Goal: Task Accomplishment & Management: Manage account settings

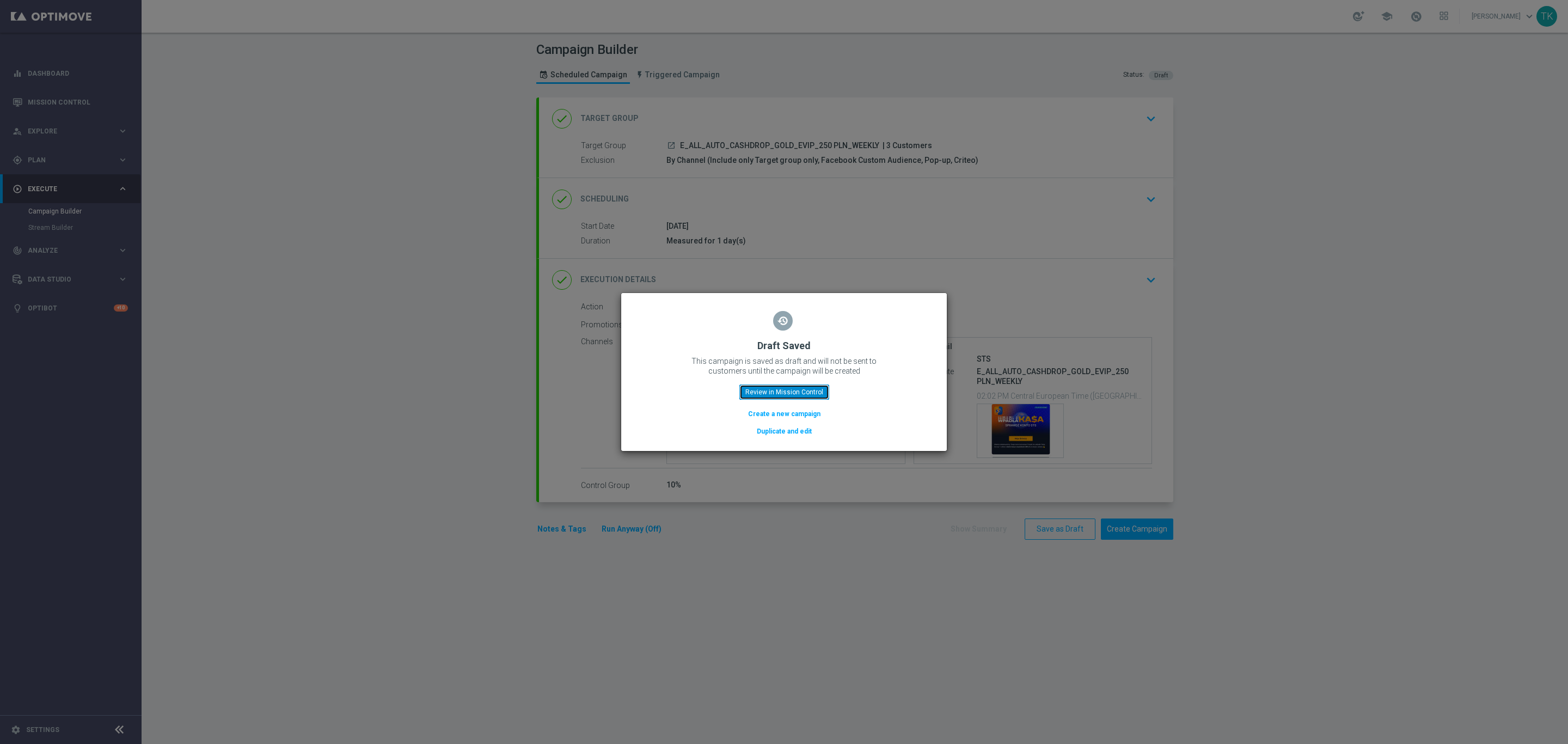
click at [777, 392] on button "Review in Mission Control" at bounding box center [784, 392] width 90 height 15
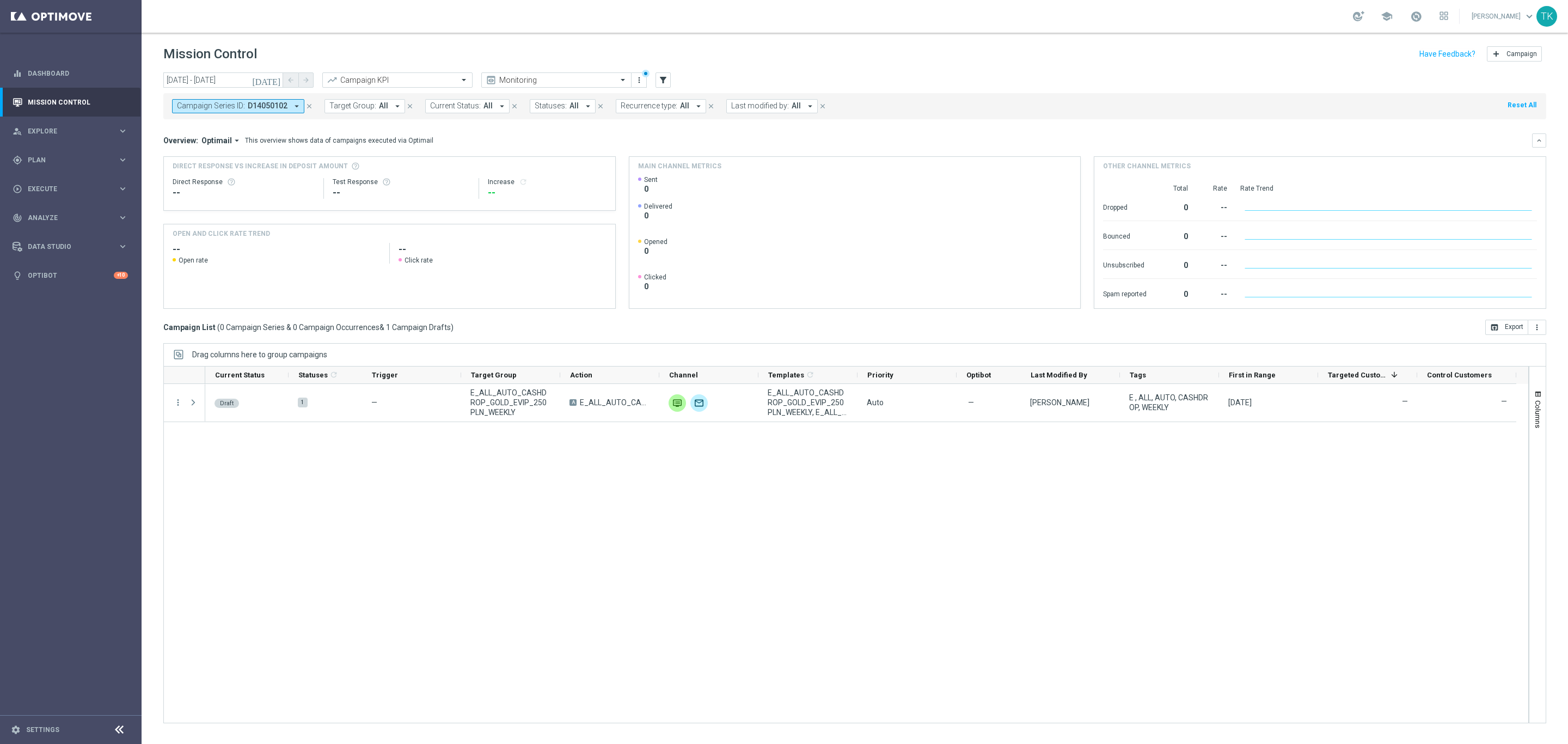
click at [309, 105] on icon "close" at bounding box center [309, 106] width 8 height 8
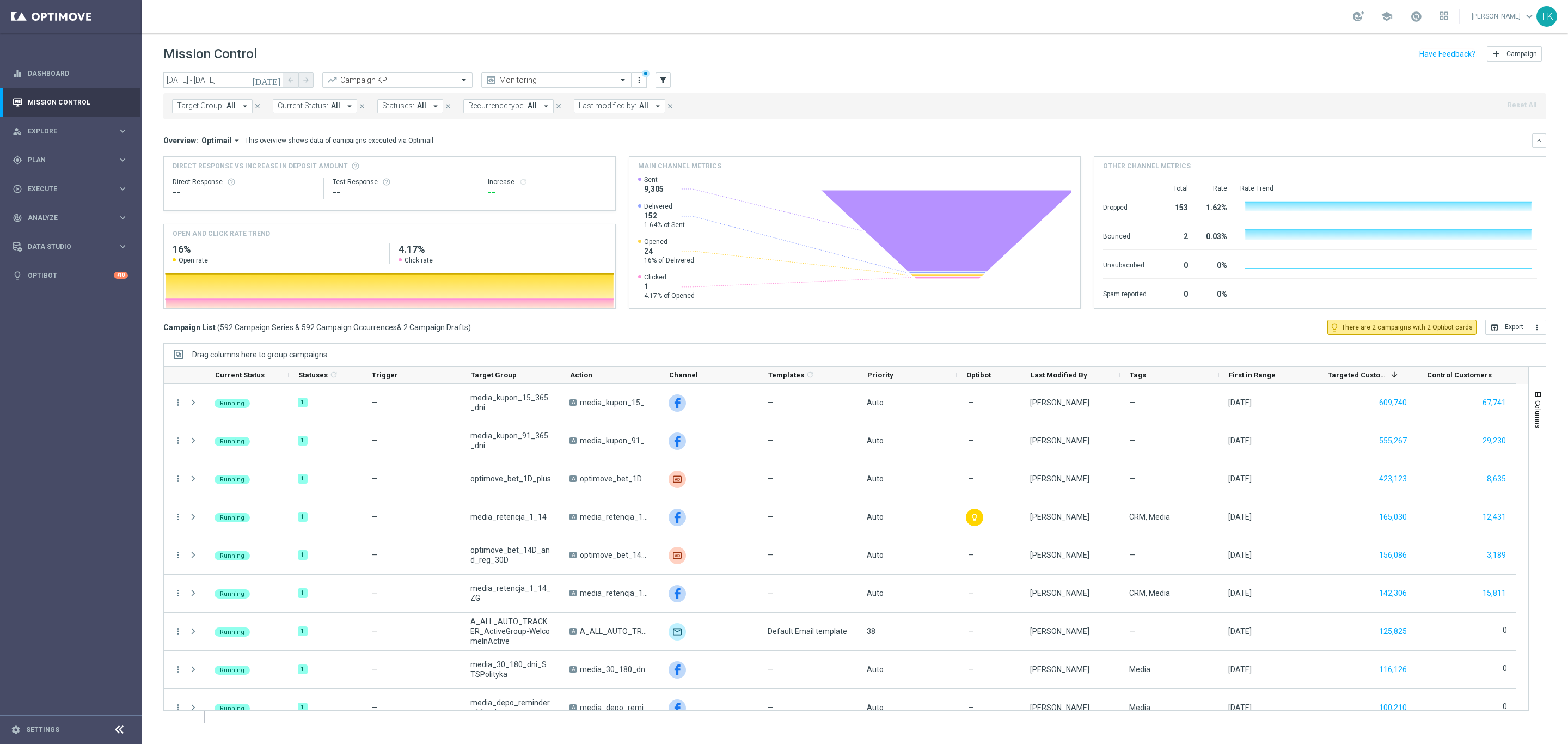
click at [188, 106] on span "Target Group:" at bounding box center [200, 106] width 47 height 9
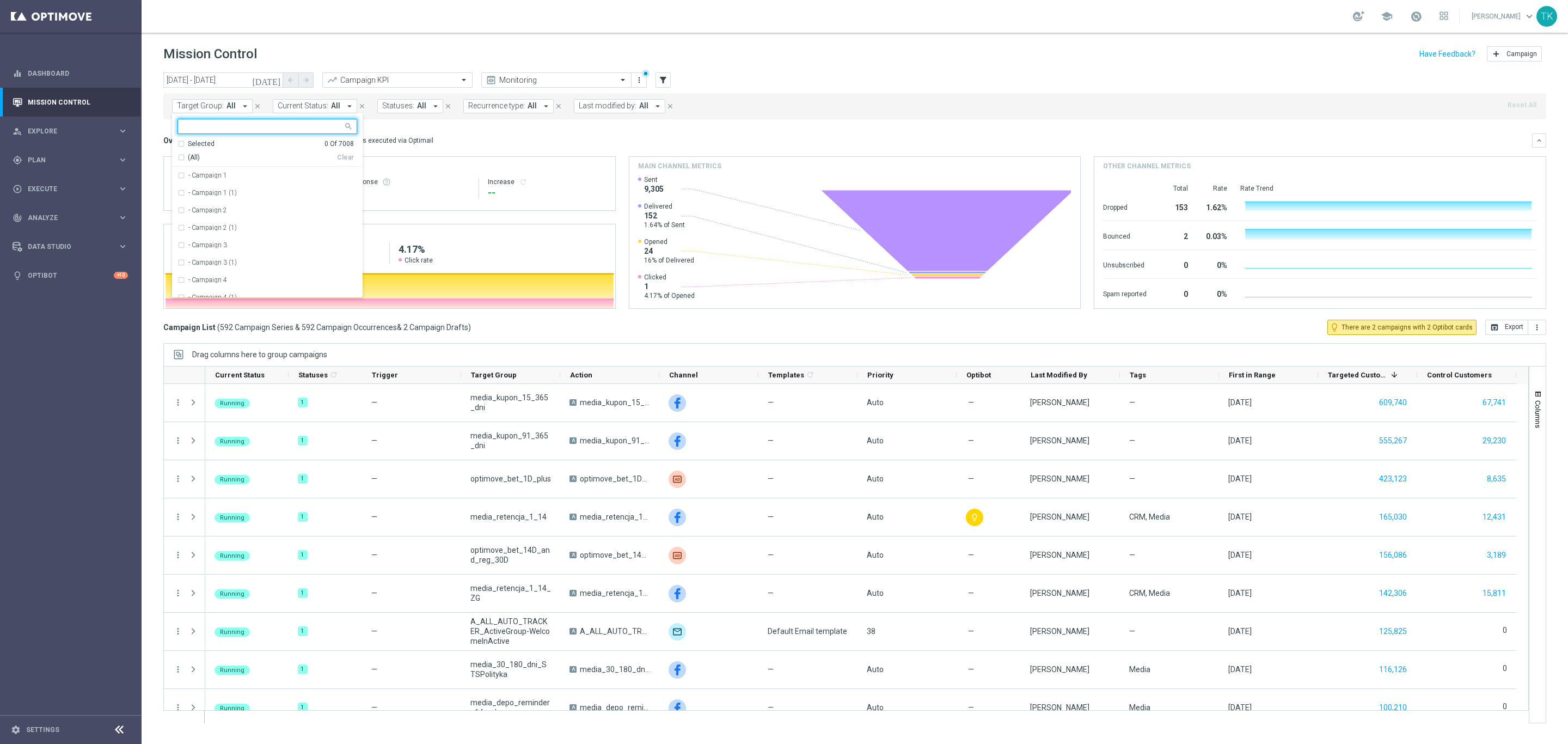
click at [196, 123] on input "text" at bounding box center [263, 126] width 160 height 9
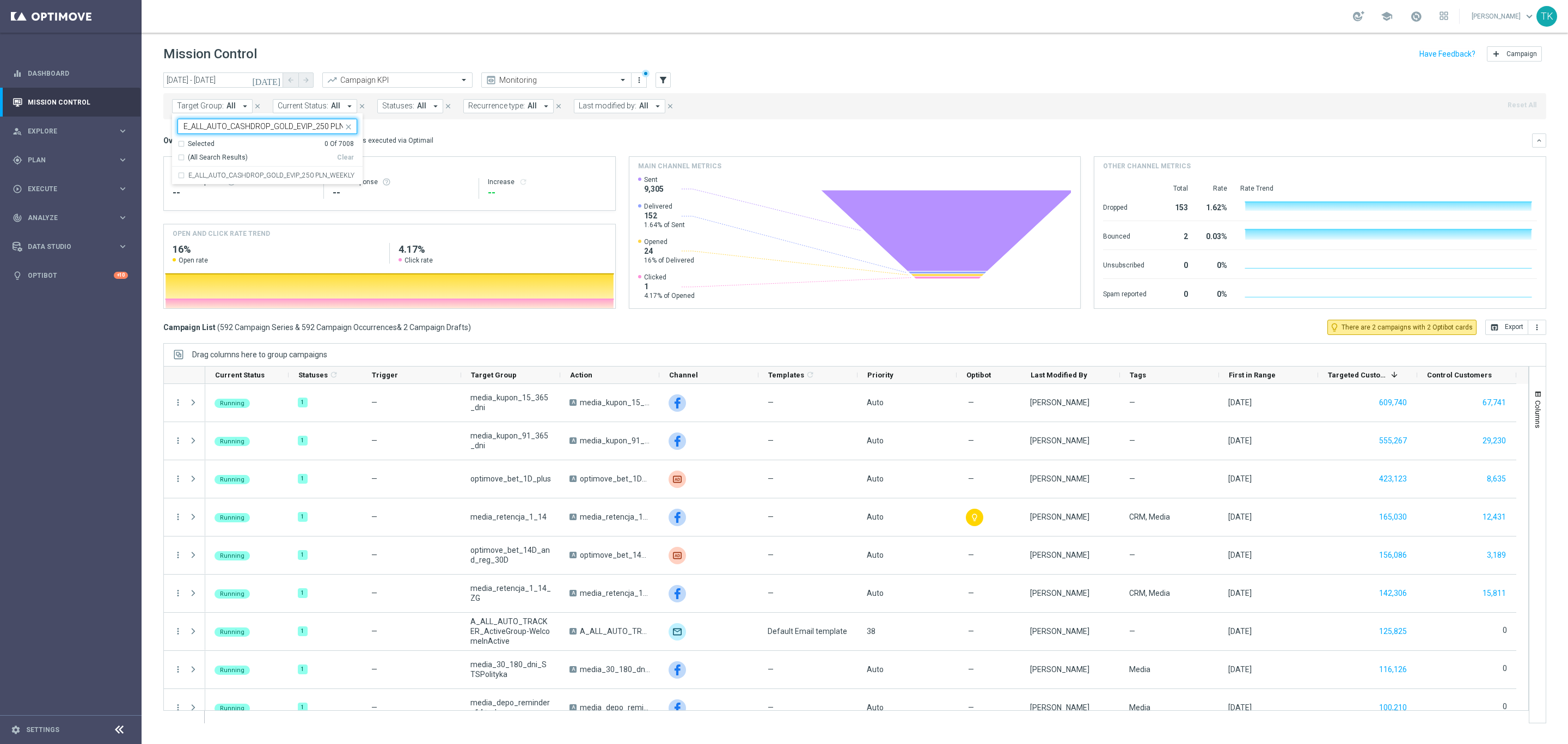
scroll to position [0, 31]
click at [213, 182] on div "E_ALL_AUTO_CASHDROP_GOLD_EVIP_250 PLN_WEEKLY" at bounding box center [268, 175] width 180 height 17
type input "E_ALL_AUTO_CASHDROP_GOLD_EVIP_250 PLN_WEEKLY"
click at [149, 113] on div "today 22 Sep 2025 - 22 Sep 2025 arrow_back arrow_forward Campaign KPI trending_…" at bounding box center [855, 403] width 1426 height 662
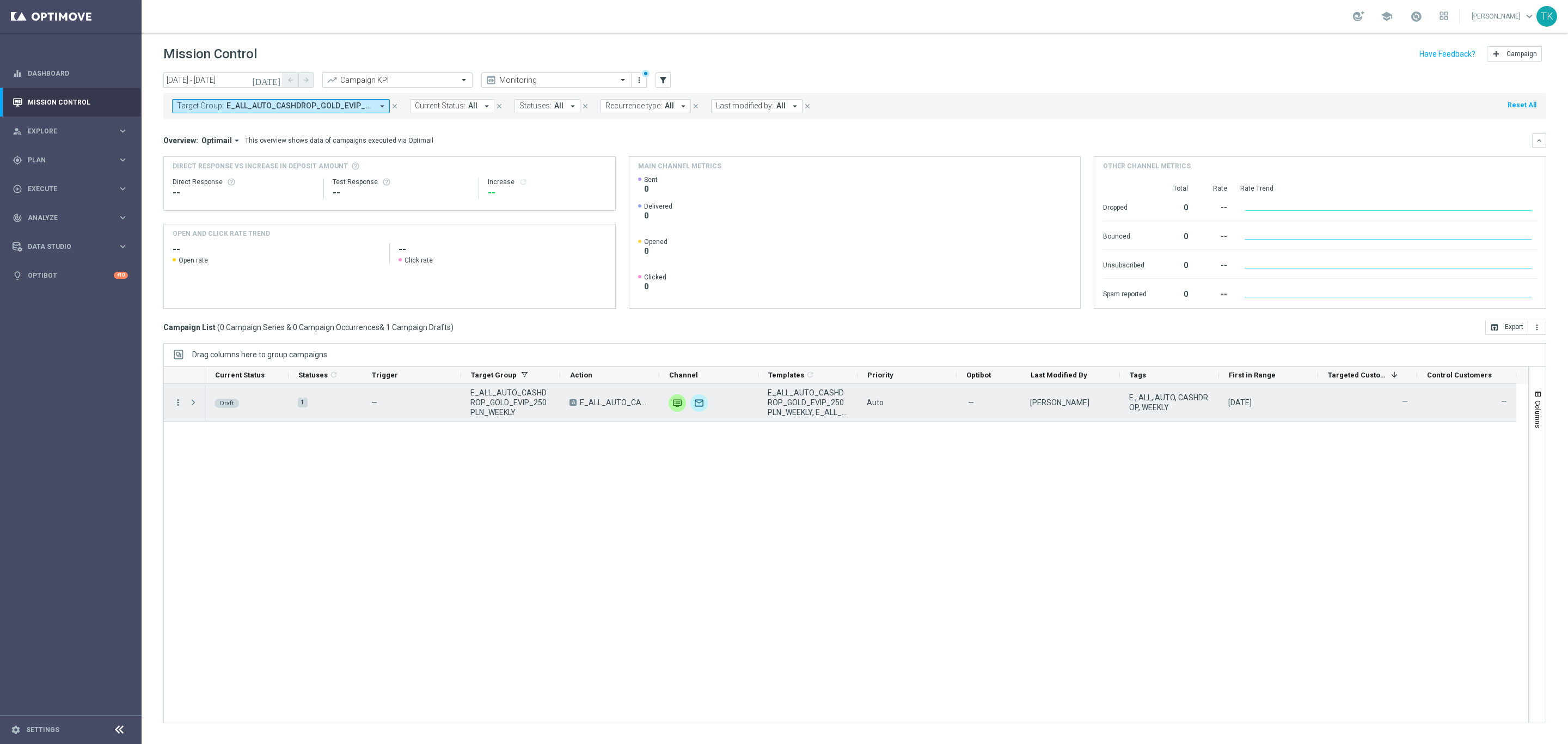
click at [178, 402] on icon "more_vert" at bounding box center [178, 402] width 10 height 10
click at [212, 444] on div "Edit" at bounding box center [250, 446] width 101 height 8
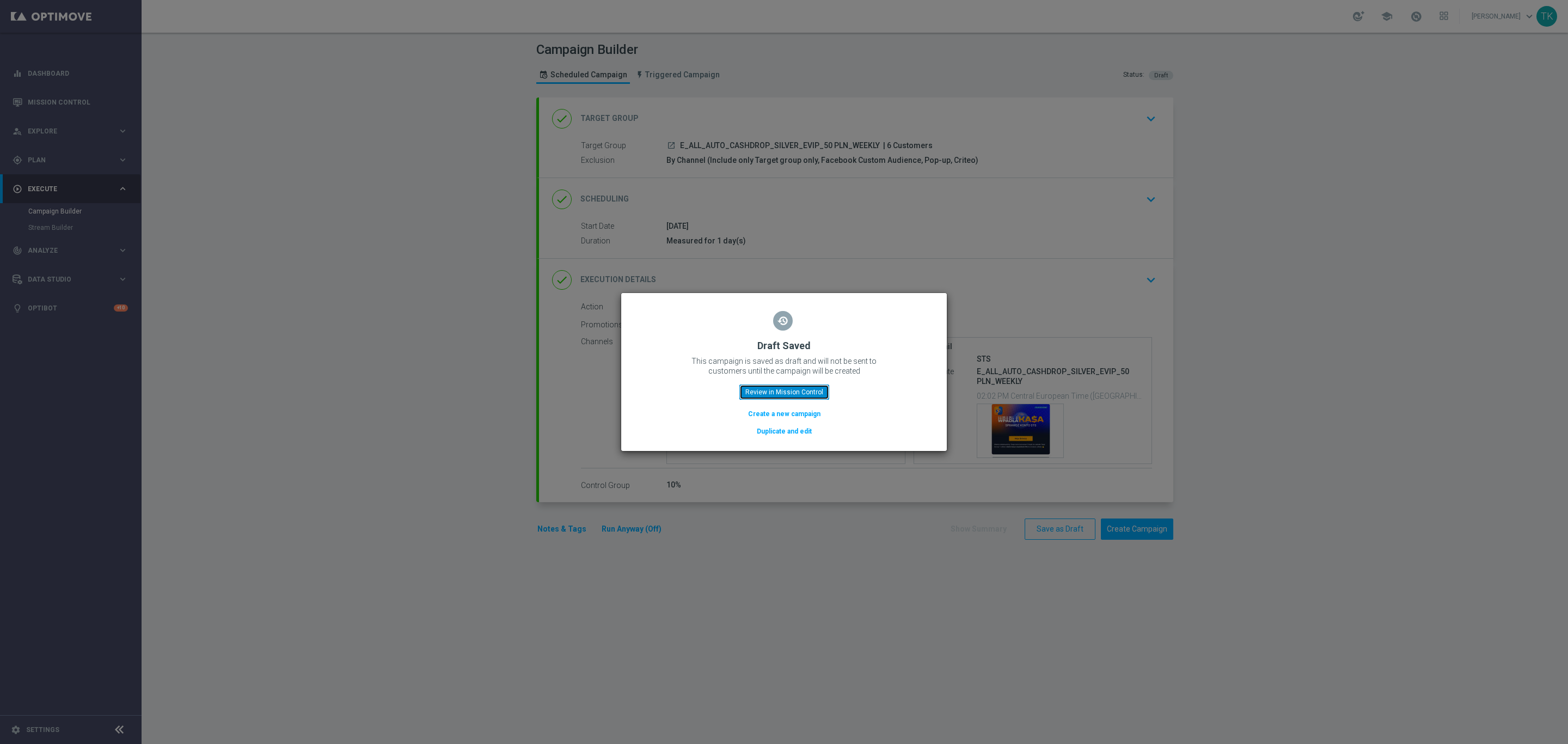
click at [783, 389] on button "Review in Mission Control" at bounding box center [784, 392] width 90 height 15
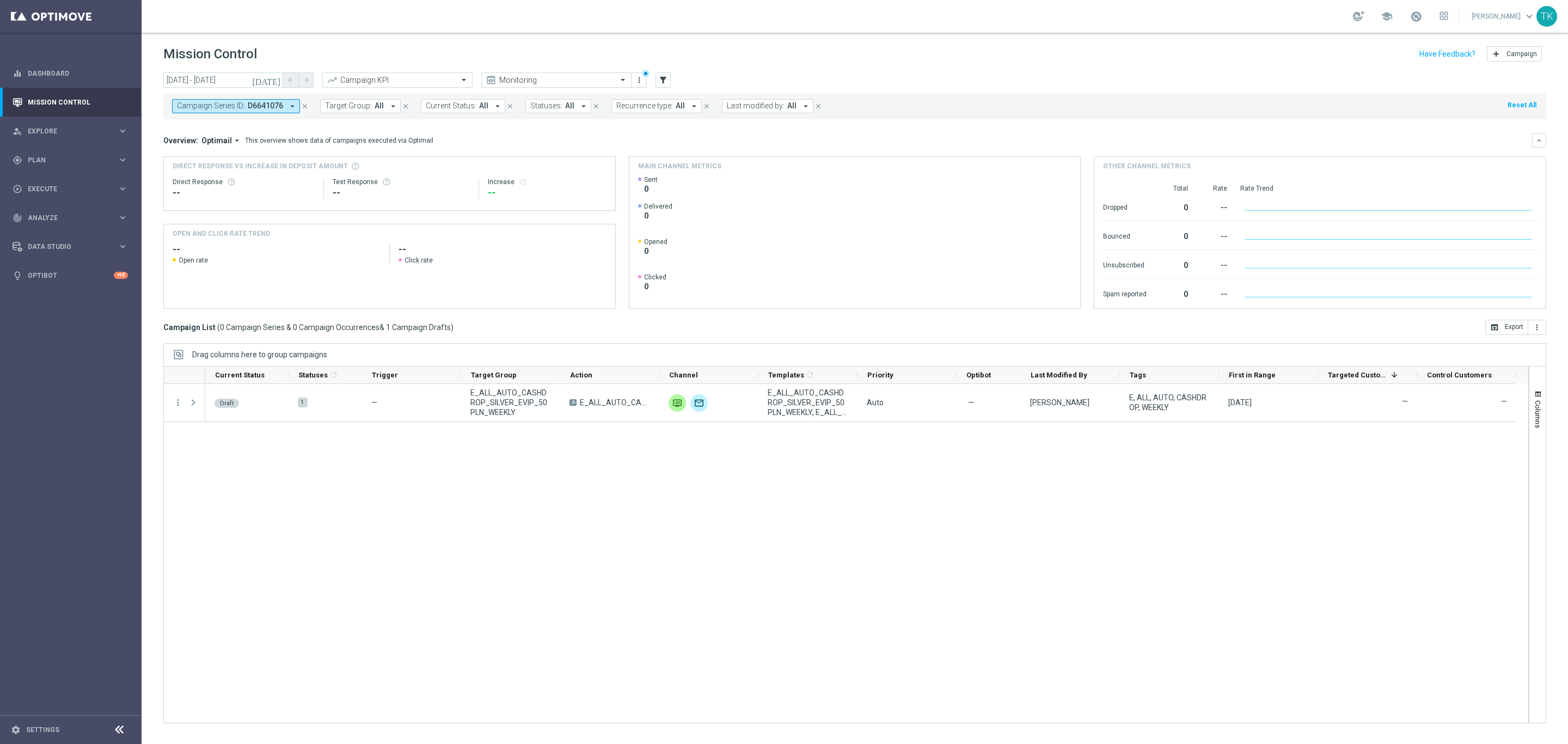
drag, startPoint x: 302, startPoint y: 103, endPoint x: 441, endPoint y: 10, distance: 167.2
click at [302, 103] on icon "close" at bounding box center [305, 106] width 8 height 8
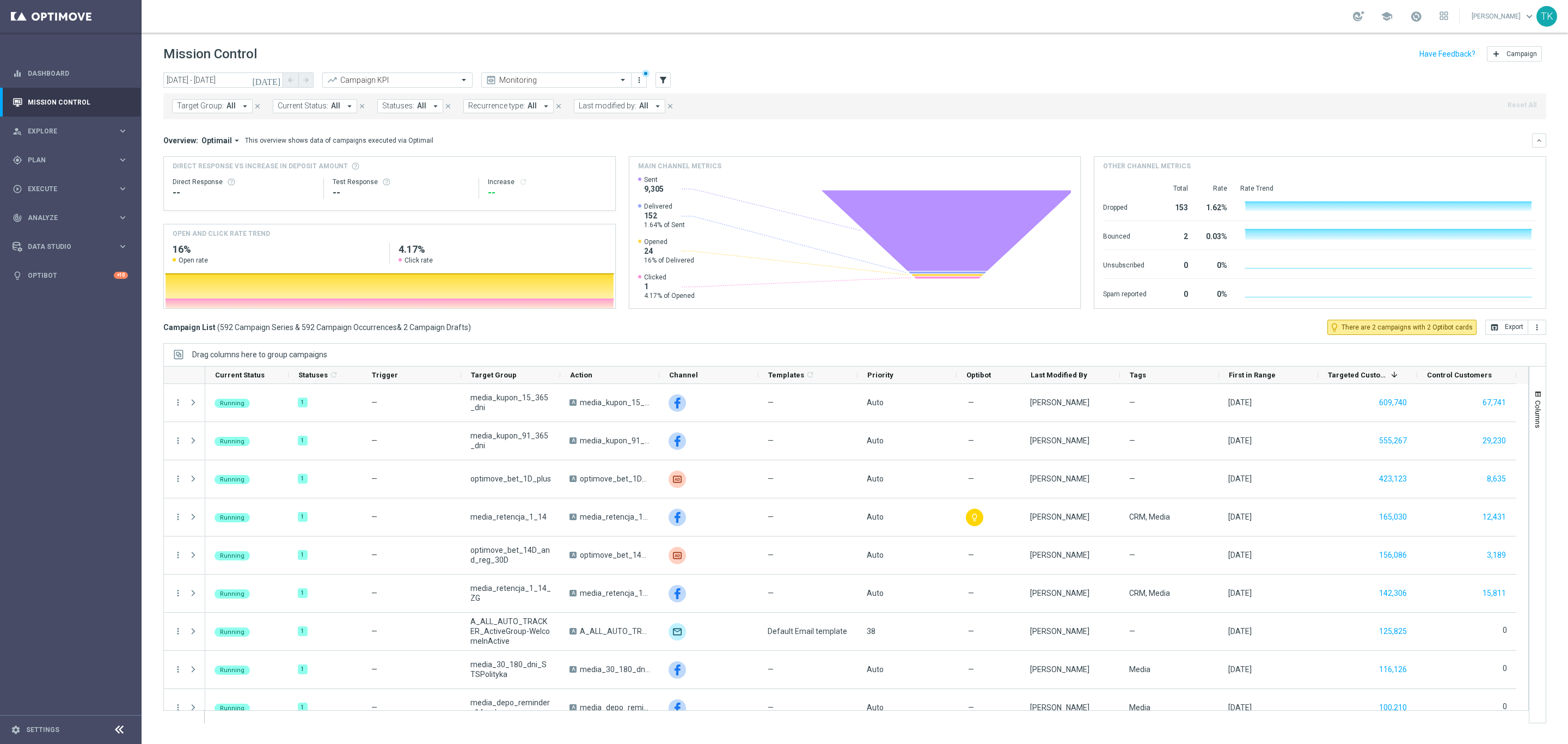
click at [188, 107] on span "Target Group:" at bounding box center [200, 106] width 47 height 9
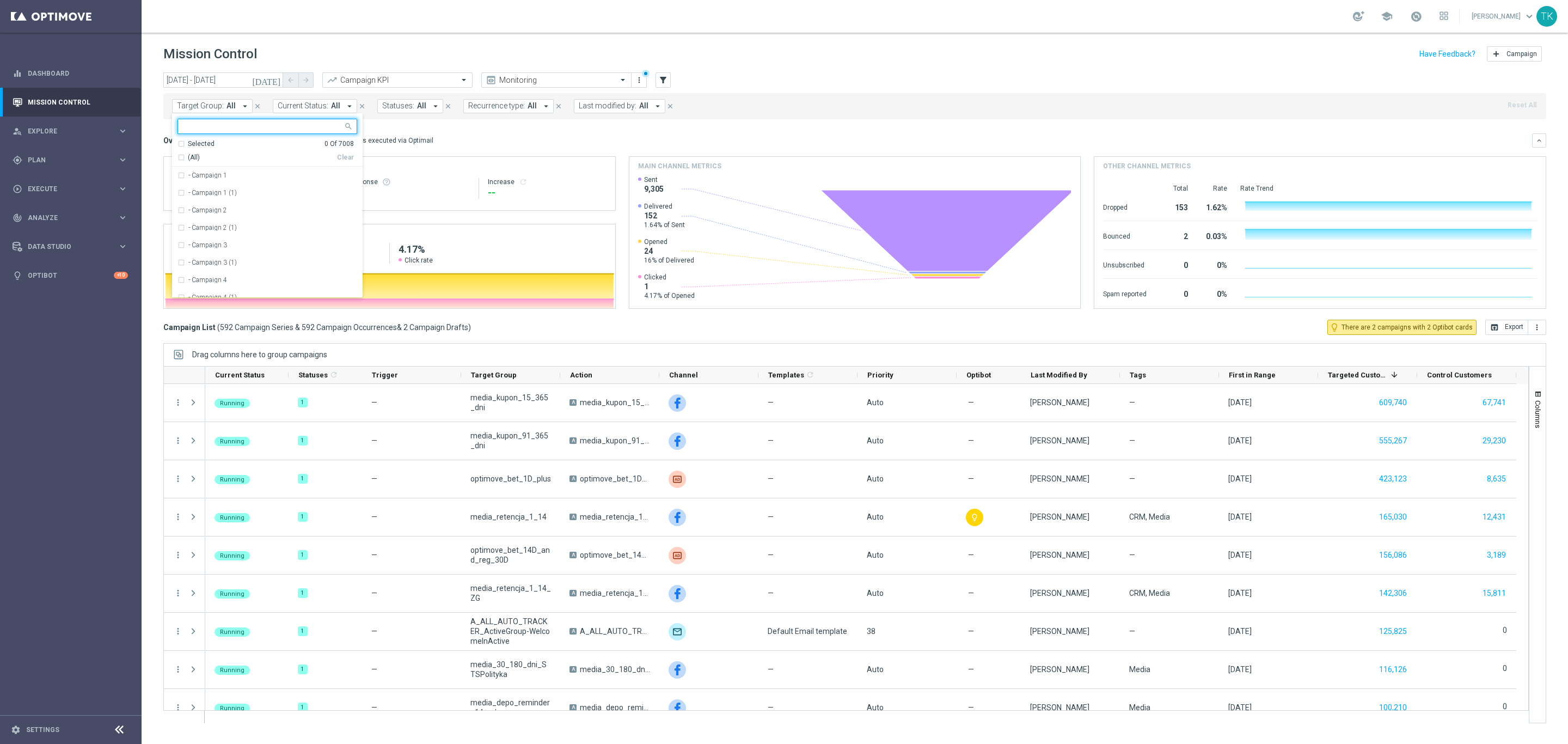
click at [193, 127] on input "text" at bounding box center [263, 126] width 160 height 9
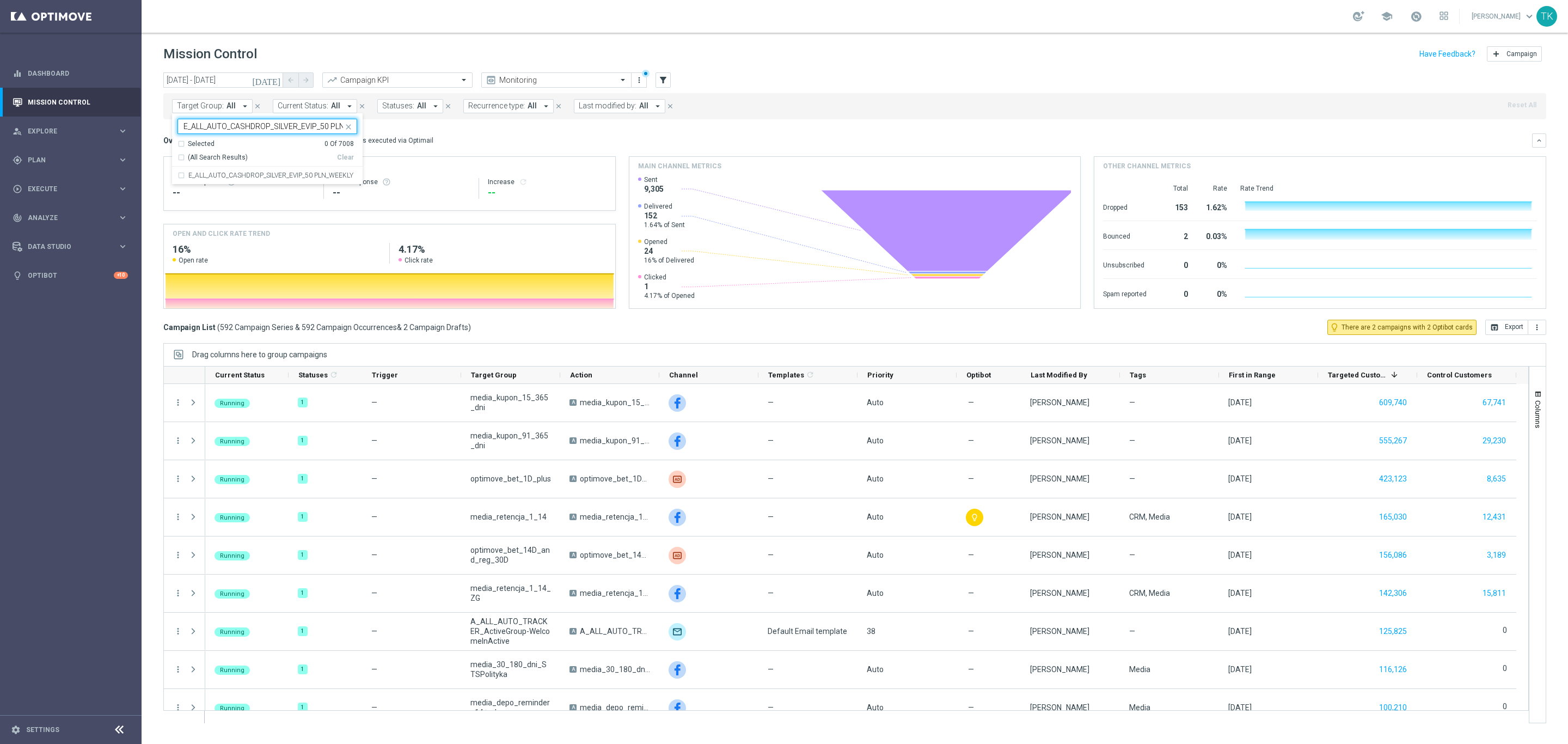
scroll to position [0, 31]
click at [204, 173] on label "E_ALL_AUTO_CASHDROP_SILVER_EVIP_50 PLN_WEEKLY" at bounding box center [270, 175] width 165 height 6
type input "E_ALL_AUTO_CASHDROP_SILVER_EVIP_50 PLN_WEEKLY"
click at [153, 121] on div "today 22 Sep 2025 - 22 Sep 2025 arrow_back arrow_forward Campaign KPI trending_…" at bounding box center [855, 403] width 1426 height 662
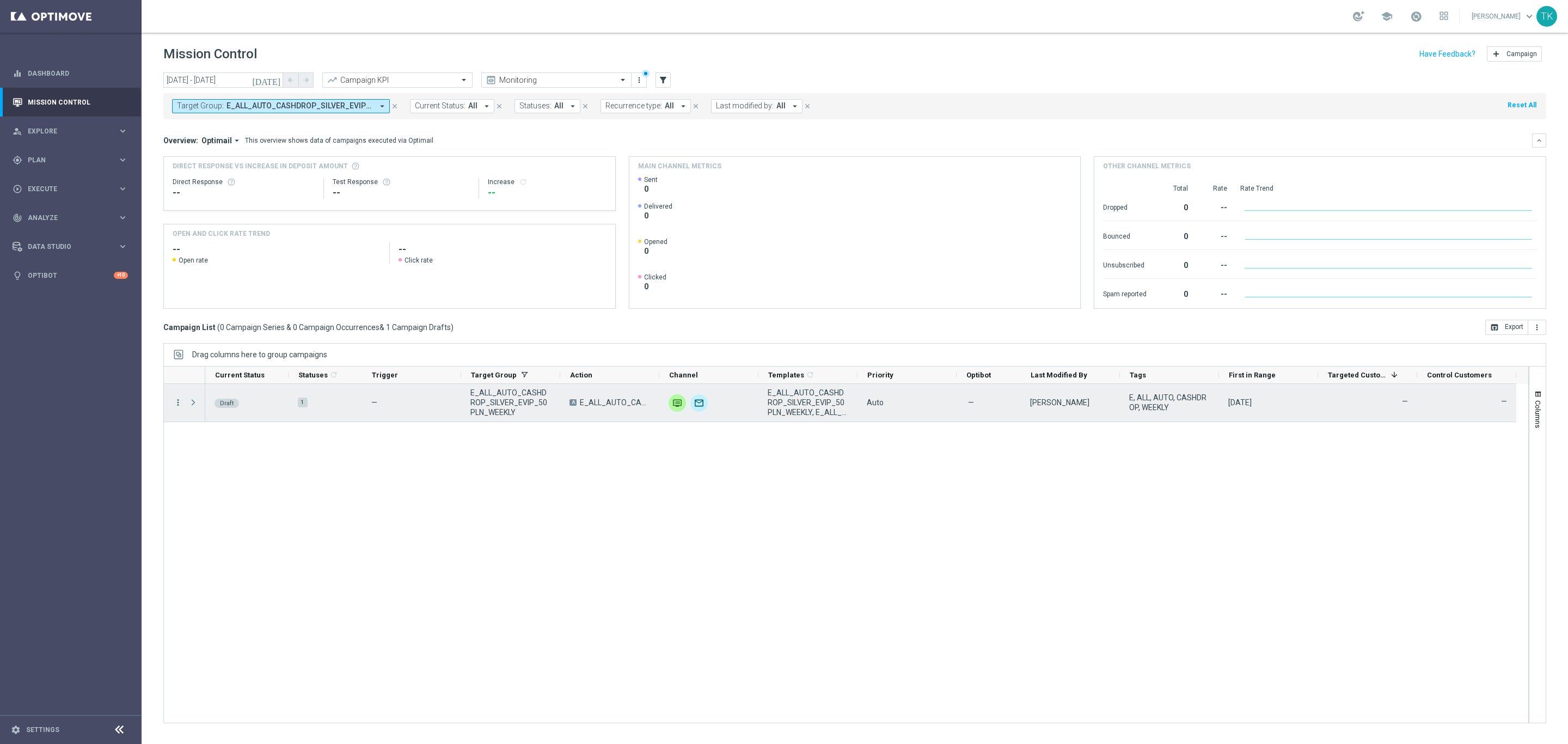
click at [177, 405] on icon "more_vert" at bounding box center [178, 402] width 10 height 10
click at [211, 444] on div "Edit" at bounding box center [250, 446] width 101 height 8
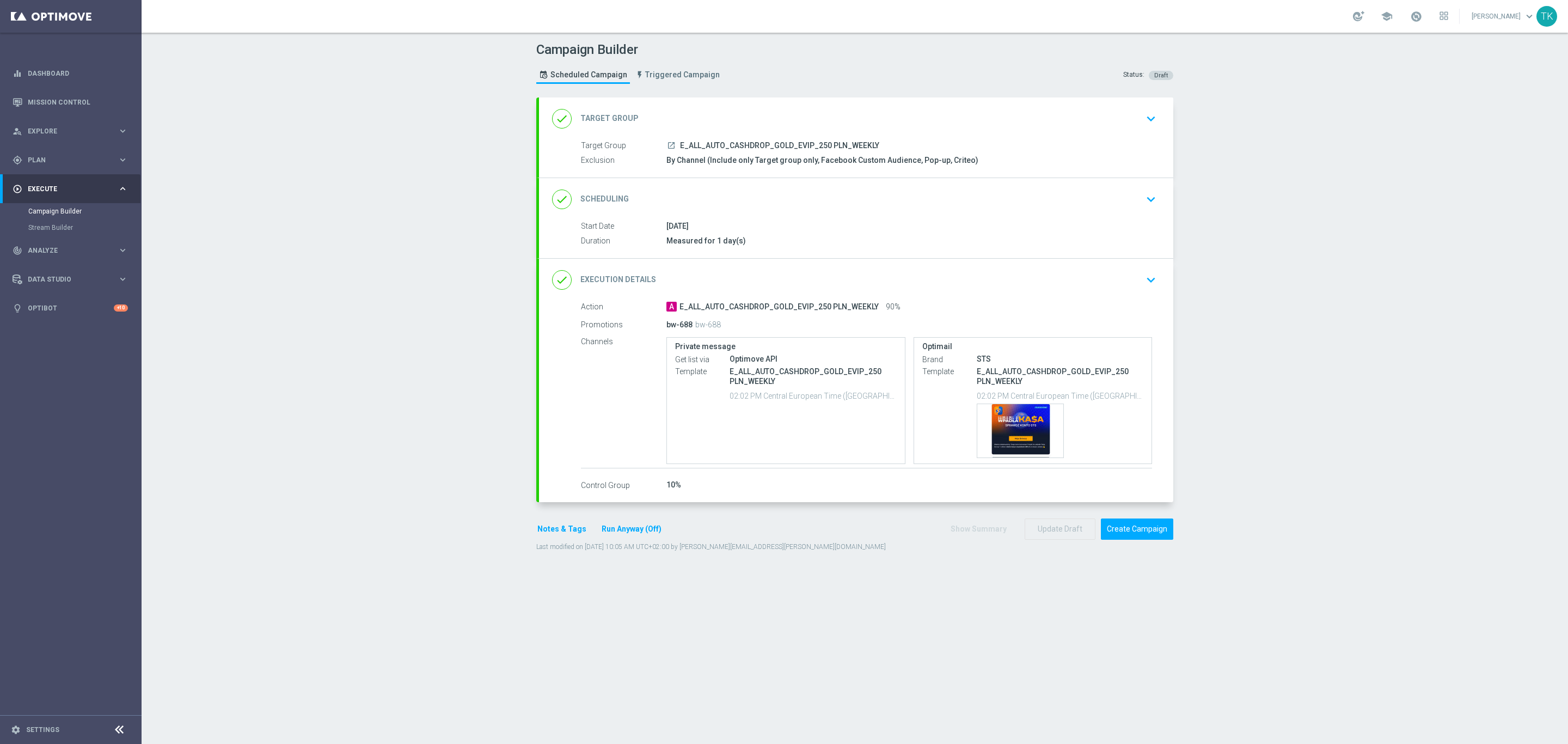
click at [778, 198] on div "done Scheduling keyboard_arrow_down" at bounding box center [856, 199] width 608 height 21
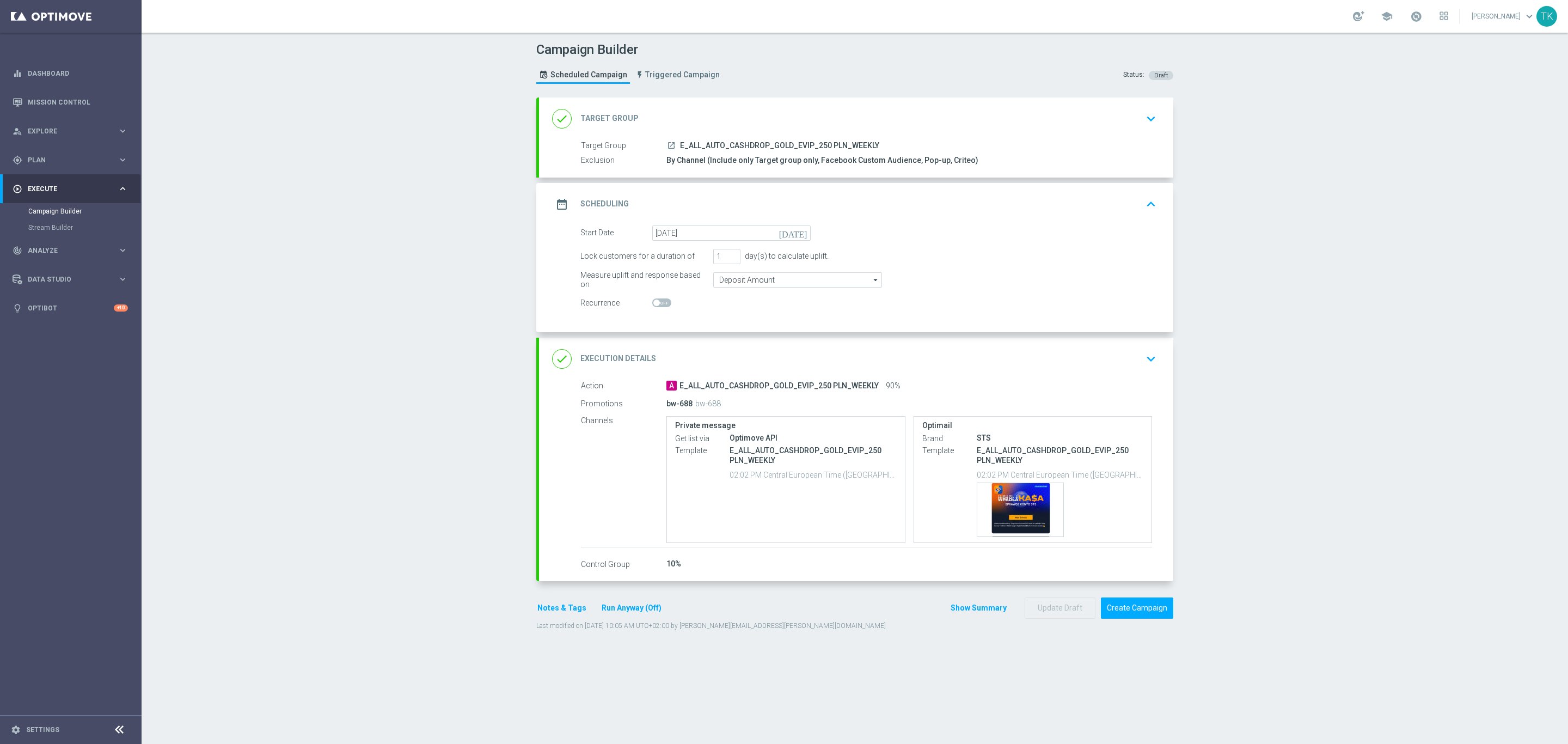
click at [659, 303] on span at bounding box center [662, 303] width 19 height 9
click at [659, 303] on input "checkbox" at bounding box center [662, 303] width 19 height 9
checkbox input "true"
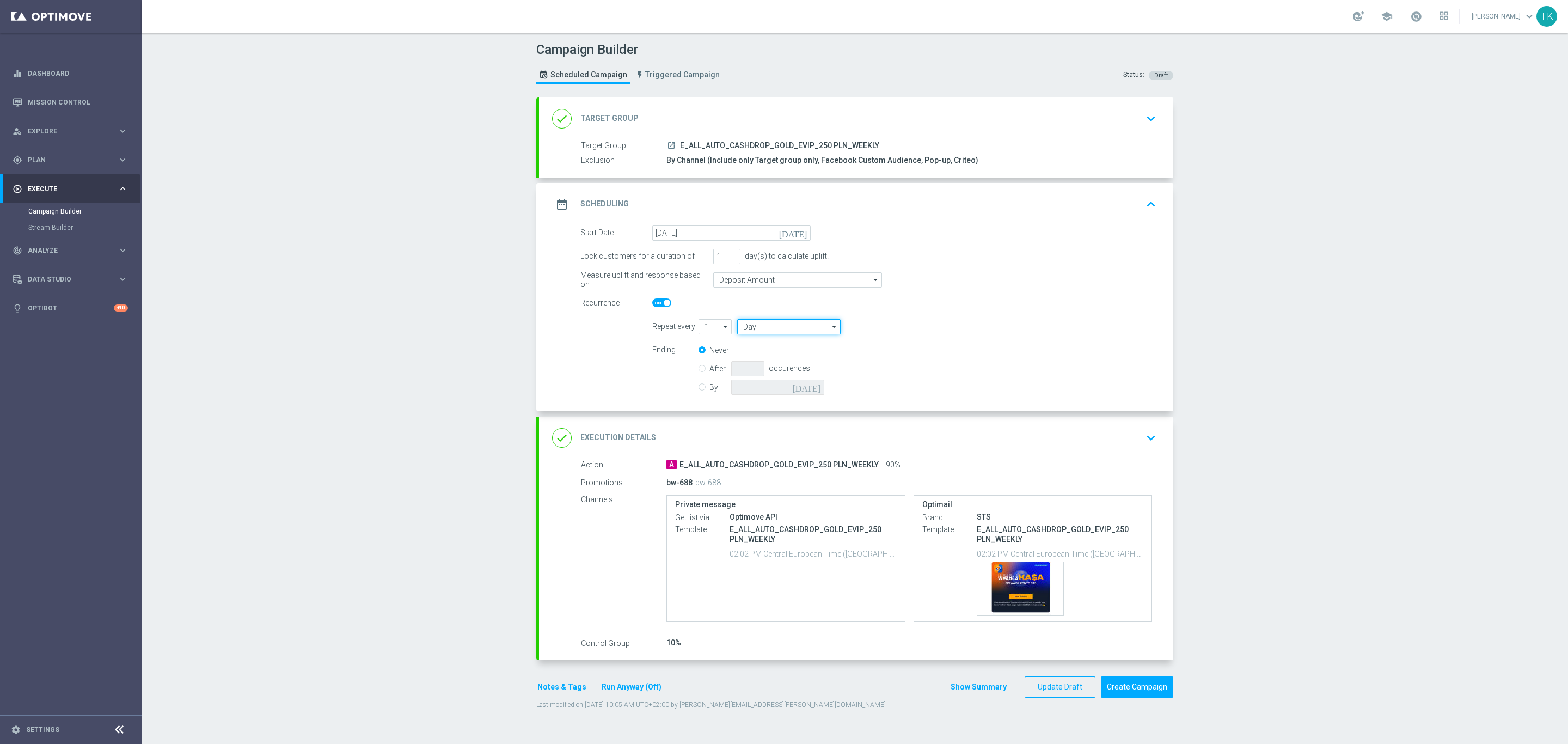
click at [748, 327] on input "Day" at bounding box center [789, 327] width 103 height 15
click at [762, 361] on div "Week" at bounding box center [789, 359] width 104 height 15
type input "Week"
click at [1044, 691] on button "Update Draft" at bounding box center [1060, 687] width 71 height 21
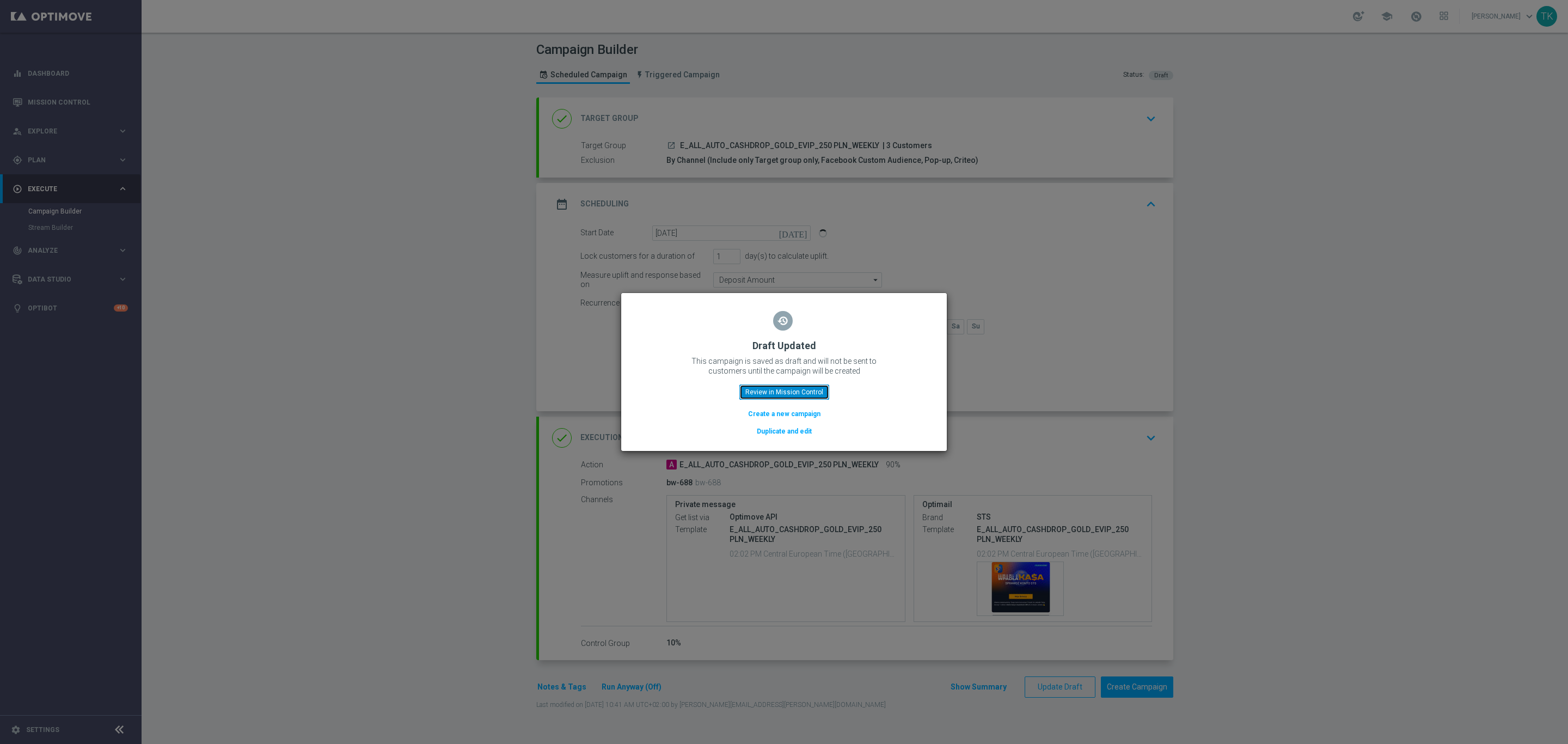
click at [791, 394] on button "Review in Mission Control" at bounding box center [784, 392] width 90 height 15
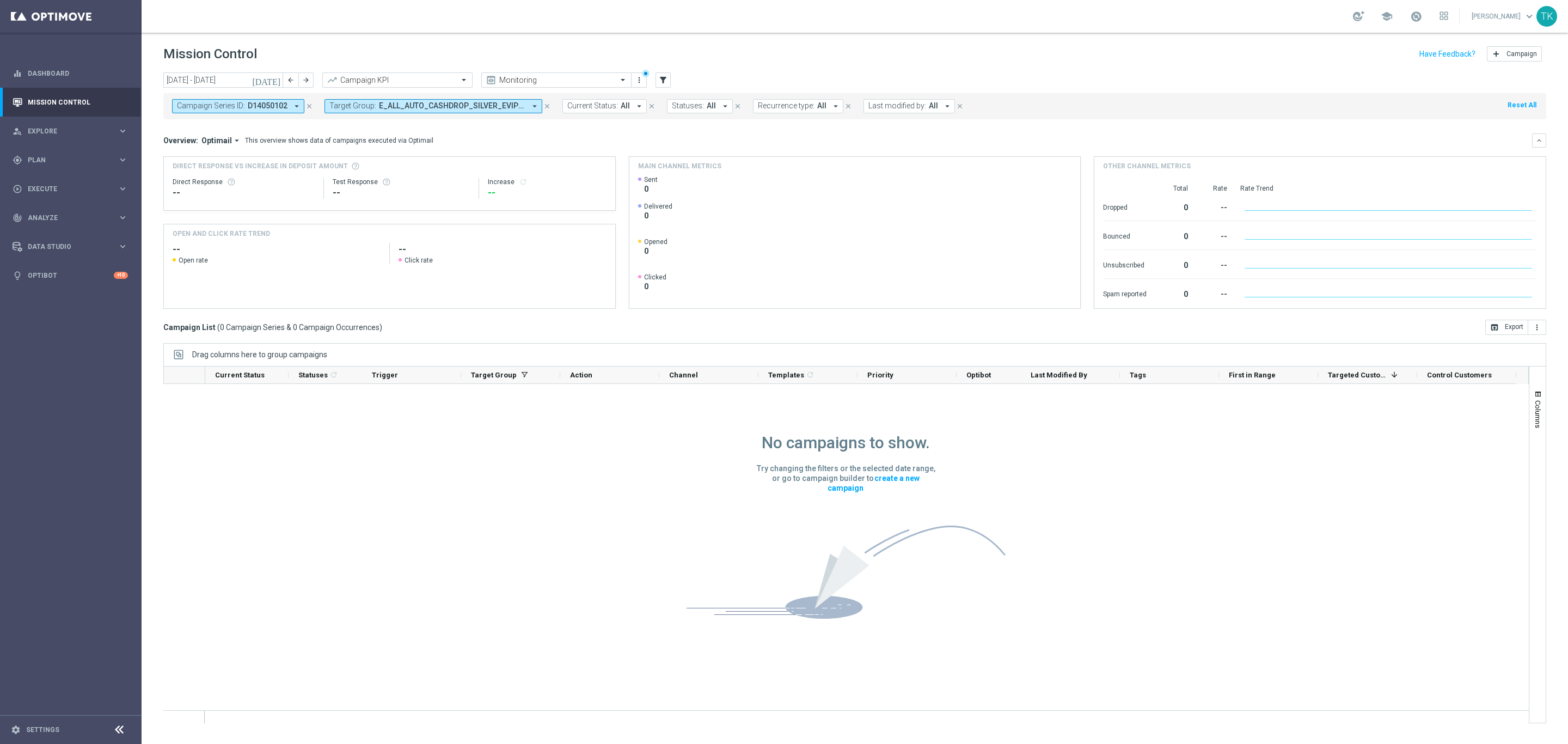
drag, startPoint x: 307, startPoint y: 107, endPoint x: 335, endPoint y: 80, distance: 38.9
click at [307, 107] on icon "close" at bounding box center [309, 106] width 8 height 8
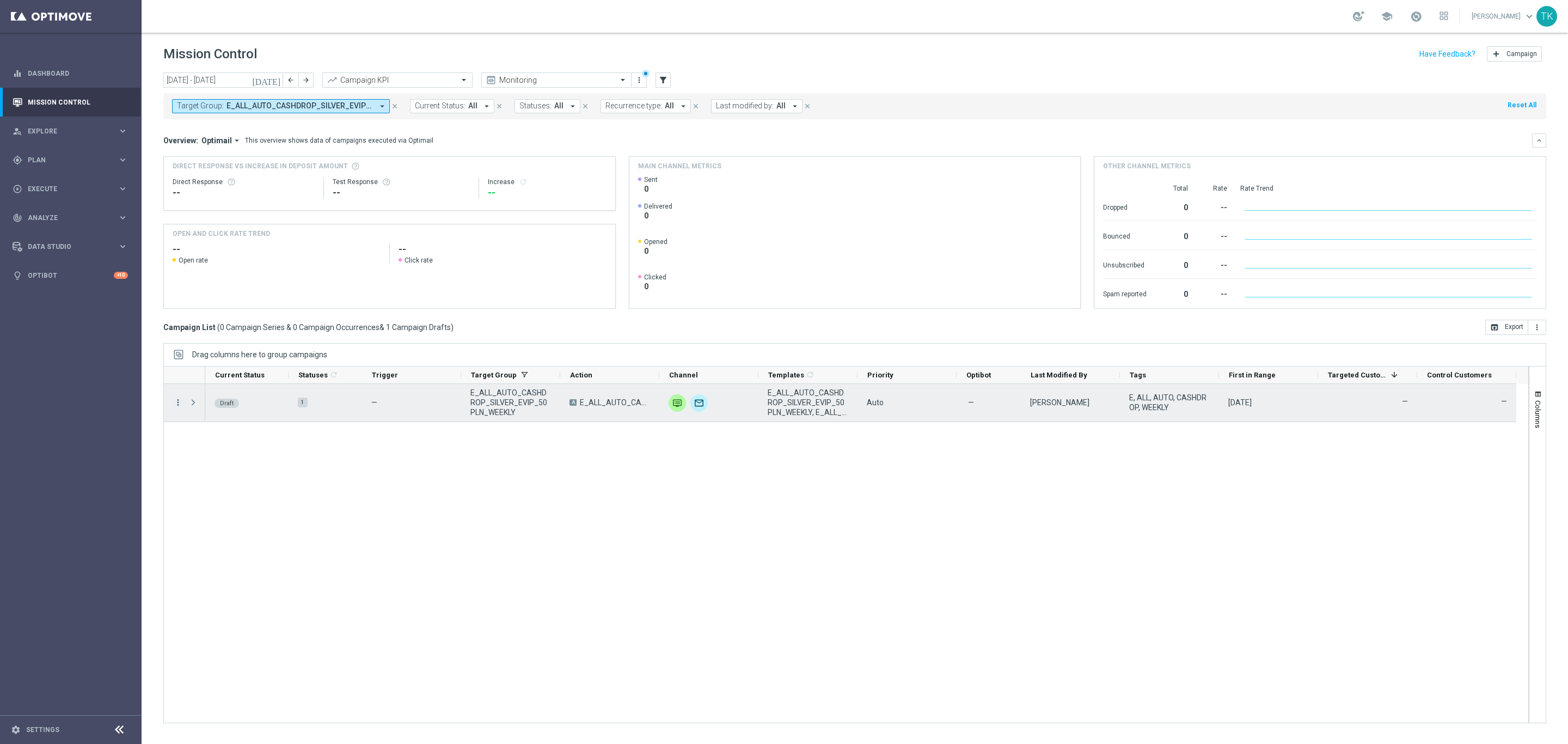
click at [178, 407] on icon "more_vert" at bounding box center [178, 402] width 10 height 10
click at [219, 443] on div "Edit" at bounding box center [250, 446] width 101 height 8
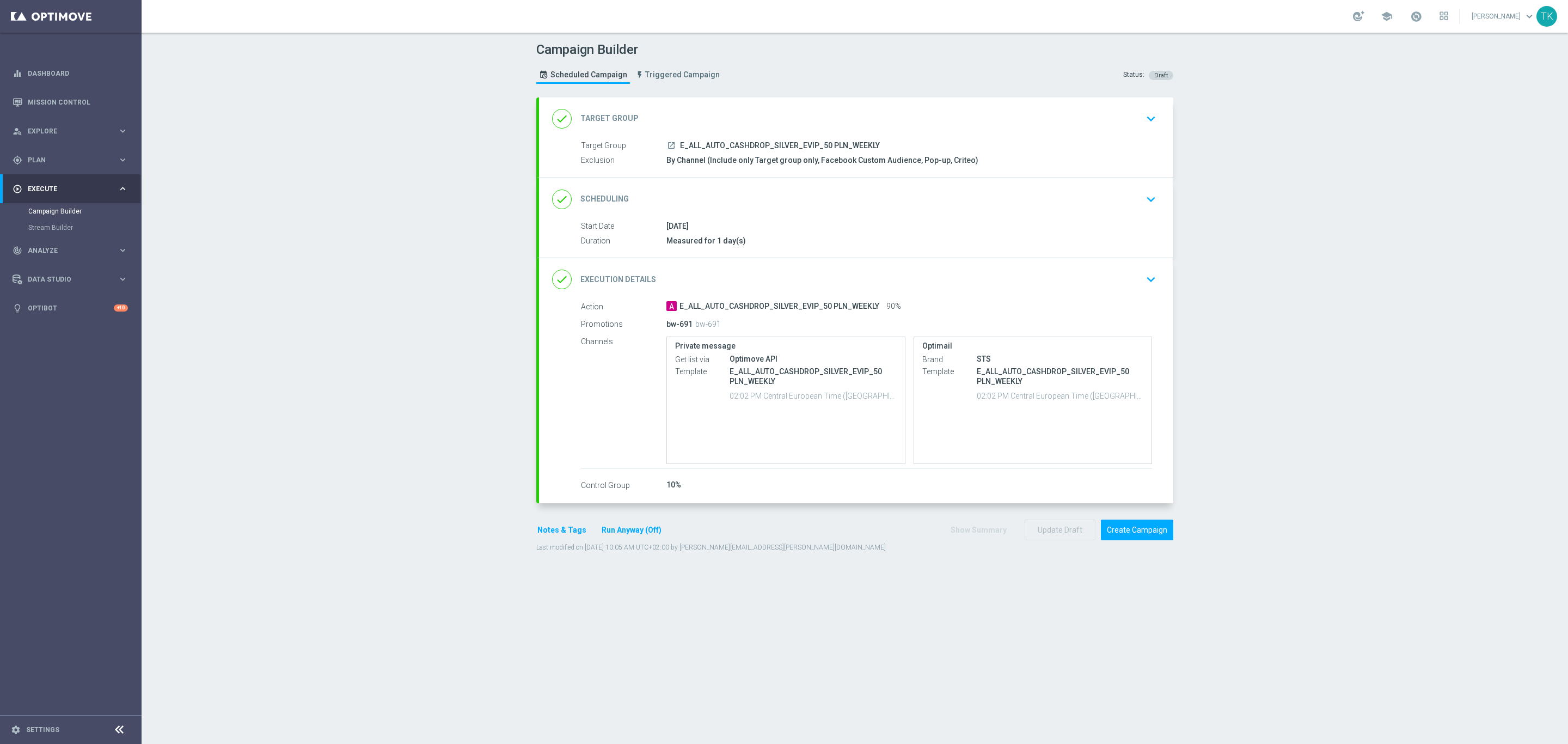
type input "E_ALL_AUTO_CASHDROP_SILVER_EVIP_50 PLN_WEEKLY"
click at [883, 199] on div "done Scheduling keyboard_arrow_down" at bounding box center [856, 199] width 608 height 21
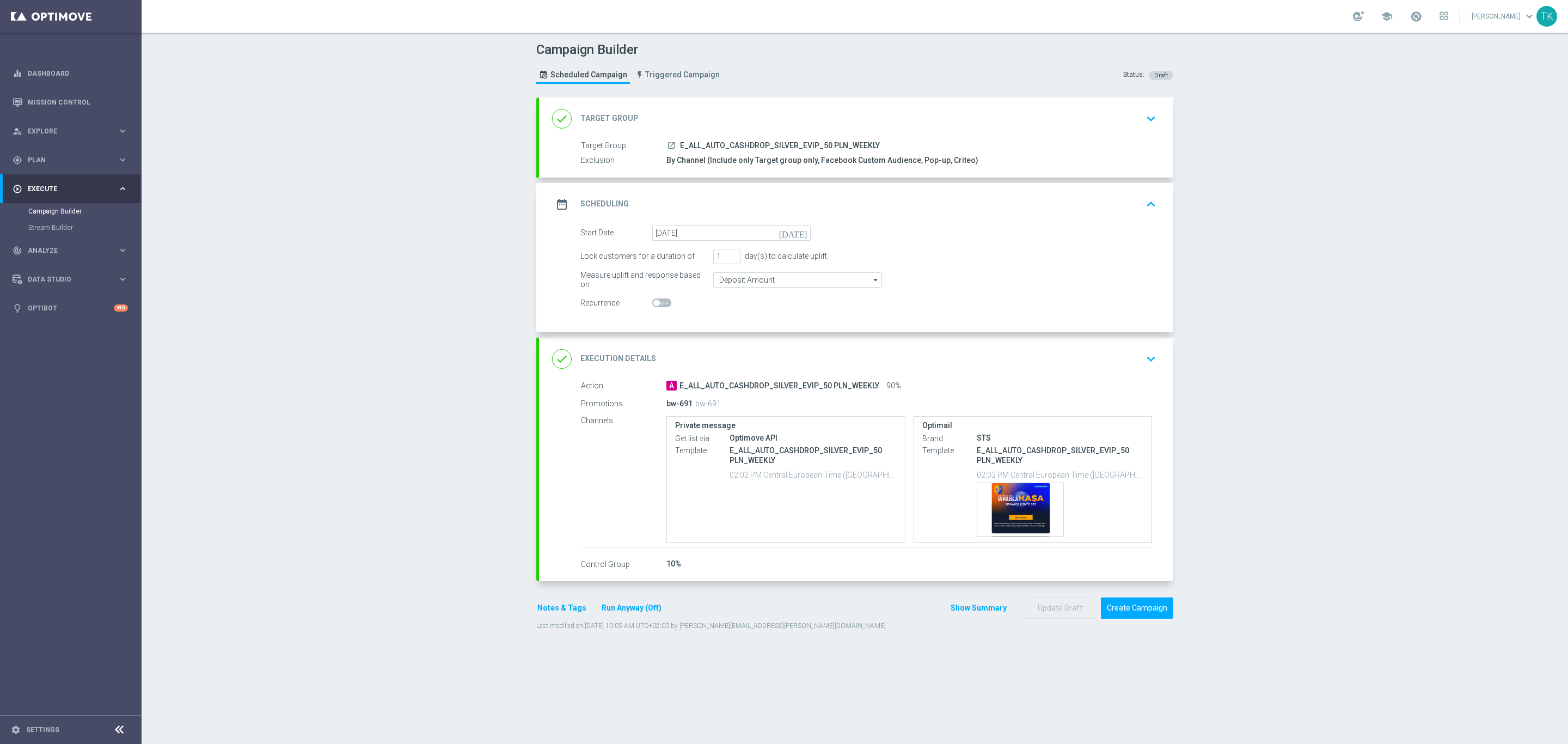
click at [655, 306] on span at bounding box center [662, 303] width 19 height 9
click at [655, 306] on input "checkbox" at bounding box center [662, 303] width 19 height 9
checkbox input "true"
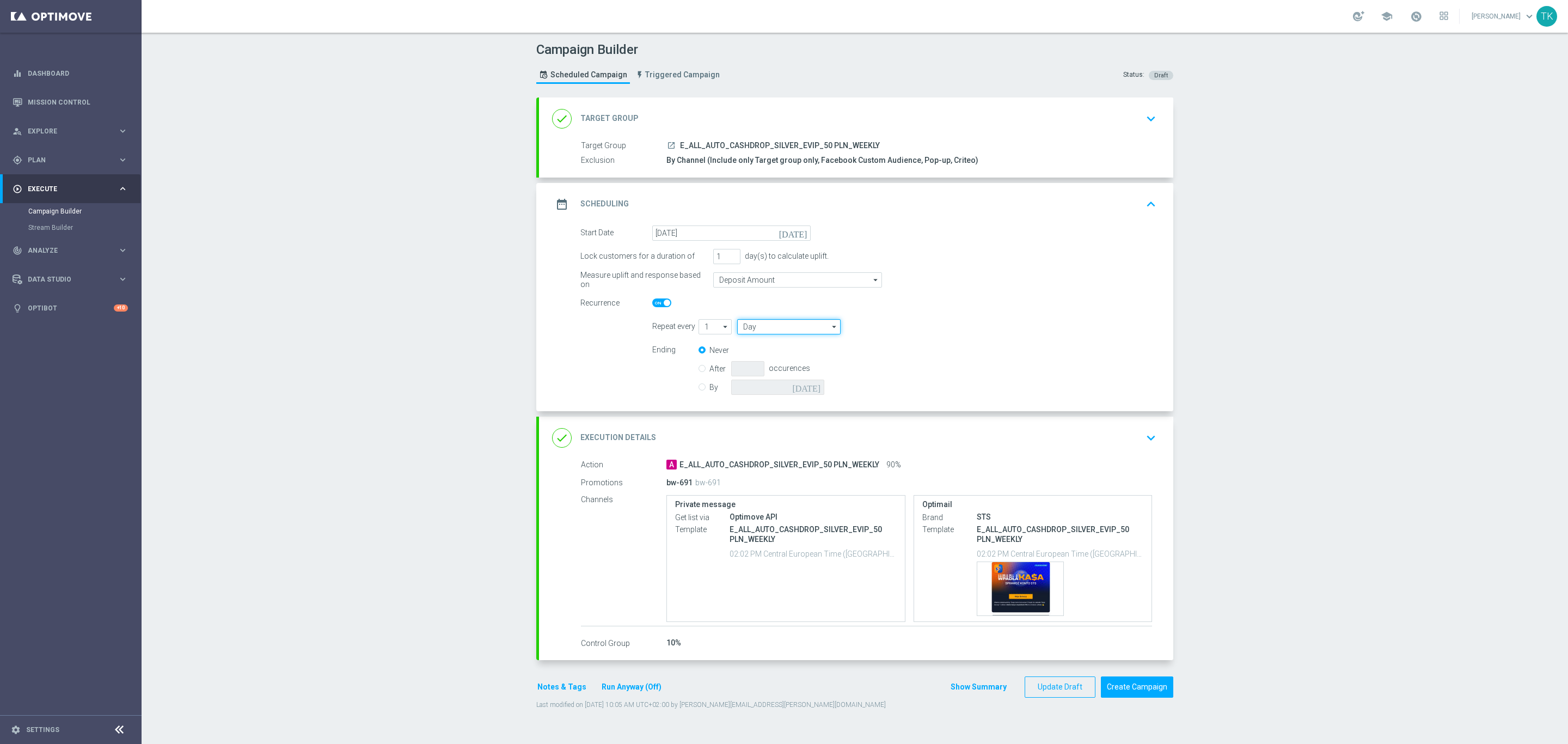
click at [756, 332] on input "Day" at bounding box center [789, 327] width 103 height 15
click at [759, 357] on div "Week" at bounding box center [789, 359] width 104 height 15
type input "Week"
click at [1044, 684] on button "Update Draft" at bounding box center [1060, 687] width 71 height 21
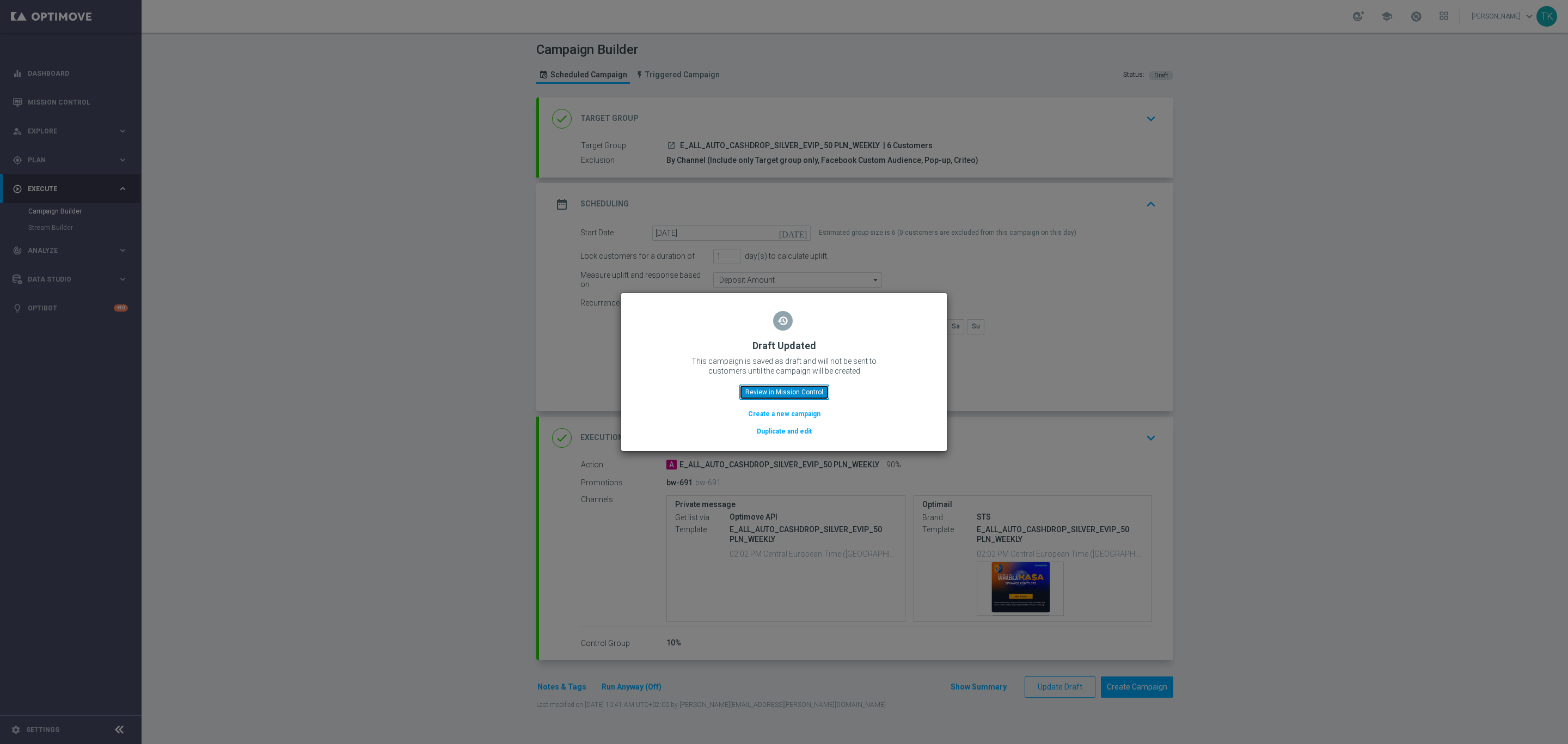
click at [764, 397] on button "Review in Mission Control" at bounding box center [784, 392] width 90 height 15
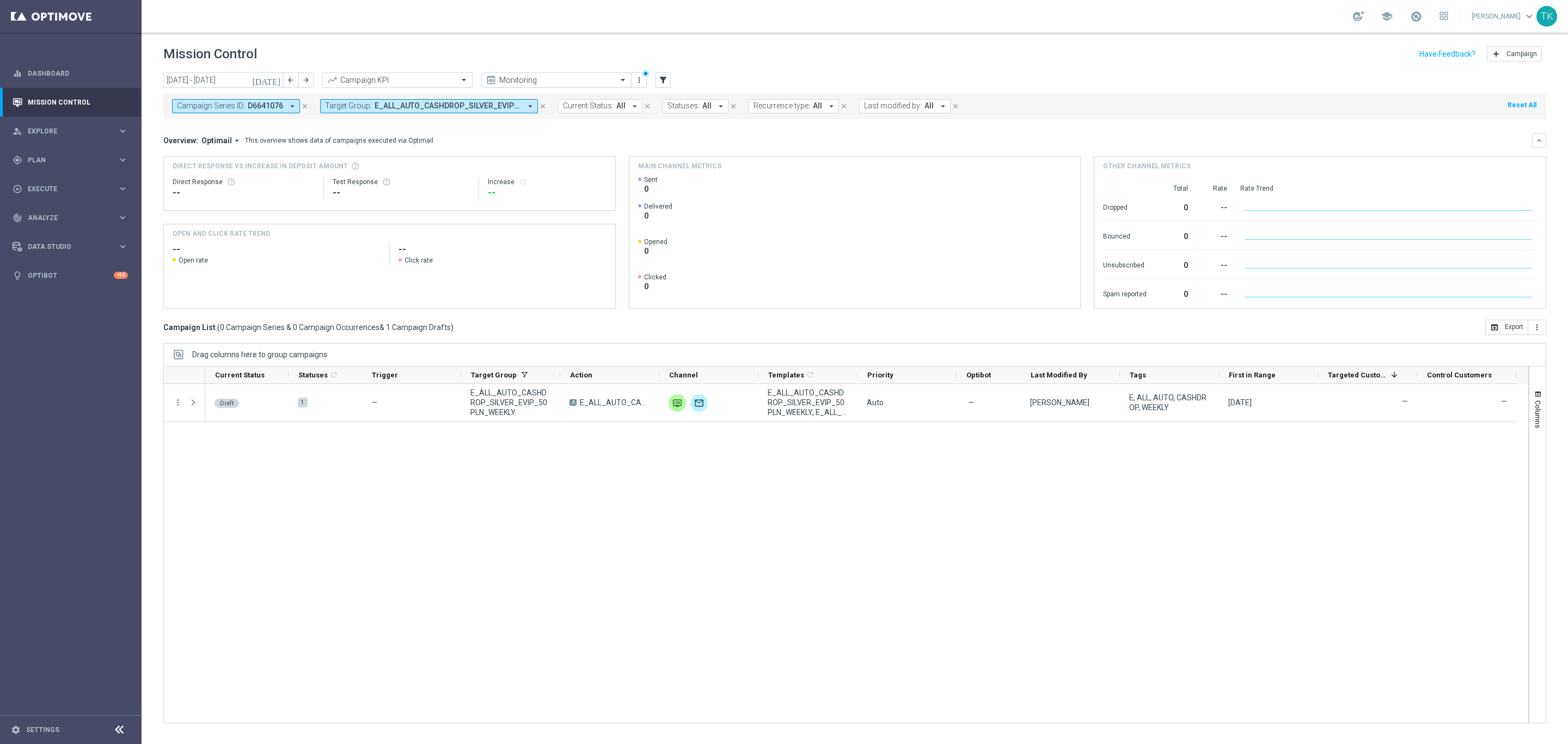
click at [304, 105] on icon "close" at bounding box center [305, 106] width 8 height 8
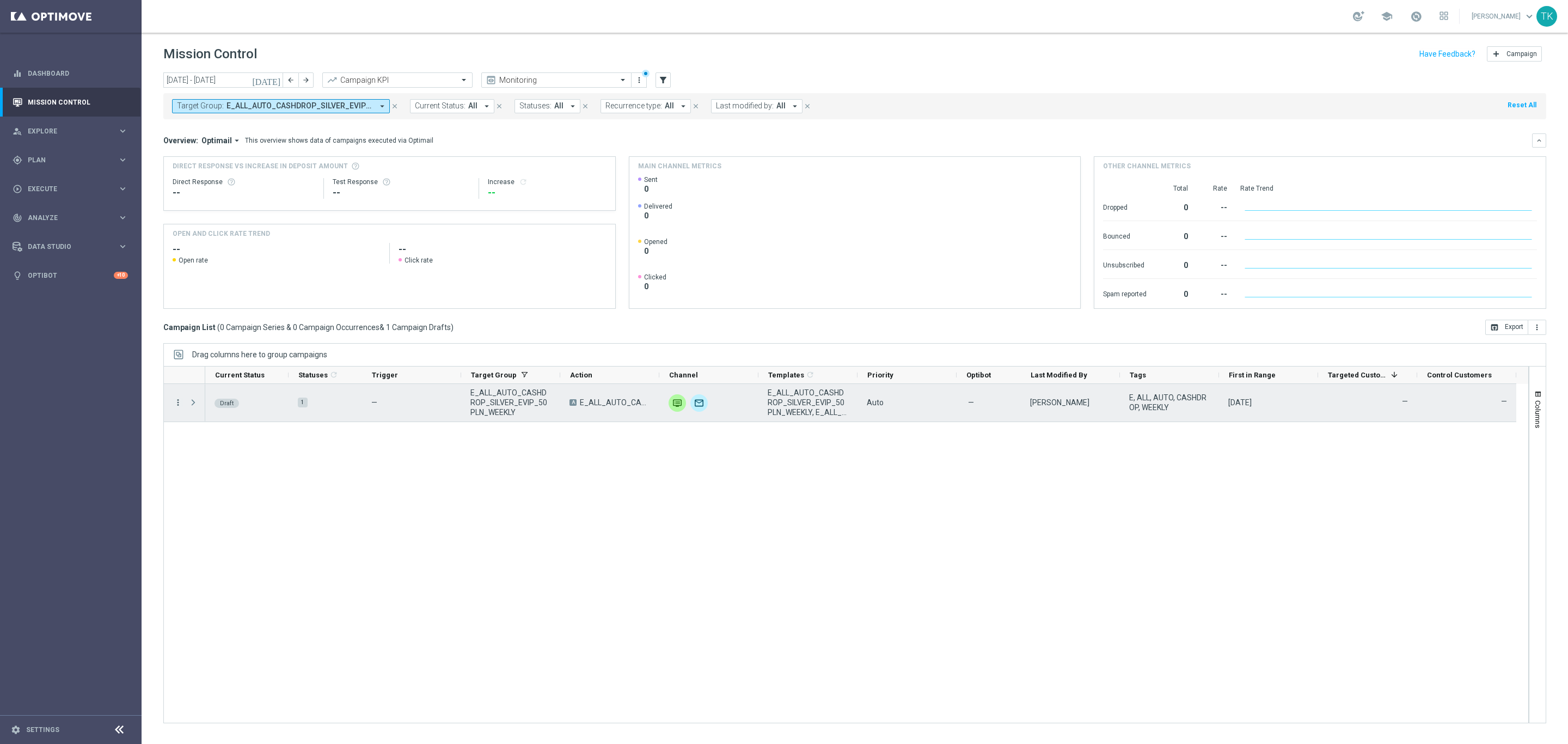
click at [177, 405] on icon "more_vert" at bounding box center [178, 402] width 10 height 10
click at [214, 445] on div "Edit" at bounding box center [250, 446] width 101 height 8
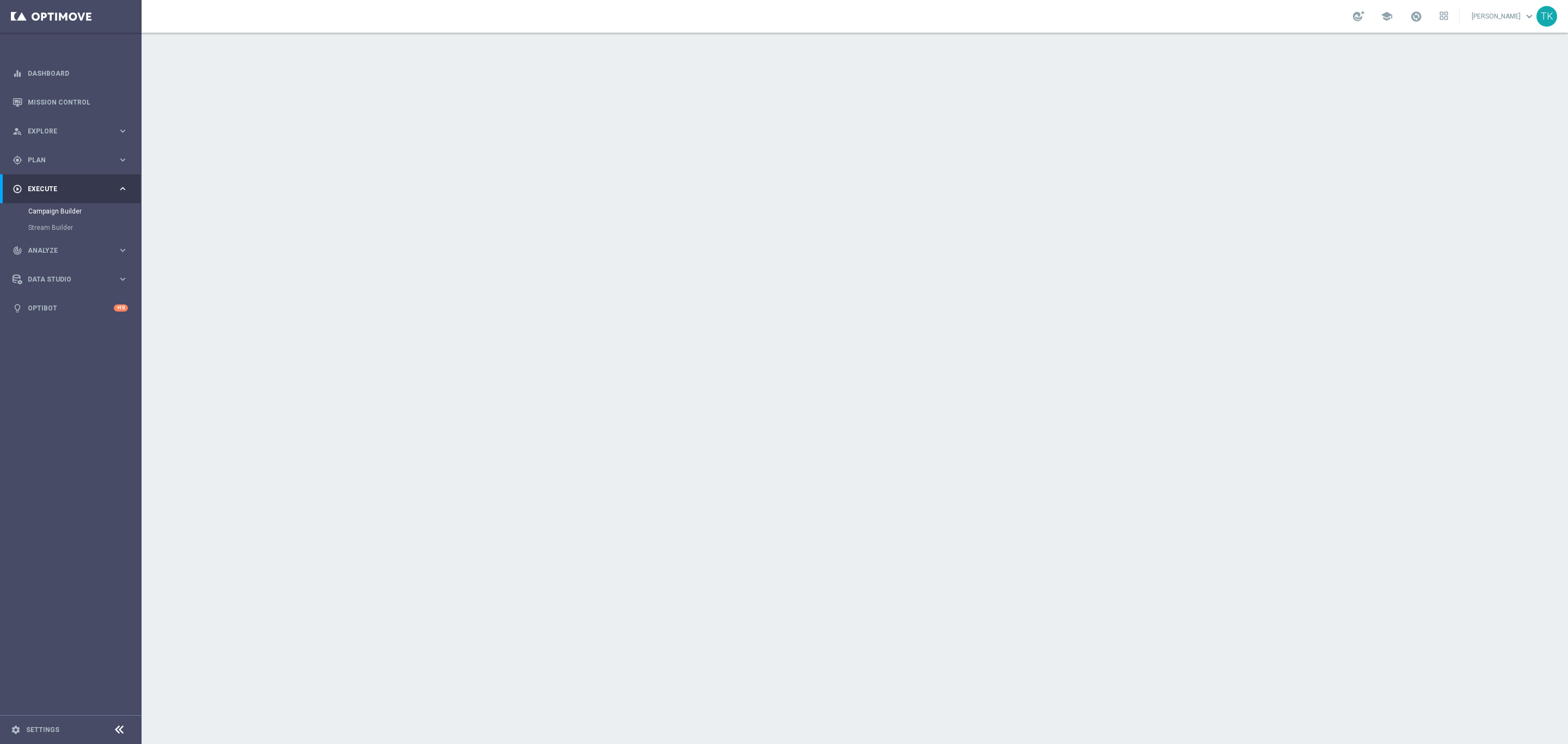
click at [773, 143] on span "E_ALL_AUTO_CASHDROP_SILVER_EVIP_50 PLN_WEEKLY" at bounding box center [779, 146] width 200 height 10
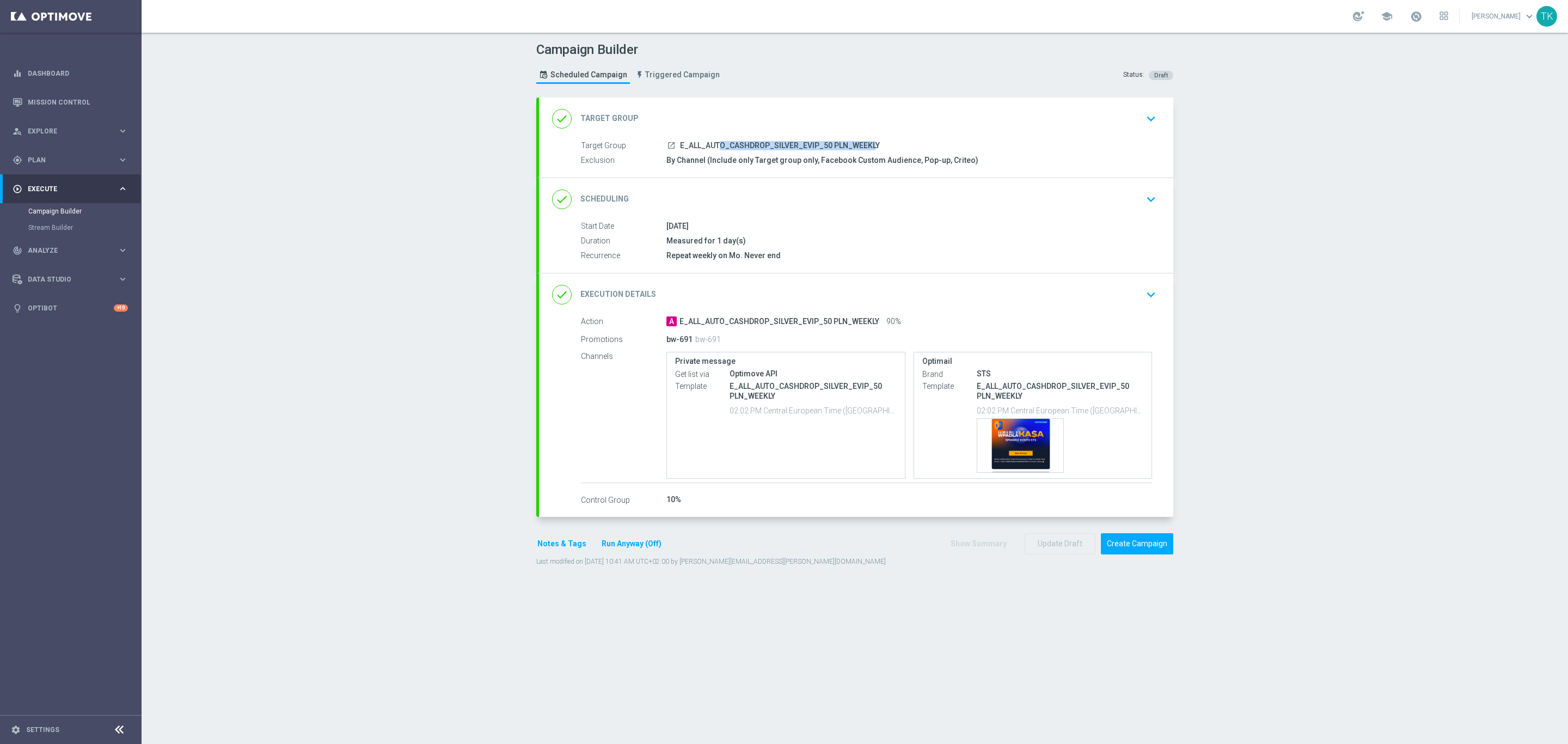
click at [773, 143] on span "E_ALL_AUTO_CASHDROP_SILVER_EVIP_50 PLN_WEEKLY" at bounding box center [779, 146] width 200 height 10
copy div "E_ALL_AUTO_CASHDROP_SILVER_EVIP_50 PLN_WEEKLY"
click at [846, 72] on div "Campaign Builder Scheduled Campaign Triggered Campaign Status: Draft" at bounding box center [855, 64] width 653 height 50
click at [877, 192] on div "done Scheduling keyboard_arrow_down" at bounding box center [856, 199] width 608 height 21
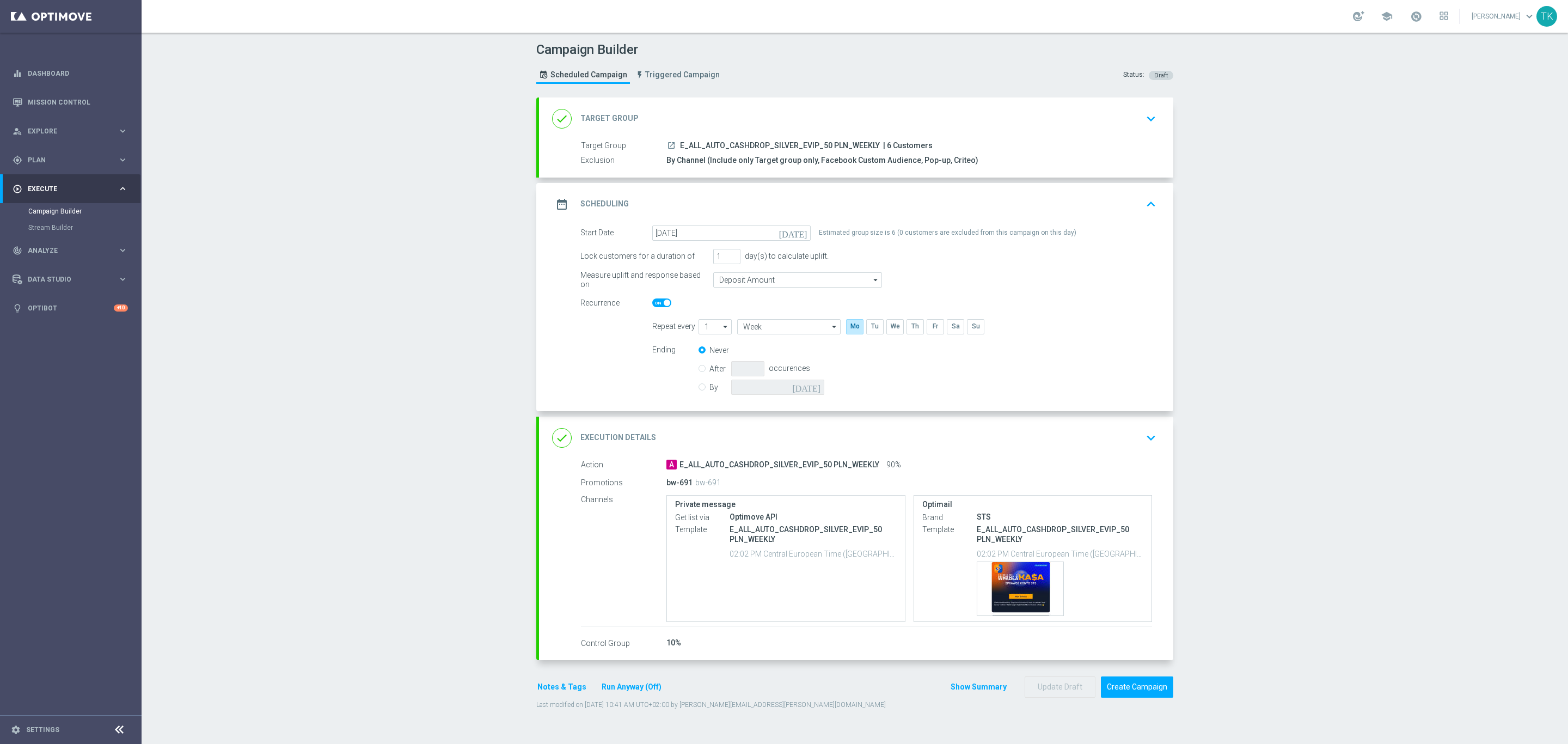
click at [1002, 203] on div "date_range Scheduling keyboard_arrow_up" at bounding box center [856, 204] width 608 height 21
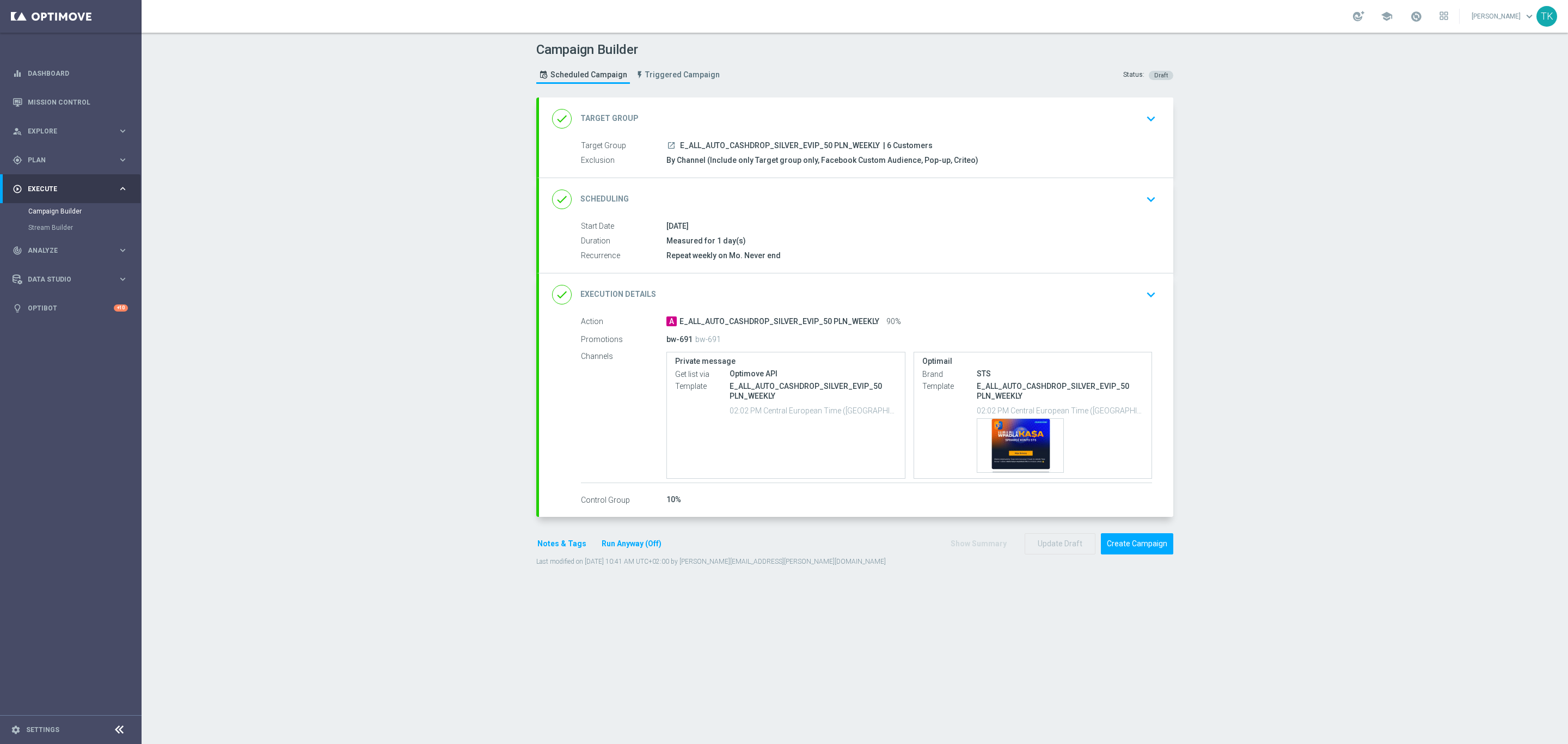
click at [551, 546] on button "Notes & Tags" at bounding box center [562, 543] width 51 height 13
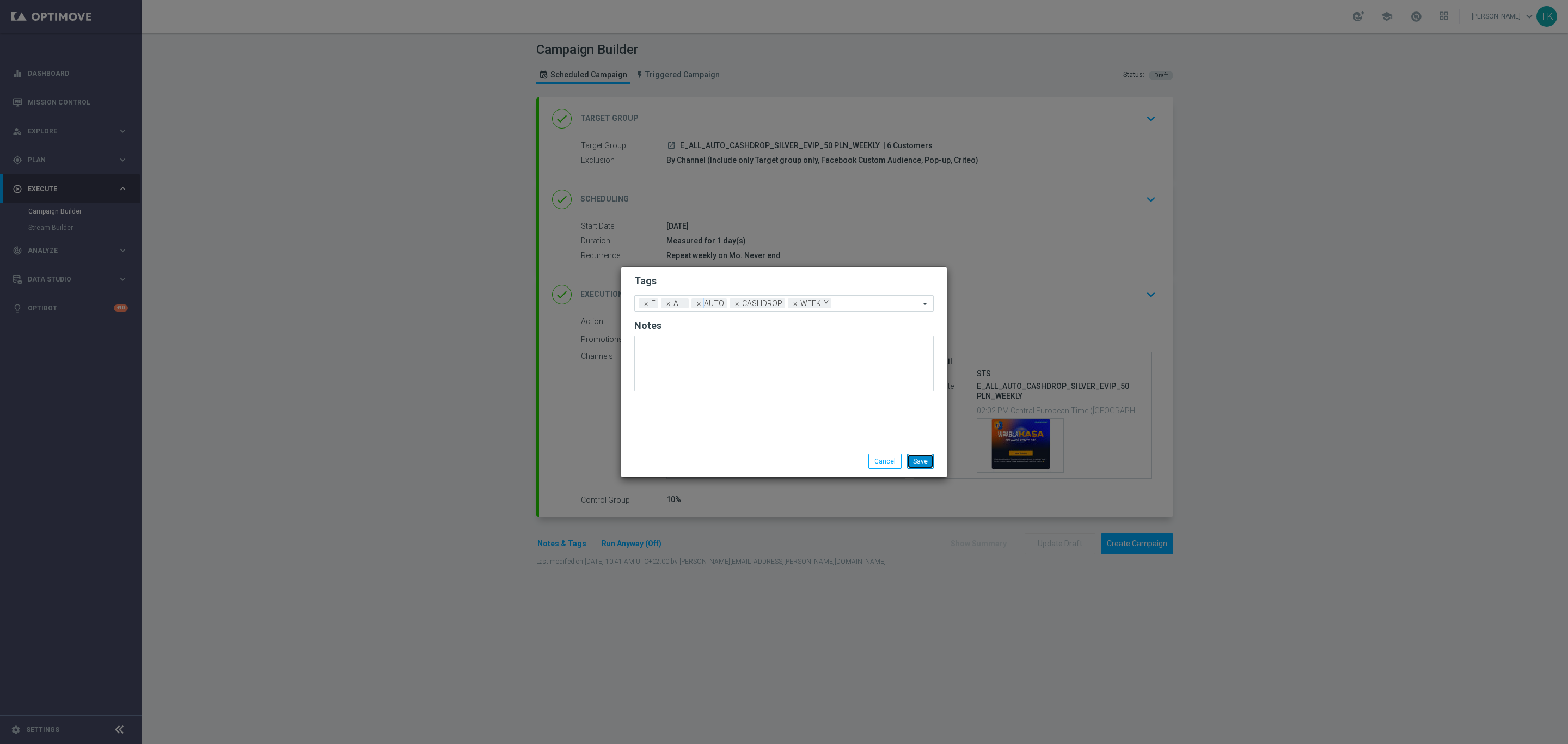
click at [917, 463] on button "Save" at bounding box center [920, 462] width 27 height 15
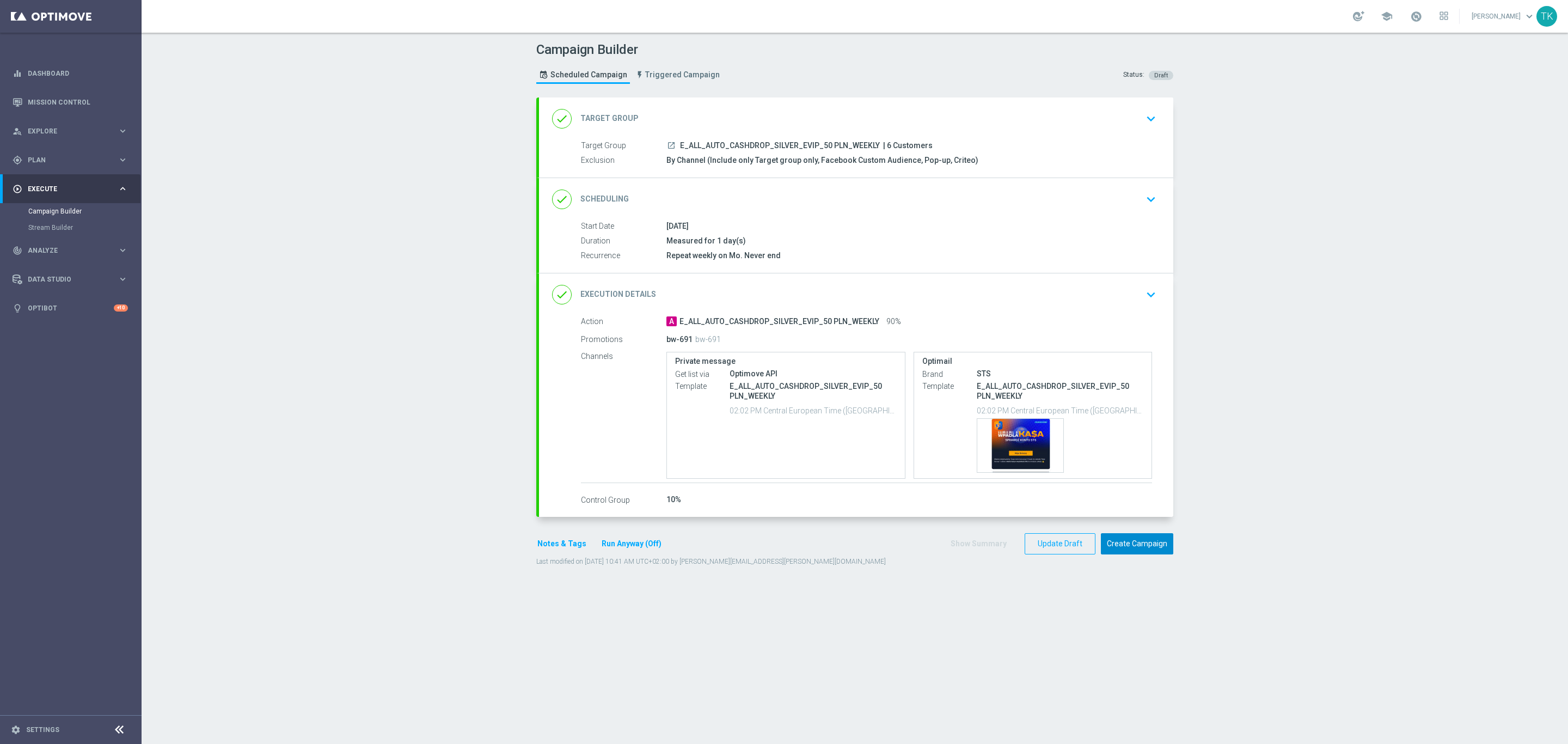
click at [1142, 544] on button "Create Campaign" at bounding box center [1137, 543] width 73 height 21
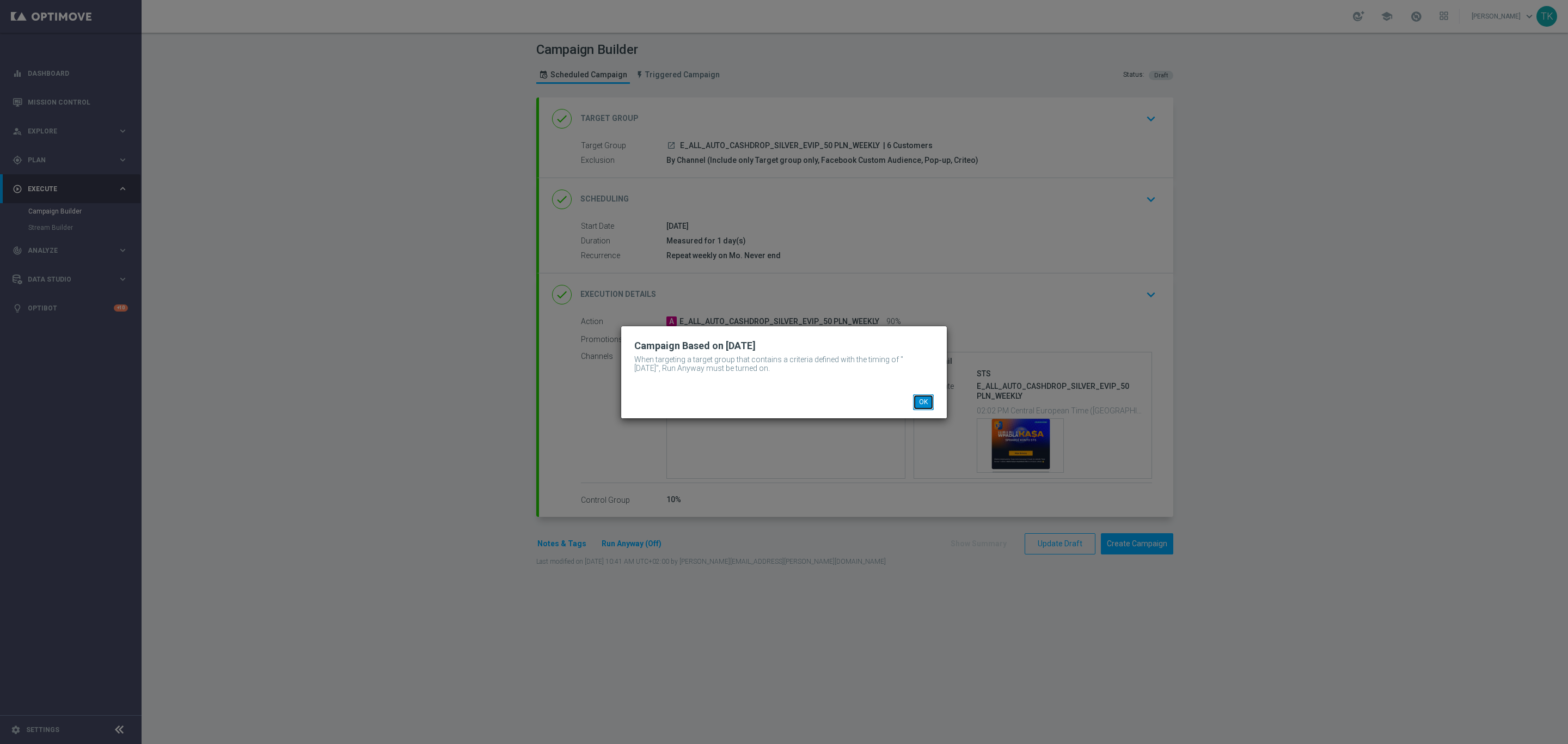
click at [925, 401] on button "OK" at bounding box center [924, 402] width 21 height 15
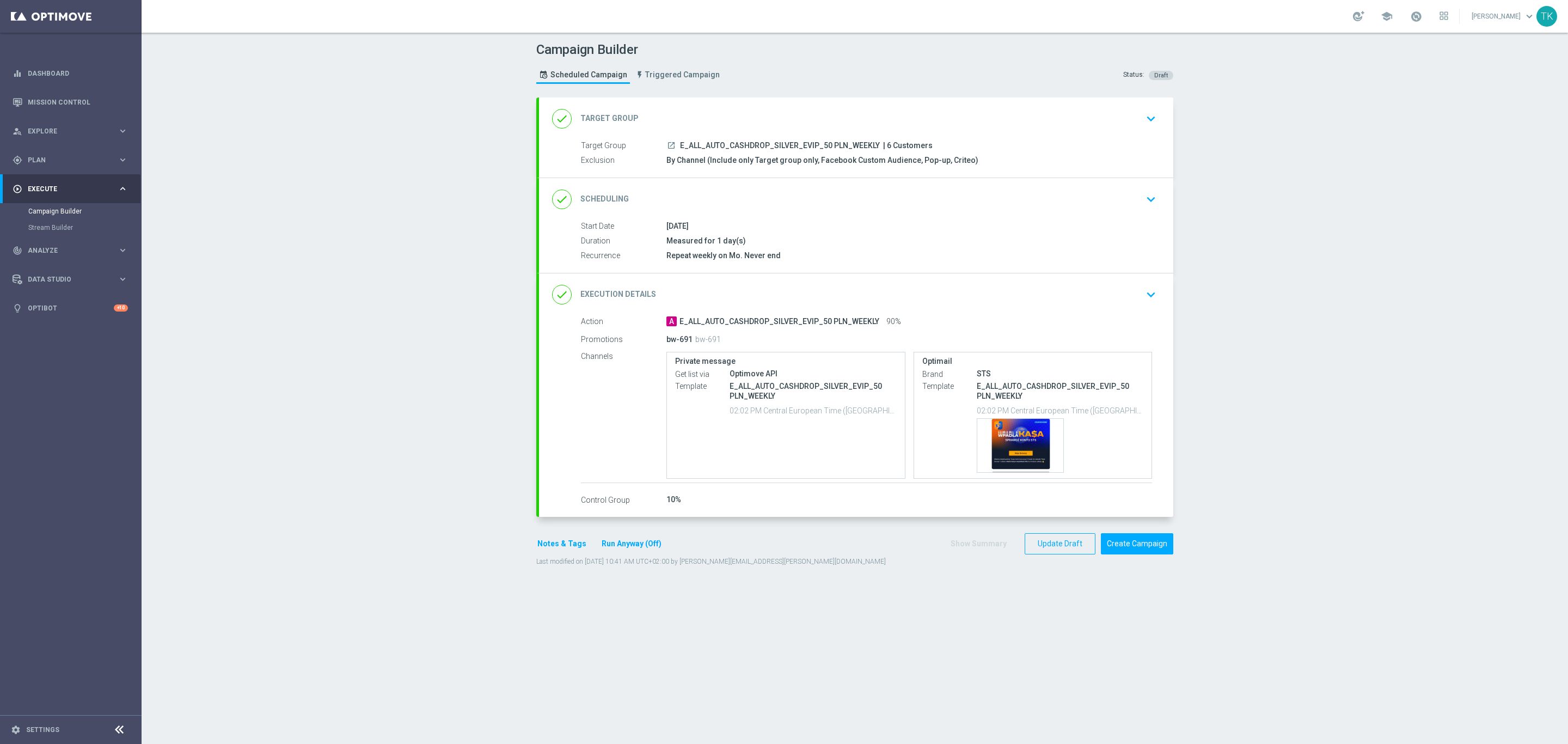
click at [621, 549] on button "Run Anyway (Off)" at bounding box center [632, 543] width 62 height 13
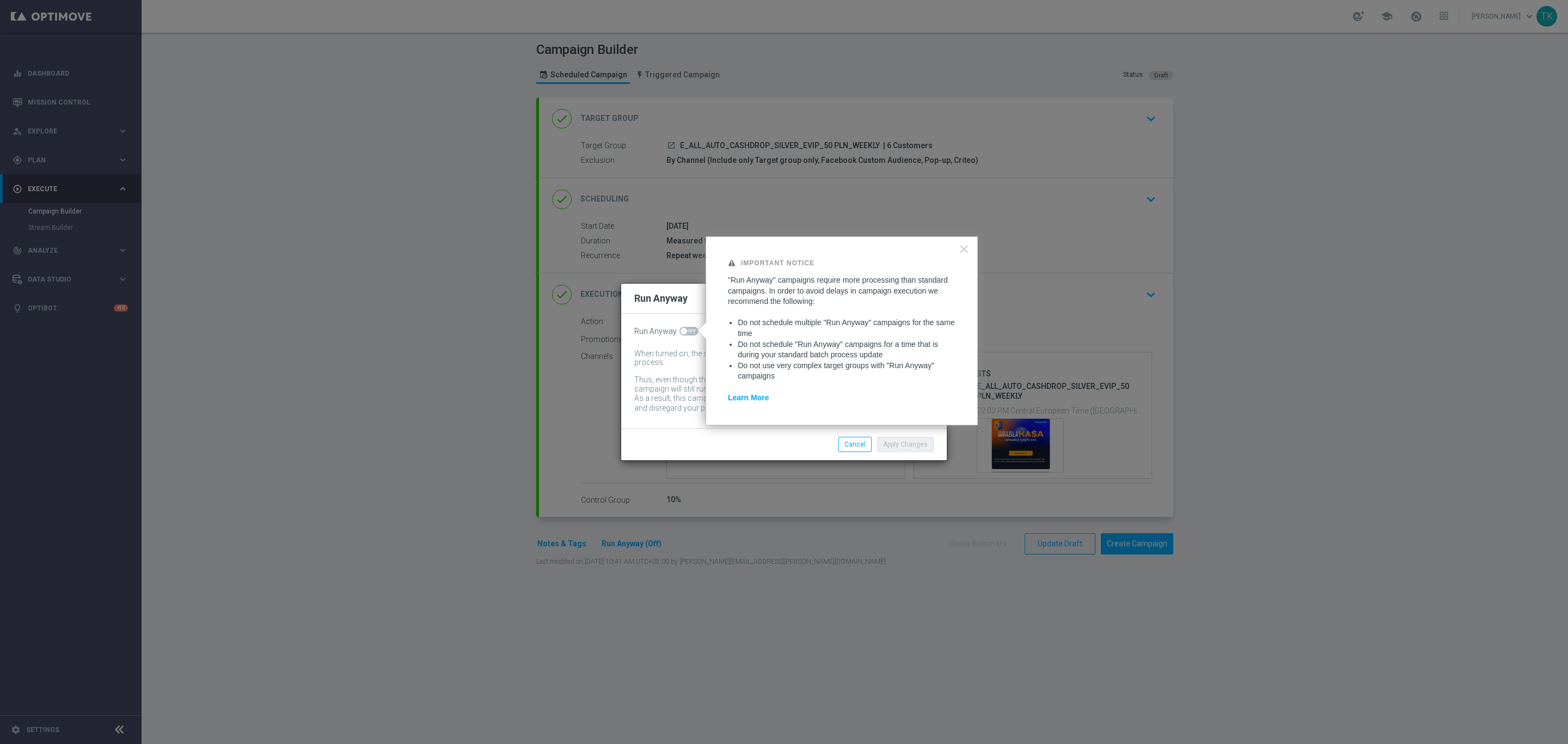
click at [691, 327] on span at bounding box center [689, 331] width 19 height 9
click at [691, 327] on input "checkbox" at bounding box center [689, 331] width 19 height 9
checkbox input "true"
click at [906, 446] on button "Apply Changes" at bounding box center [906, 444] width 56 height 15
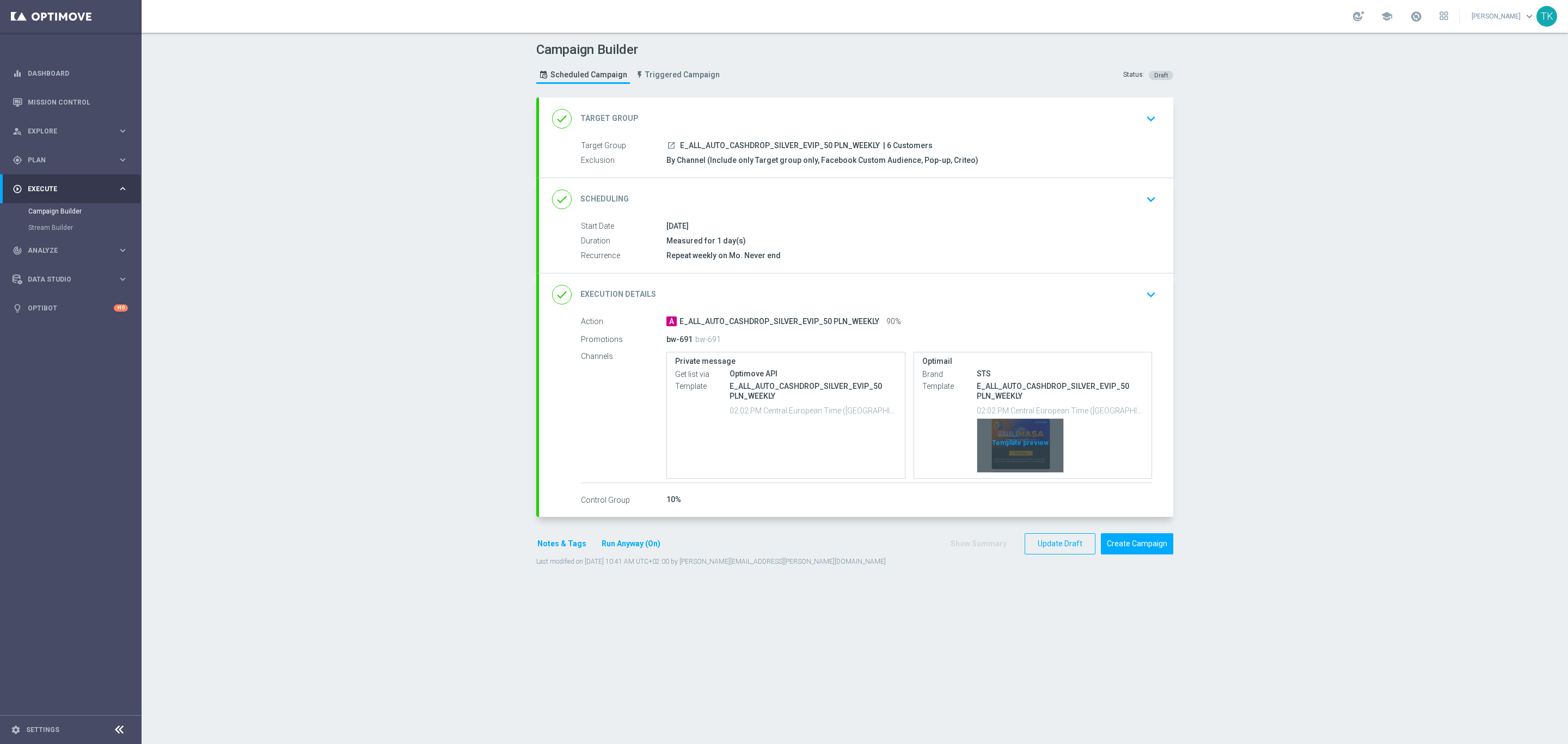
click at [1011, 440] on div "Template preview" at bounding box center [1021, 445] width 86 height 53
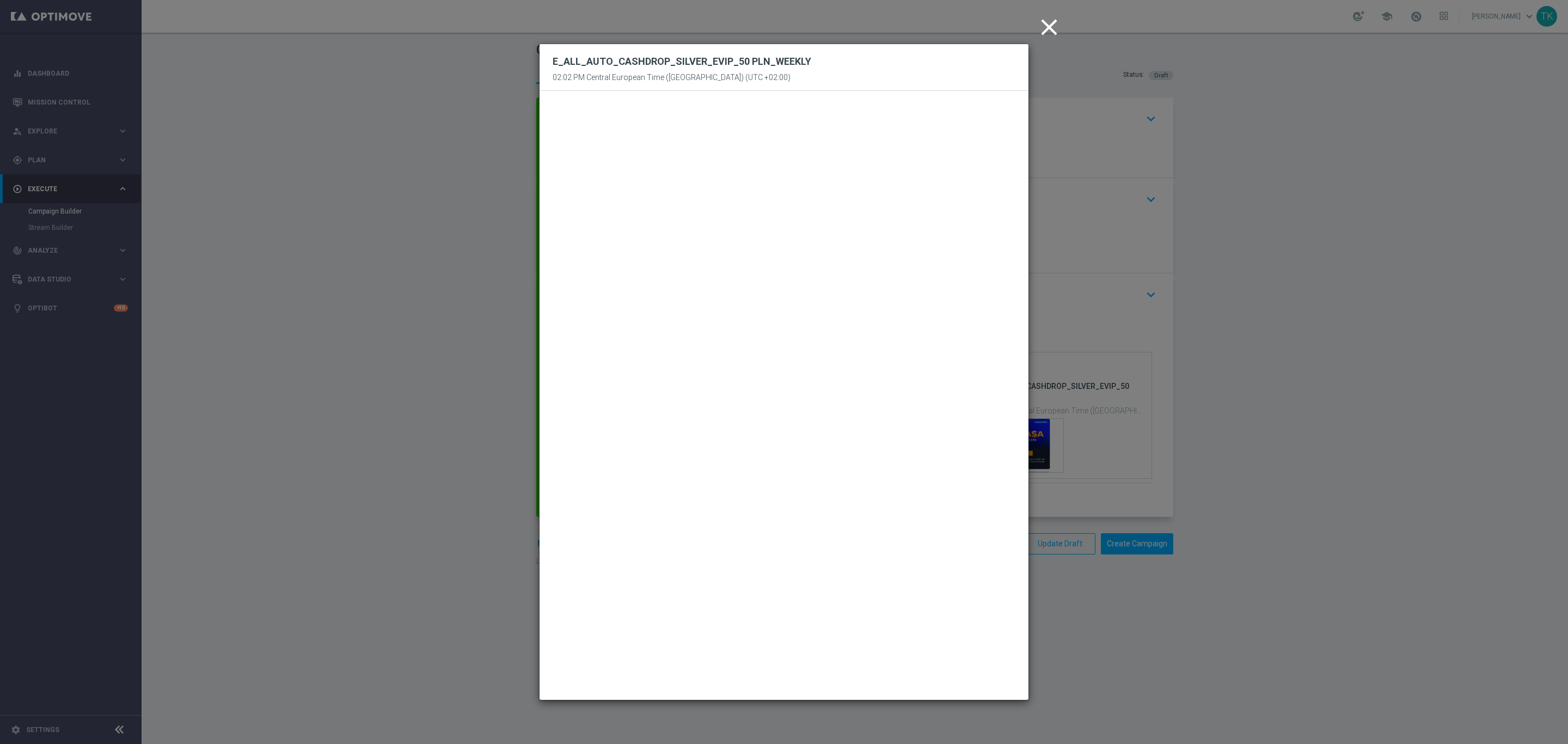
click at [1044, 28] on icon "close" at bounding box center [1049, 27] width 27 height 27
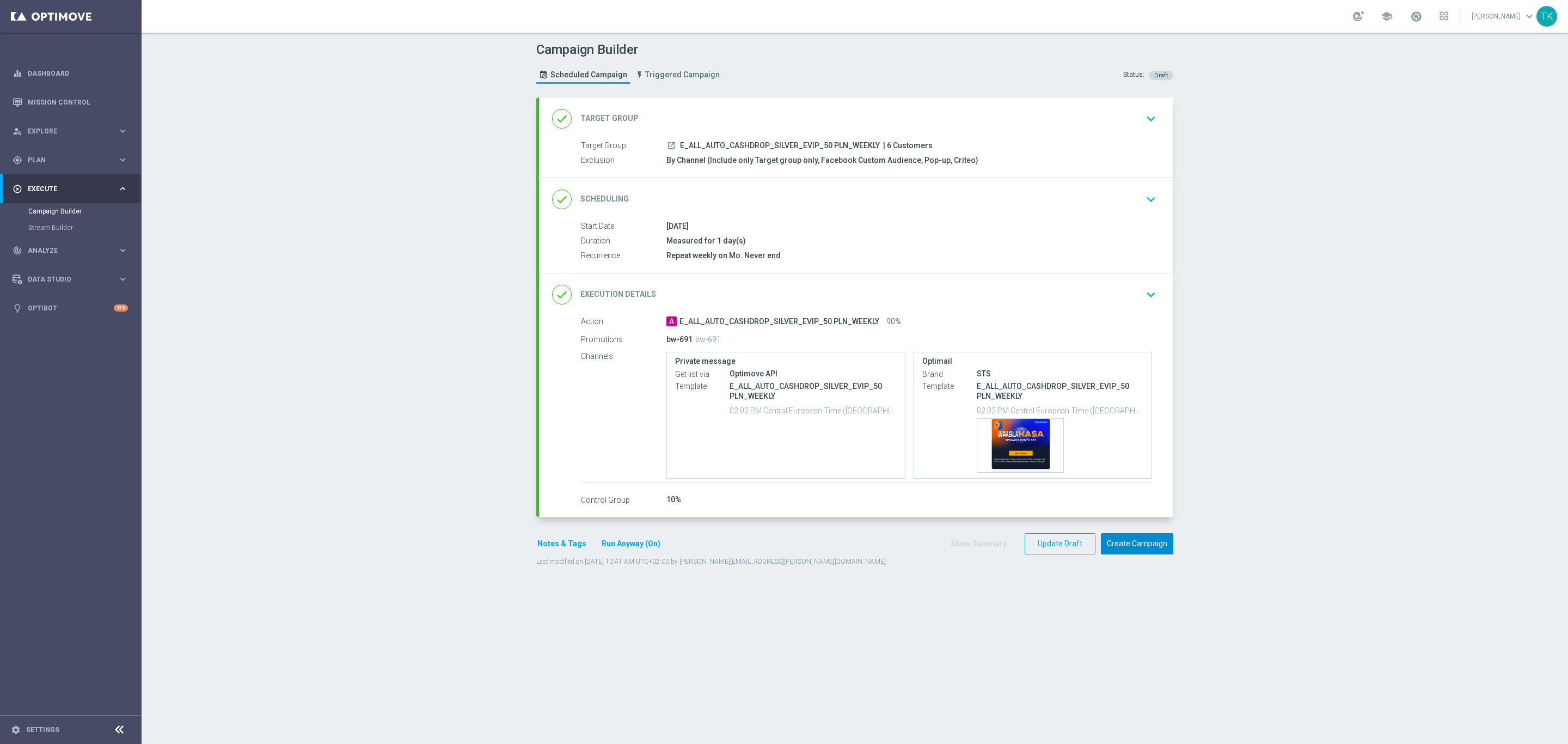
click at [1126, 546] on button "Create Campaign" at bounding box center [1137, 543] width 73 height 21
click at [768, 148] on span "E_ALL_AUTO_CASHDROP_SILVER_EVIP_50 PLN_WEEKLY" at bounding box center [779, 146] width 200 height 10
copy div "E_ALL_AUTO_CASHDROP_SILVER_EVIP_50 PLN_WEEKLY"
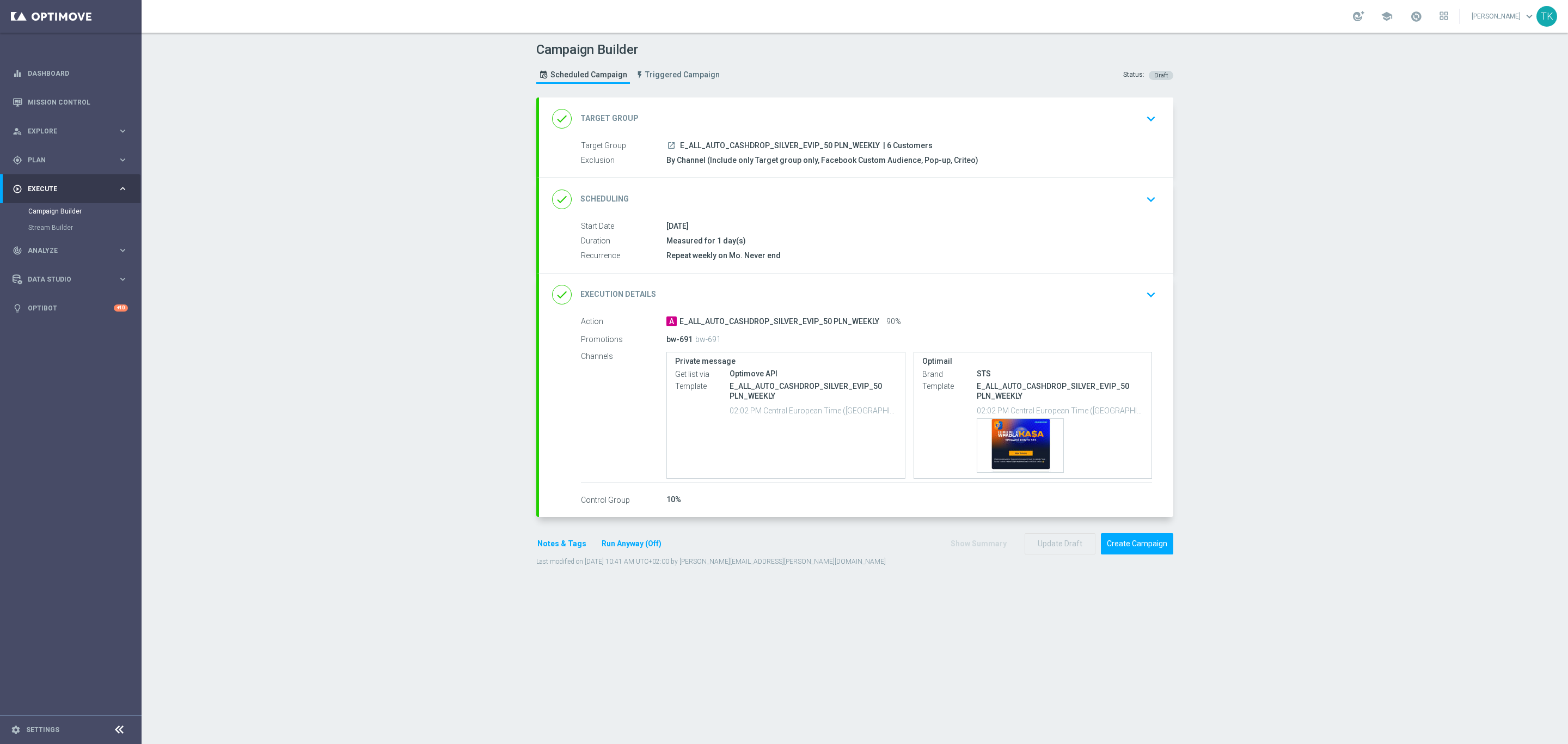
click at [798, 81] on div "Campaign Builder Scheduled Campaign Triggered Campaign Status: Draft" at bounding box center [855, 64] width 653 height 50
click at [925, 220] on div "done Scheduling keyboard_arrow_down" at bounding box center [856, 199] width 634 height 42
click at [54, 102] on link "Mission Control" at bounding box center [78, 102] width 100 height 29
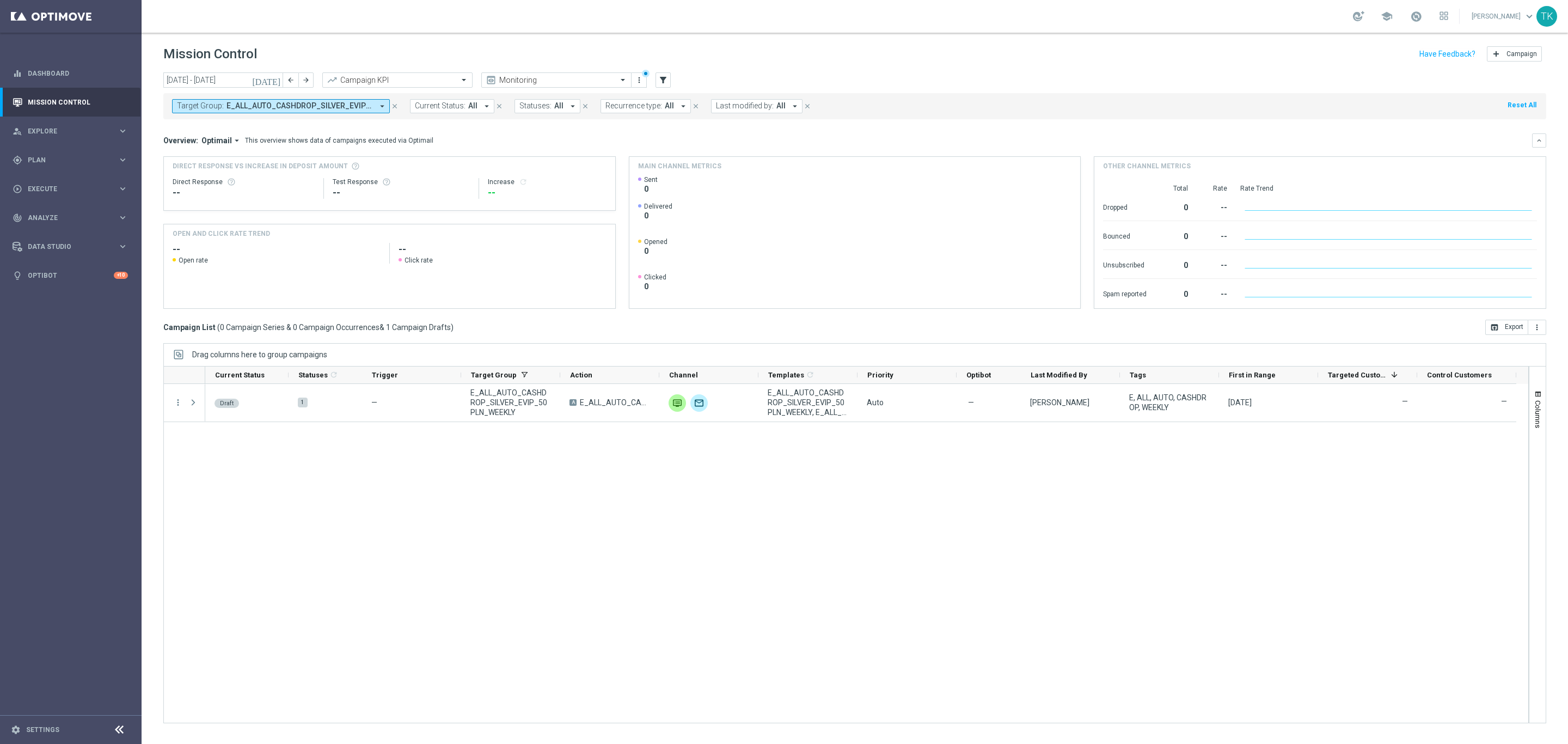
click at [339, 107] on span "E_ALL_AUTO_CASHDROP_SILVER_EVIP_50 PLN_WEEKLY" at bounding box center [300, 106] width 146 height 9
click at [0, 0] on div "Clear" at bounding box center [0, 0] width 0 height 0
click at [232, 123] on input "text" at bounding box center [263, 126] width 160 height 9
paste input "E_ALL_AUTO_CASHDROP_GOLD_EVIP_250 PLN_WEEKLY"
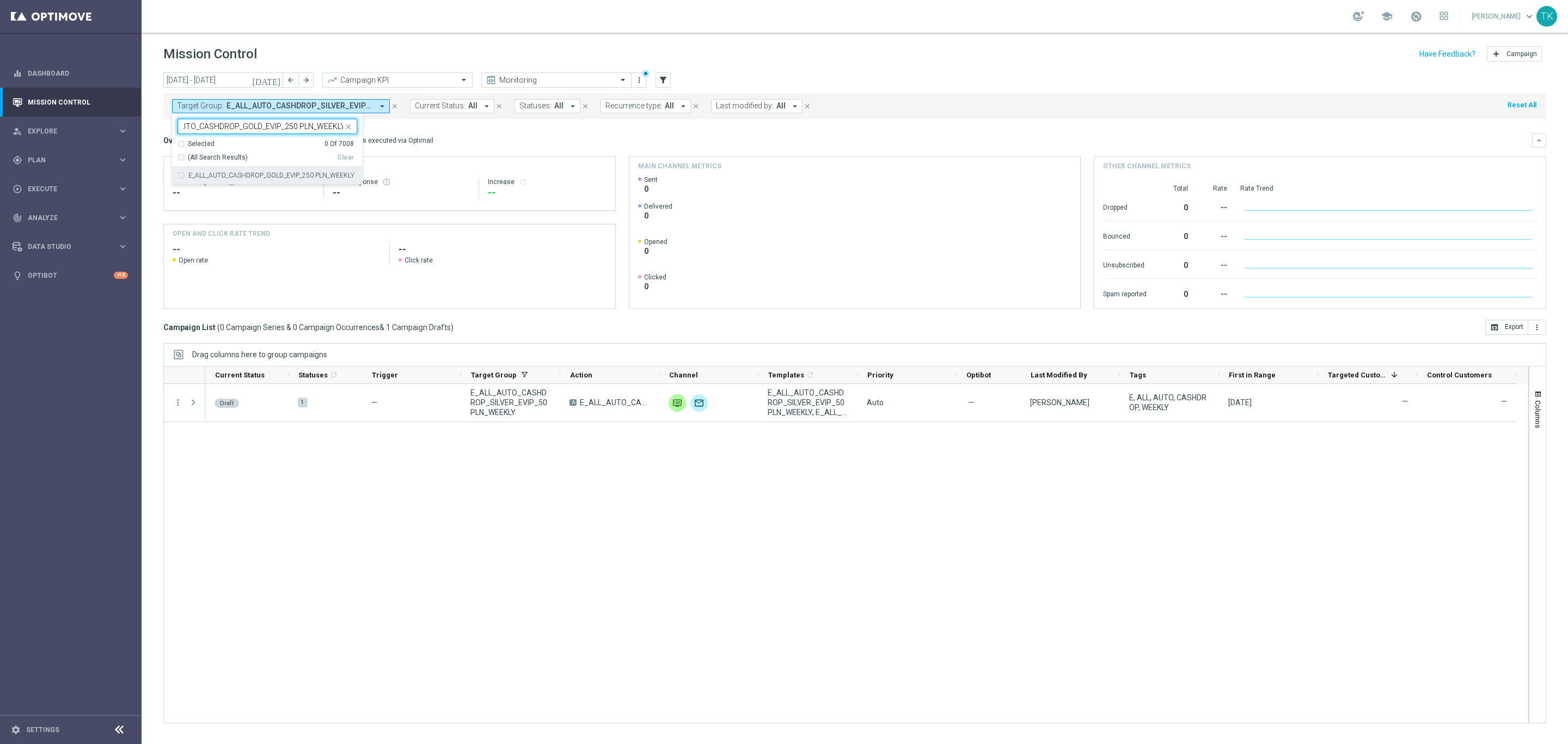
click at [214, 172] on label "E_ALL_AUTO_CASHDROP_GOLD_EVIP_250 PLN_WEEKLY" at bounding box center [271, 175] width 166 height 6
type input "E_ALL_AUTO_CASHDROP_GOLD_EVIP_250 PLN_WEEKLY"
click at [147, 132] on div "today 22 Sep 2025 - 28 Sep 2025 arrow_back arrow_forward Campaign KPI trending_…" at bounding box center [855, 403] width 1426 height 662
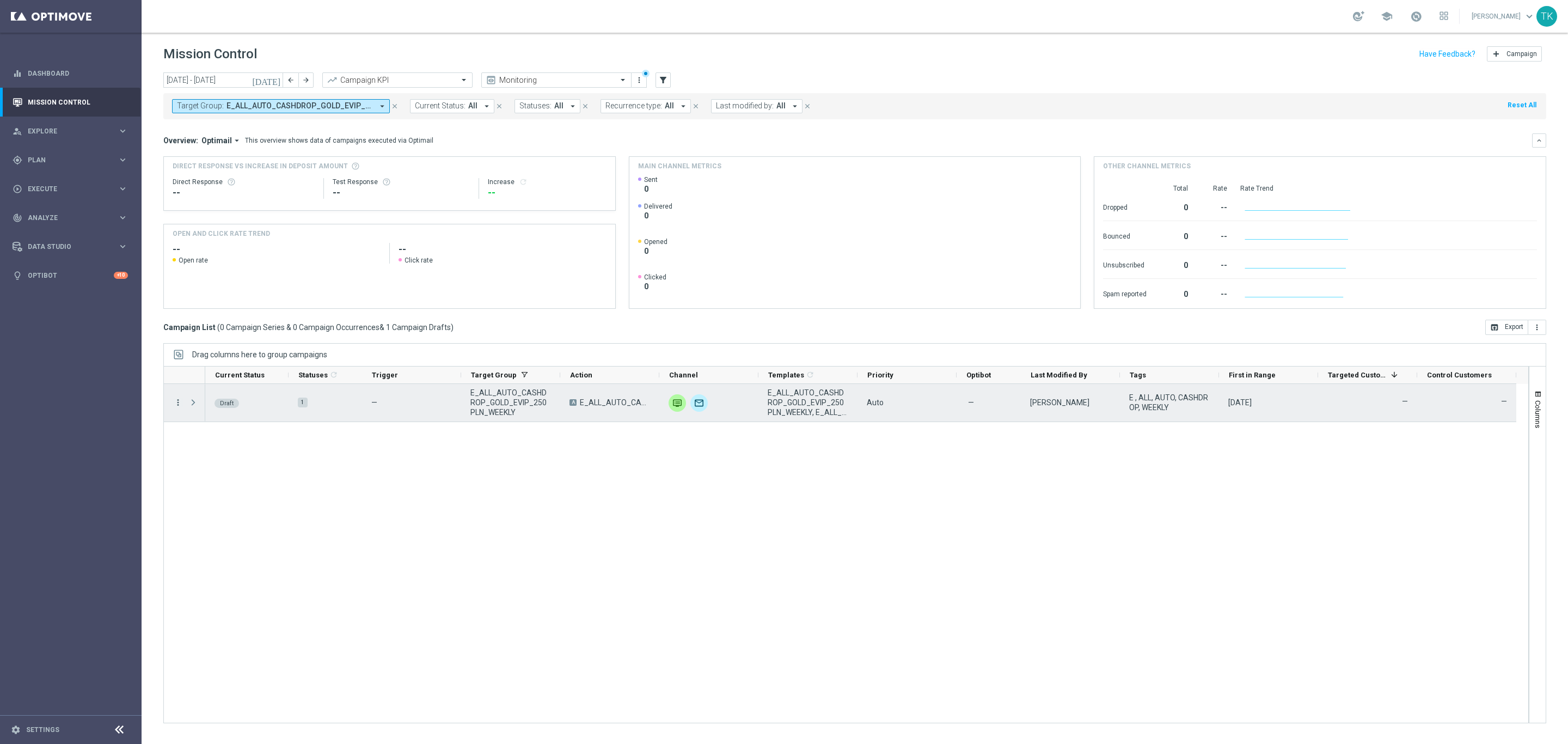
click at [178, 407] on icon "more_vert" at bounding box center [178, 402] width 10 height 10
click at [216, 444] on div "Edit" at bounding box center [250, 446] width 101 height 8
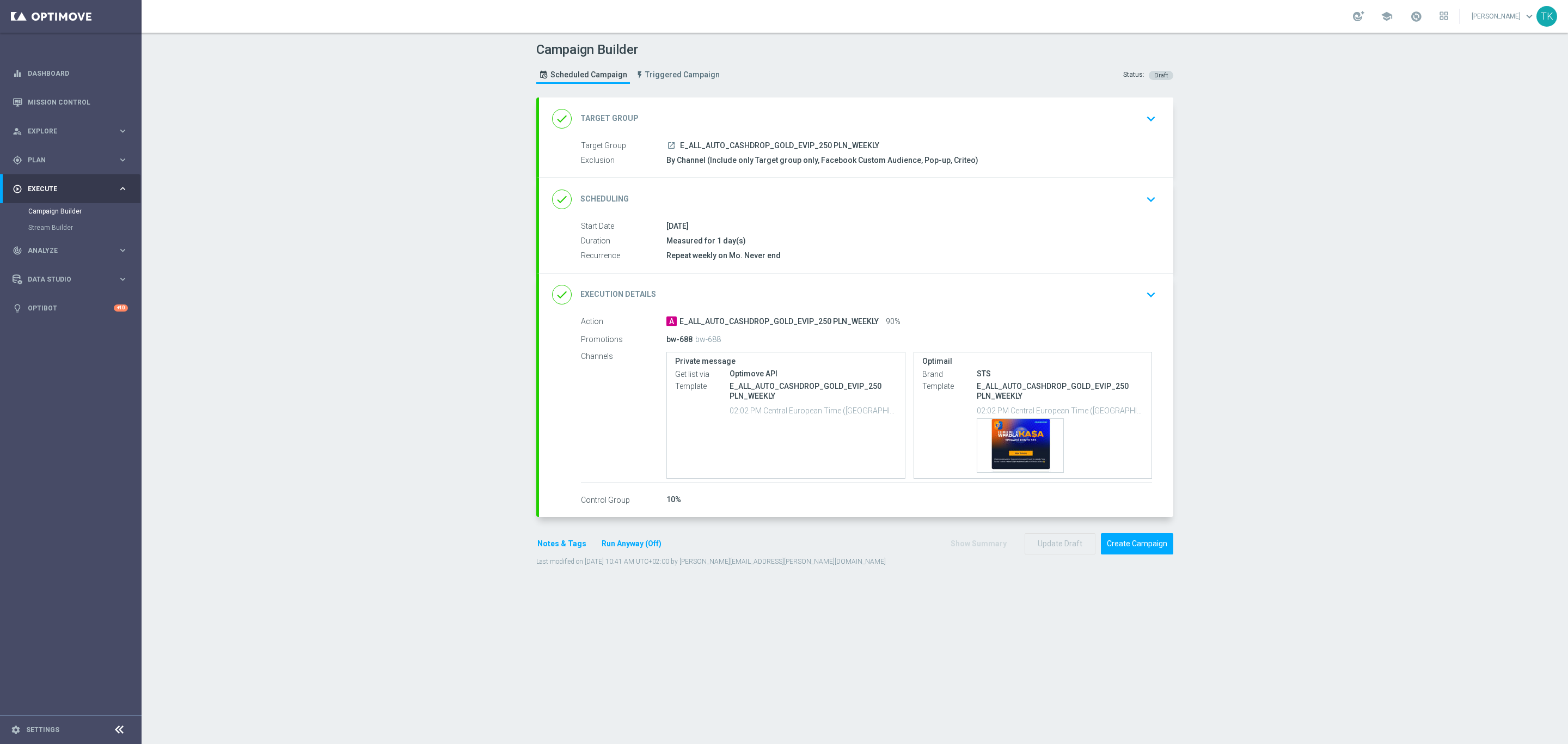
click at [920, 213] on div "done Scheduling keyboard_arrow_down" at bounding box center [856, 199] width 634 height 42
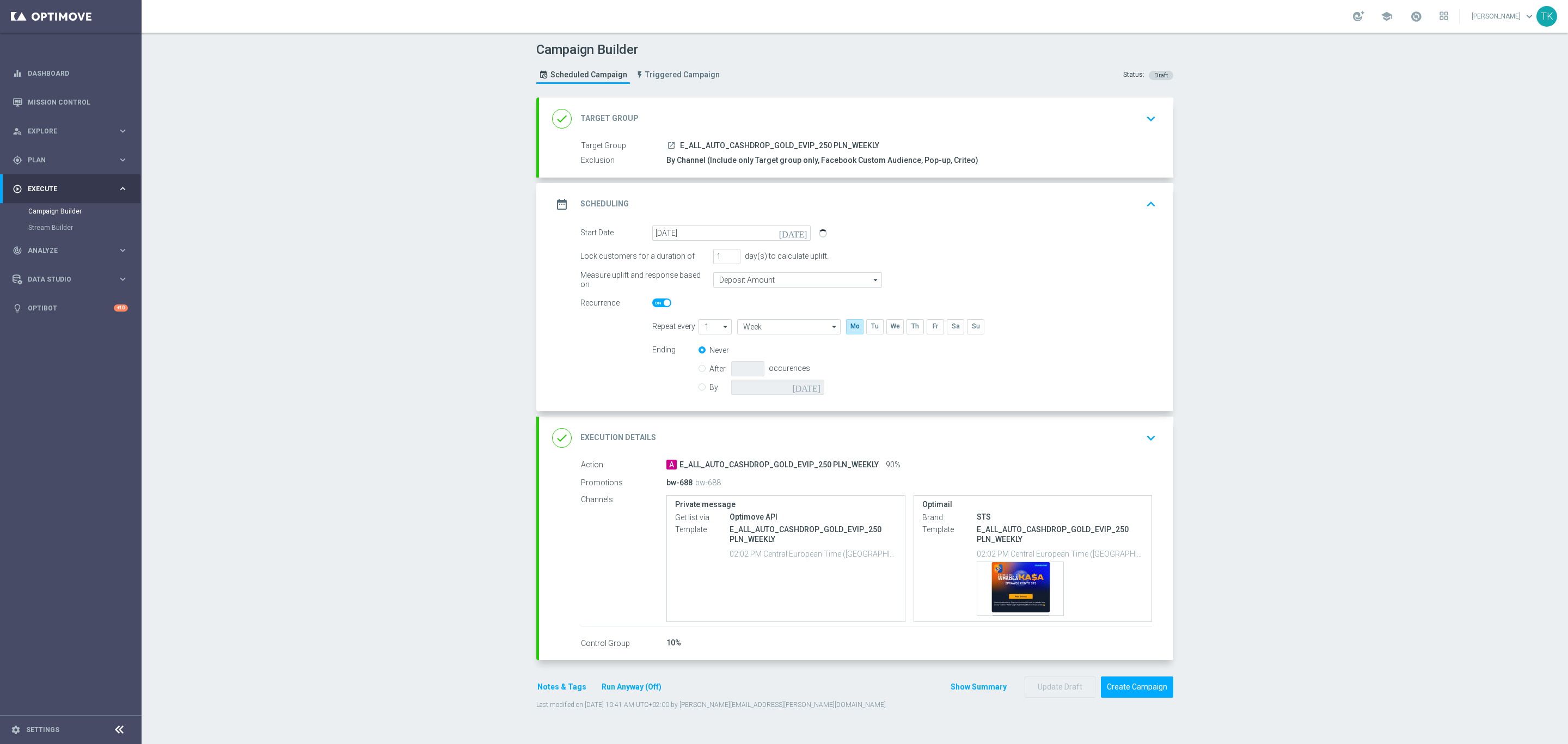
click at [920, 210] on div "date_range Scheduling keyboard_arrow_up" at bounding box center [856, 204] width 608 height 21
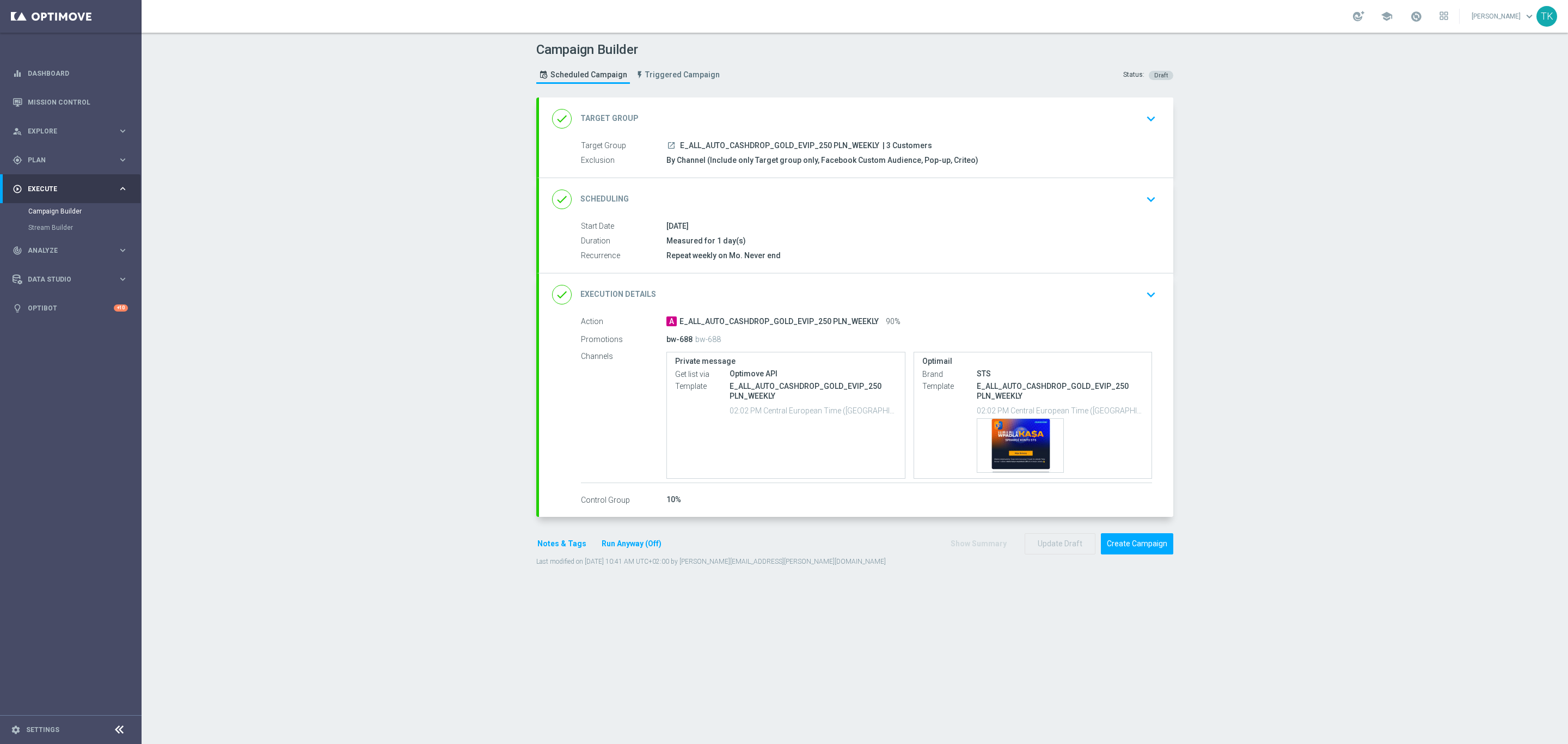
click at [729, 145] on span "E_ALL_AUTO_CASHDROP_GOLD_EVIP_250 PLN_WEEKLY" at bounding box center [779, 146] width 199 height 10
copy div "E_ALL_AUTO_CASHDROP_GOLD_EVIP_250 PLN_WEEKLY"
click at [859, 67] on div "Campaign Builder Scheduled Campaign Triggered Campaign Status: Draft" at bounding box center [855, 64] width 653 height 50
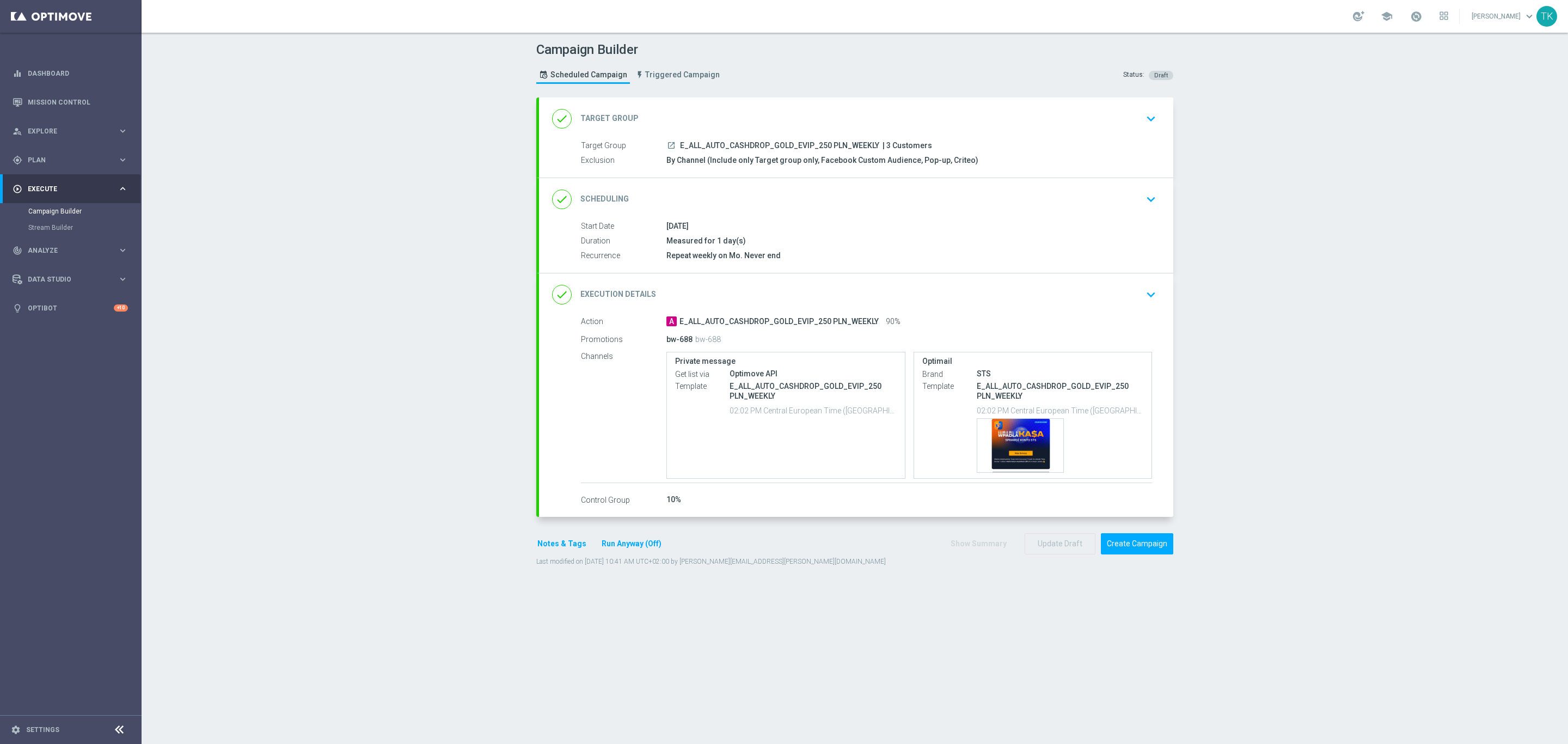
click at [553, 543] on button "Notes & Tags" at bounding box center [562, 543] width 51 height 13
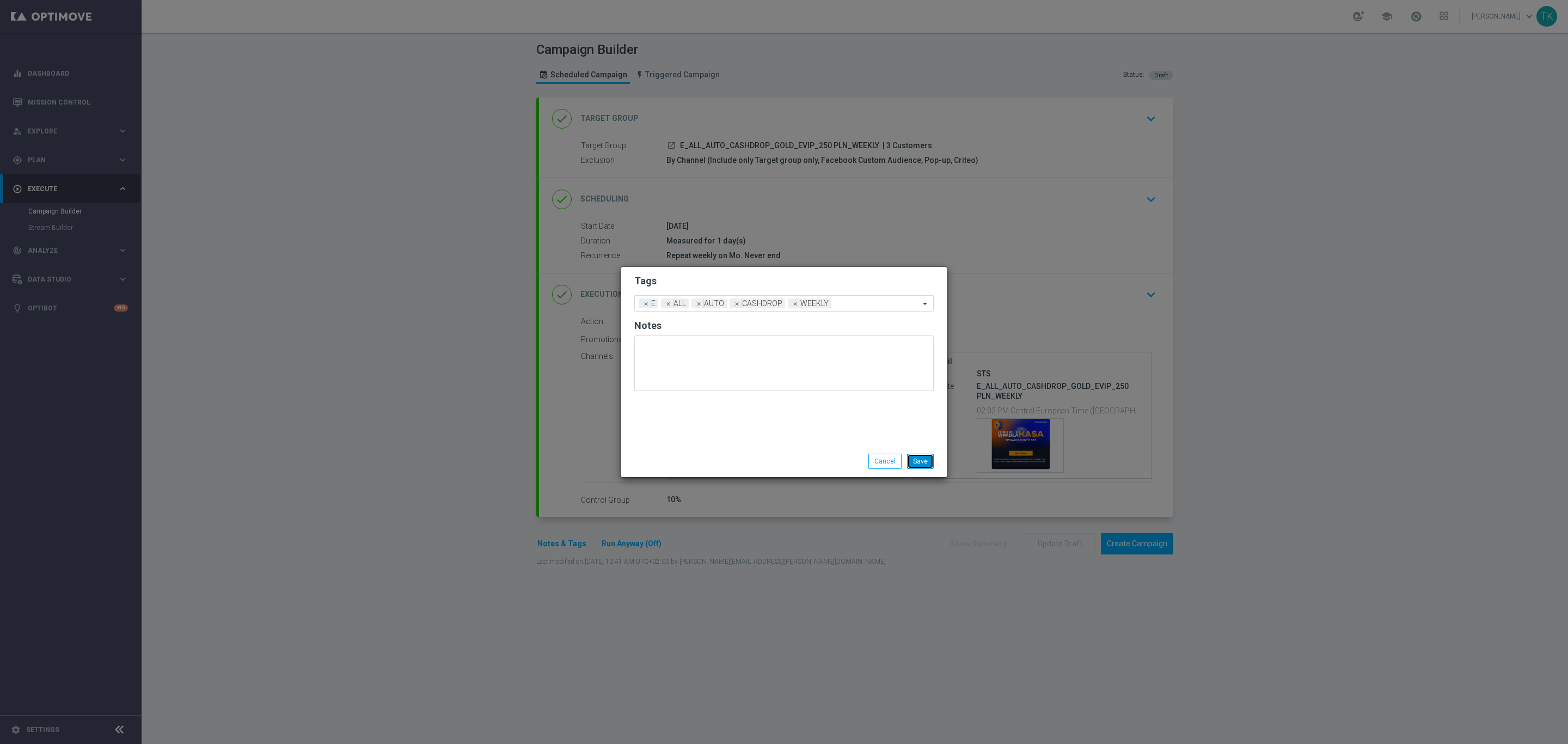
click at [918, 460] on button "Save" at bounding box center [920, 462] width 27 height 15
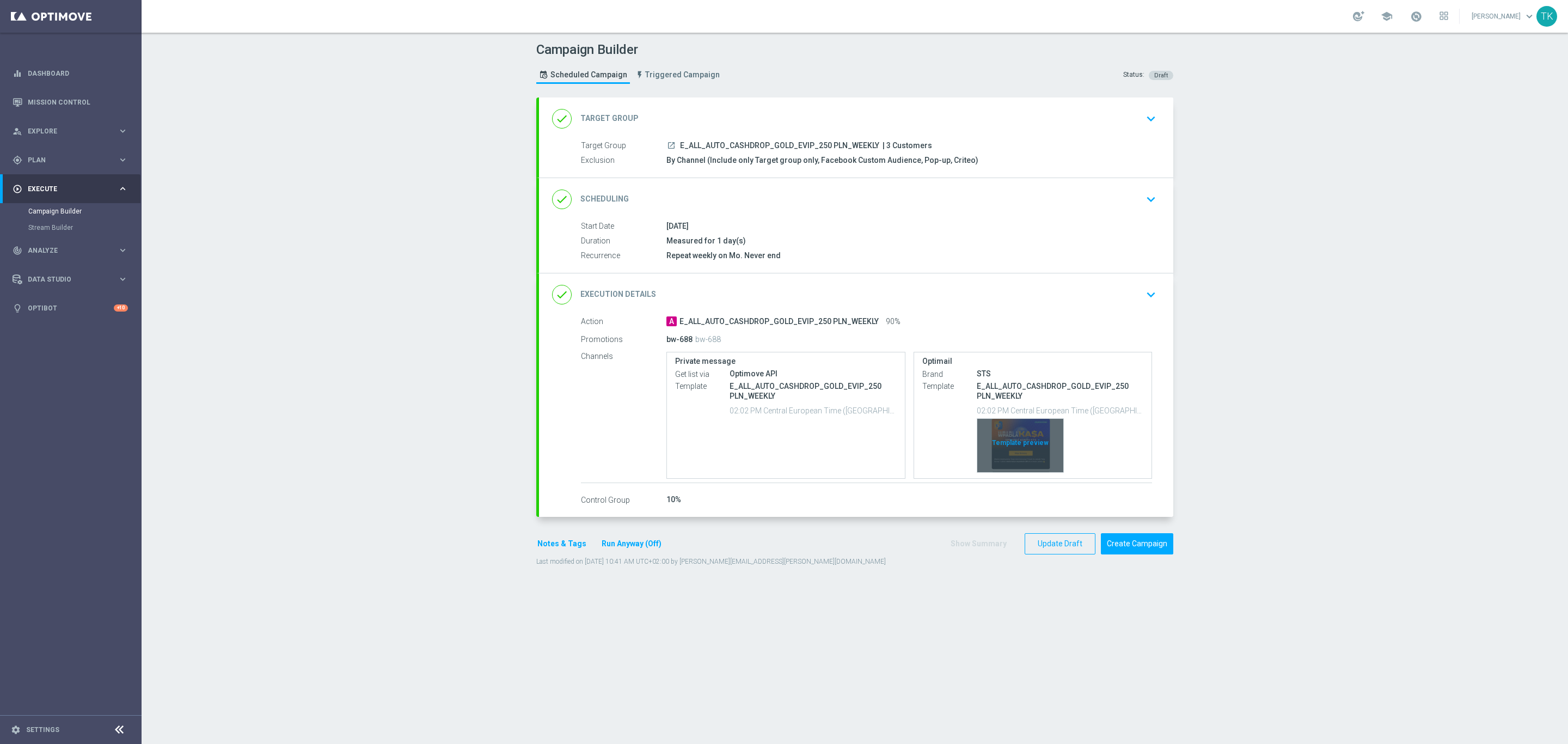
click at [1021, 428] on div "Template preview" at bounding box center [1021, 445] width 86 height 53
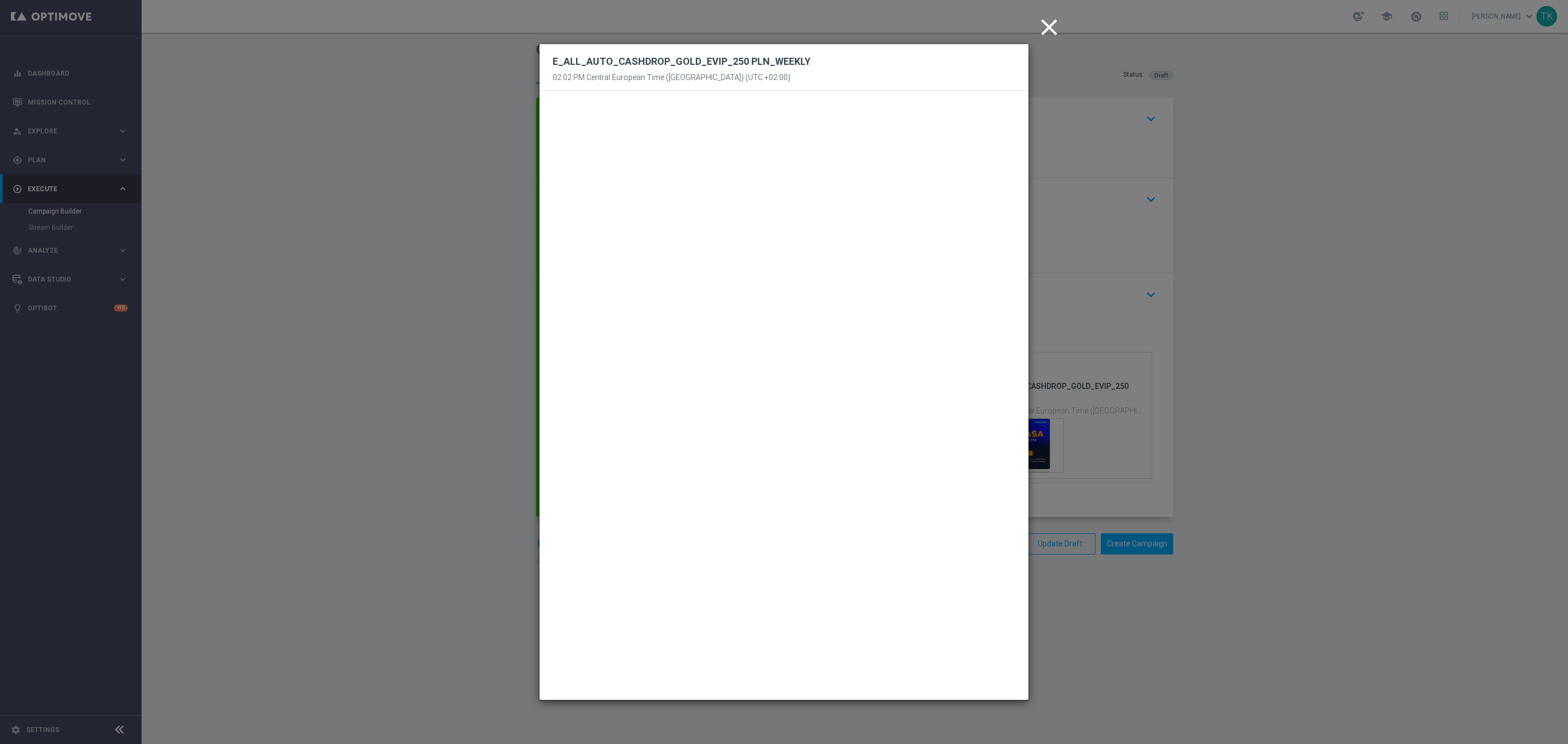
click at [1052, 31] on icon "close" at bounding box center [1049, 27] width 27 height 27
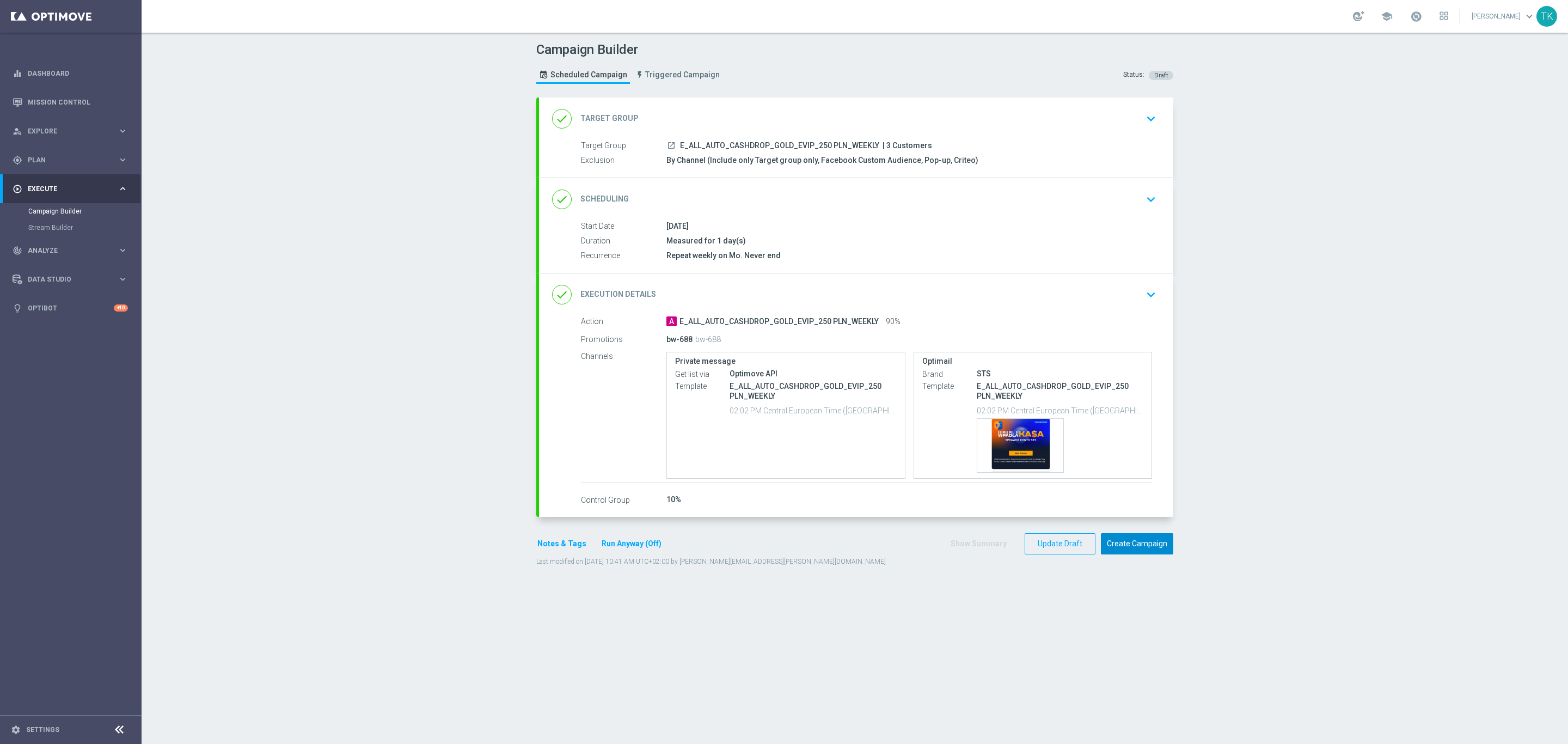
click at [1132, 547] on button "Create Campaign" at bounding box center [1137, 543] width 73 height 21
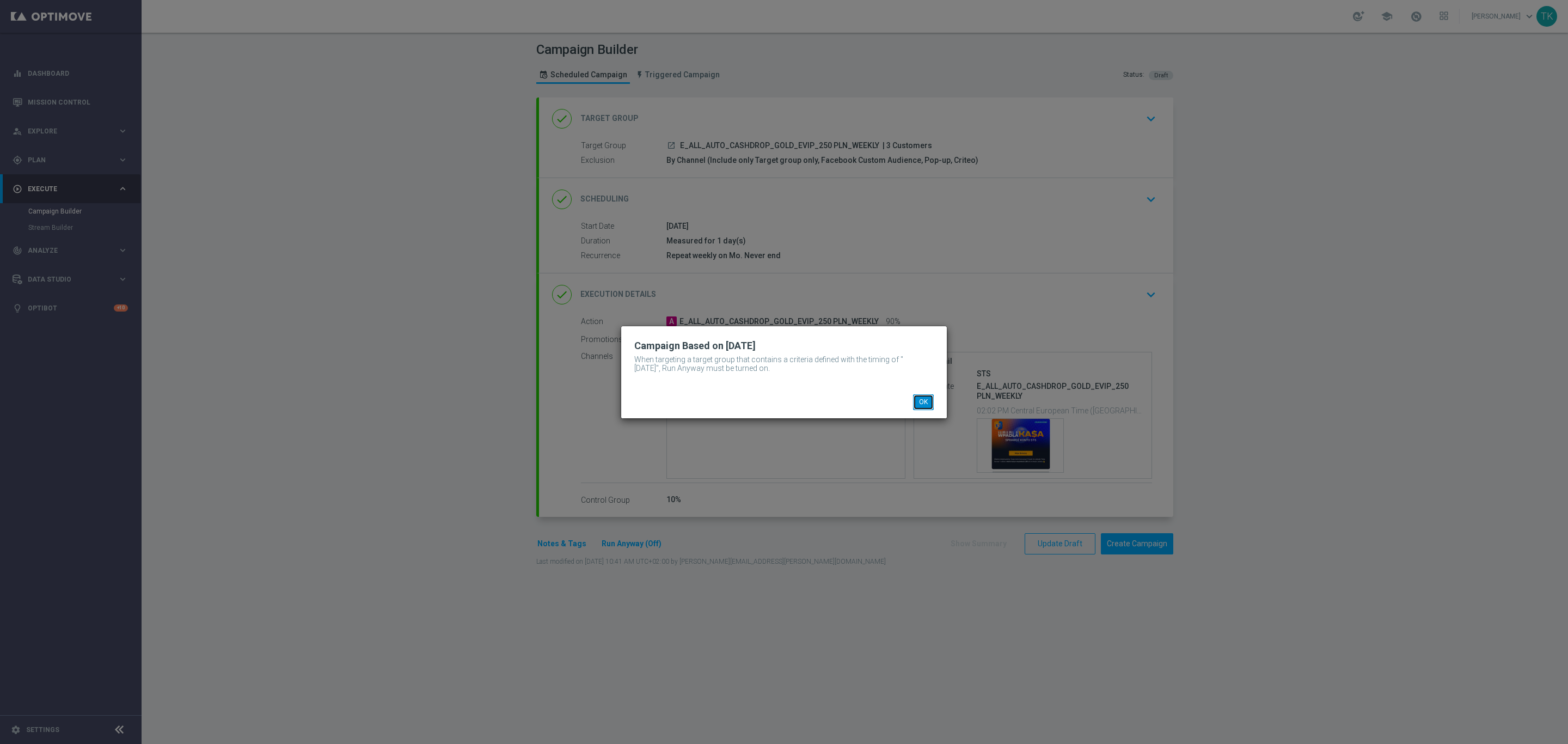
click at [924, 399] on button "OK" at bounding box center [924, 402] width 21 height 15
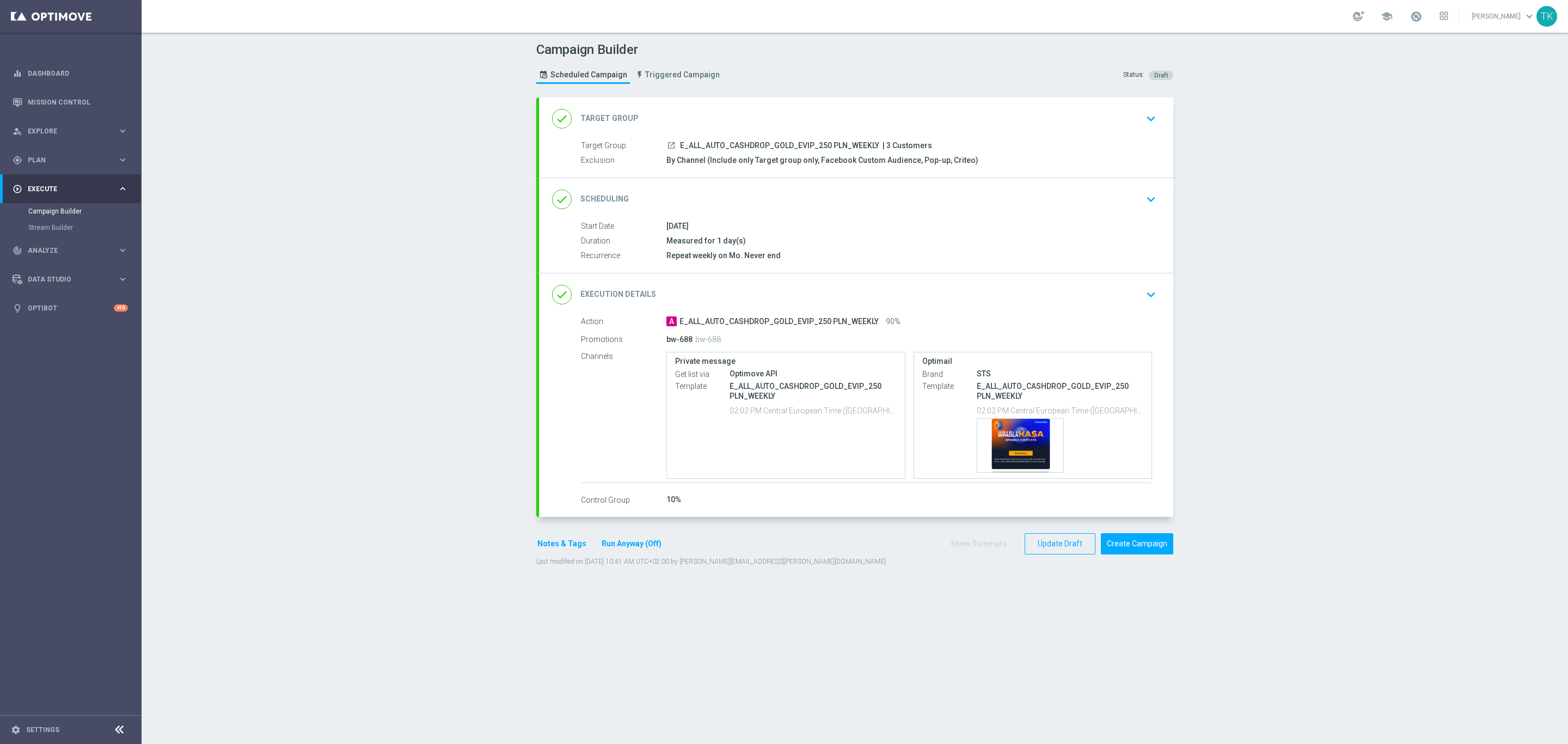
click at [633, 546] on button "Run Anyway (Off)" at bounding box center [632, 543] width 62 height 13
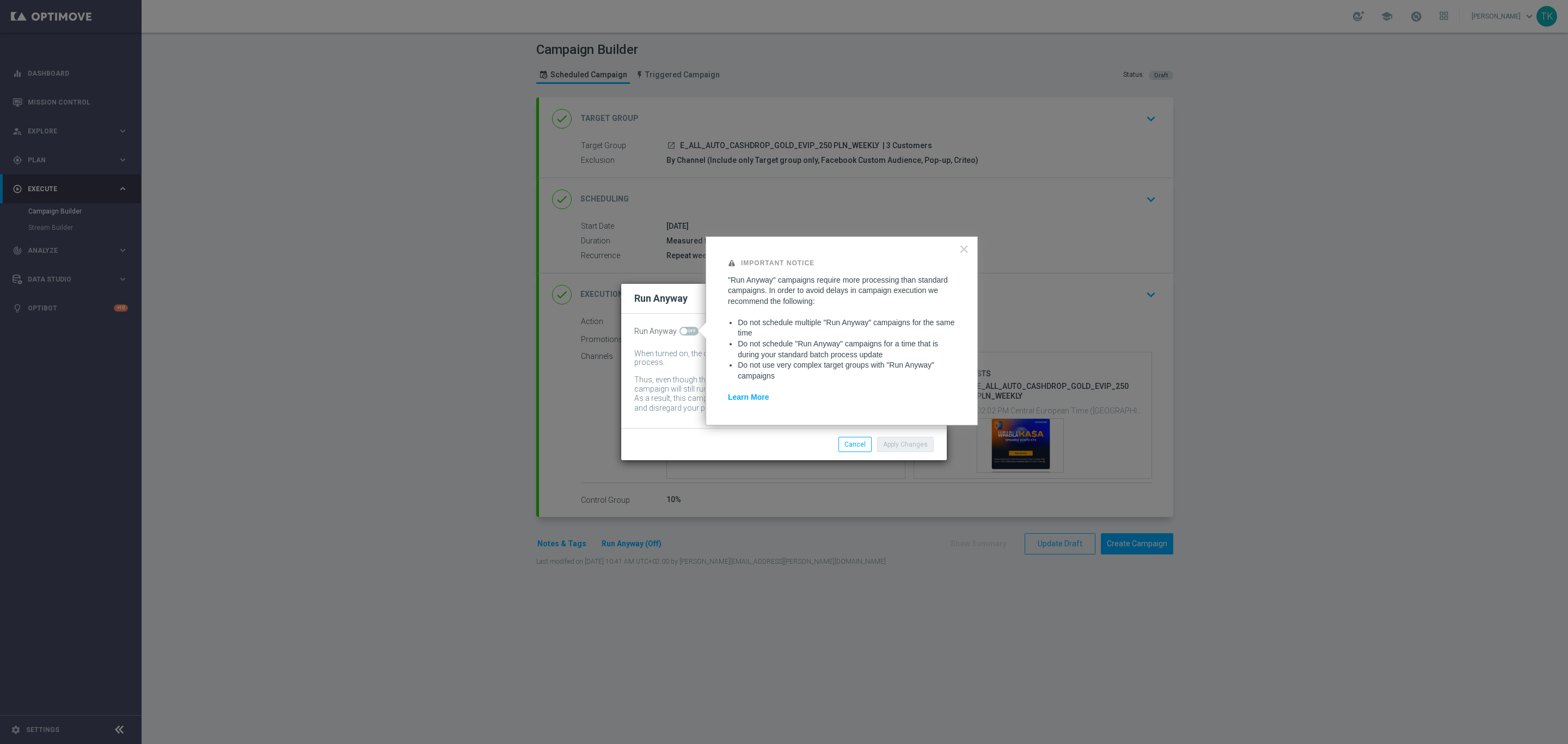
click at [694, 327] on span at bounding box center [689, 331] width 19 height 9
click at [694, 327] on input "checkbox" at bounding box center [689, 331] width 19 height 9
checkbox input "true"
click at [915, 449] on button "Apply Changes" at bounding box center [906, 444] width 56 height 15
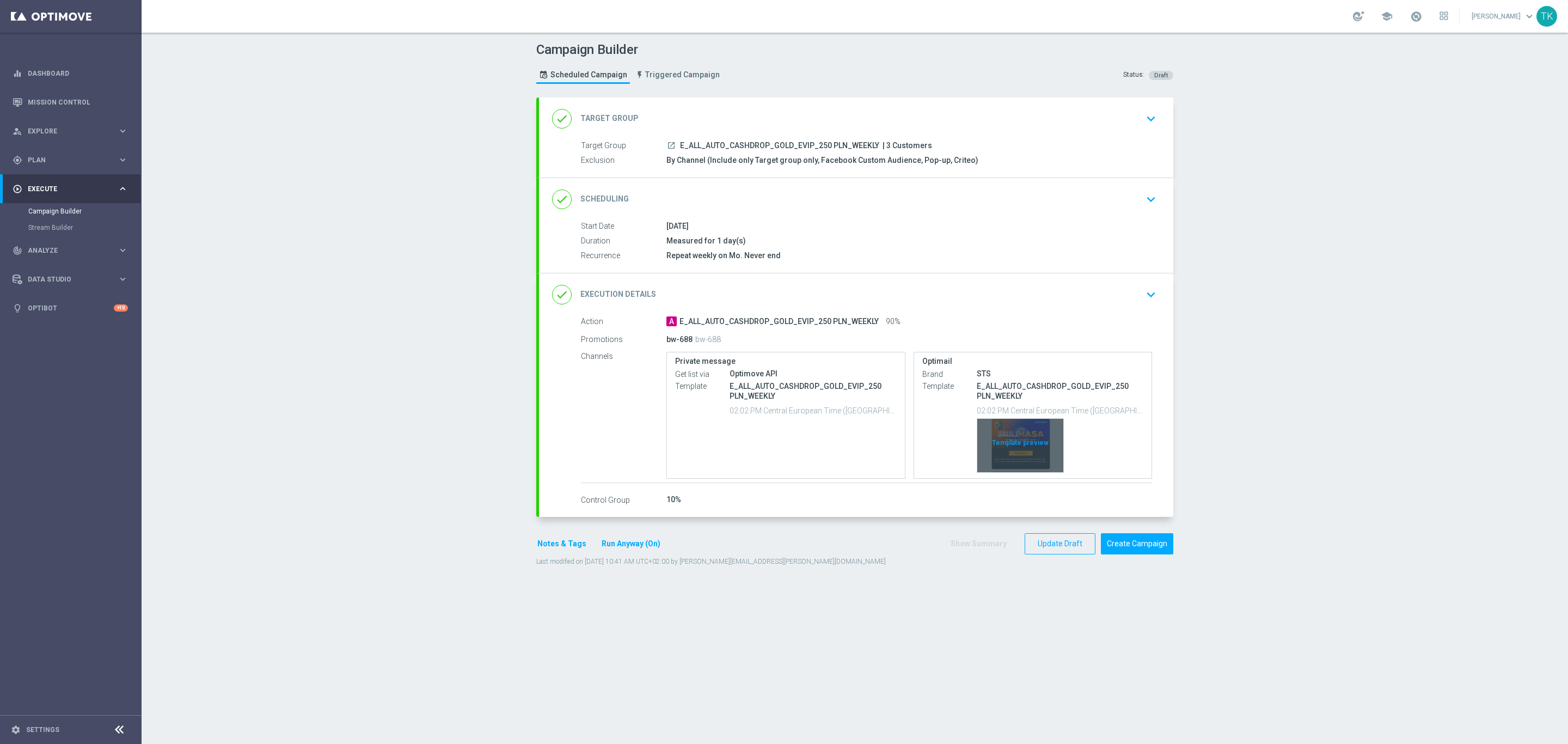
click at [1015, 426] on div "Template preview" at bounding box center [1021, 445] width 86 height 53
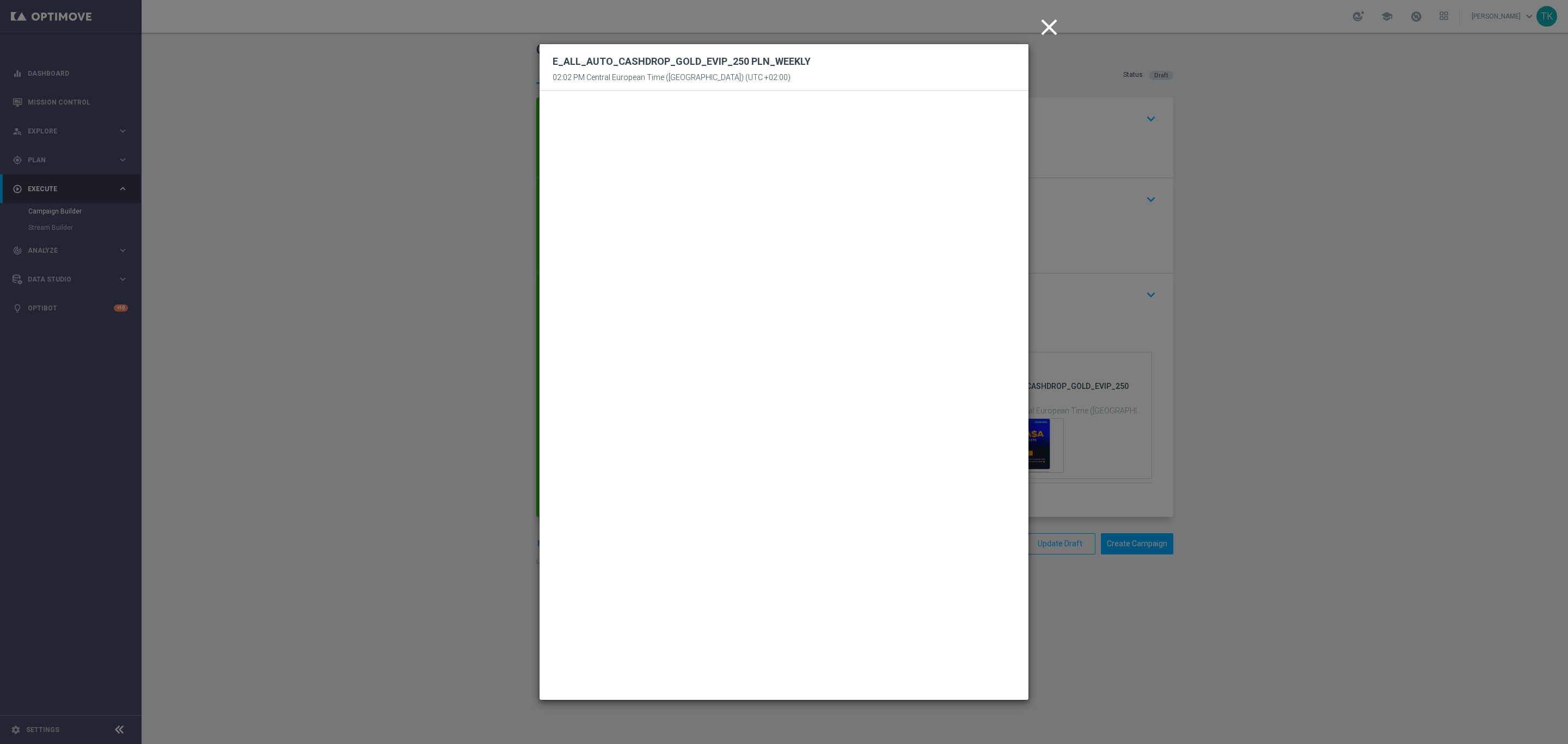
click at [1046, 28] on icon "close" at bounding box center [1049, 27] width 27 height 27
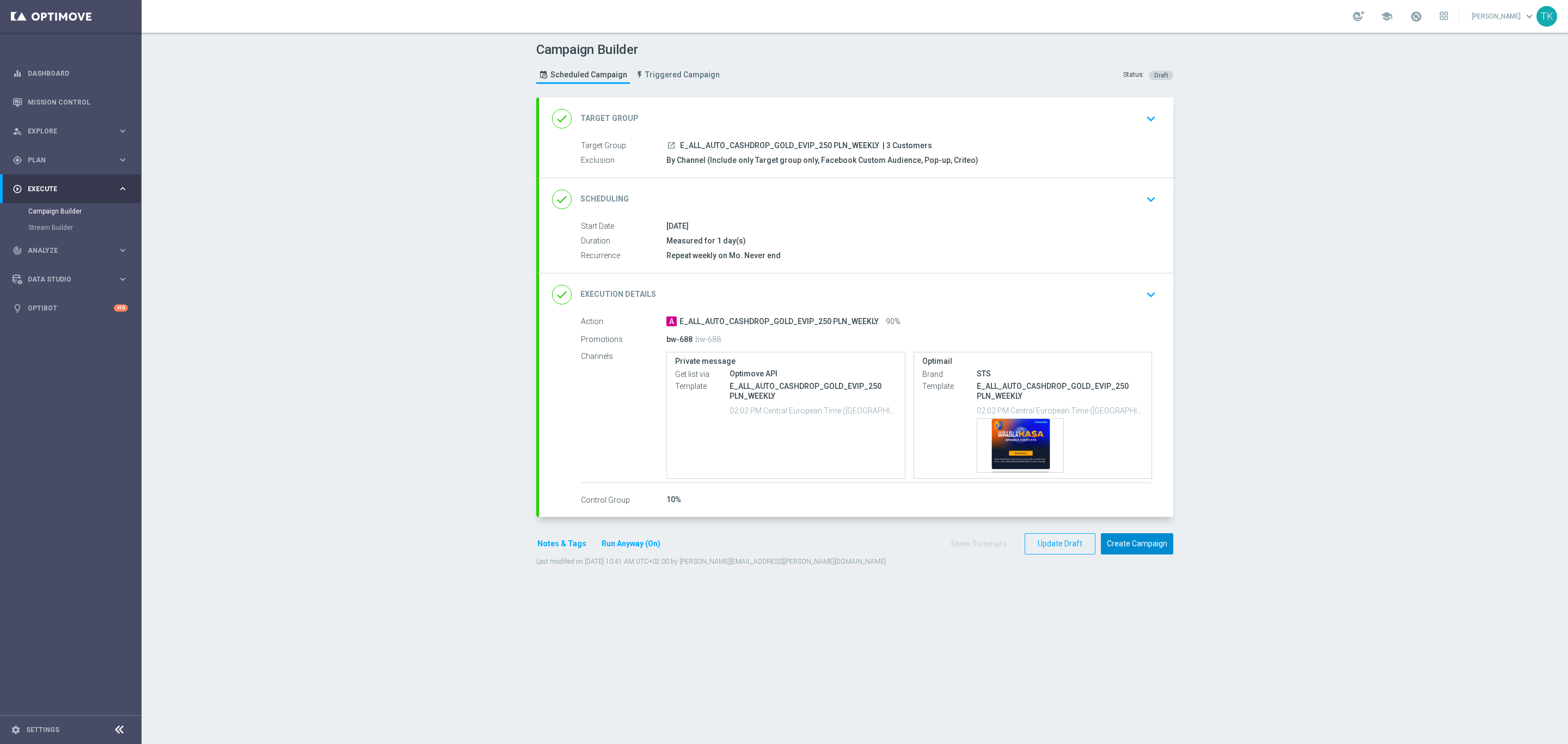
click at [1127, 548] on button "Create Campaign" at bounding box center [1137, 543] width 73 height 21
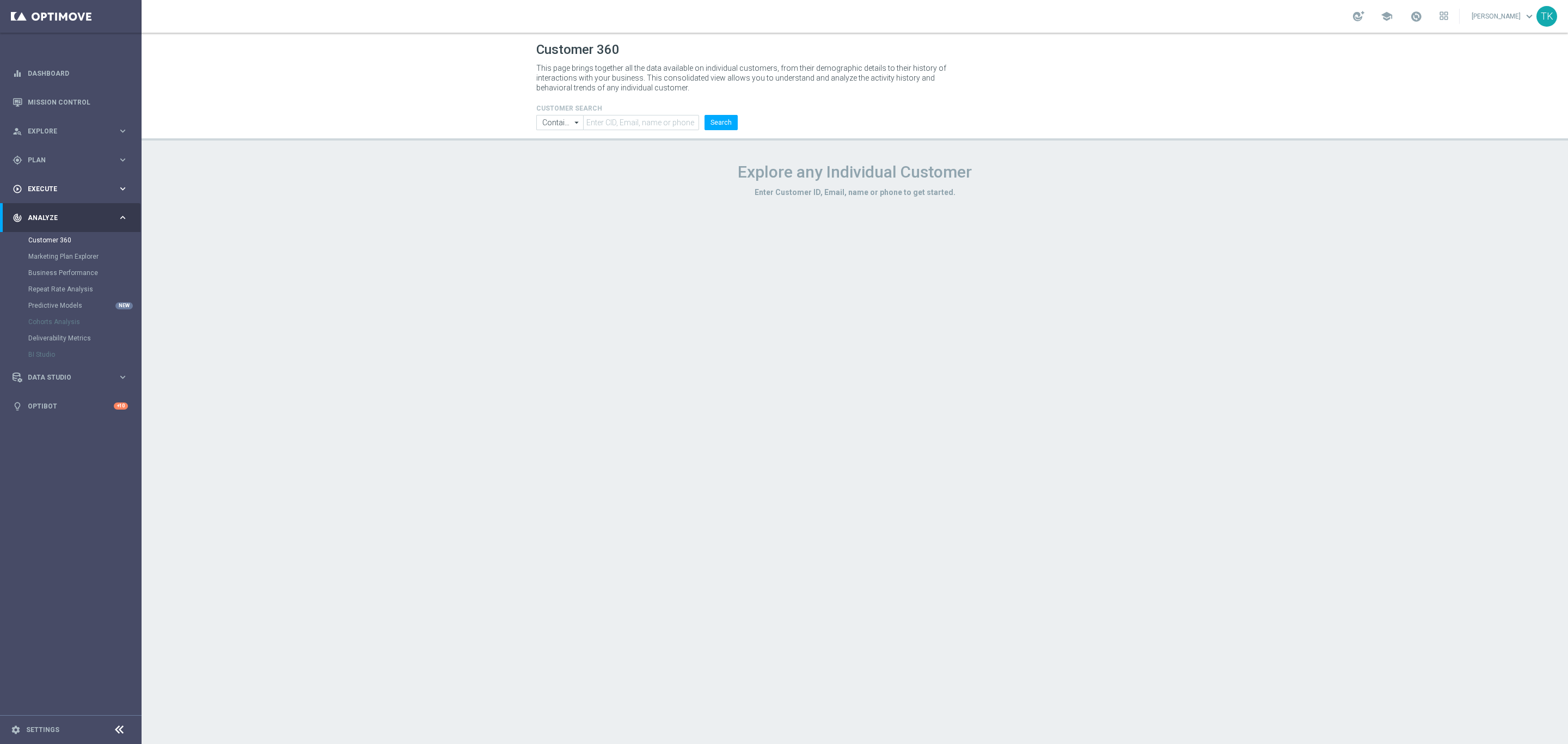
click at [53, 181] on div "play_circle_outline Execute keyboard_arrow_right" at bounding box center [70, 188] width 141 height 29
click at [53, 209] on link "Campaign Builder" at bounding box center [71, 211] width 85 height 9
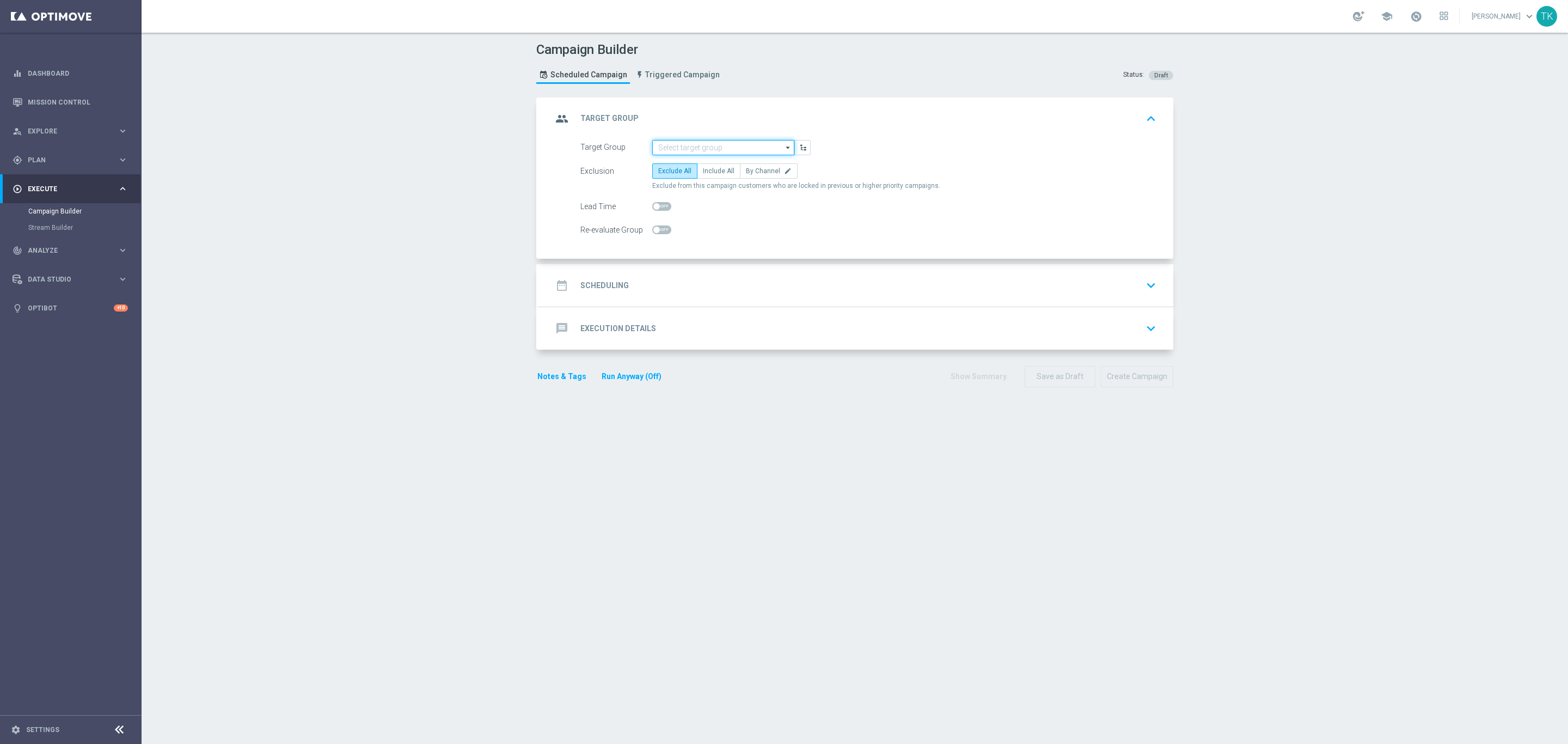
click at [667, 145] on input at bounding box center [723, 148] width 142 height 15
paste input "E_ALL_AUTO_WAGER_GOLD_EVIP_20 do 500 PLN_WEEKLY"
click at [675, 167] on div "E_ALL_AUTO_WAGER_GOLD_EVIP_20 do 500 PLN_WEEKLY" at bounding box center [723, 168] width 132 height 20
type input "E_ALL_AUTO_WAGER_GOLD_EVIP_20 do 500 PLN_WEEKLY"
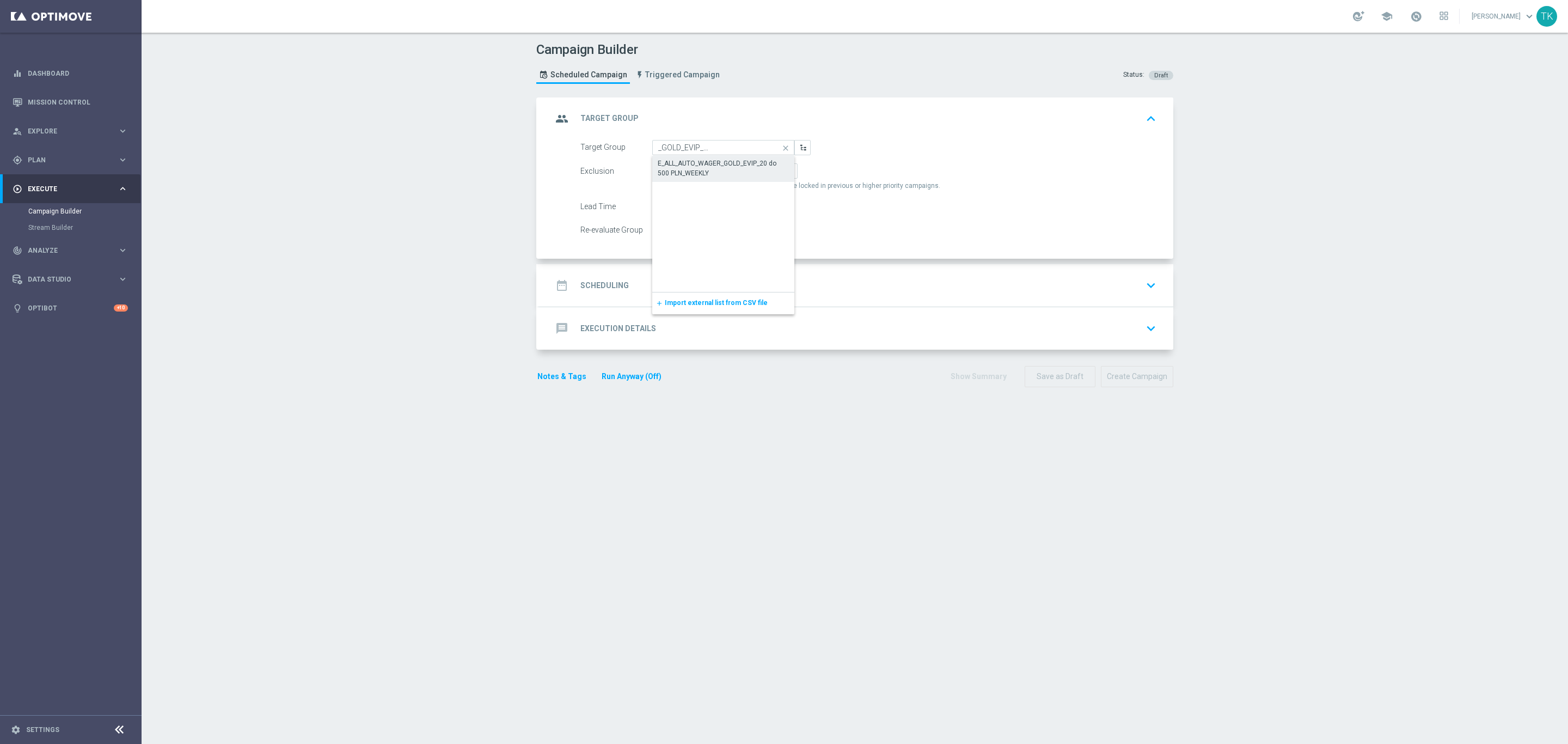
scroll to position [0, 0]
click at [770, 167] on label "By Channel edit" at bounding box center [769, 171] width 58 height 15
click at [753, 169] on input "By Channel edit" at bounding box center [749, 173] width 7 height 7
radio input "true"
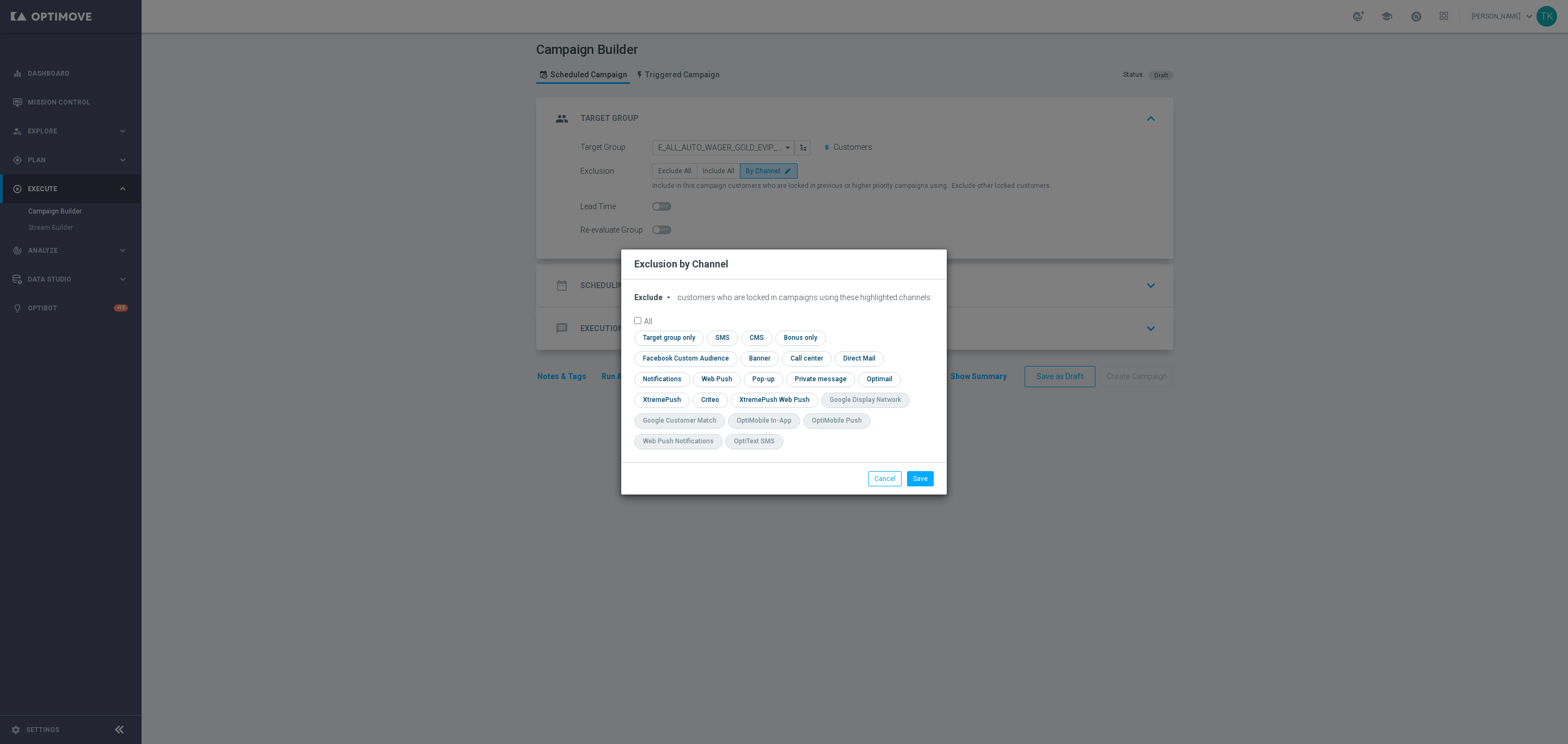
click at [648, 302] on span "Exclude" at bounding box center [648, 297] width 28 height 9
click at [0, 0] on span "Include" at bounding box center [0, 0] width 0 height 0
click at [675, 345] on input "checkbox" at bounding box center [667, 338] width 66 height 15
checkbox input "true"
click at [680, 358] on input "checkbox" at bounding box center [684, 358] width 99 height 15
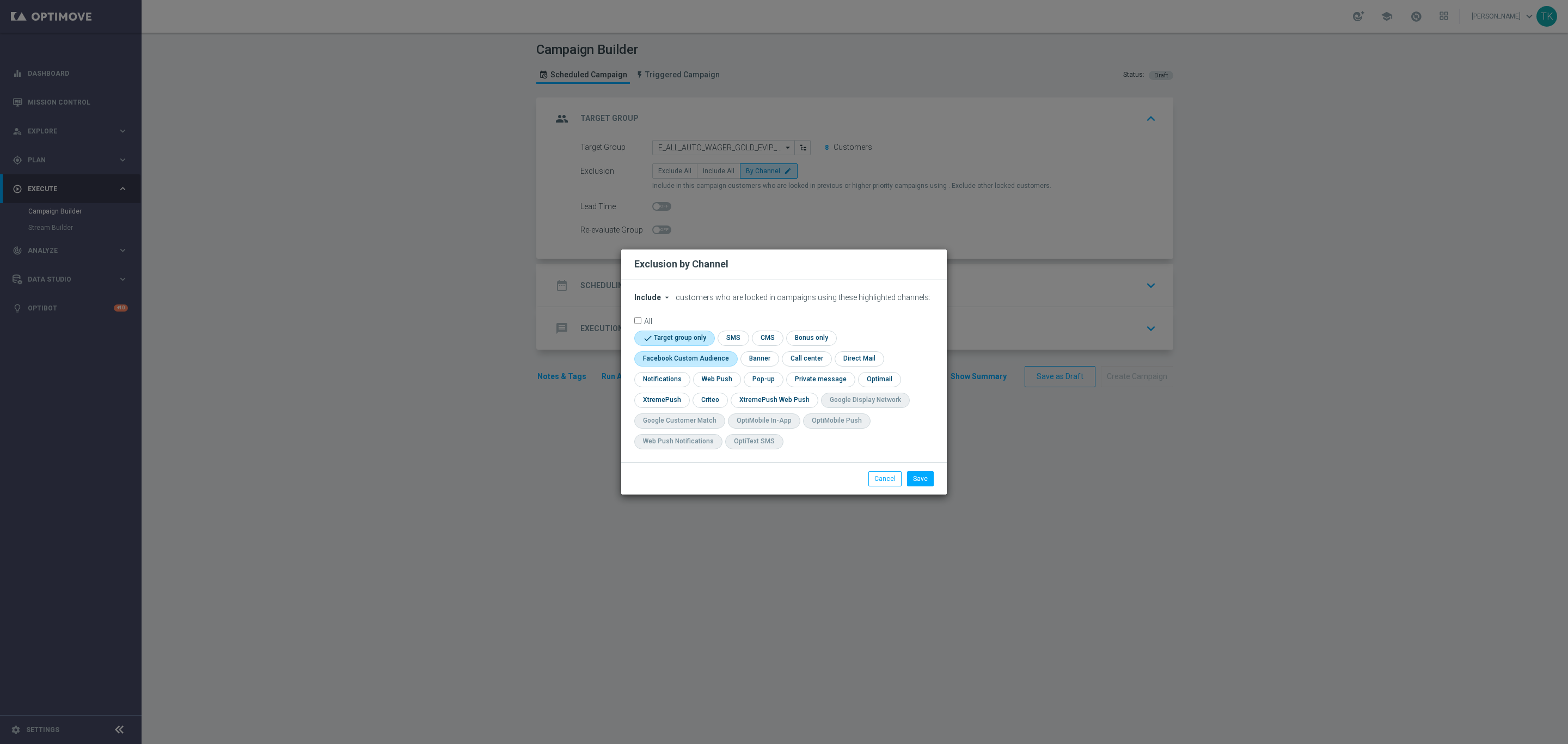
checkbox input "true"
click at [694, 400] on input "checkbox" at bounding box center [709, 400] width 34 height 15
checkbox input "true"
click at [759, 377] on input "checkbox" at bounding box center [762, 379] width 38 height 15
checkbox input "true"
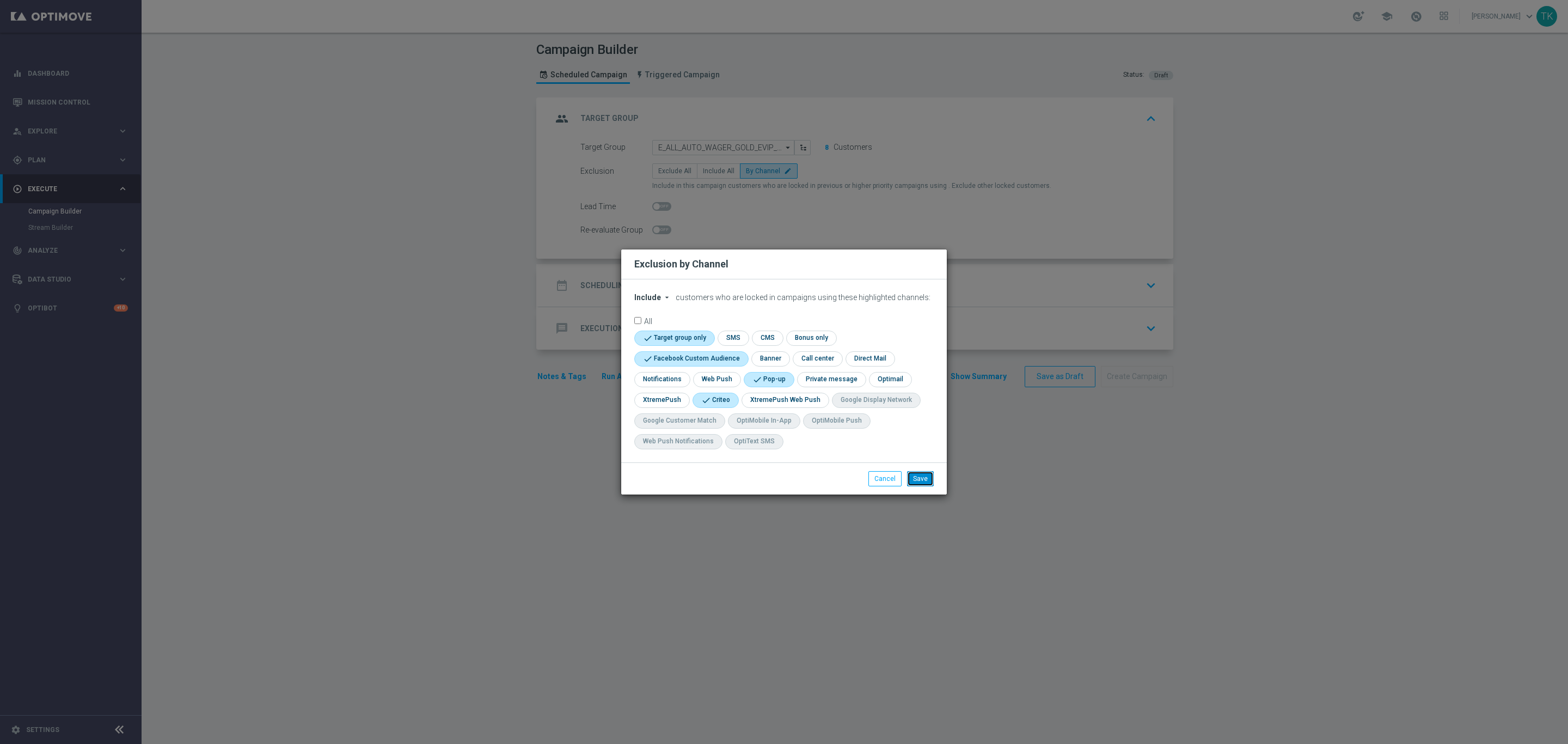
click at [917, 477] on button "Save" at bounding box center [920, 479] width 27 height 15
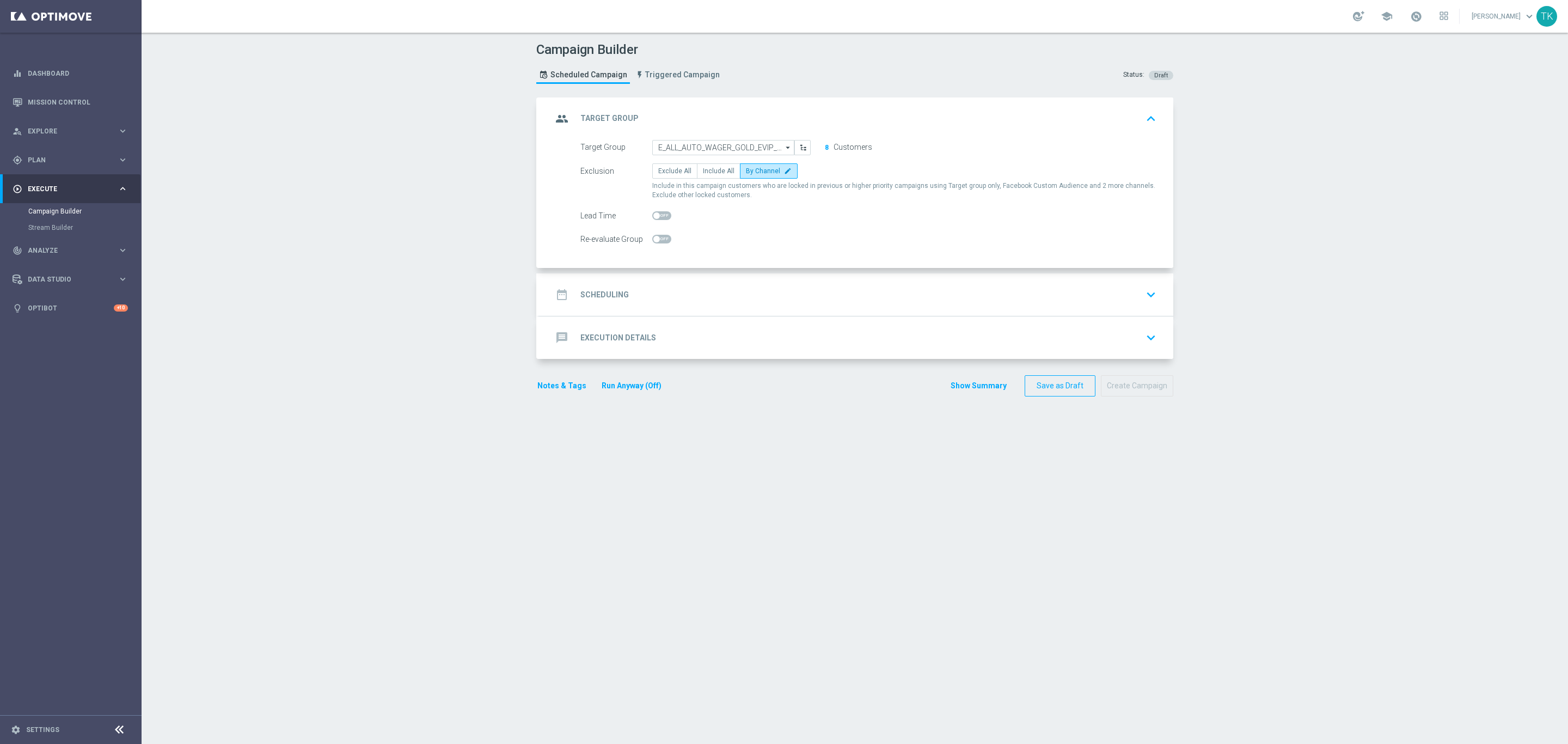
click at [682, 291] on div "date_range Scheduling keyboard_arrow_down" at bounding box center [856, 295] width 608 height 21
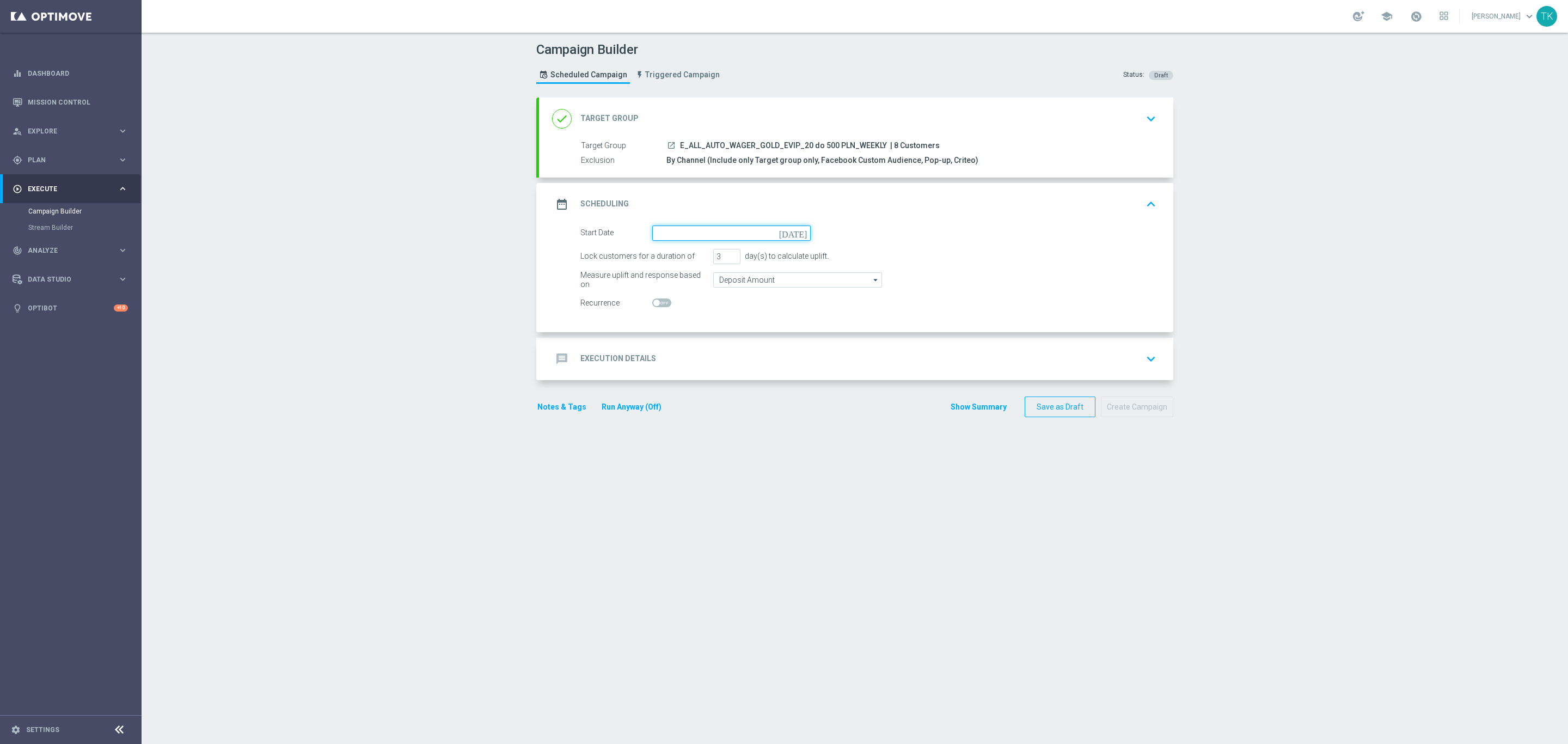
click at [678, 230] on input at bounding box center [731, 233] width 159 height 15
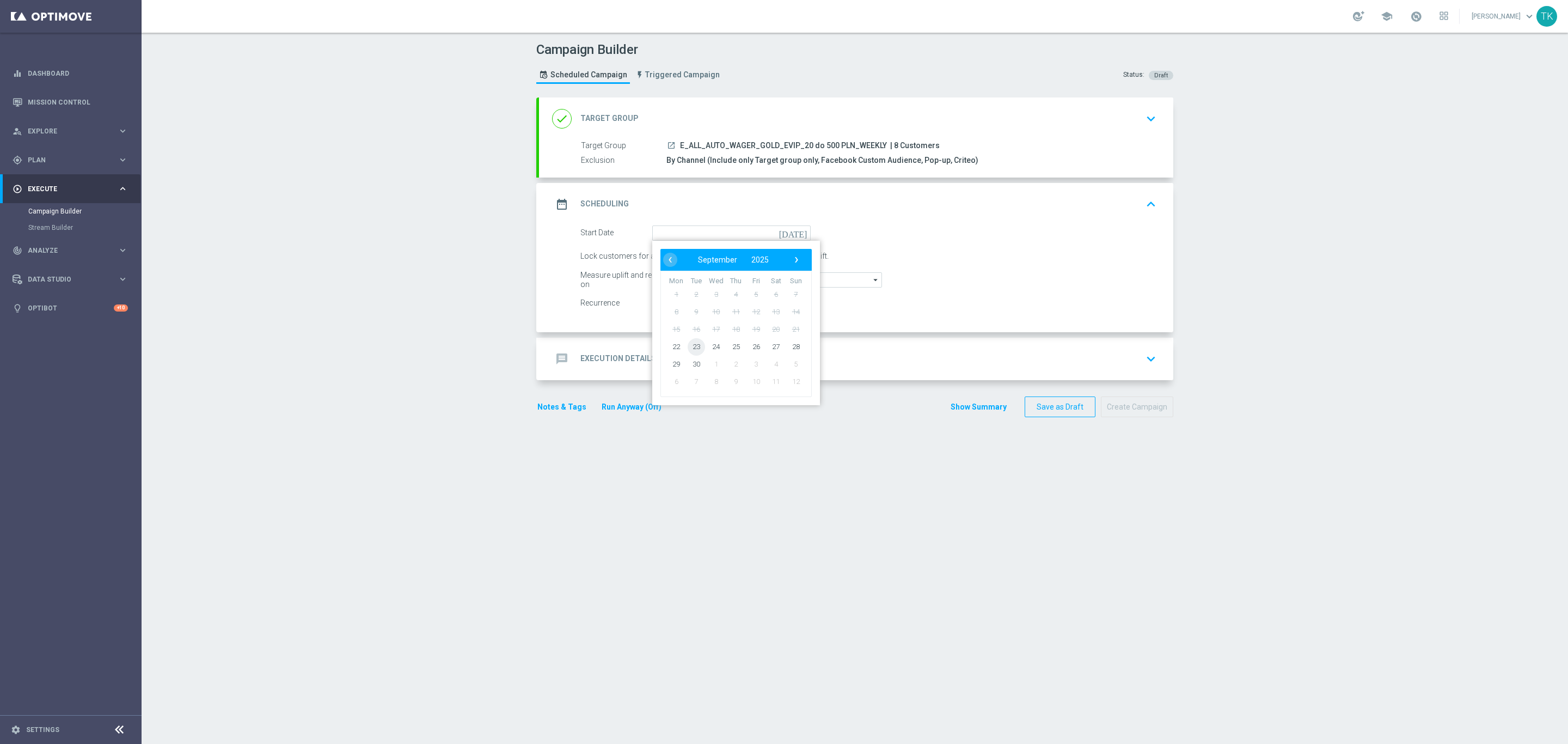
click at [691, 349] on span "23" at bounding box center [696, 346] width 17 height 17
type input "23 Sep 2025"
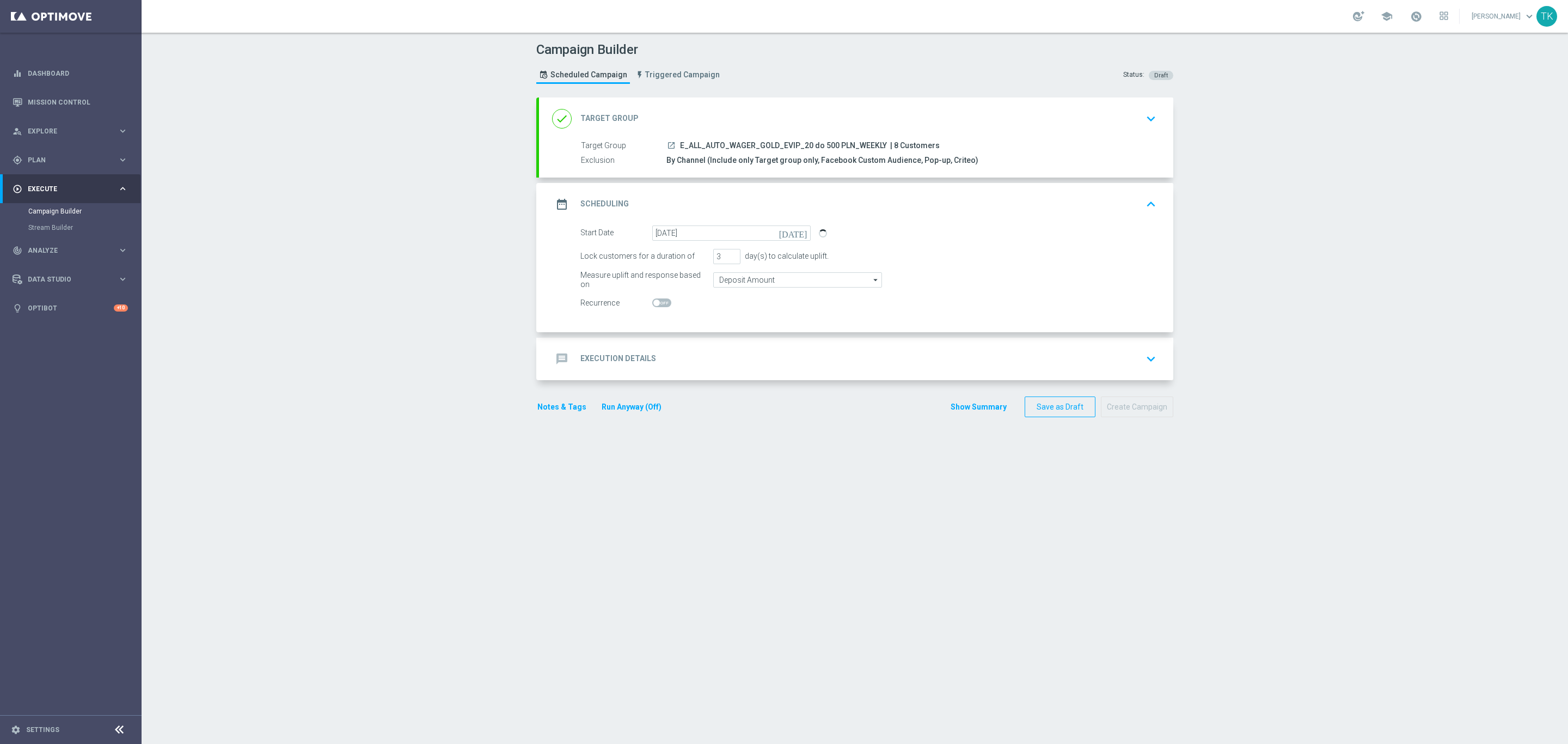
click at [662, 300] on span at bounding box center [662, 303] width 19 height 9
click at [662, 300] on input "checkbox" at bounding box center [662, 303] width 19 height 9
checkbox input "true"
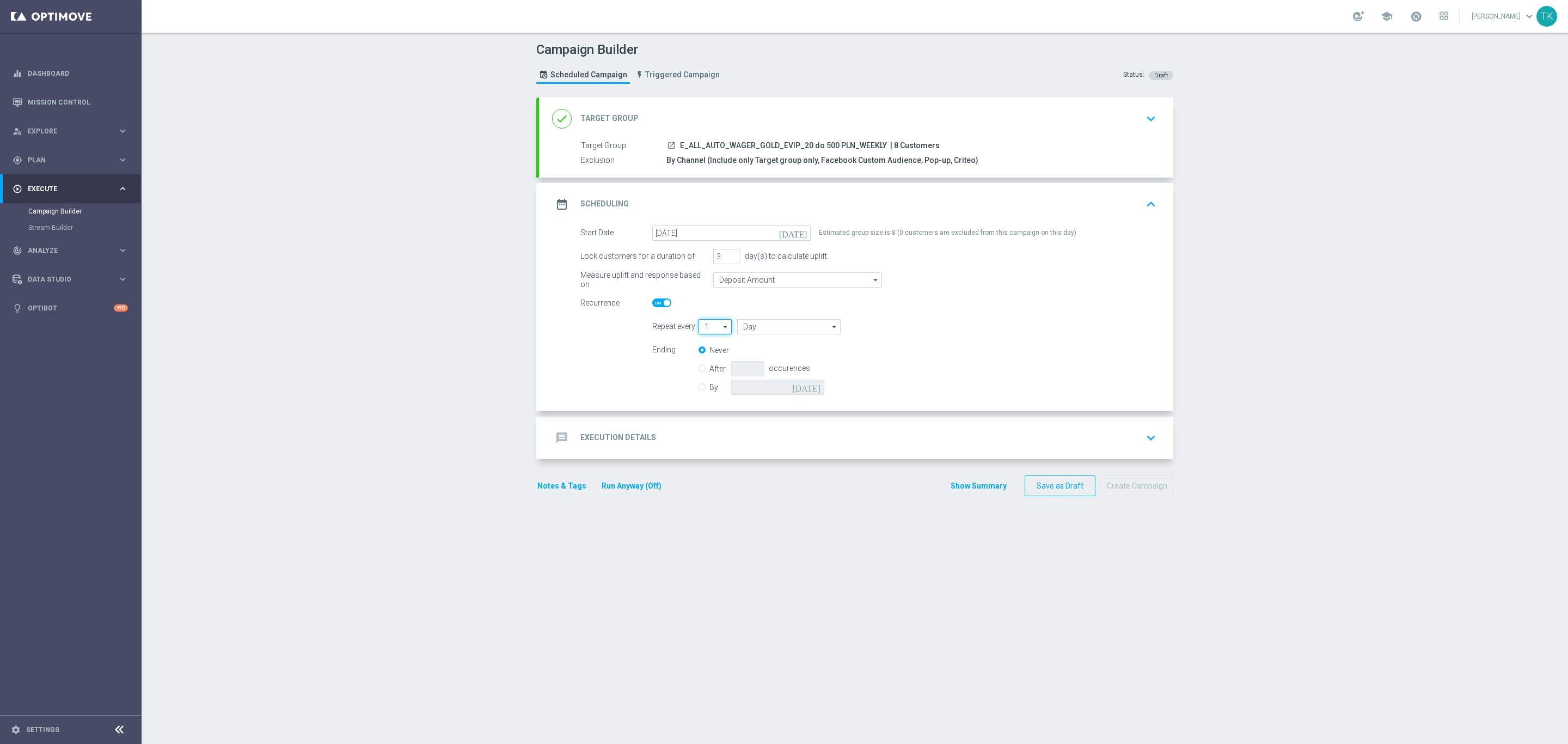
click at [706, 327] on input "1" at bounding box center [715, 327] width 33 height 15
click at [709, 359] on div "2" at bounding box center [710, 359] width 23 height 15
type input "2"
type input "Days"
click at [759, 325] on input "Days" at bounding box center [789, 327] width 103 height 15
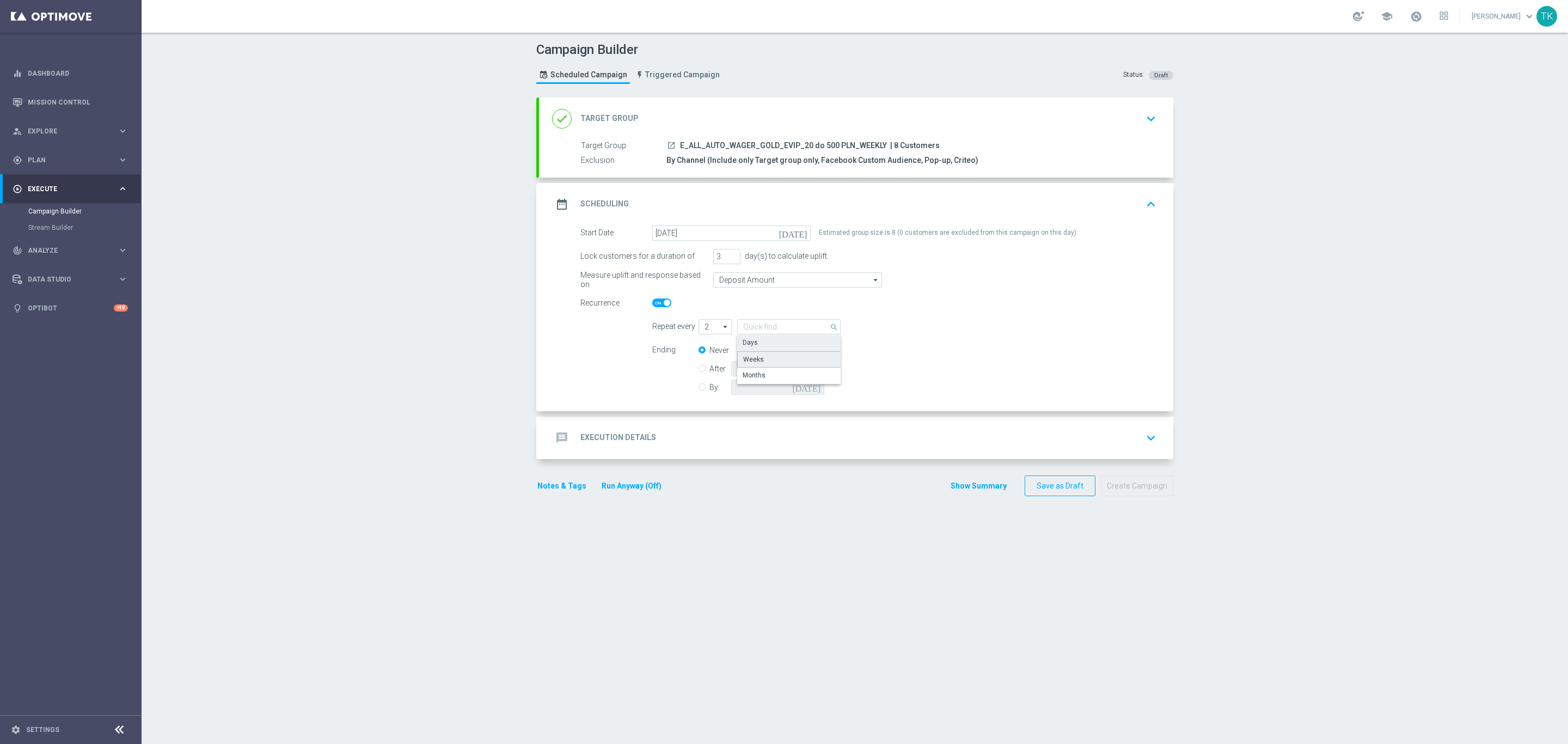
click at [762, 363] on div "Weeks" at bounding box center [789, 359] width 104 height 16
type input "Weeks"
click at [698, 435] on div "message Execution Details keyboard_arrow_down" at bounding box center [856, 438] width 608 height 21
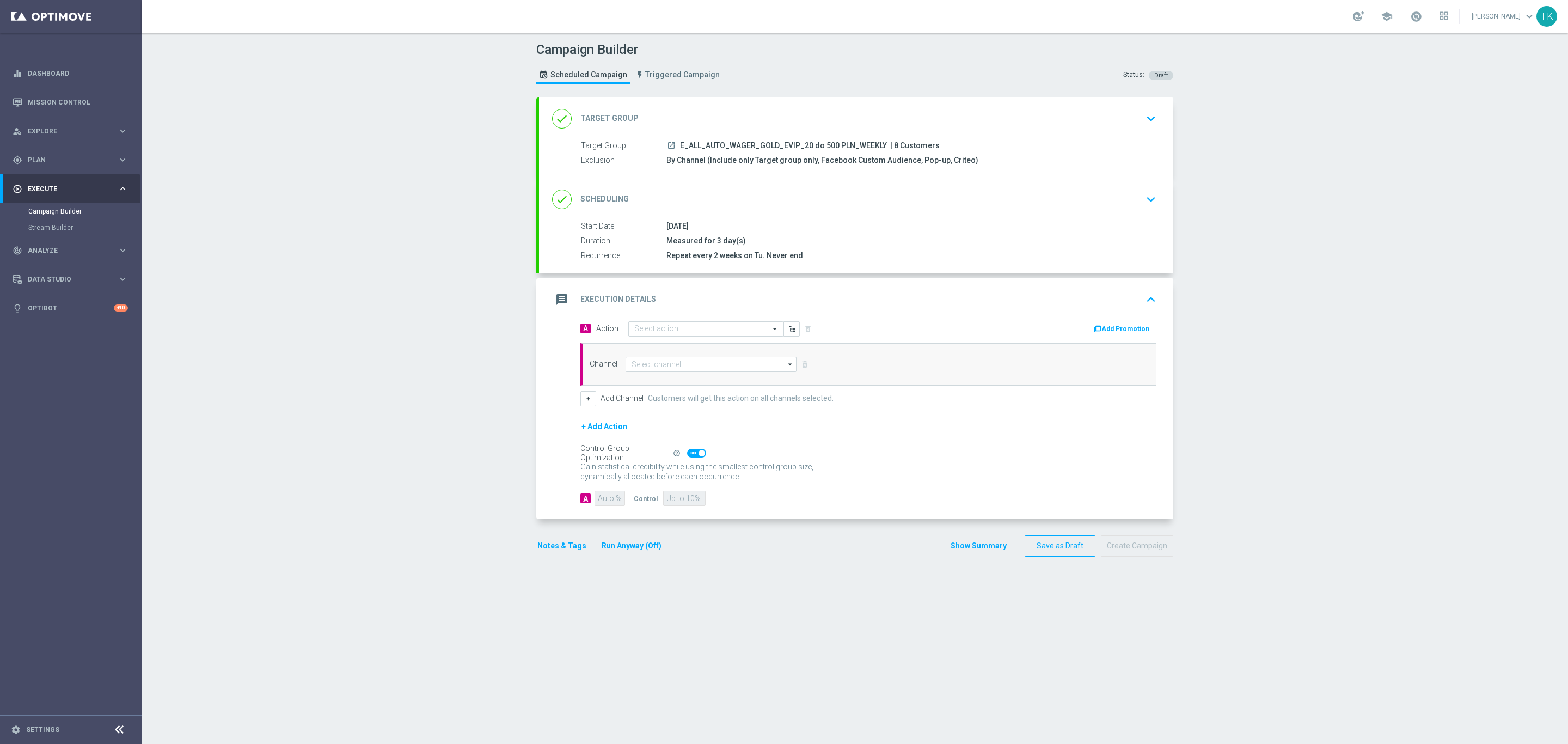
click at [727, 145] on span "E_ALL_AUTO_WAGER_GOLD_EVIP_20 do 500 PLN_WEEKLY" at bounding box center [783, 146] width 207 height 10
copy div "E_ALL_AUTO_WAGER_GOLD_EVIP_20 do 500 PLN_WEEKLY"
click at [639, 331] on input "text" at bounding box center [694, 329] width 121 height 9
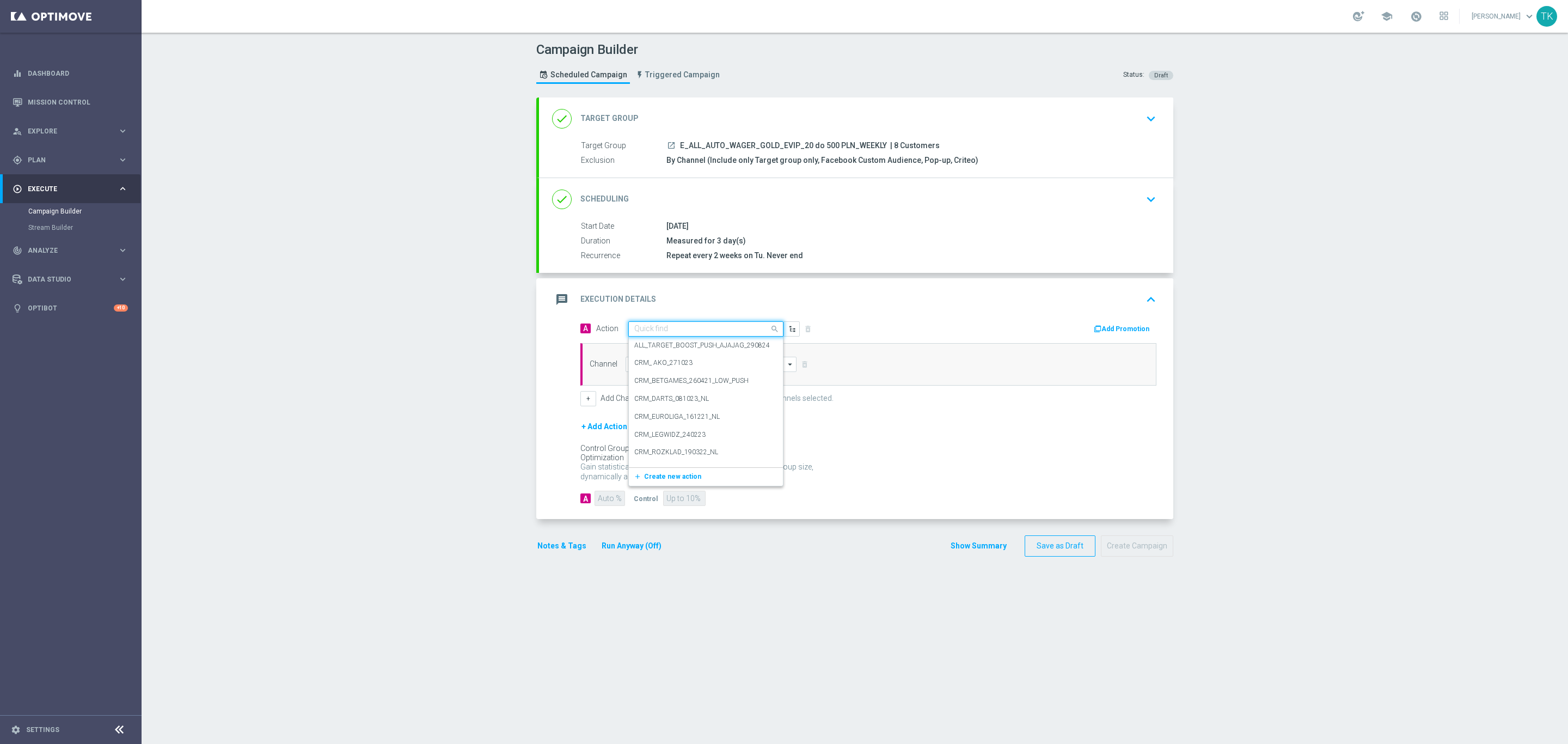
paste input "E_ALL_AUTO_WAGER_GOLD_EVIP_20 do 500 PLN_WEEKLY"
type input "E_ALL_AUTO_WAGER_GOLD_EVIP_20 do 500 PLN_WEEKLY"
click at [648, 365] on span "Create new action" at bounding box center [672, 363] width 57 height 8
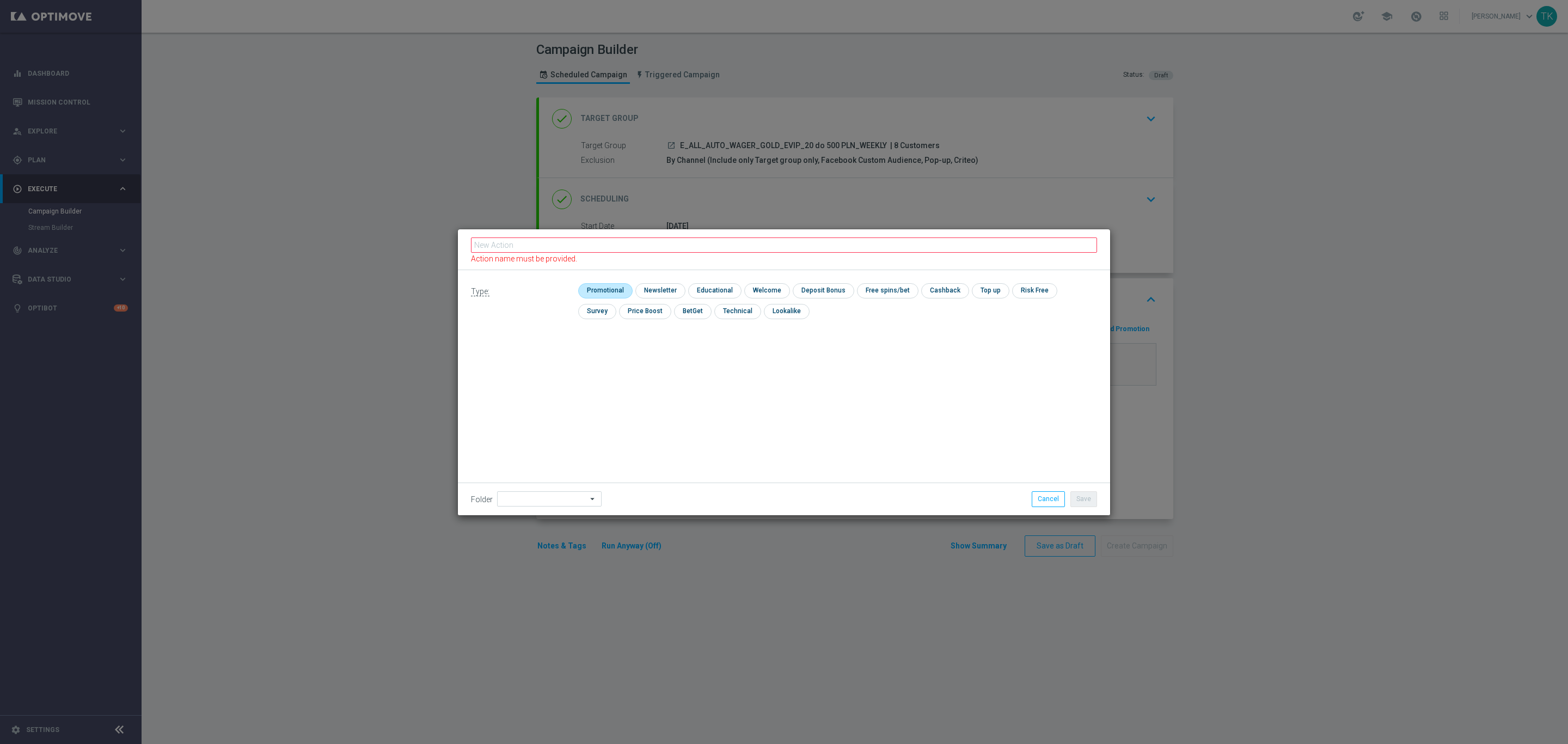
click at [595, 290] on input "checkbox" at bounding box center [604, 290] width 52 height 15
checkbox input "true"
click at [531, 247] on input "text" at bounding box center [784, 245] width 626 height 15
paste input "E_ALL_AUTO_WAGER_GOLD_EVIP_20 do 500 PLN_WEEKLY"
type input "E_ALL_AUTO_WAGER_GOLD_EVIP_20 do 500 PLN_WEEKLY"
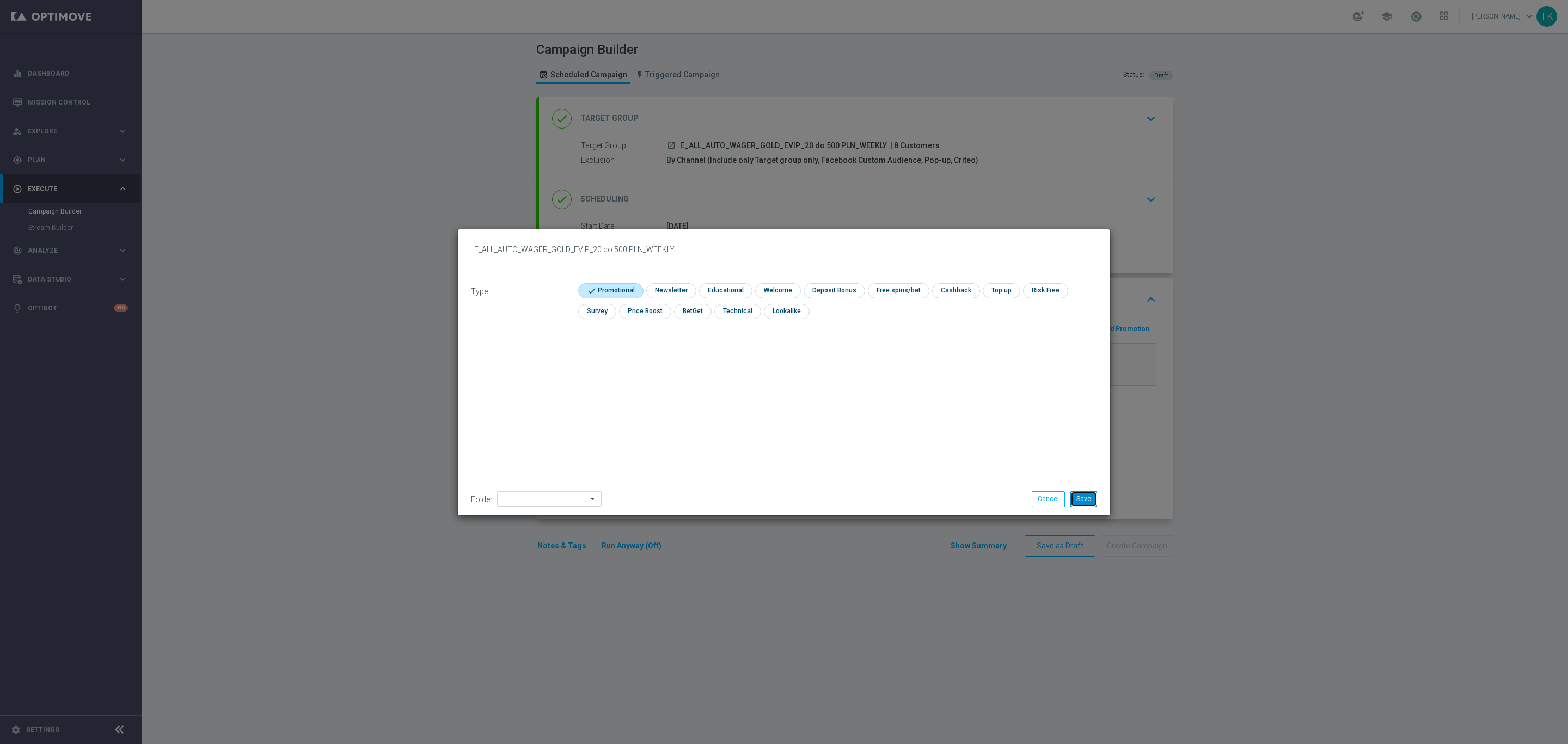
click at [1078, 495] on button "Save" at bounding box center [1084, 499] width 27 height 15
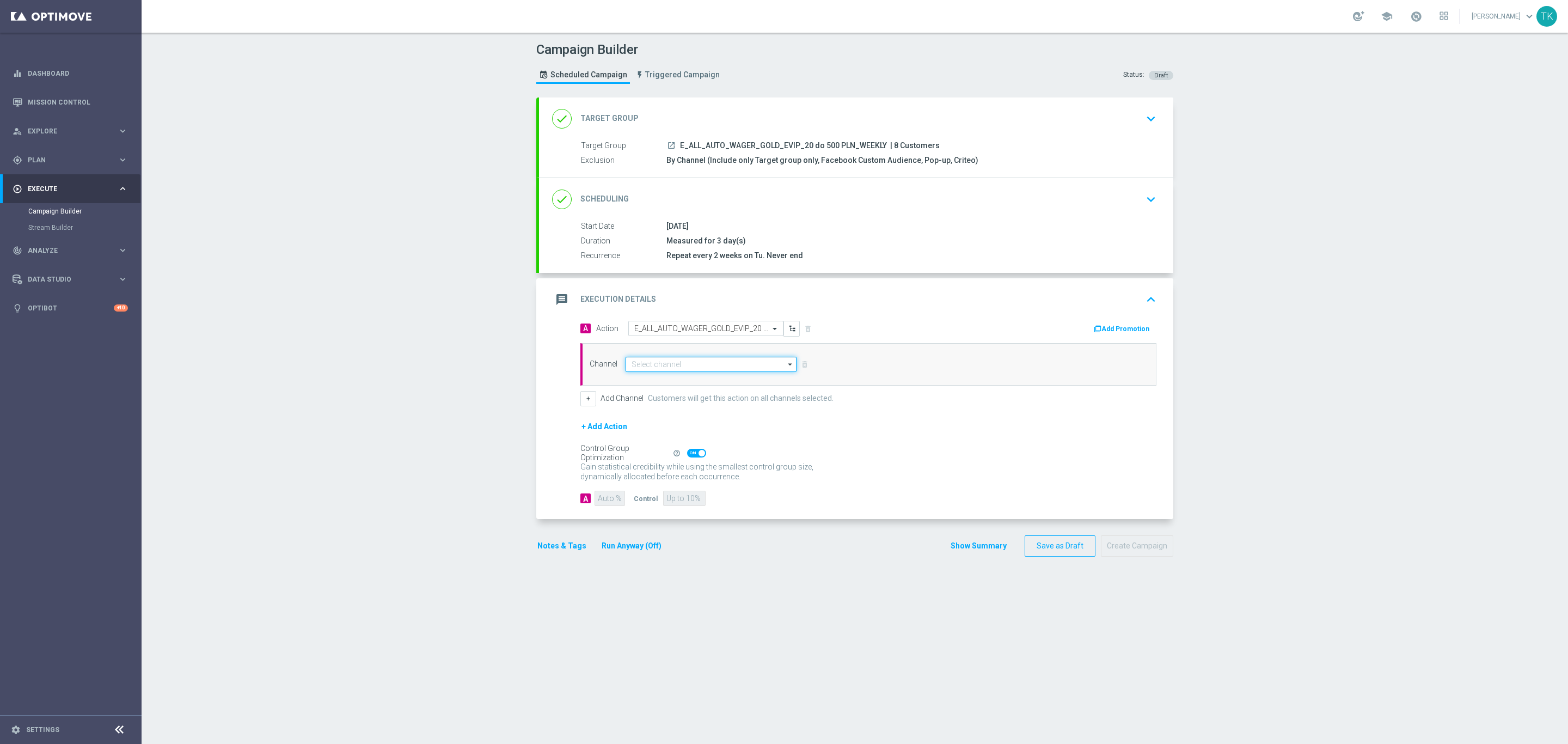
click at [663, 365] on input at bounding box center [711, 365] width 171 height 15
click at [667, 385] on div "Private message" at bounding box center [657, 379] width 51 height 10
type input "Private message"
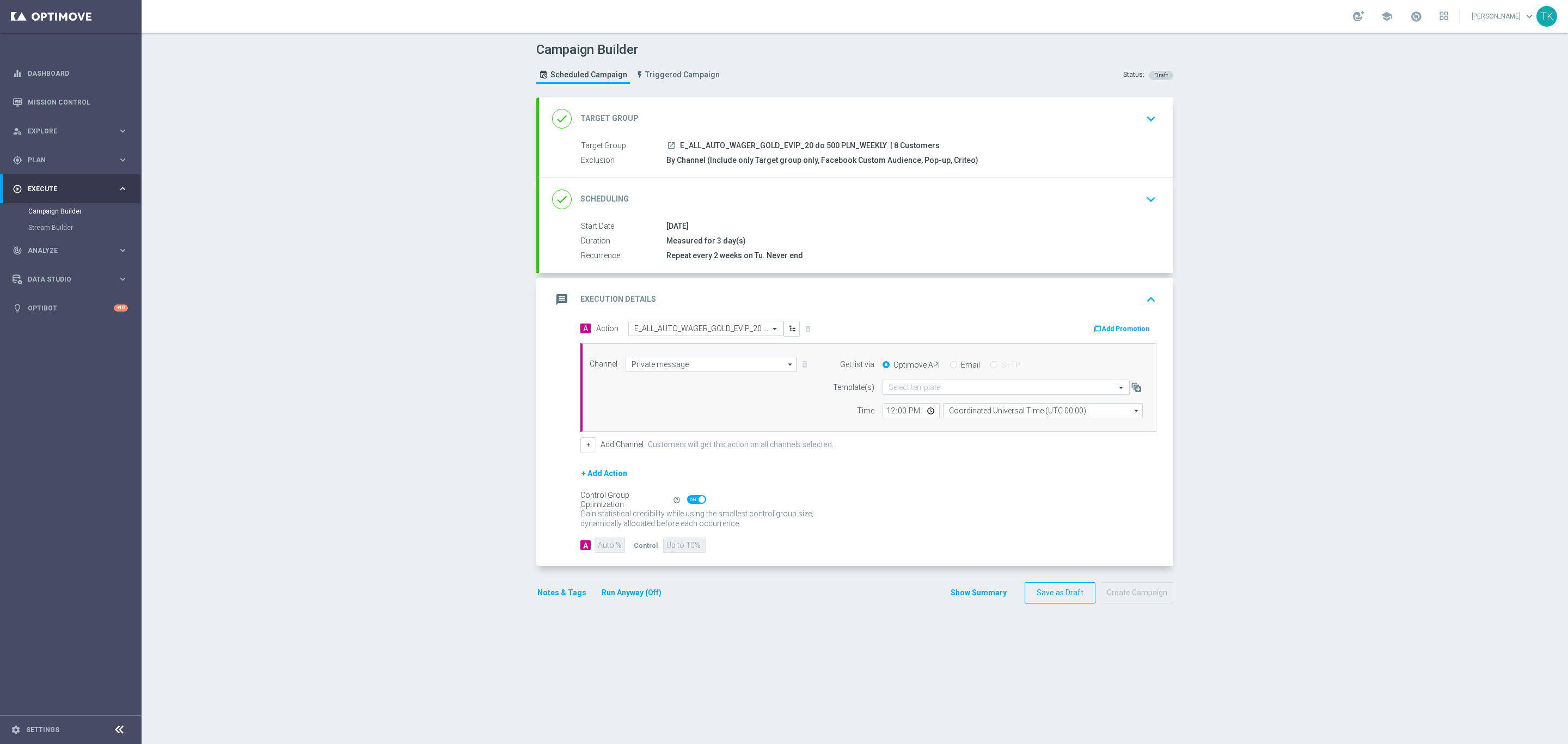
click at [909, 388] on input "text" at bounding box center [995, 387] width 214 height 9
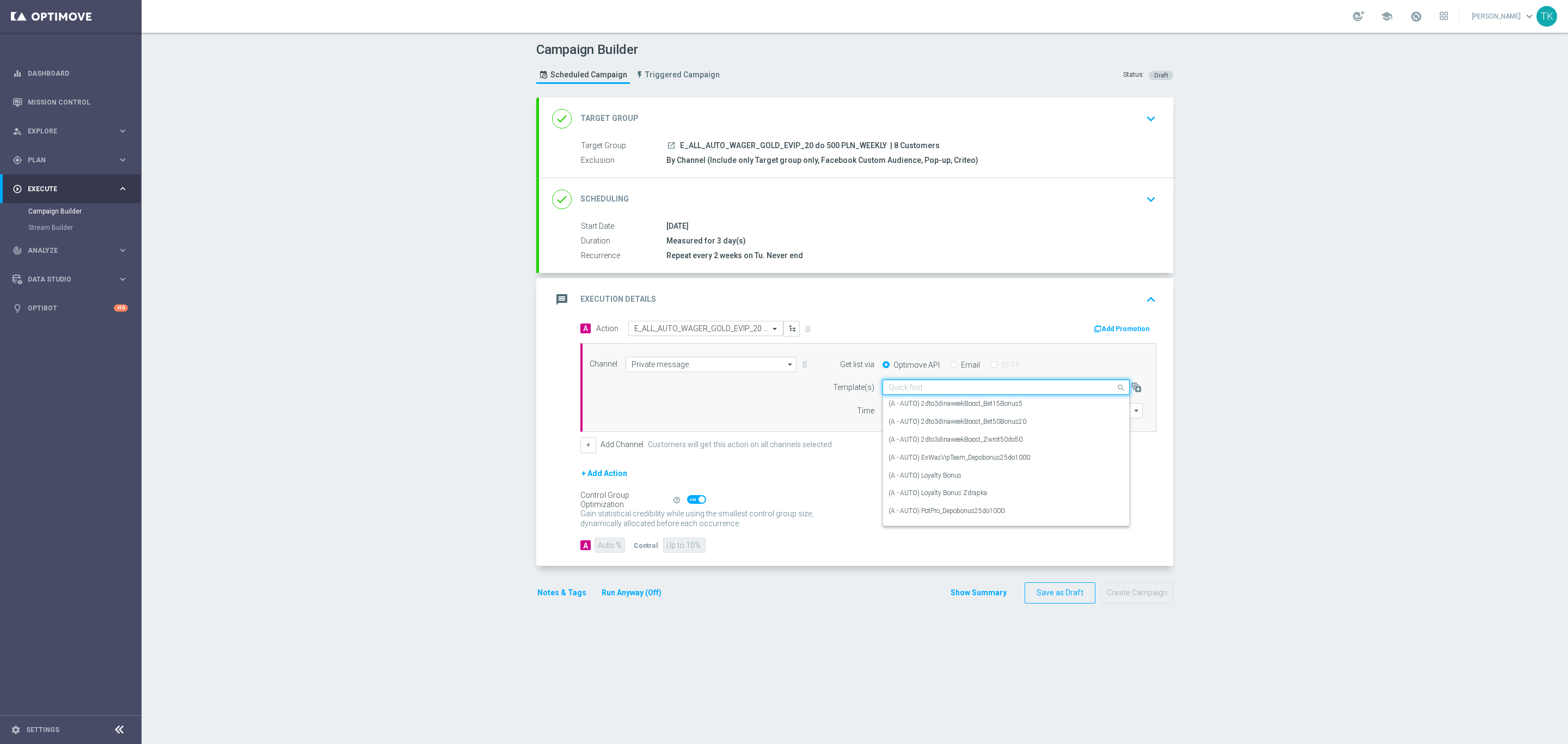
paste input "E_ALL_AUTO_WAGER_GOLD_EVIP_20 do 500 PLN_WEEKLY"
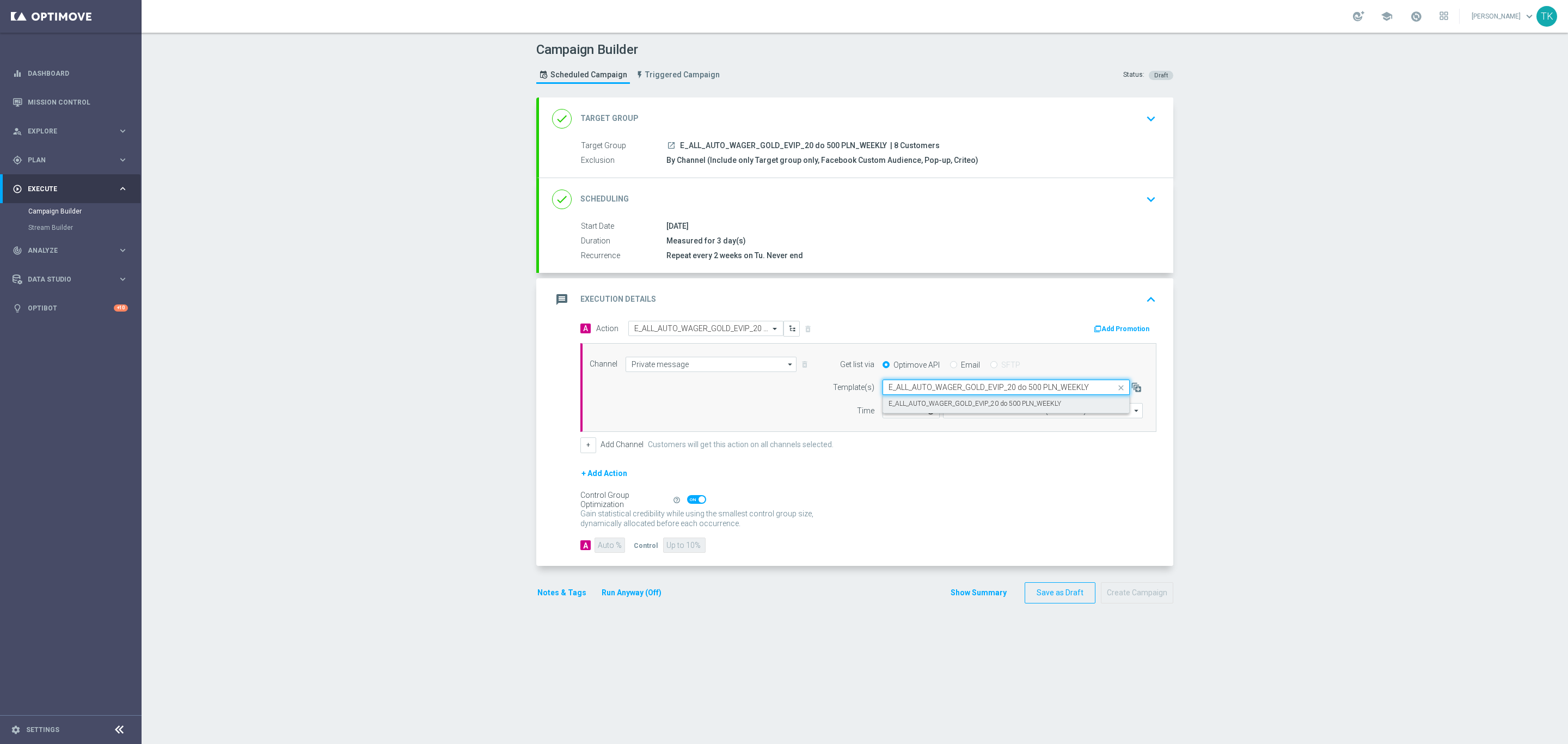
click at [909, 402] on label "E_ALL_AUTO_WAGER_GOLD_EVIP_20 do 500 PLN_WEEKLY" at bounding box center [974, 404] width 173 height 9
type input "E_ALL_AUTO_WAGER_GOLD_EVIP_20 do 500 PLN_WEEKLY"
click at [884, 414] on input "12:00" at bounding box center [911, 411] width 57 height 15
type input "14:02"
click at [946, 415] on input "Coordinated Universal Time (UTC 00:00)" at bounding box center [1042, 411] width 200 height 15
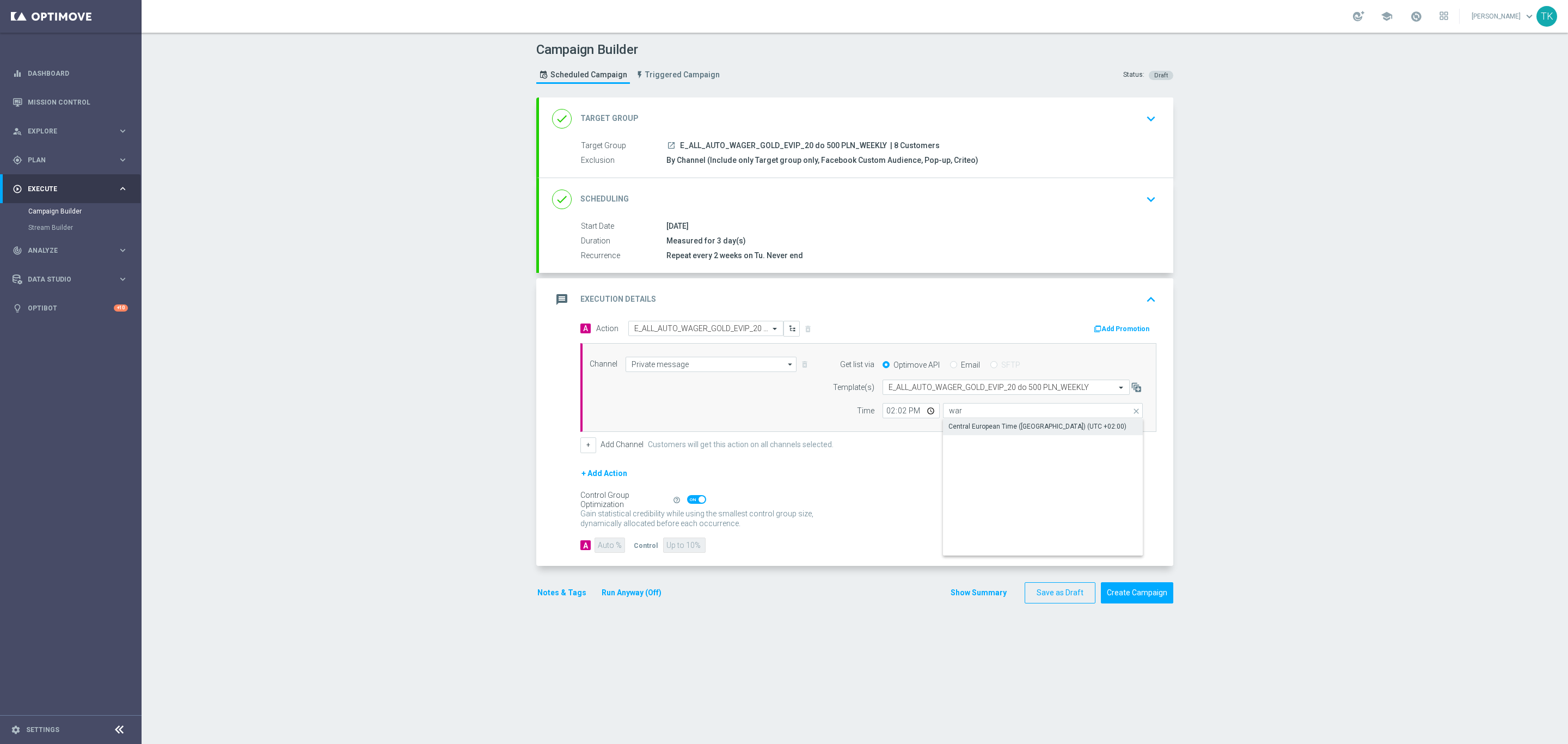
click at [956, 431] on div "Central European Time (Warsaw) (UTC +02:00)" at bounding box center [1037, 426] width 178 height 10
type input "Central European Time (Warsaw) (UTC +02:00)"
click at [589, 446] on button "+" at bounding box center [588, 445] width 16 height 15
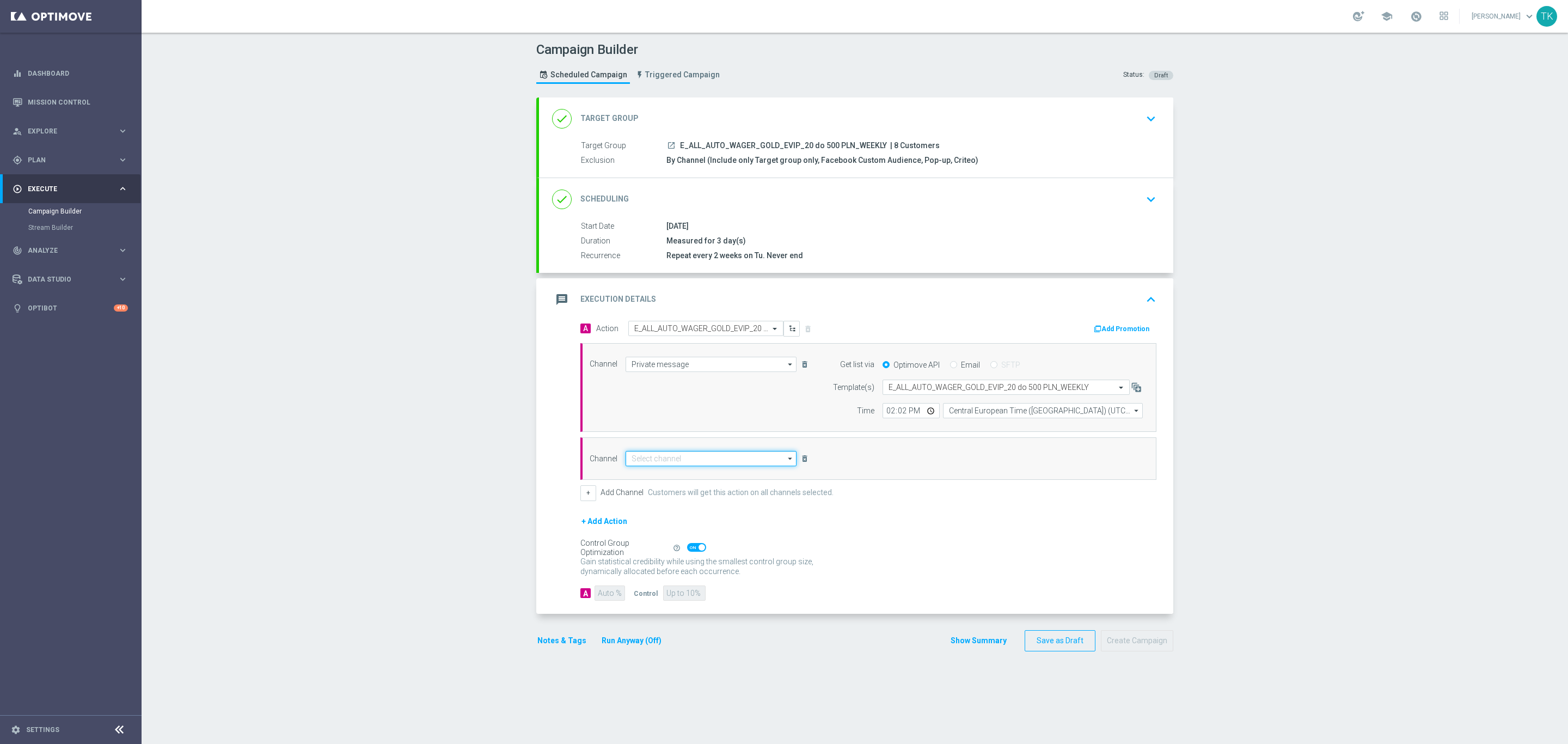
click at [652, 460] on input at bounding box center [711, 458] width 171 height 15
click at [657, 480] on div "Optimail" at bounding box center [711, 474] width 171 height 15
type input "Optimail"
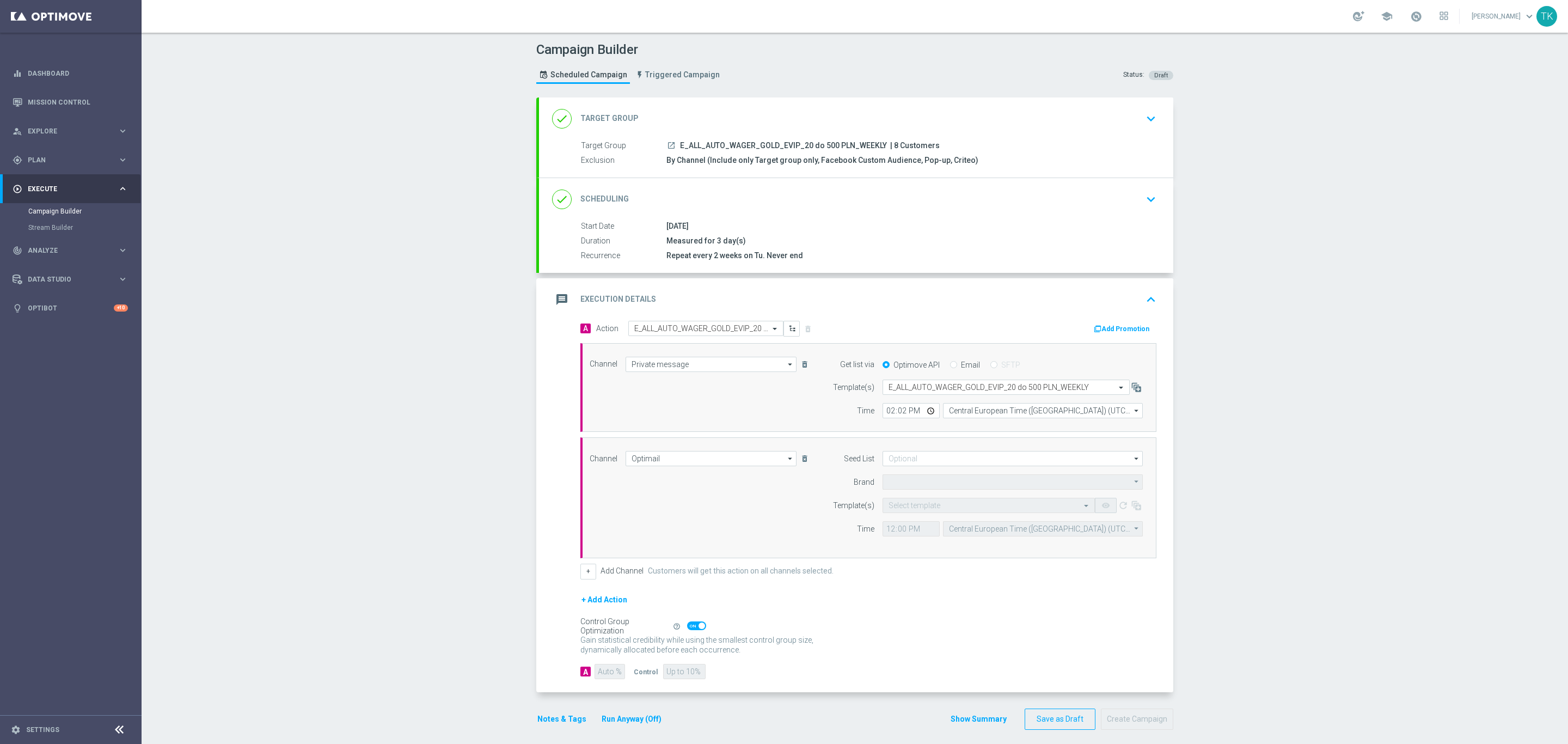
type input "STS"
click at [899, 508] on input "text" at bounding box center [978, 505] width 178 height 9
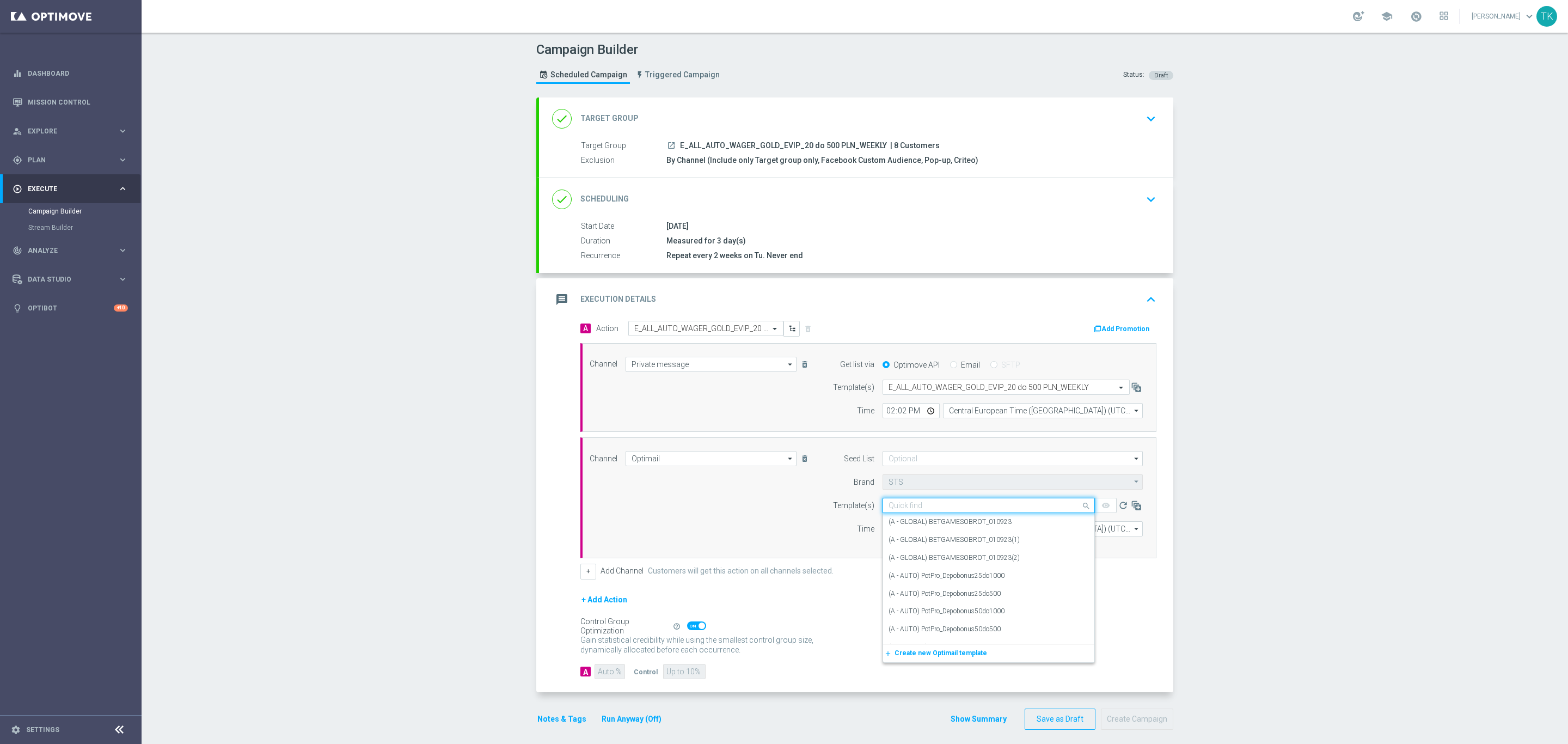
paste input "E_ALL_AUTO_WAGER_GOLD_EVIP_20 do 500 PLN_WEEKLY"
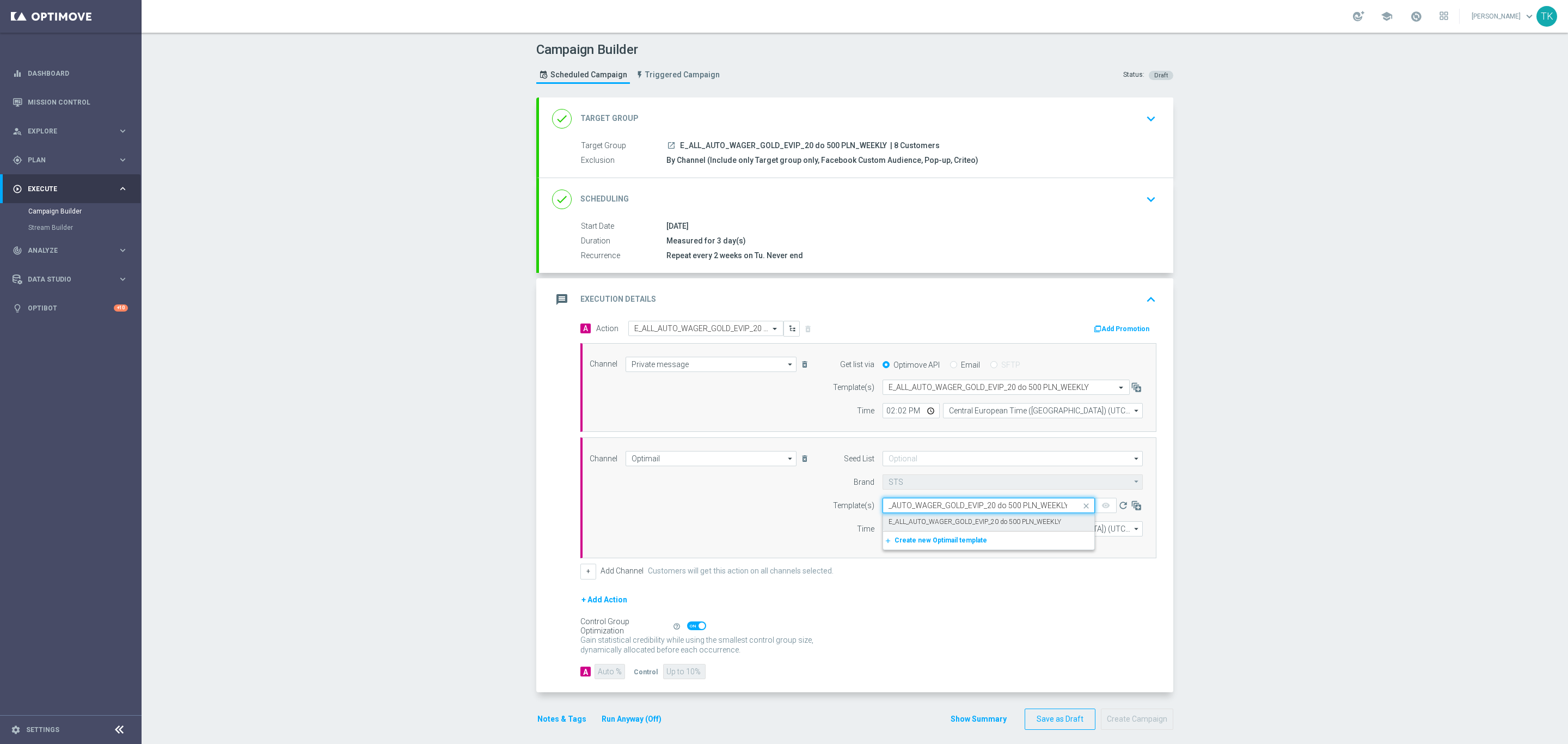
click at [908, 526] on label "E_ALL_AUTO_WAGER_GOLD_EVIP_20 do 500 PLN_WEEKLY" at bounding box center [974, 522] width 173 height 9
type input "E_ALL_AUTO_WAGER_GOLD_EVIP_20 do 500 PLN_WEEKLY"
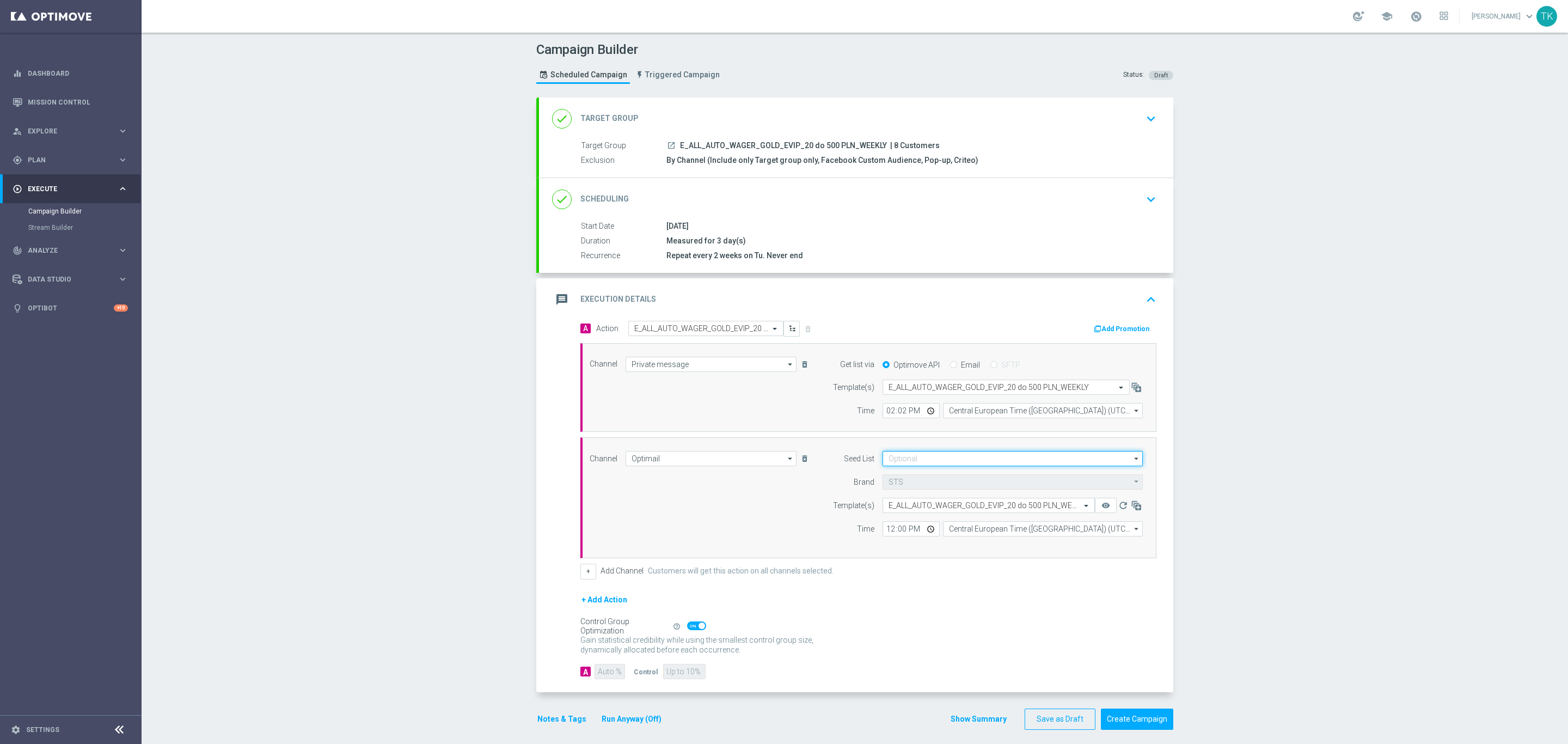
click at [900, 462] on input at bounding box center [1012, 458] width 260 height 15
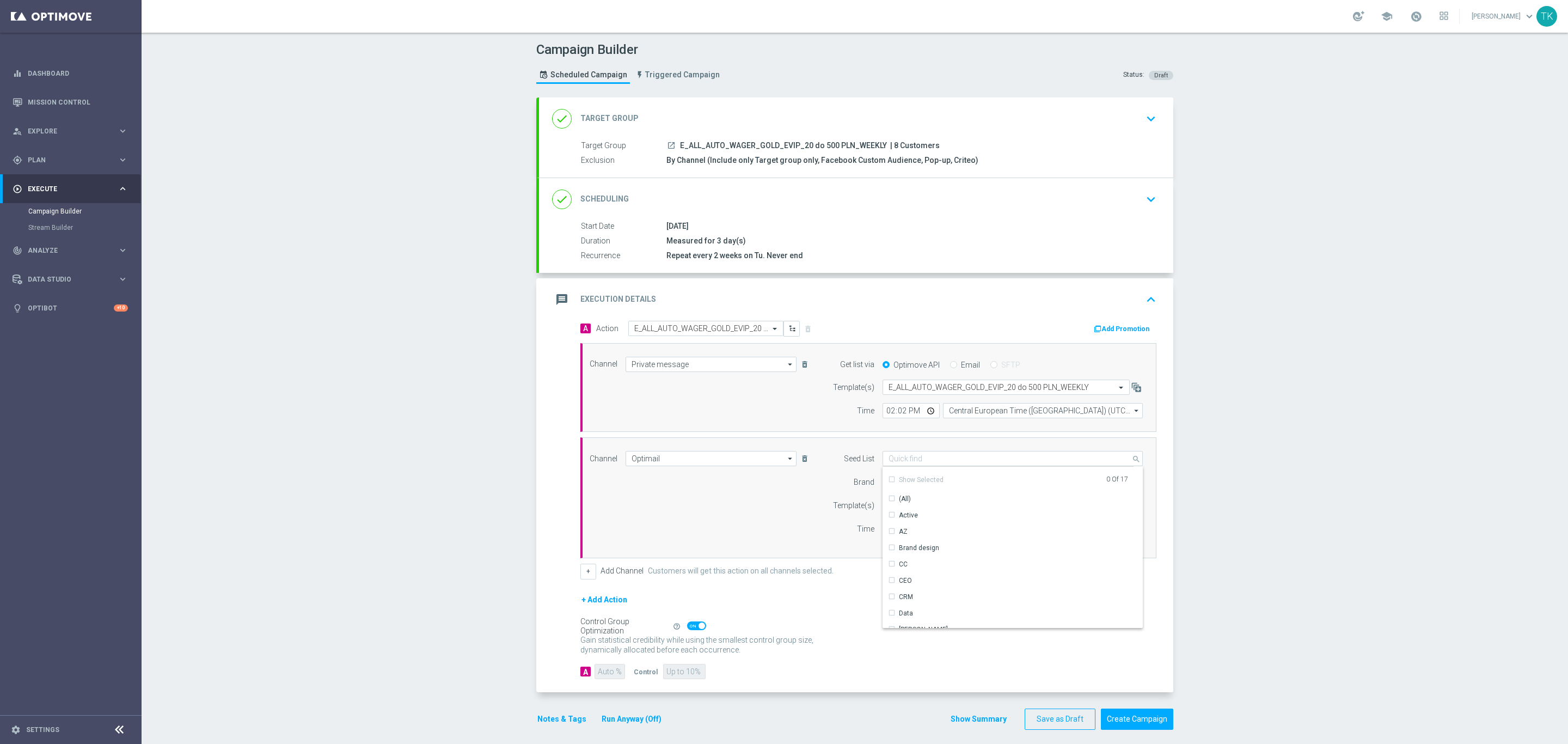
click at [725, 503] on div "Channel Optimail Optimail arrow_drop_down Show Selected 1 of 22 Target group on…" at bounding box center [866, 497] width 569 height 94
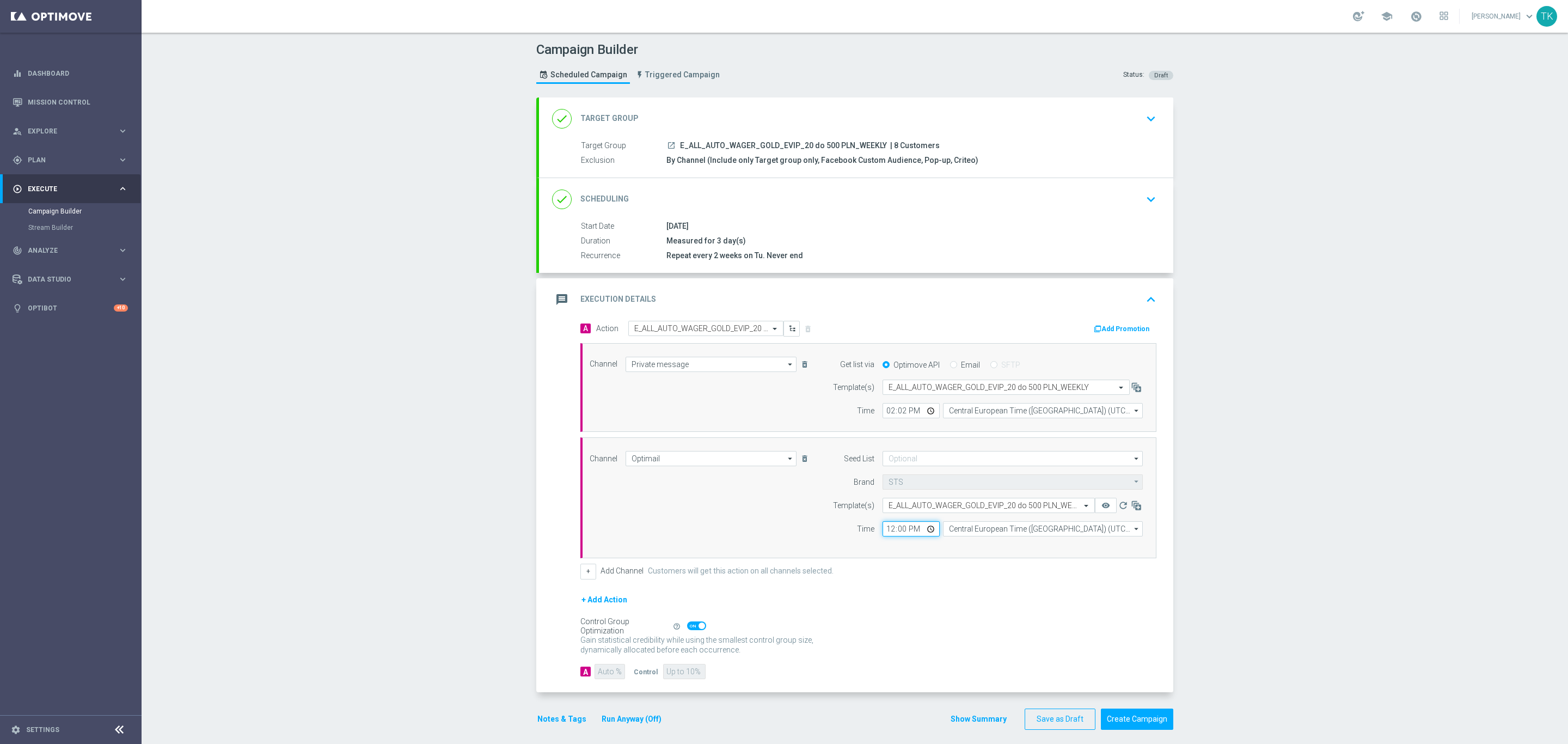
click at [884, 533] on input "12:00" at bounding box center [911, 529] width 57 height 15
type input "14:02"
click at [963, 533] on input "Central European Time (Warsaw) (UTC +02:00)" at bounding box center [1042, 529] width 200 height 15
click at [970, 546] on div "Central European Time (Warsaw) (UTC +02:00)" at bounding box center [1037, 544] width 178 height 10
type input "Central European Time (Warsaw) (UTC +02:00)"
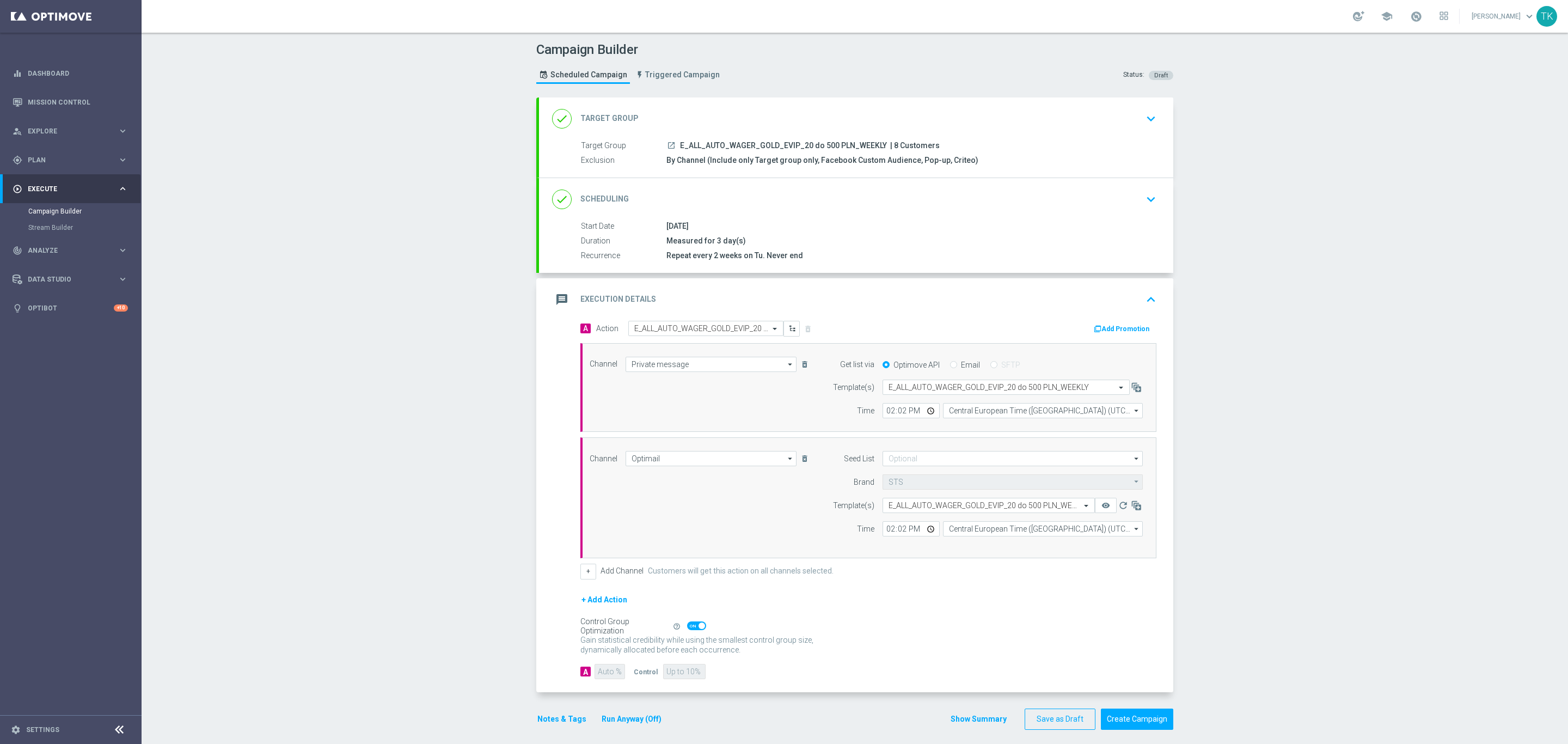
click at [1114, 331] on button "Add Promotion" at bounding box center [1123, 329] width 60 height 12
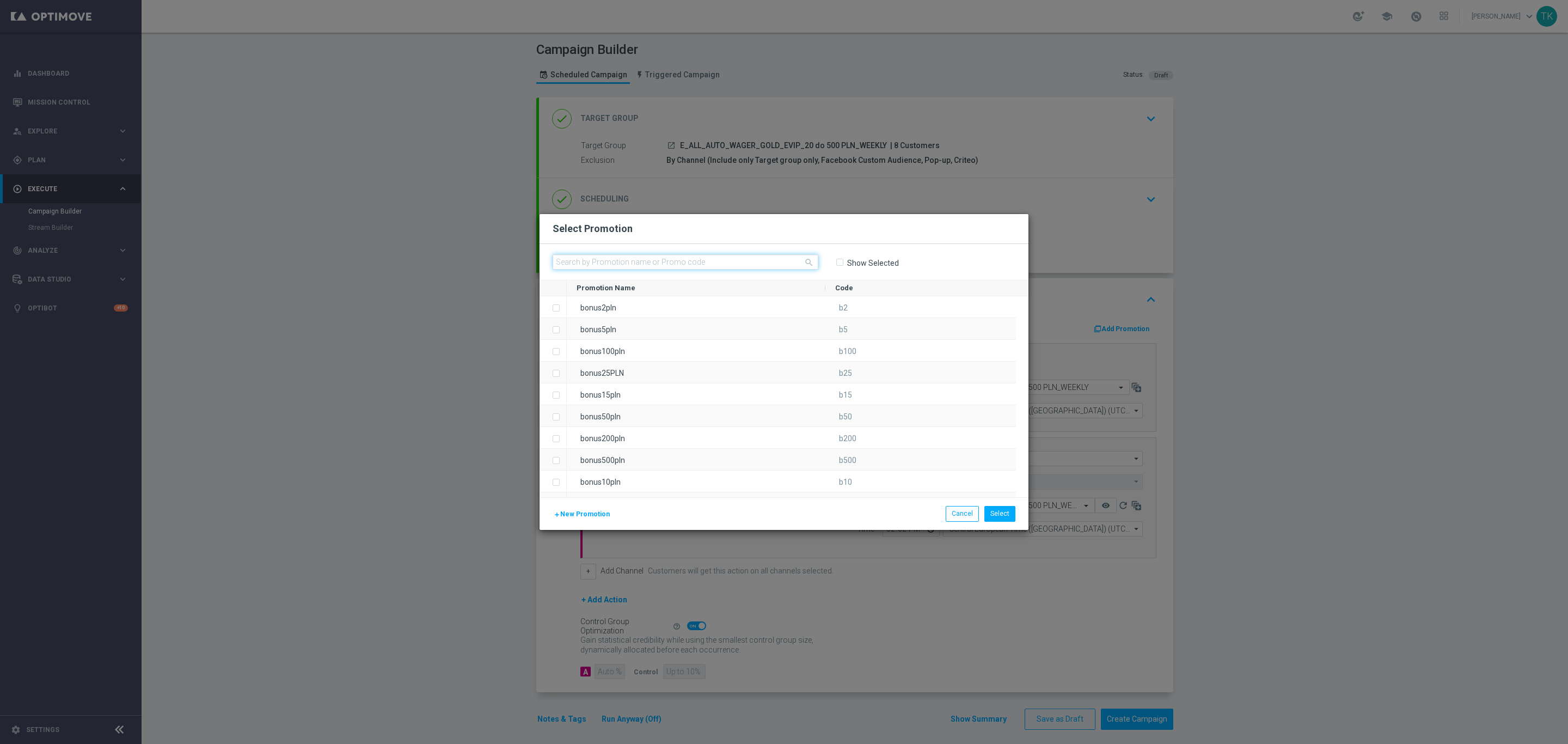
click at [624, 261] on input "text" at bounding box center [685, 262] width 266 height 15
click at [576, 262] on input "text" at bounding box center [685, 262] width 266 height 15
paste input "77442"
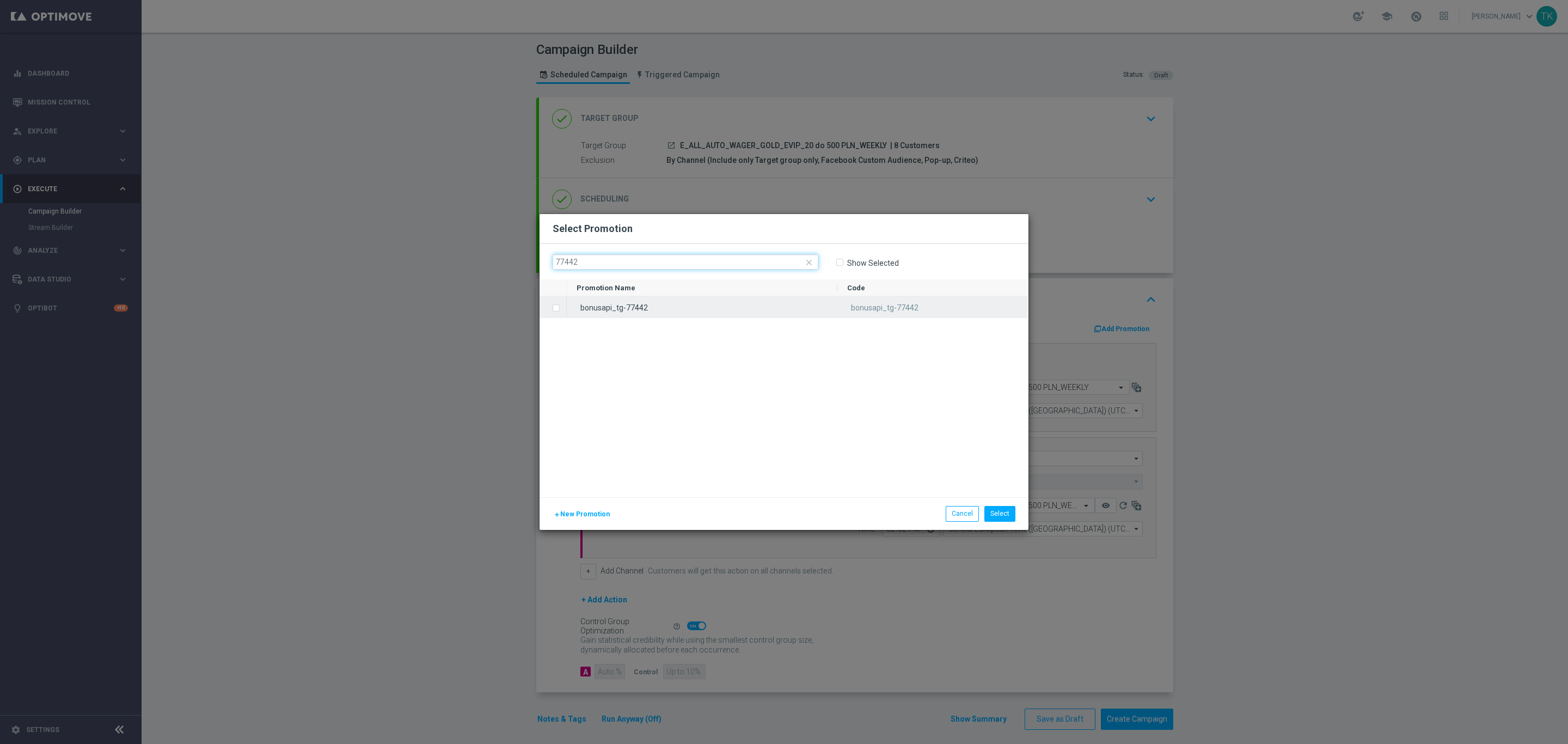
type input "77442"
click at [601, 304] on div "bonusapi_tg-77442" at bounding box center [702, 306] width 271 height 21
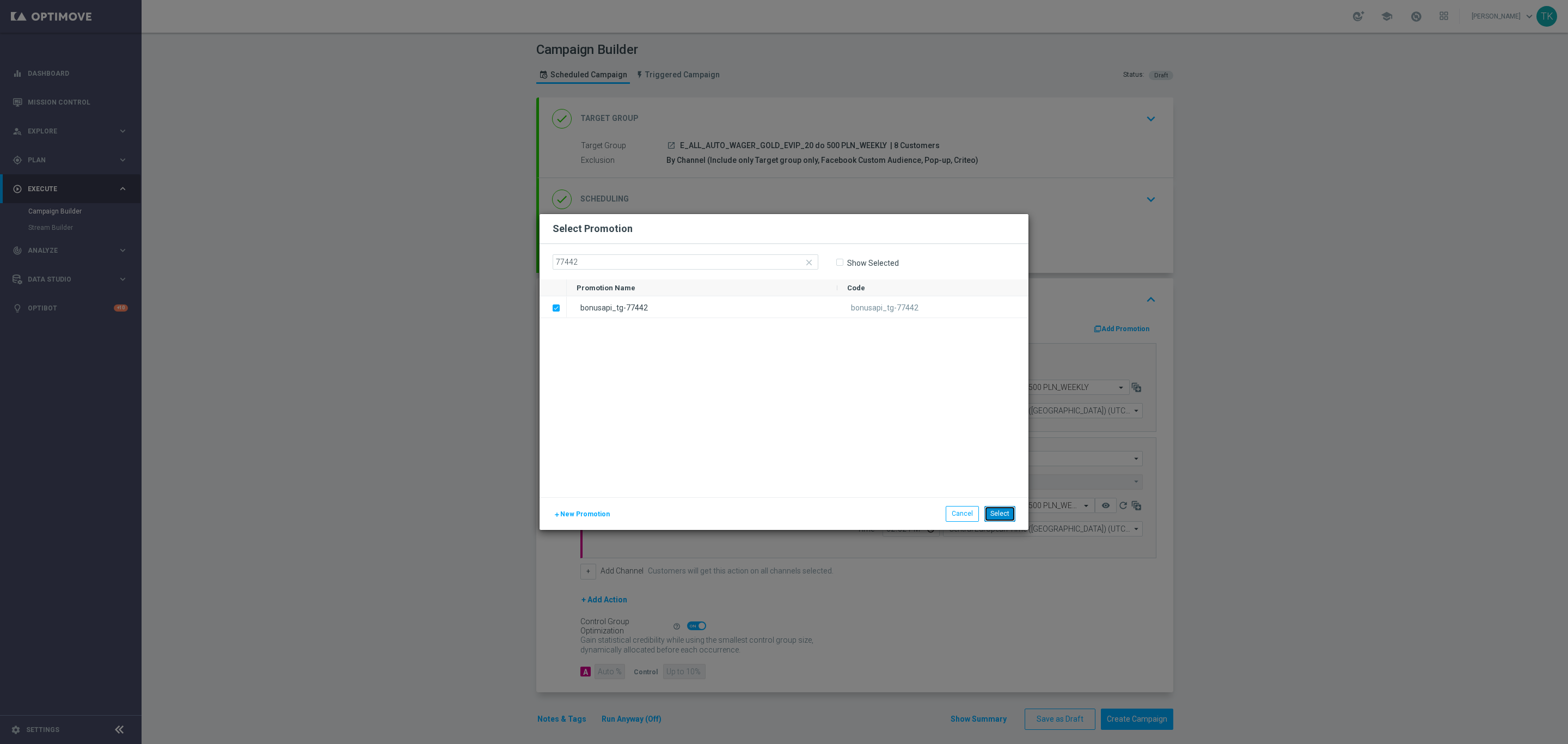
click at [1001, 512] on button "Select" at bounding box center [1000, 514] width 31 height 15
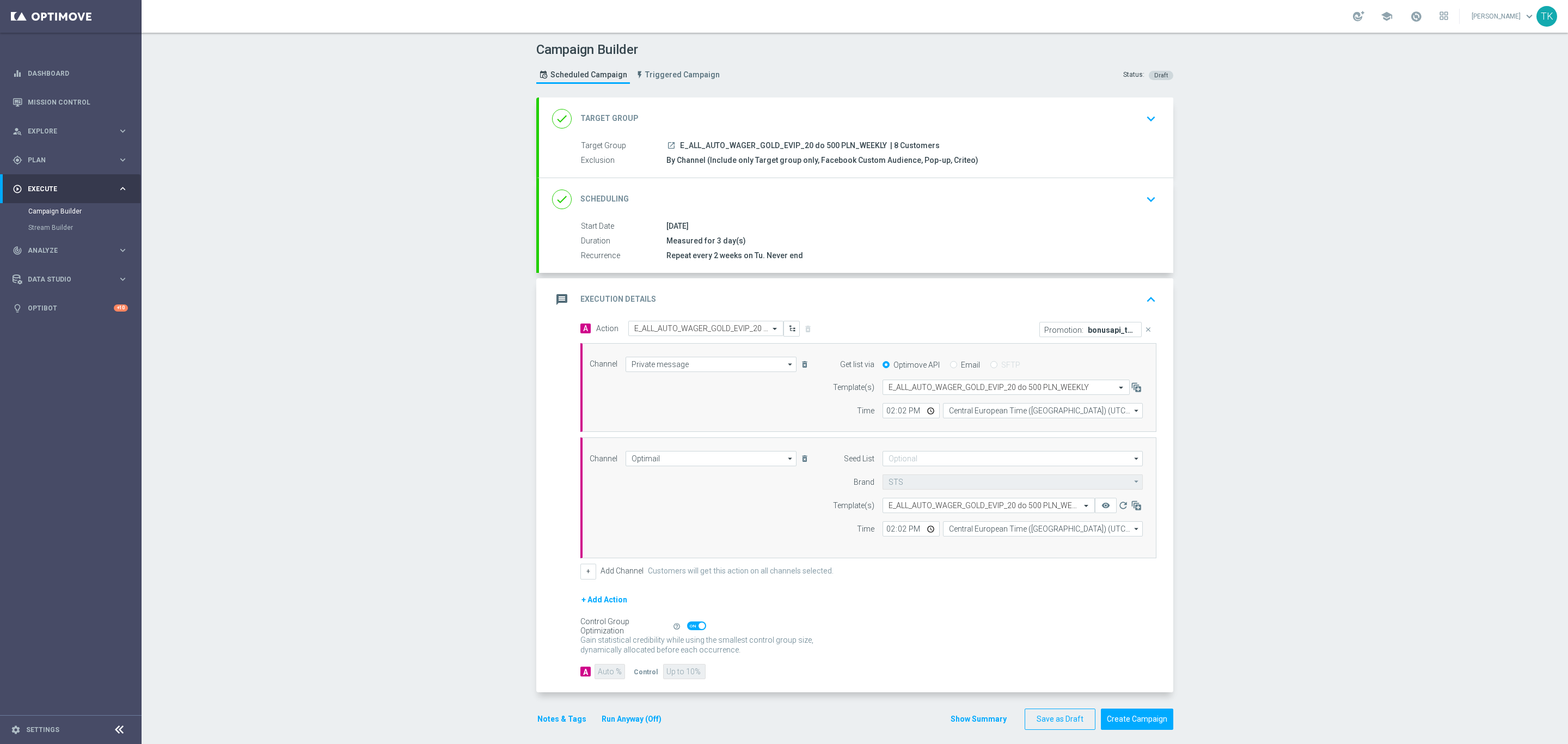
click at [547, 726] on button "Notes & Tags" at bounding box center [562, 719] width 51 height 13
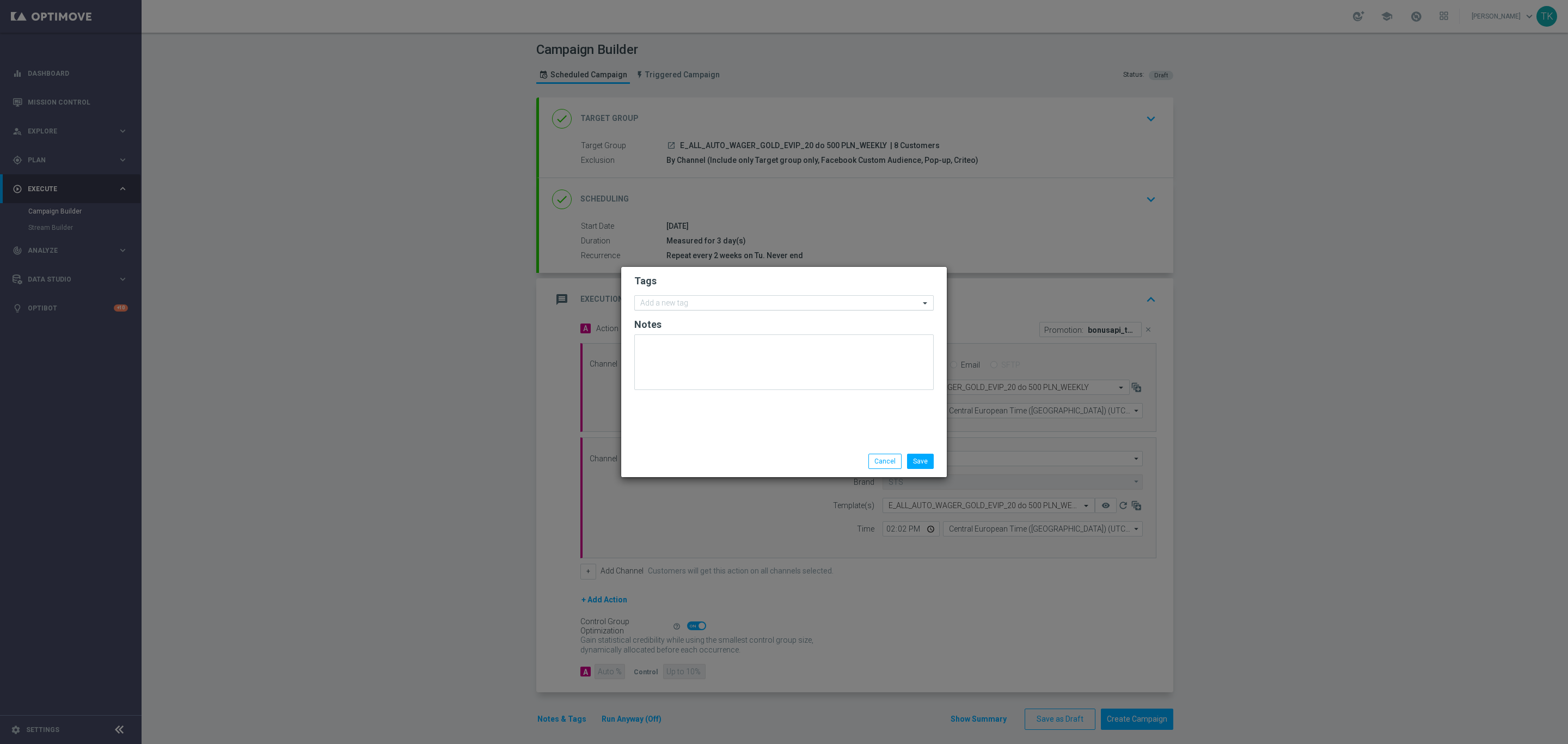
click at [660, 306] on input "text" at bounding box center [780, 304] width 279 height 9
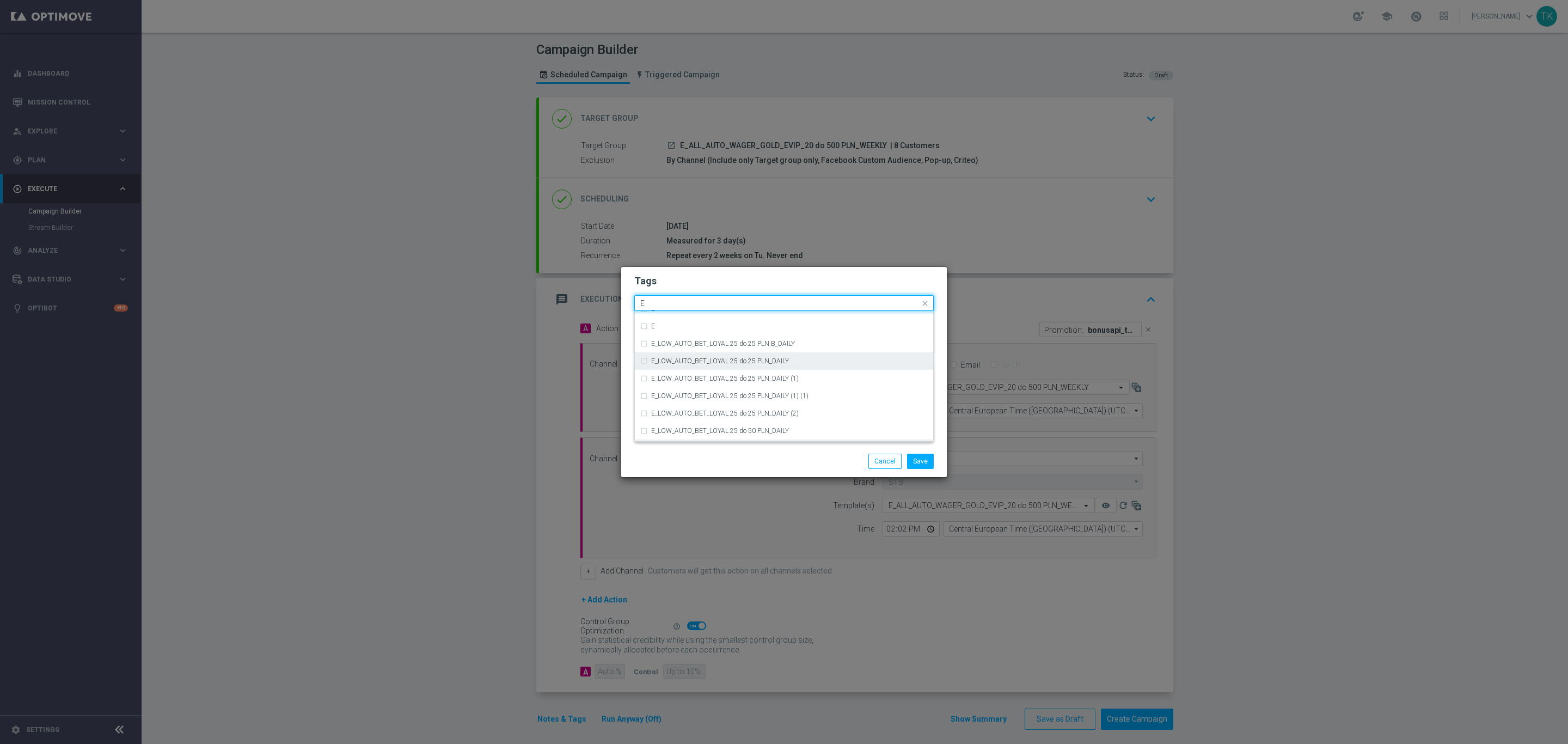
scroll to position [1552, 0]
click at [681, 336] on div "E" at bounding box center [789, 335] width 277 height 6
click at [660, 306] on input "E" at bounding box center [780, 304] width 279 height 9
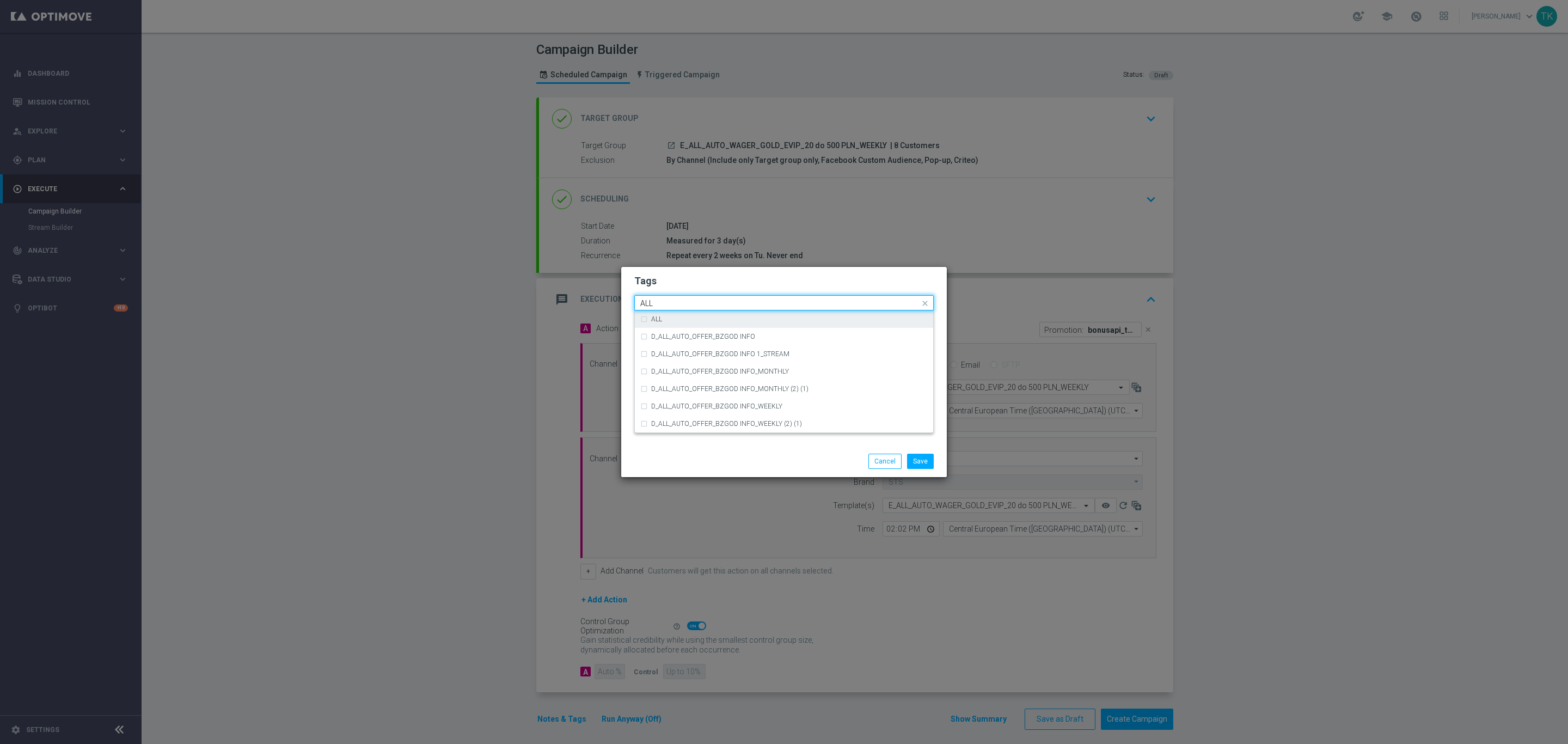
click at [673, 313] on div "ALL" at bounding box center [784, 318] width 288 height 17
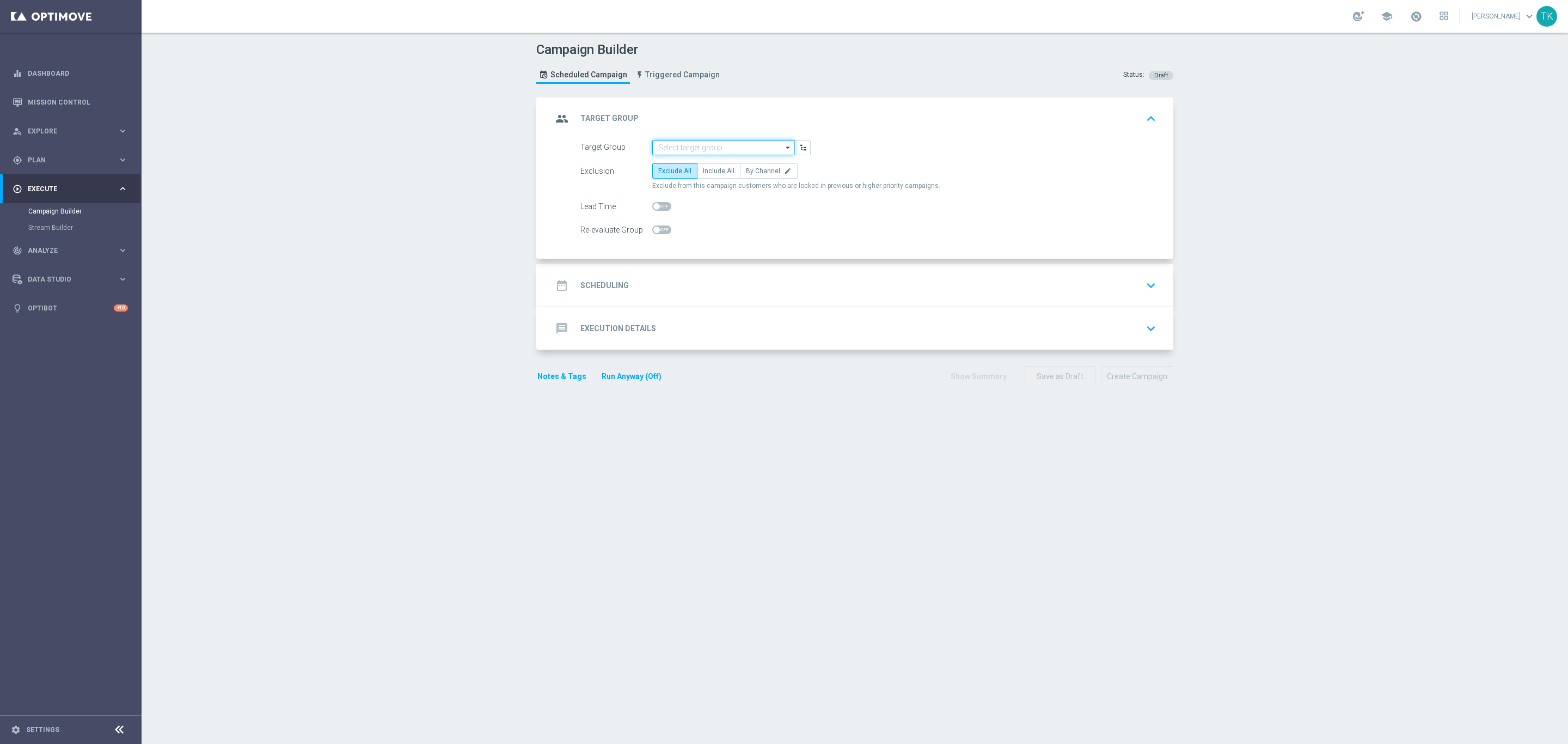
click at [676, 147] on input at bounding box center [723, 148] width 142 height 15
paste input "E_ALL_AUTO_WAGER_SILVER_EVIP_20 do 250 PLN_WEEKLY"
click at [676, 162] on div "E_ALL_AUTO_WAGER_SILVER_EVIP_20 do 250 PLN_WEEKLY" at bounding box center [723, 168] width 132 height 20
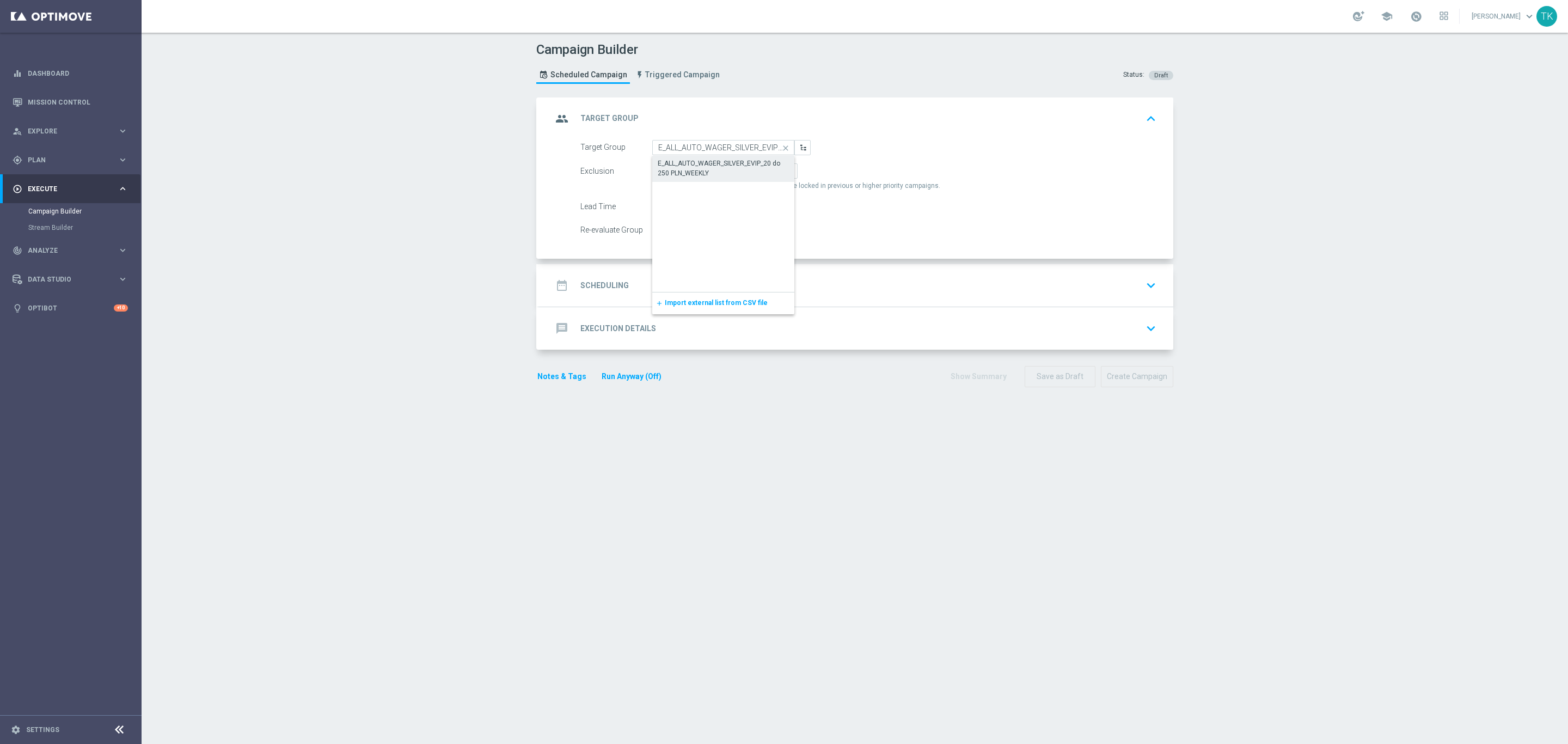
type input "E_ALL_AUTO_WAGER_SILVER_EVIP_20 do 250 PLN_WEEKLY"
click at [748, 180] on div "Exclusion Exclude All Include All By Channel edit Exclude from this campaign cu…" at bounding box center [868, 177] width 576 height 27
click at [752, 172] on span "By Channel" at bounding box center [762, 171] width 34 height 8
click at [752, 172] on input "By Channel edit" at bounding box center [749, 173] width 7 height 7
radio input "true"
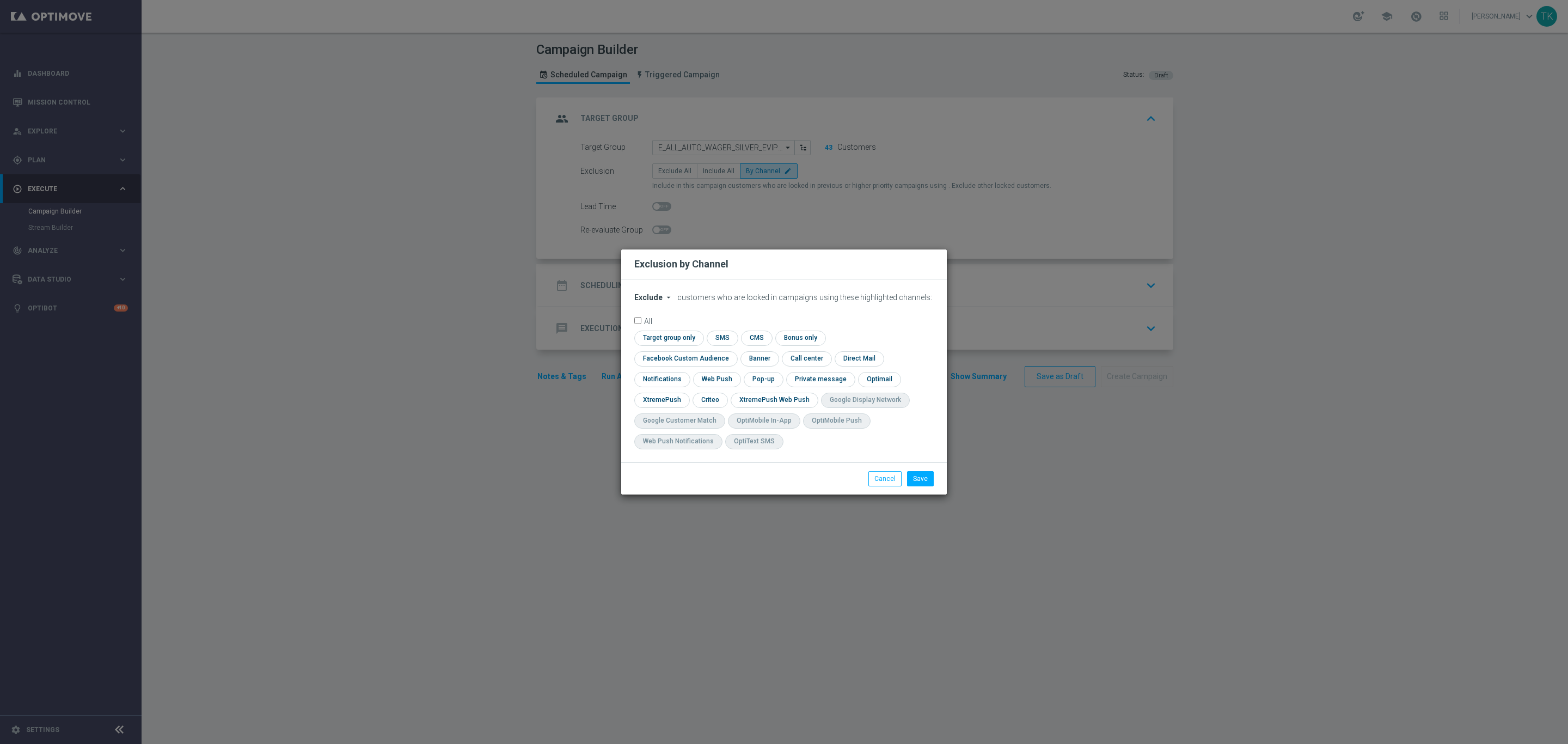
click at [641, 302] on span "Exclude" at bounding box center [648, 297] width 28 height 9
click at [662, 329] on div "Include" at bounding box center [655, 322] width 40 height 13
click at [673, 345] on input "checkbox" at bounding box center [667, 338] width 66 height 15
checkbox input "true"
click at [683, 361] on input "checkbox" at bounding box center [684, 358] width 99 height 15
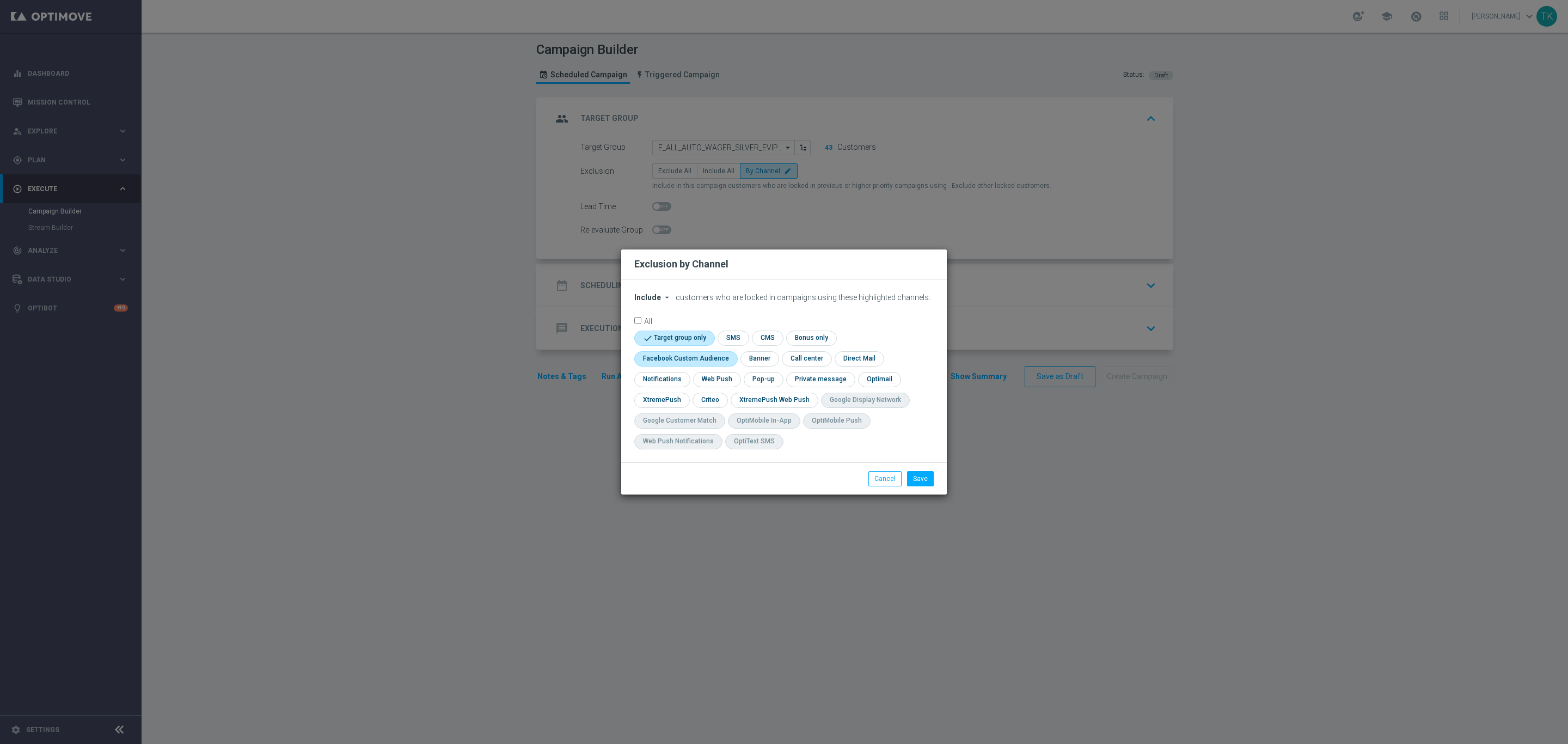
checkbox input "true"
click at [708, 402] on input "checkbox" at bounding box center [709, 400] width 34 height 15
checkbox input "true"
click at [763, 376] on input "checkbox" at bounding box center [762, 379] width 38 height 15
checkbox input "true"
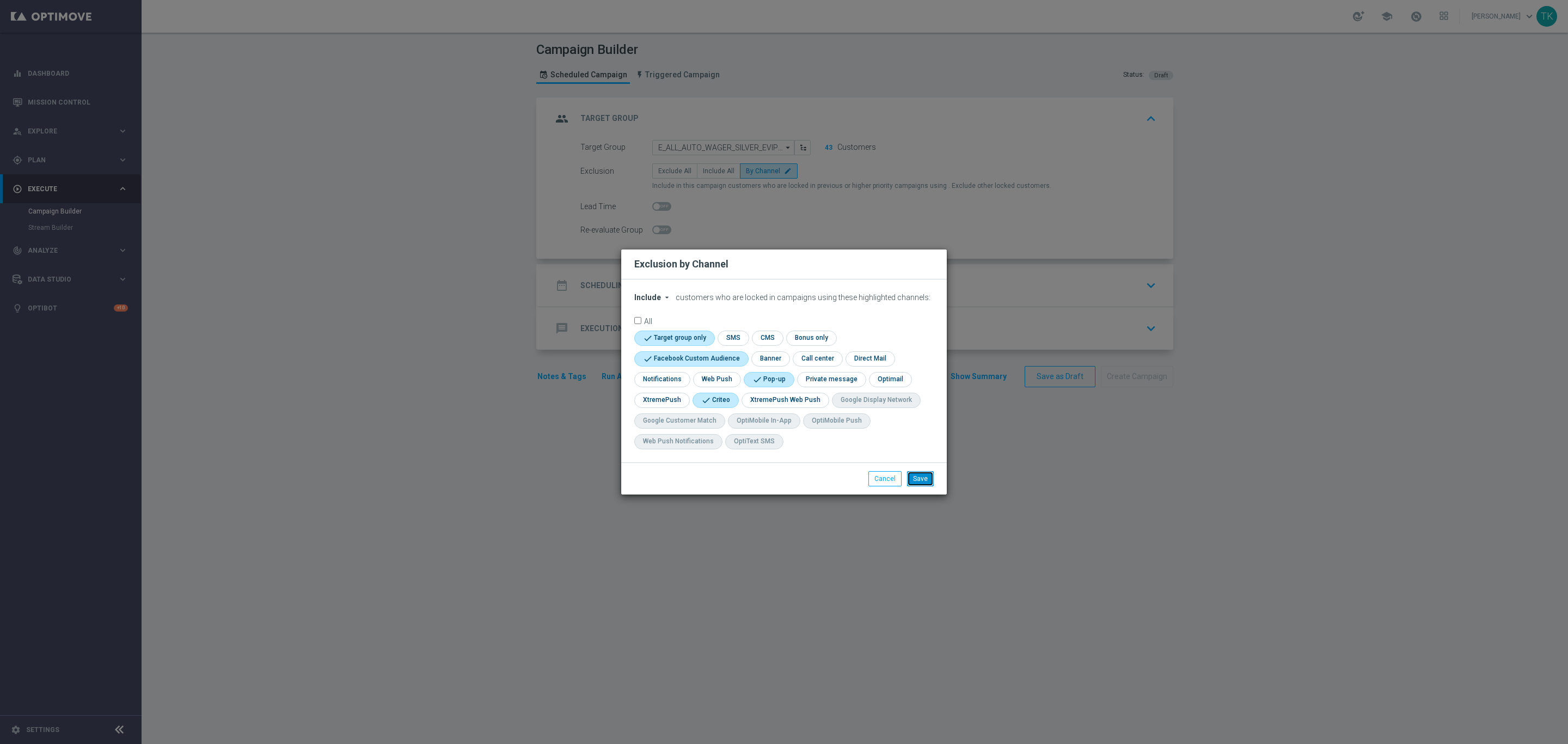
click at [918, 476] on button "Save" at bounding box center [920, 479] width 27 height 15
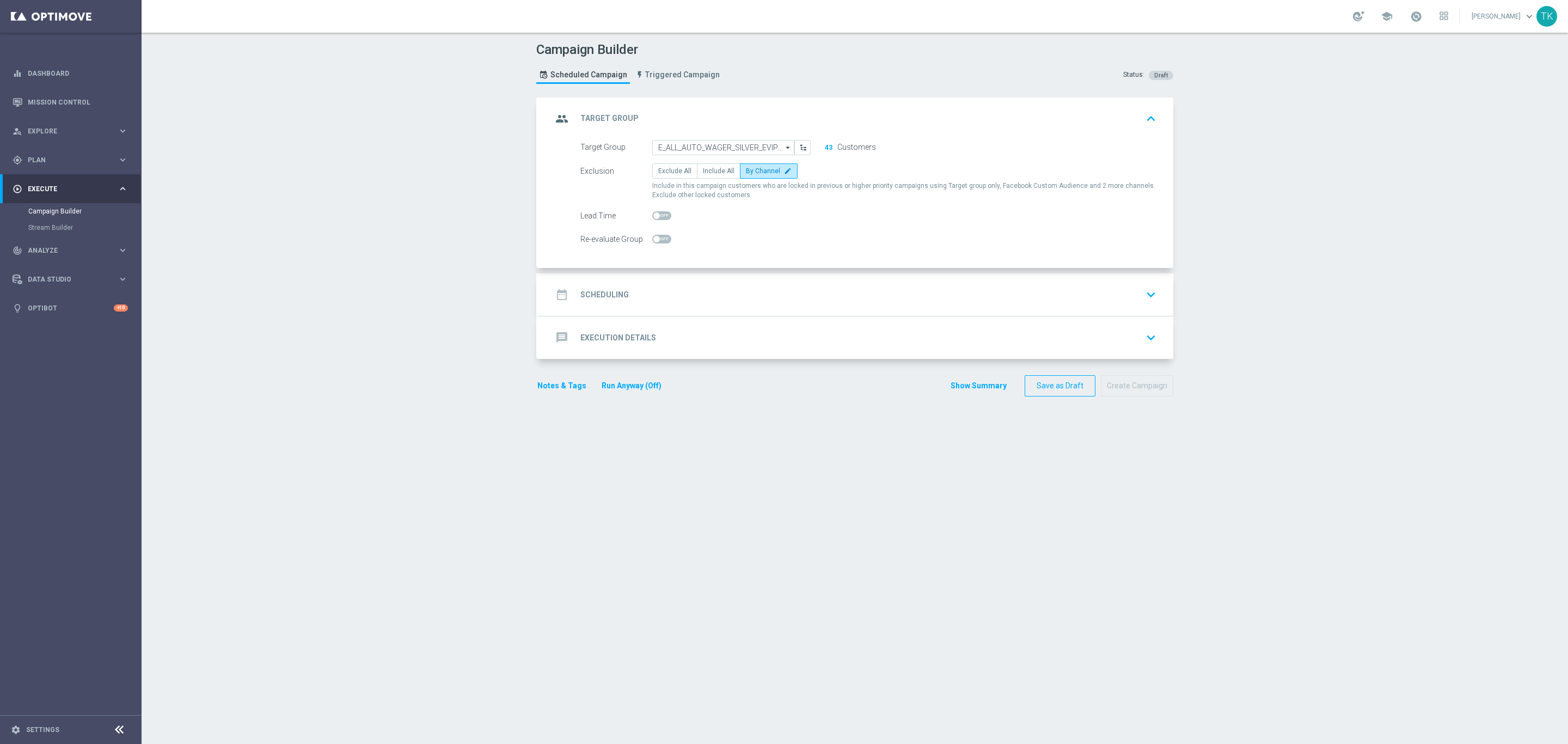
click at [689, 286] on div "date_range Scheduling keyboard_arrow_down" at bounding box center [856, 295] width 608 height 21
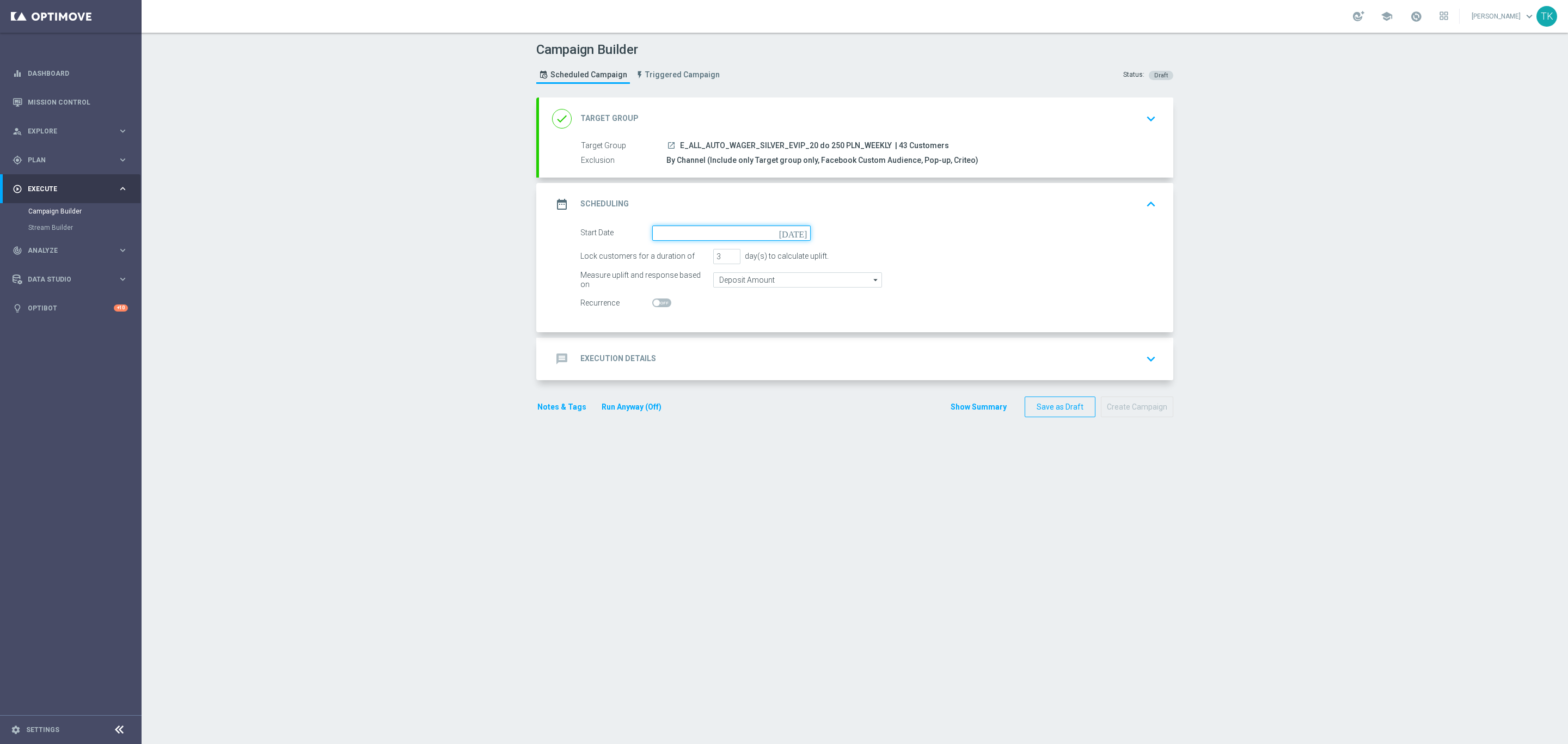
click at [683, 234] on input at bounding box center [731, 233] width 159 height 15
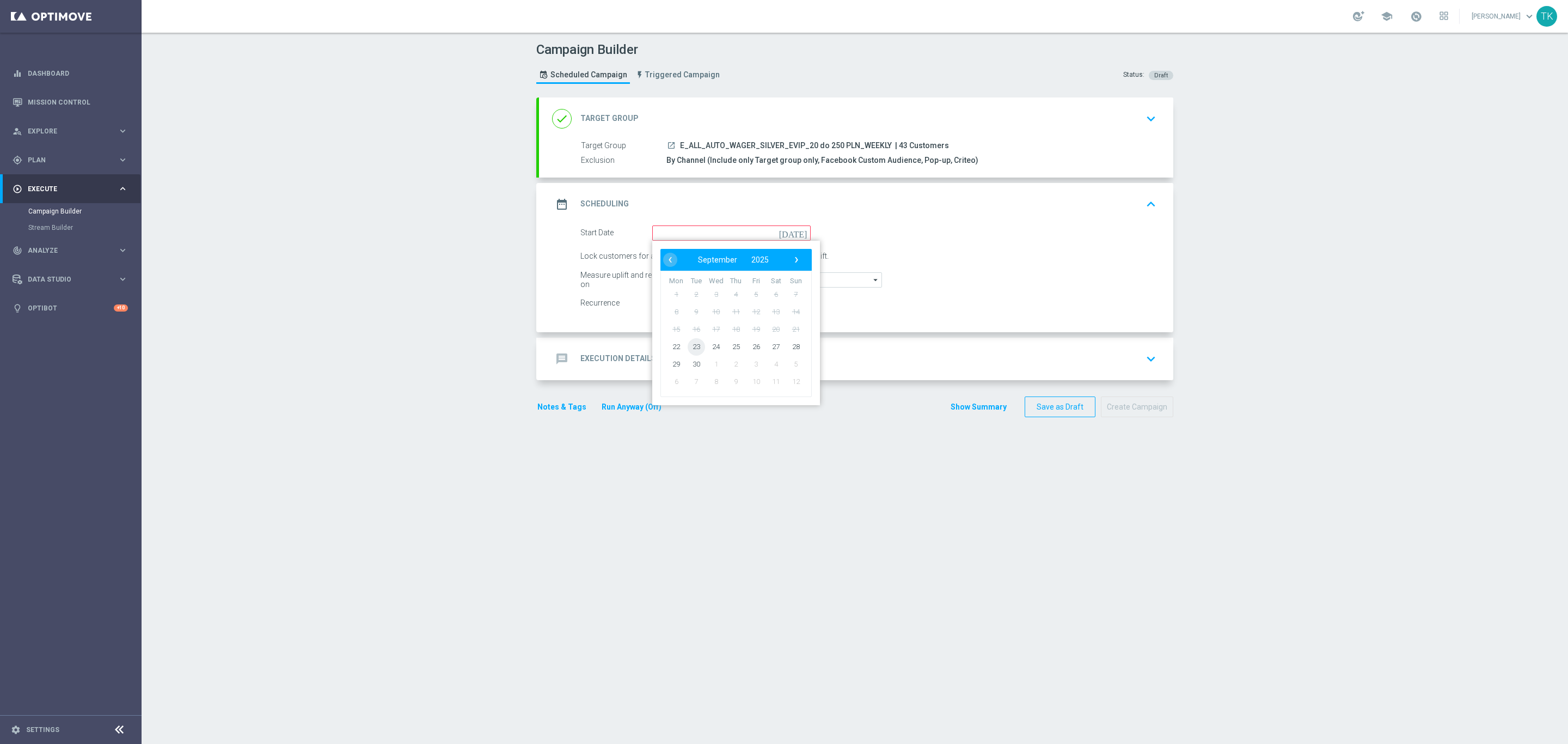
click at [693, 343] on span "23" at bounding box center [696, 346] width 17 height 17
type input "[DATE]"
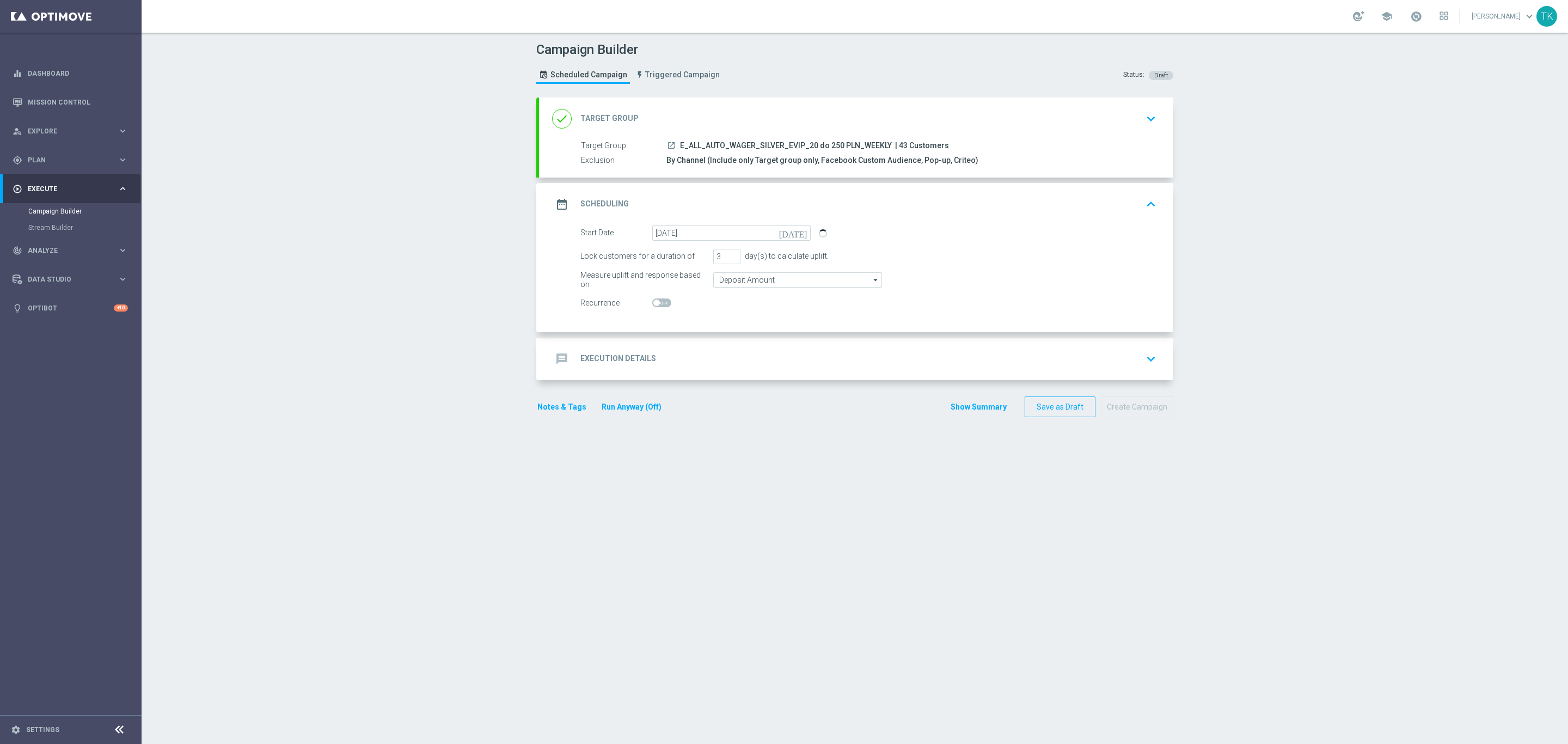
click at [657, 301] on span at bounding box center [662, 303] width 19 height 9
click at [657, 301] on input "checkbox" at bounding box center [662, 303] width 19 height 9
checkbox input "true"
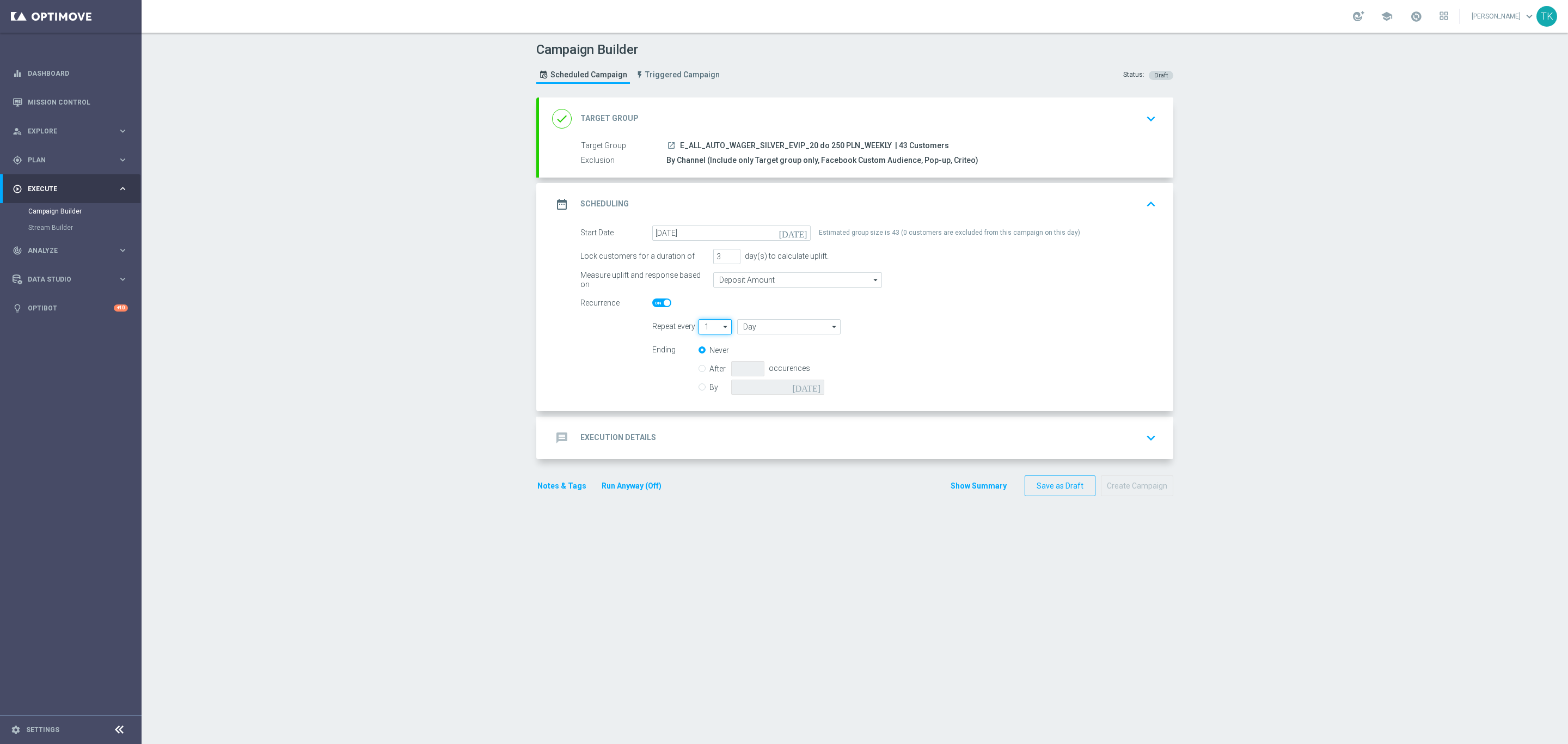
click at [700, 325] on input "1" at bounding box center [715, 327] width 33 height 15
click at [705, 356] on div "2" at bounding box center [710, 359] width 23 height 16
type input "2"
type input "Days"
click at [747, 324] on input "Days" at bounding box center [789, 327] width 103 height 15
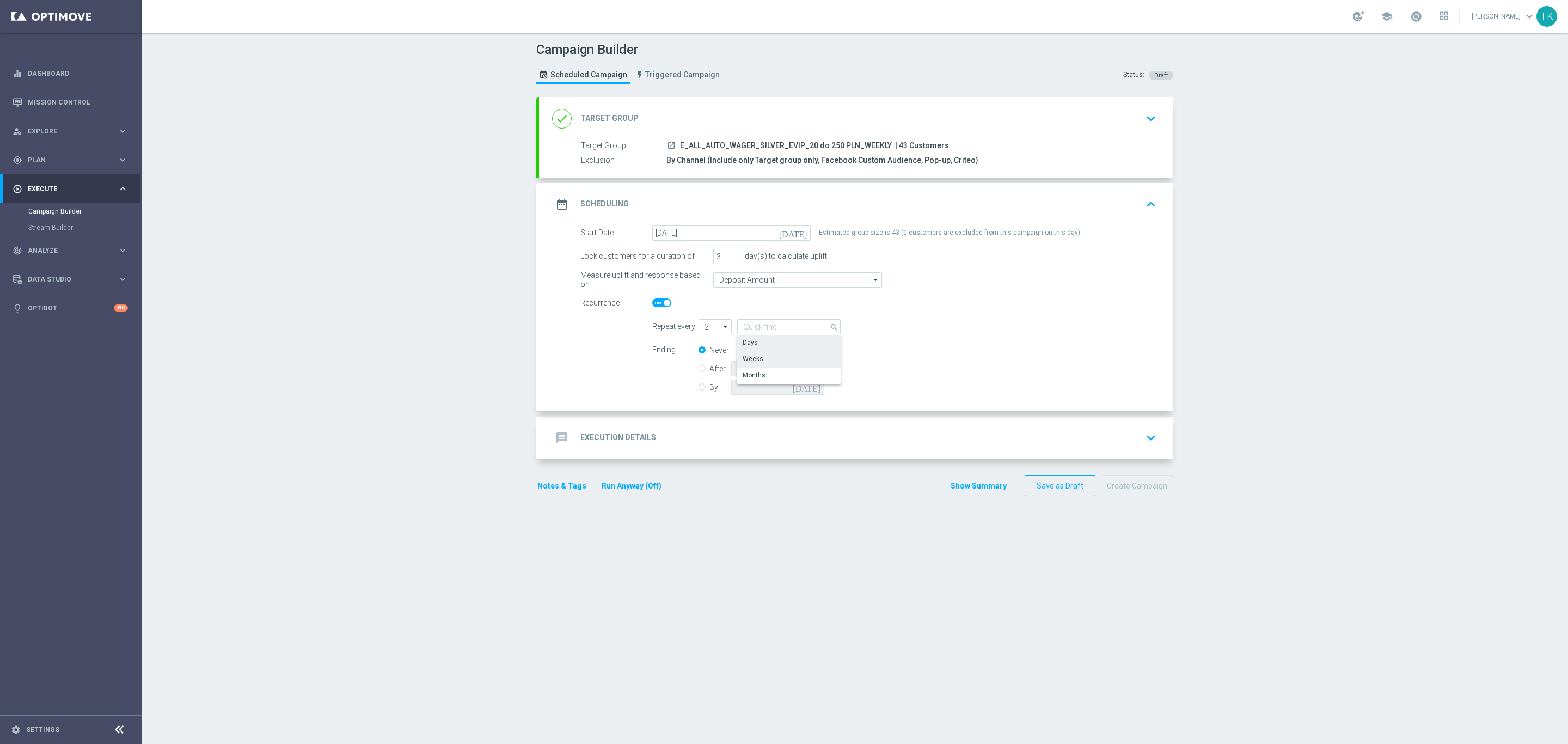
click at [762, 354] on div "Weeks" at bounding box center [789, 359] width 104 height 15
type input "Weeks"
click at [684, 435] on div "message Execution Details keyboard_arrow_down" at bounding box center [856, 438] width 608 height 21
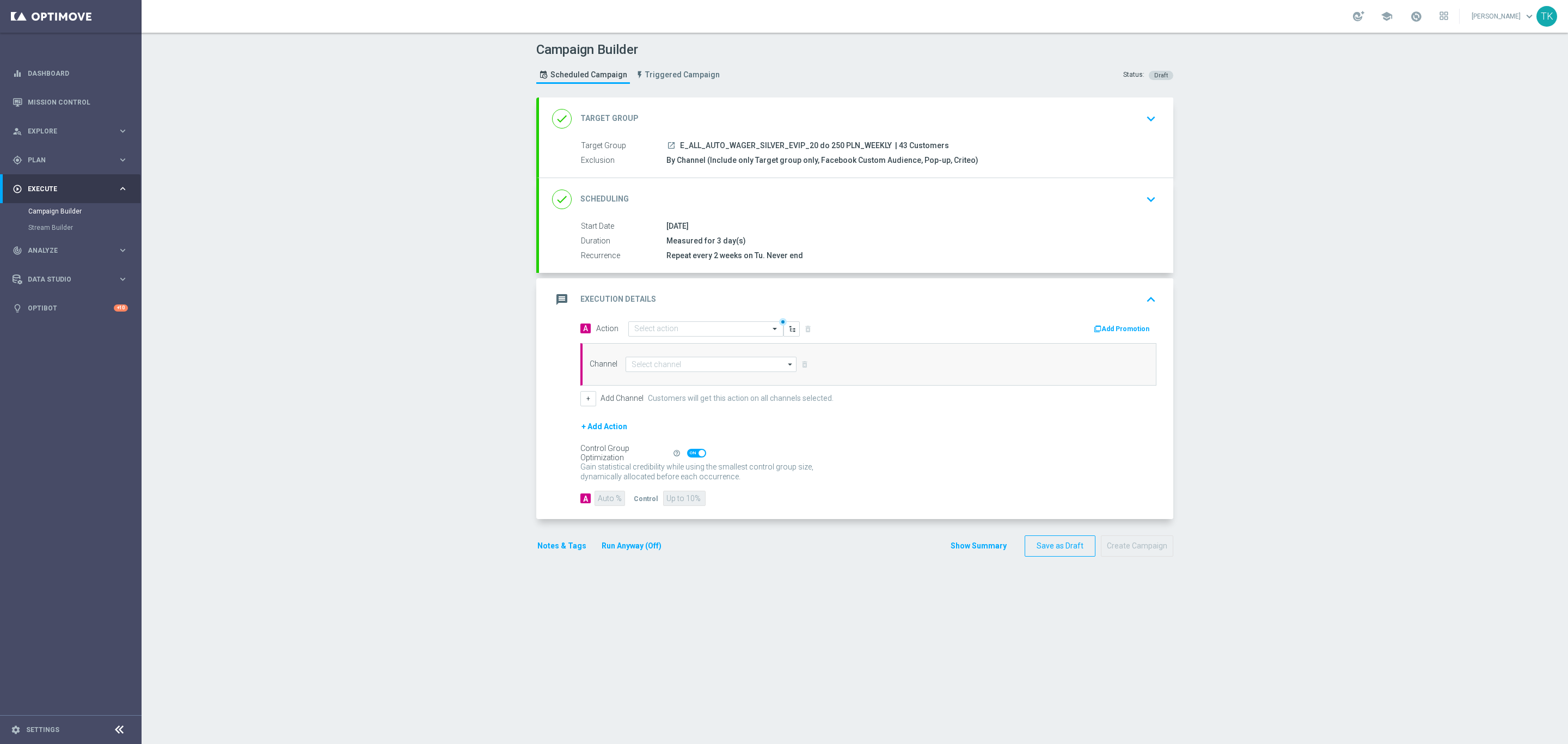
click at [732, 147] on span "E_ALL_AUTO_WAGER_SILVER_EVIP_20 do 250 PLN_WEEKLY" at bounding box center [786, 146] width 212 height 10
copy div "E_ALL_AUTO_WAGER_SILVER_EVIP_20 do 250 PLN_WEEKLY"
click at [652, 324] on div "Quick find" at bounding box center [706, 329] width 155 height 15
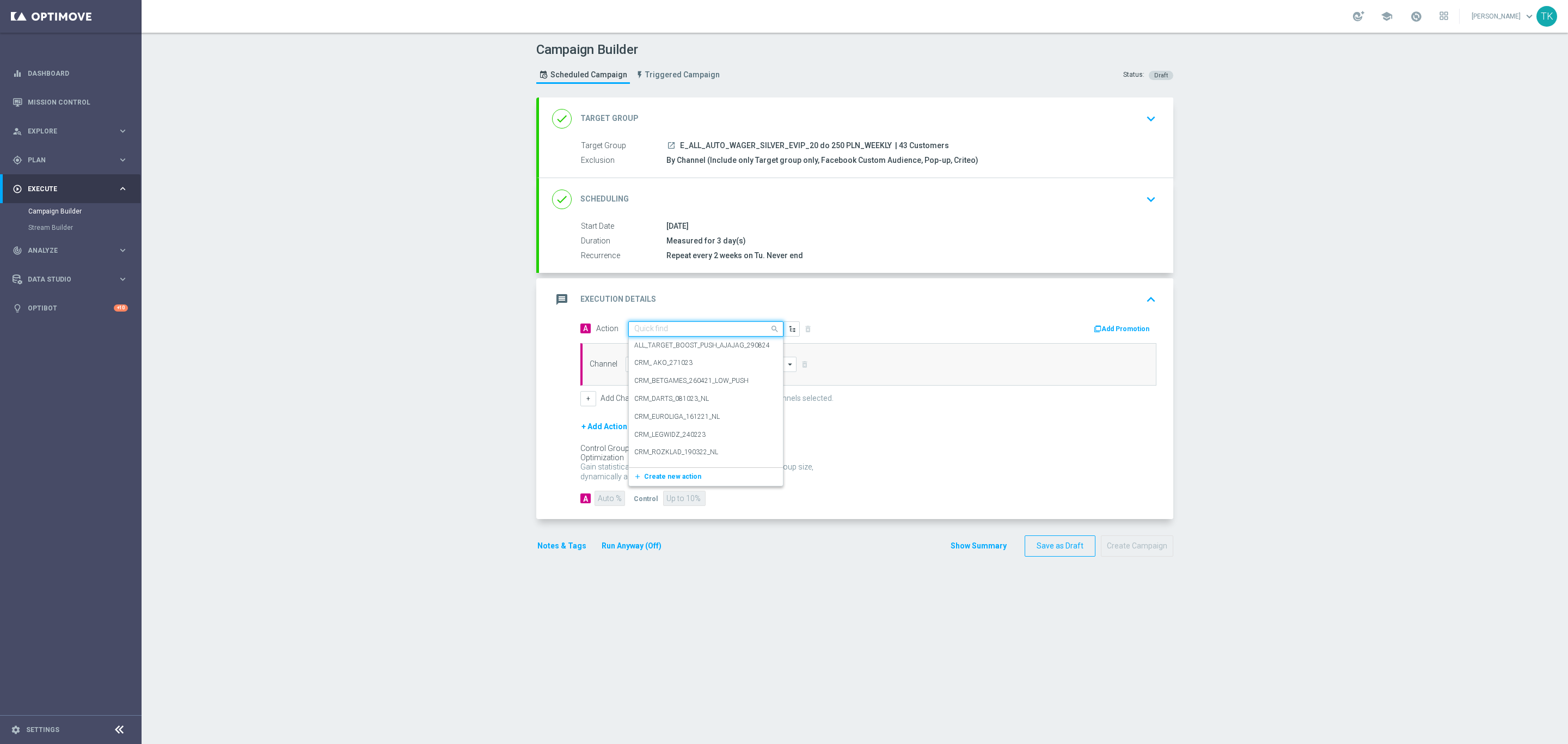
paste input "E_ALL_AUTO_WAGER_SILVER_EVIP_20 do 250 PLN_WEEKLY"
type input "E_ALL_AUTO_WAGER_SILVER_EVIP_20 do 250 PLN_WEEKLY"
click at [651, 364] on span "Create new action" at bounding box center [672, 363] width 57 height 8
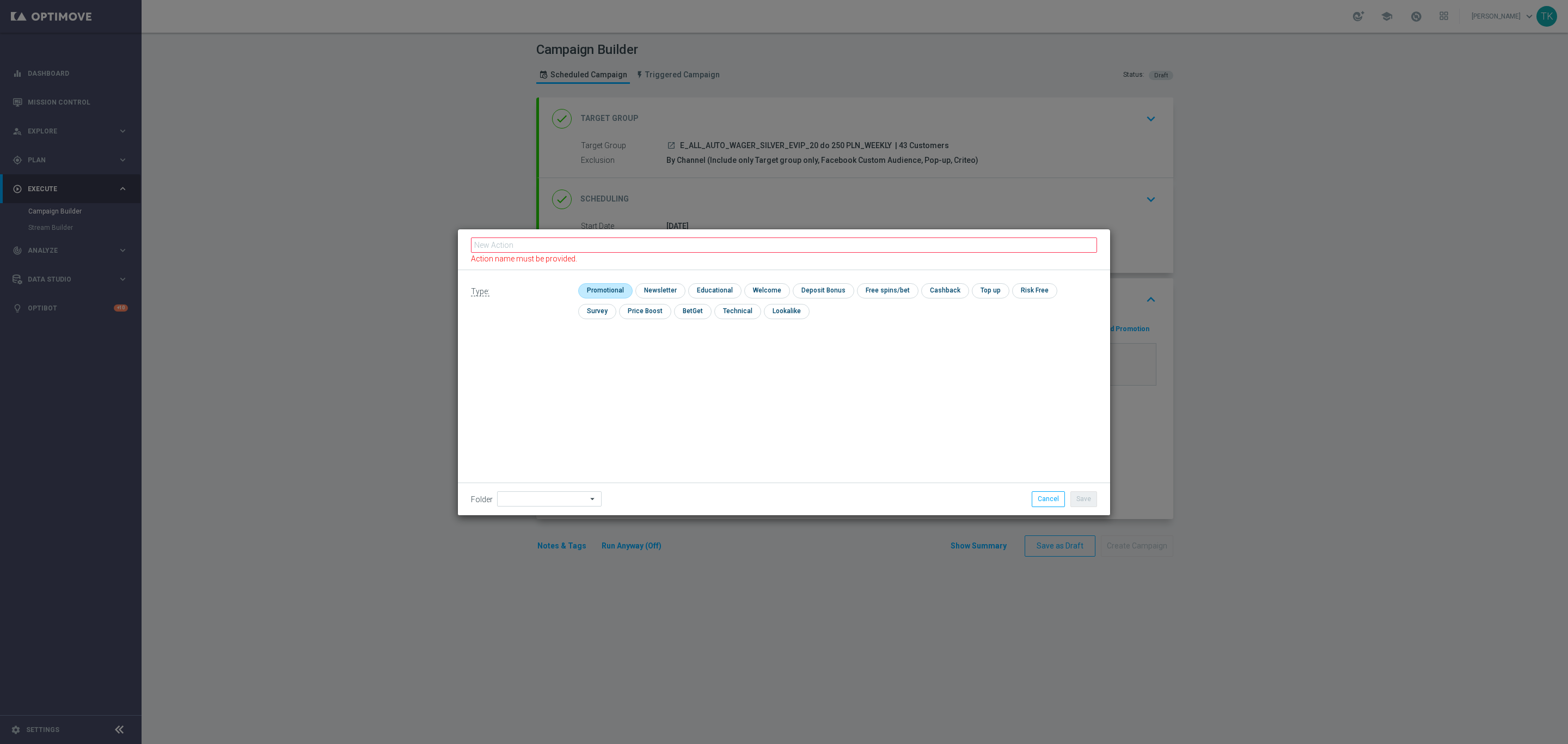
click at [612, 286] on input "checkbox" at bounding box center [604, 290] width 52 height 15
checkbox input "true"
click at [501, 242] on input "text" at bounding box center [784, 250] width 626 height 15
paste input "E_ALL_AUTO_WAGER_SILVER_EVIP_20 do 250 PLN_WEEKLY"
type input "E_ALL_AUTO_WAGER_SILVER_EVIP_20 do 250 PLN_WEEKLY"
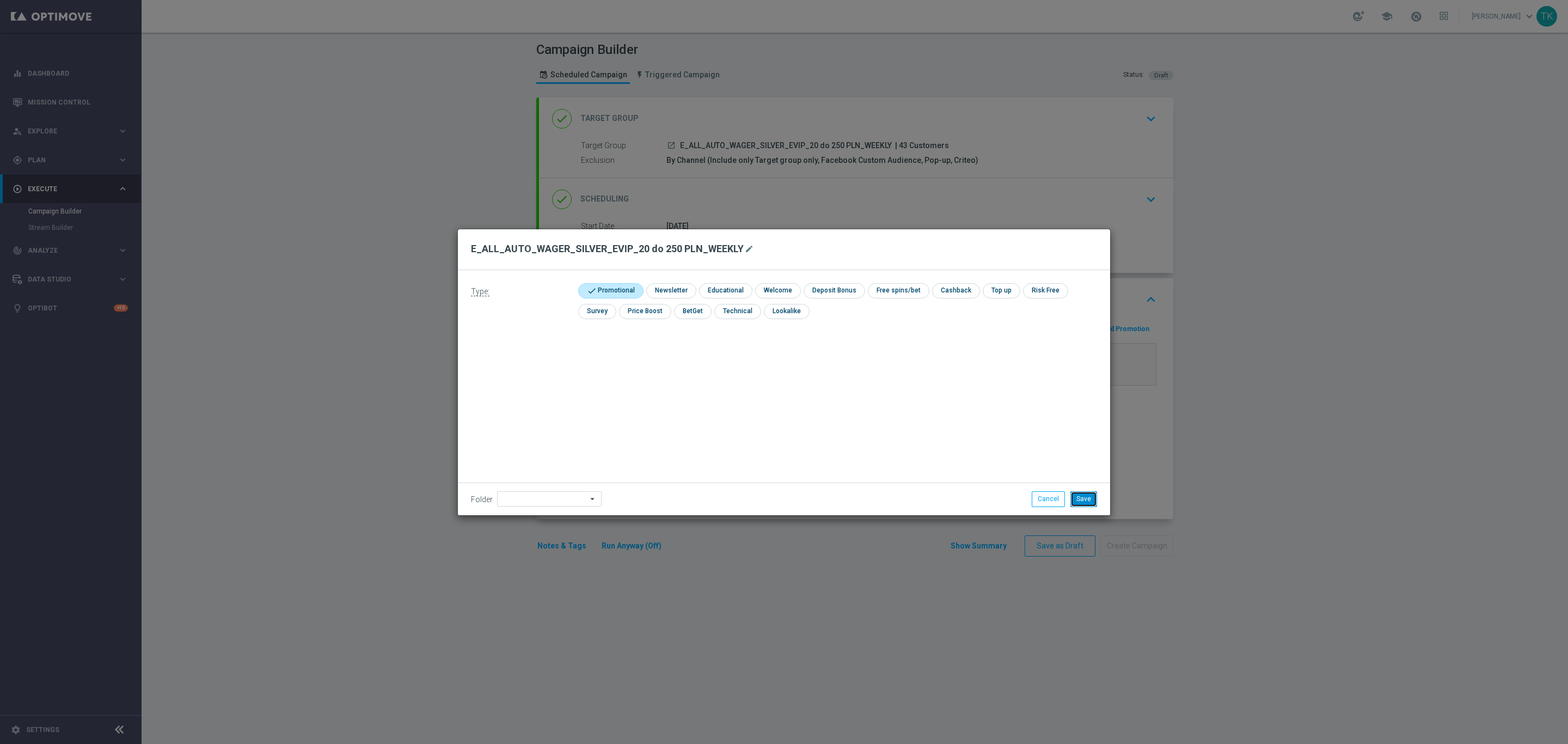
click at [1085, 498] on button "Save" at bounding box center [1084, 499] width 27 height 15
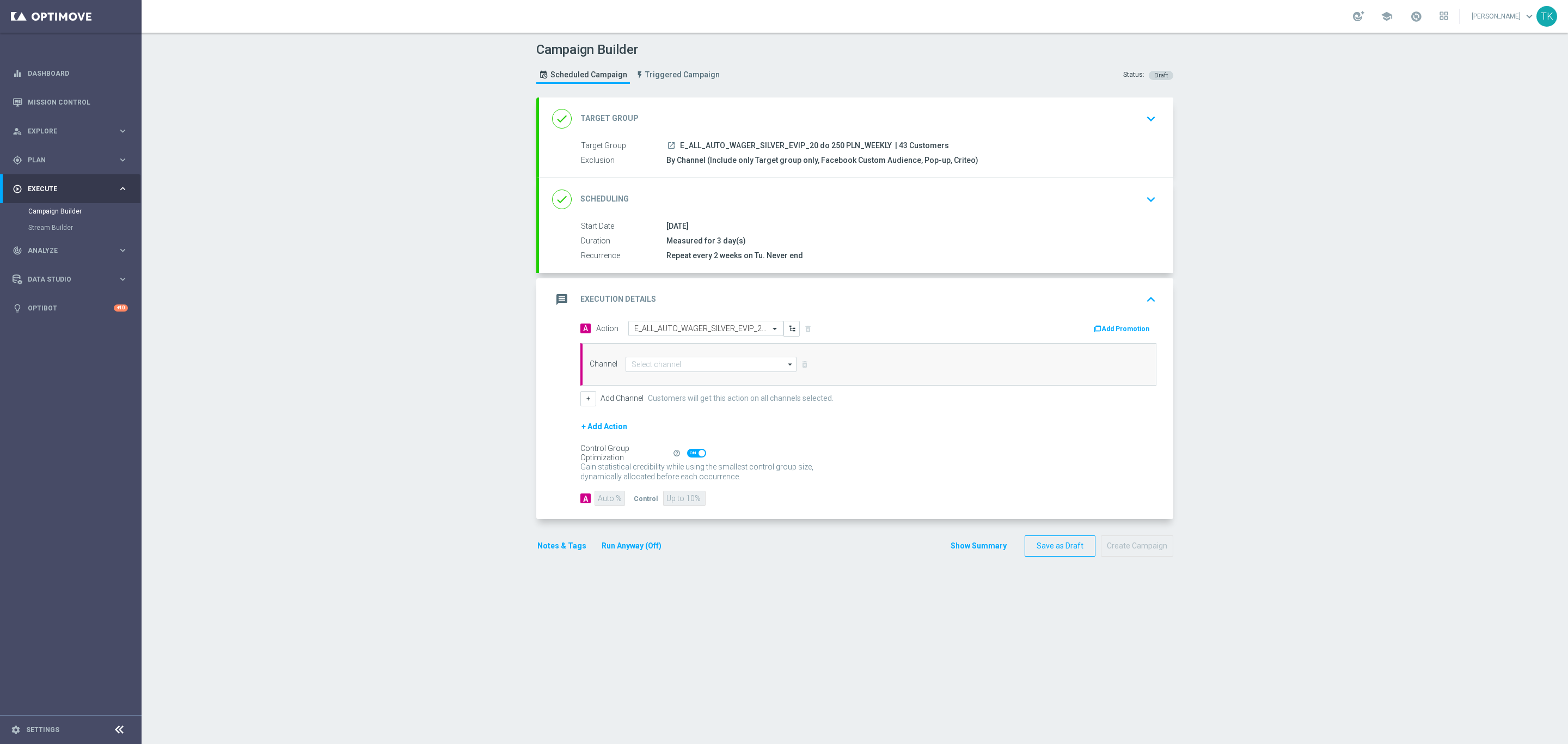
click at [644, 374] on div "Channel arrow_drop_down Show Selected 0 of 22 Target group only SMS" at bounding box center [868, 364] width 576 height 42
click at [637, 365] on input at bounding box center [711, 365] width 171 height 15
click at [648, 386] on div "Private message" at bounding box center [657, 380] width 51 height 10
type input "Private message"
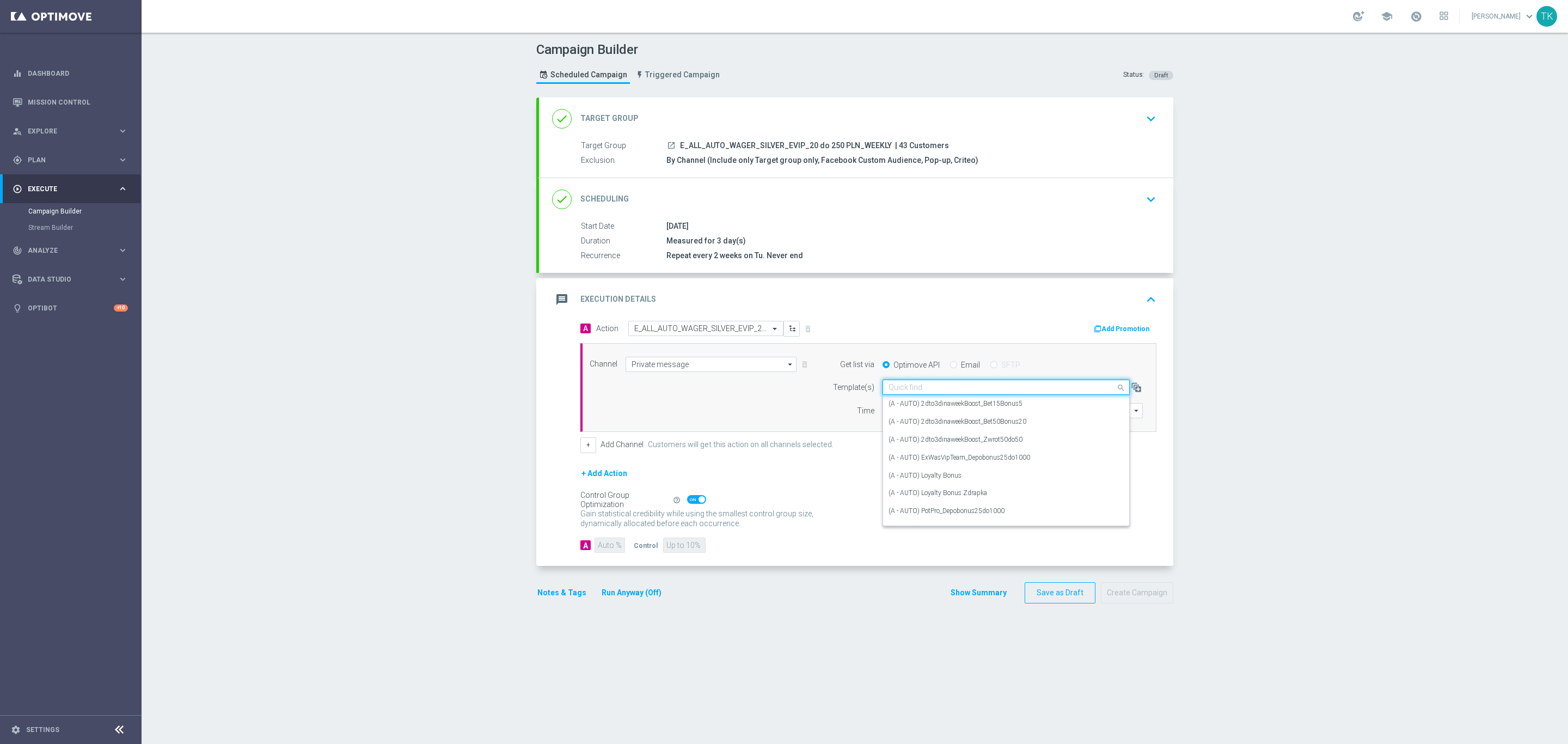
click at [891, 389] on input "text" at bounding box center [995, 387] width 214 height 9
paste input "E_ALL_AUTO_WAGER_SILVER_EVIP_20 do 250 PLN_WEEKLY"
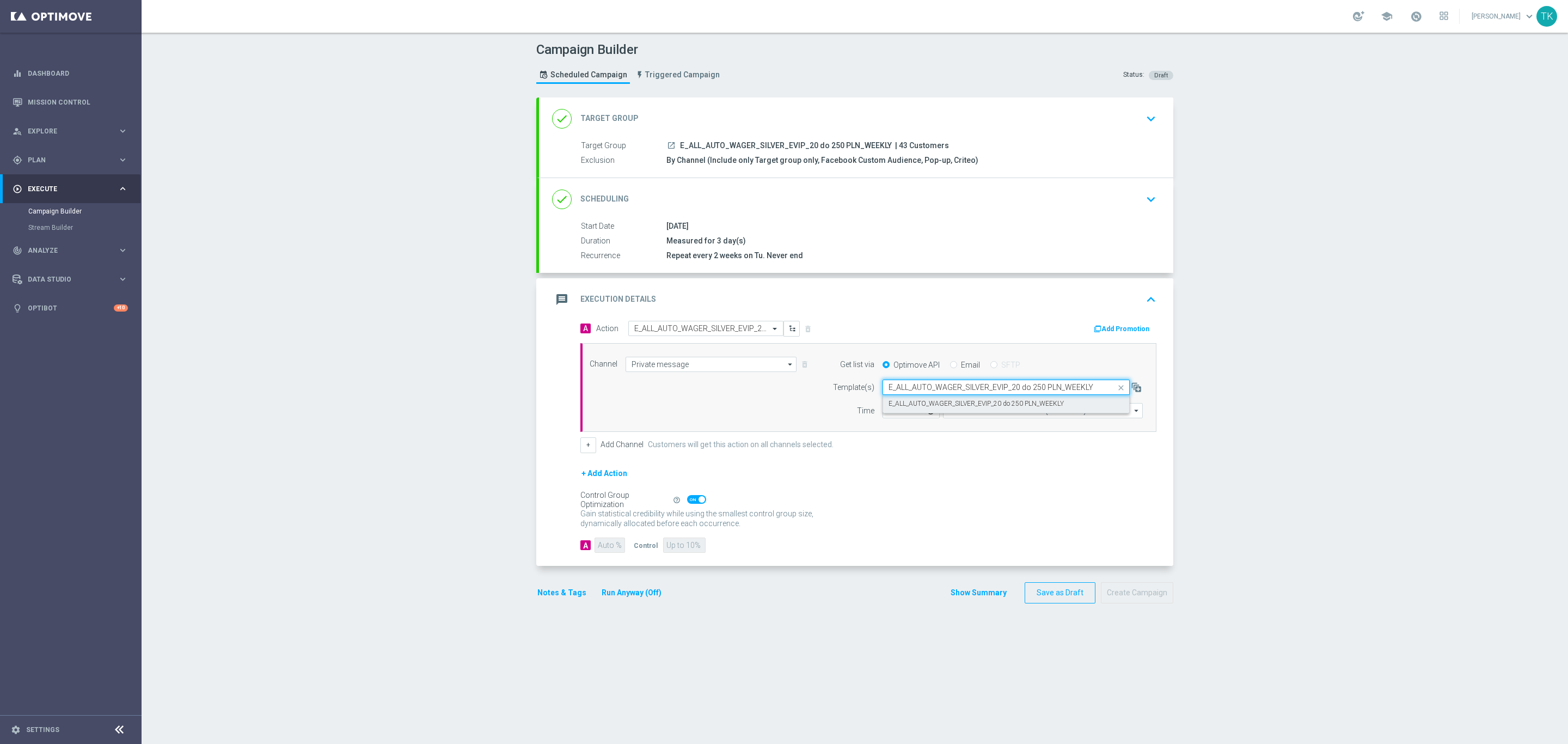
click at [899, 399] on div "E_ALL_AUTO_WAGER_SILVER_EVIP_20 do 250 PLN_WEEKLY" at bounding box center [1006, 404] width 235 height 18
type input "E_ALL_AUTO_WAGER_SILVER_EVIP_20 do 250 PLN_WEEKLY"
click at [883, 407] on input "12:00" at bounding box center [911, 411] width 57 height 15
type input "14:02"
click at [972, 412] on input "Coordinated Universal Time (UTC 00:00)" at bounding box center [1042, 411] width 200 height 15
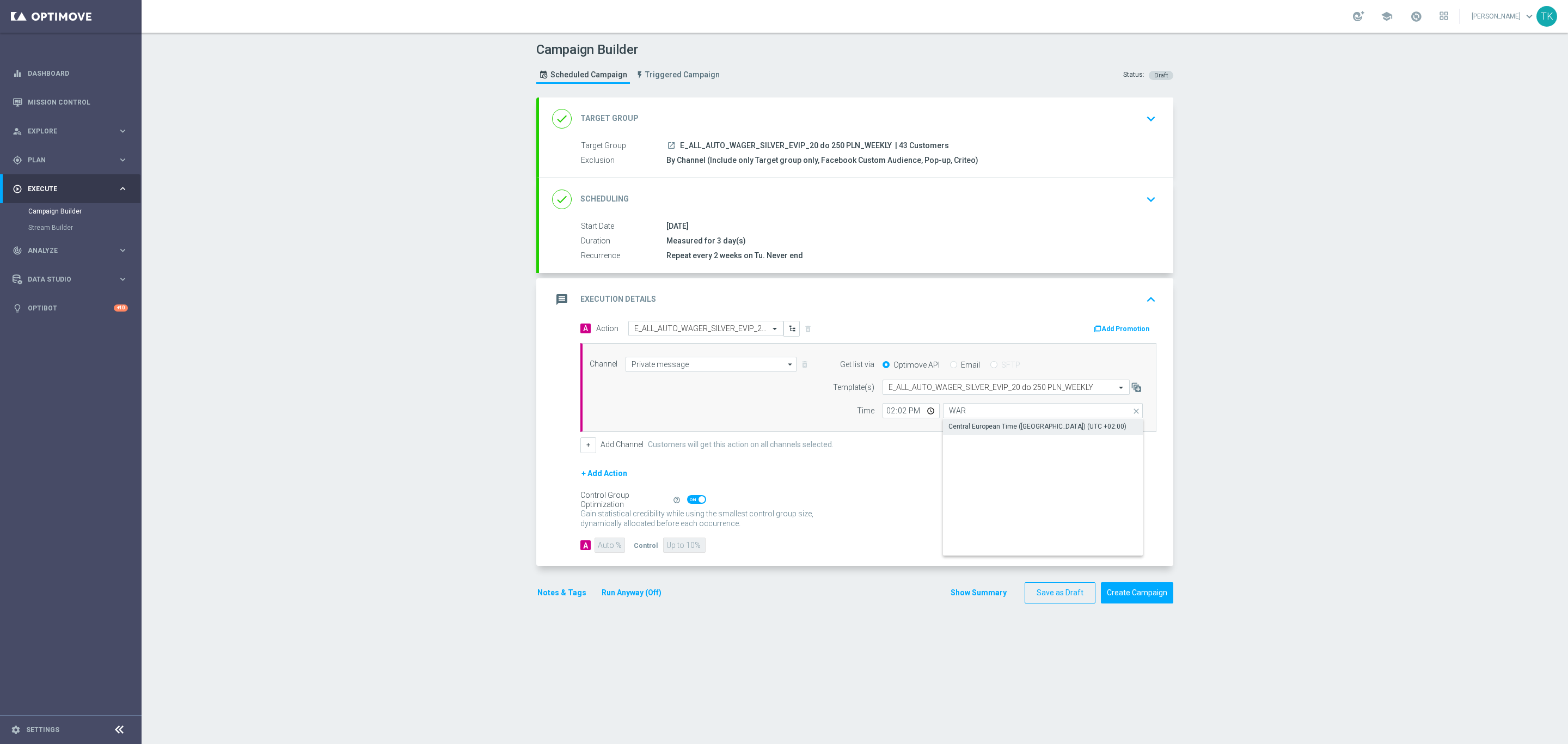
click at [974, 423] on div "Central European Time ([GEOGRAPHIC_DATA]) (UTC +02:00)" at bounding box center [1043, 426] width 200 height 15
type input "Central European Time ([GEOGRAPHIC_DATA]) (UTC +02:00)"
click at [580, 451] on button "+" at bounding box center [588, 445] width 16 height 15
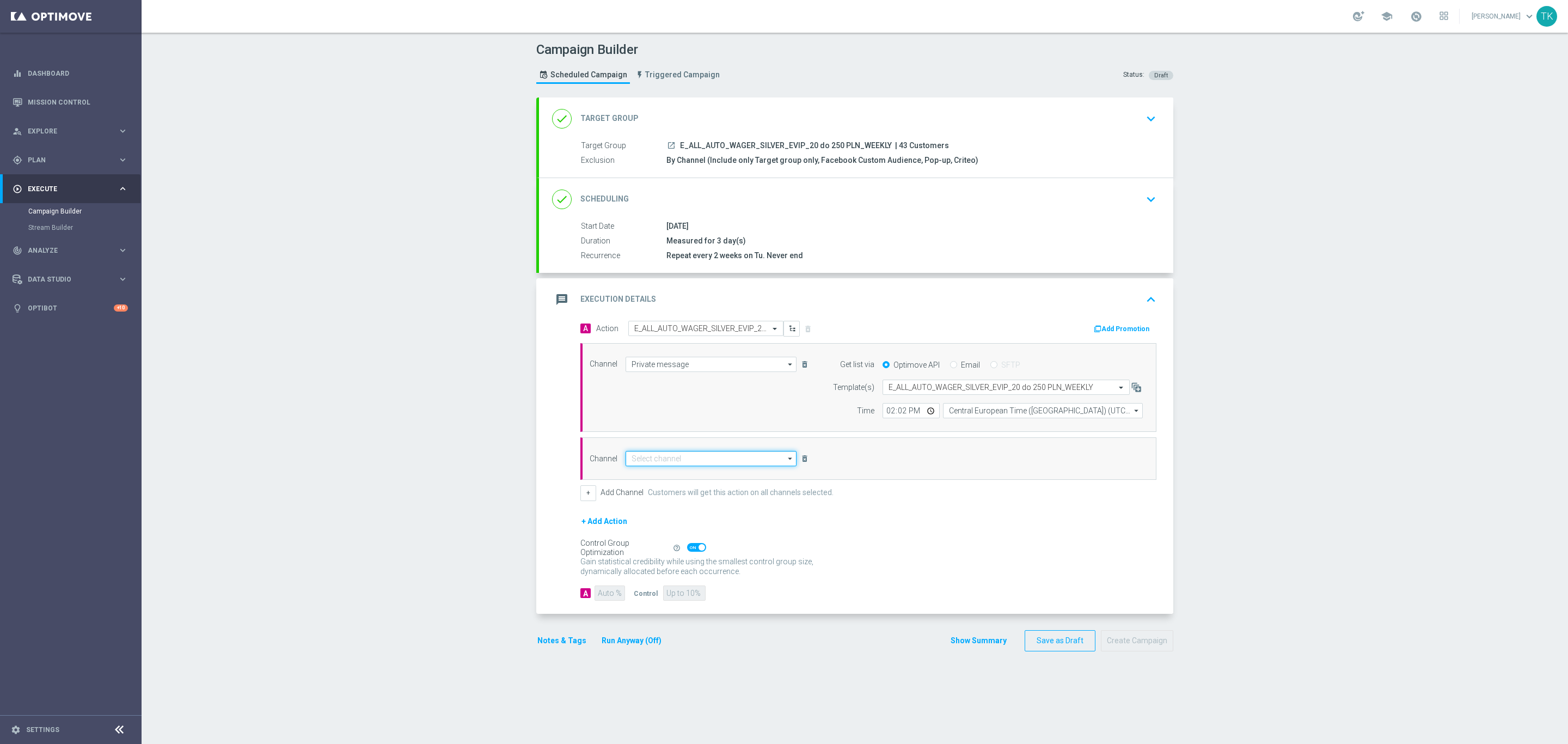
click at [660, 454] on input at bounding box center [711, 458] width 171 height 15
click at [665, 471] on div "Optimail" at bounding box center [711, 474] width 171 height 15
type input "Optimail"
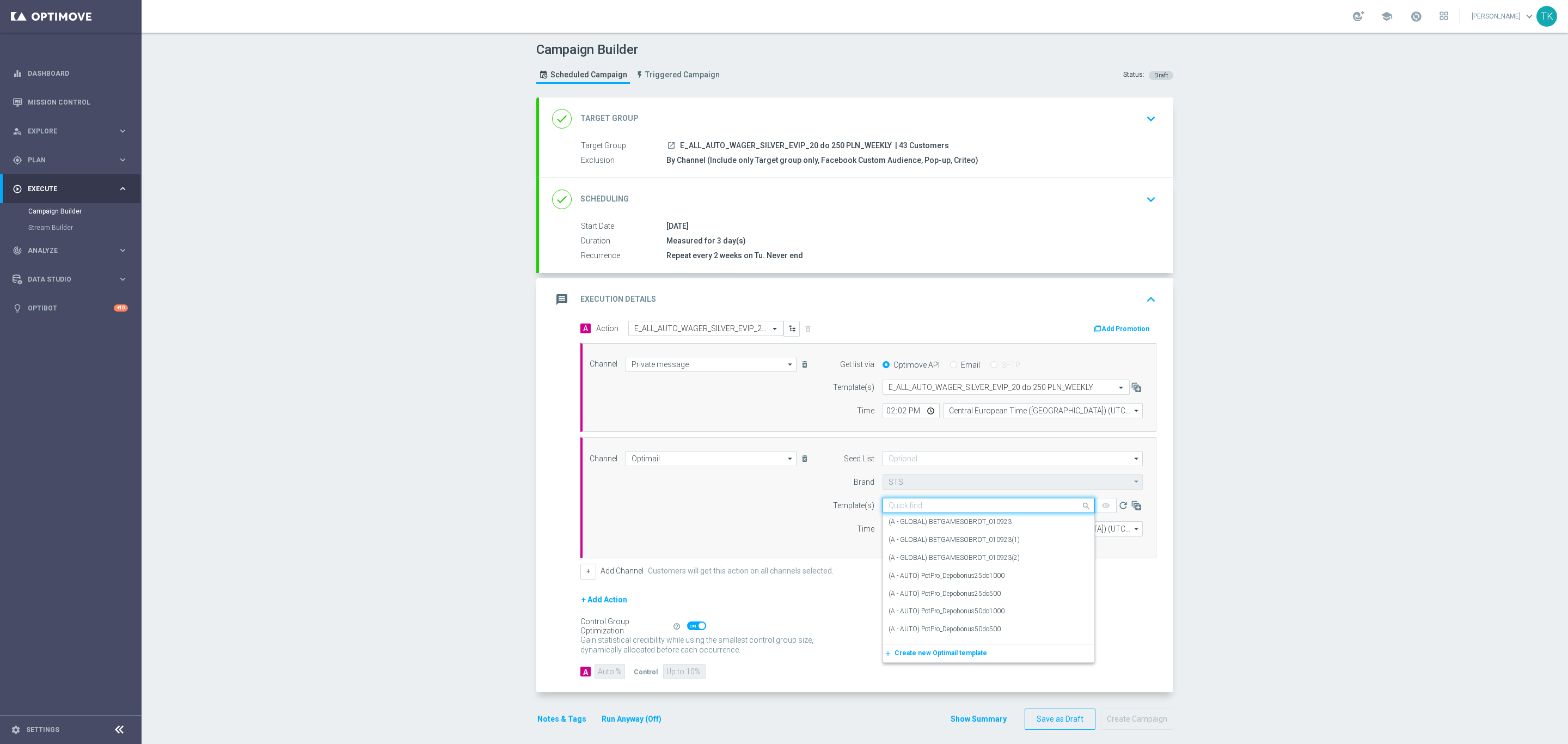
click at [888, 506] on input "text" at bounding box center [978, 505] width 178 height 9
paste input "E_ALL_AUTO_WAGER_SILVER_EVIP_20 do 250 PLN_WEEKLY"
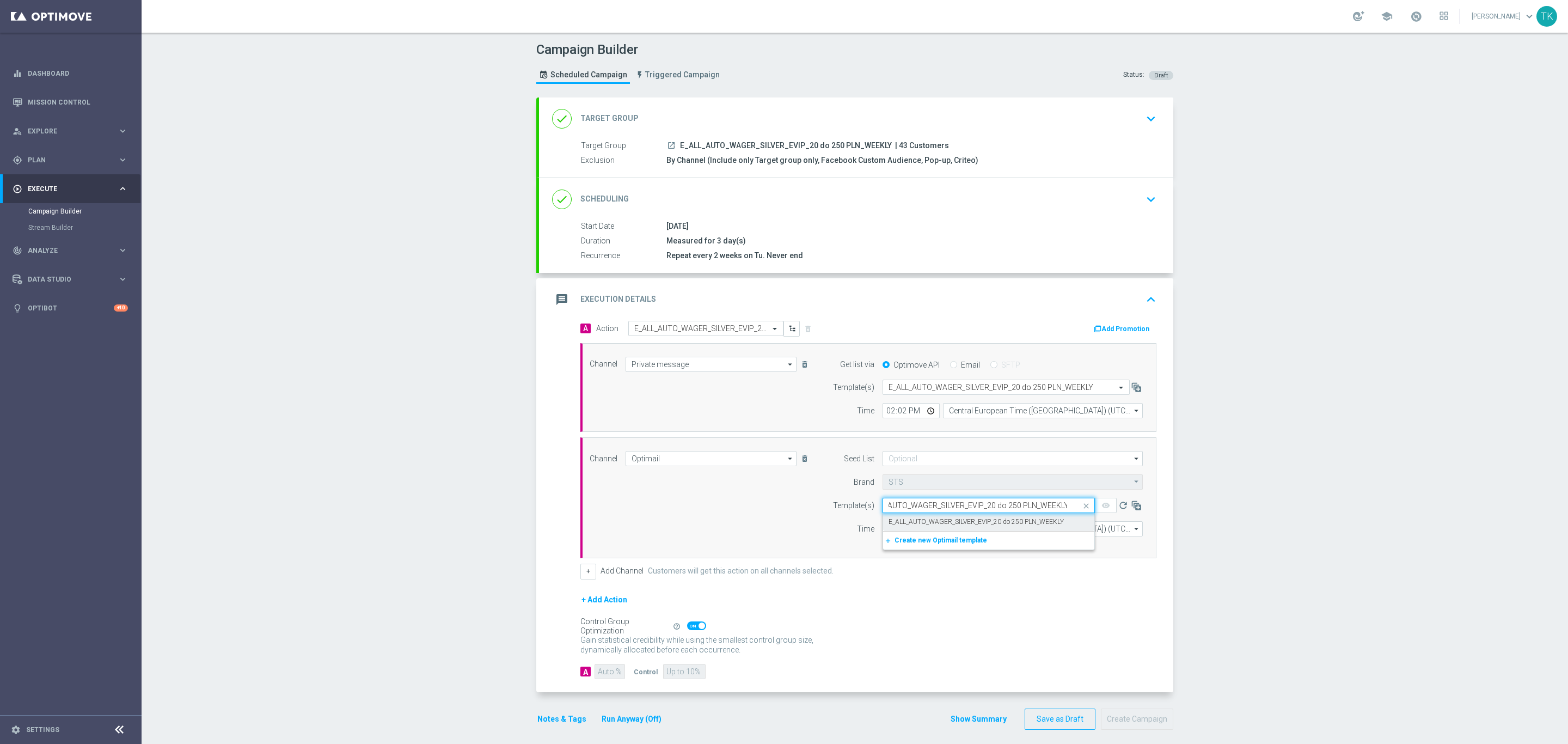
click at [899, 524] on label "E_ALL_AUTO_WAGER_SILVER_EVIP_20 do 250 PLN_WEEKLY" at bounding box center [976, 522] width 175 height 9
type input "E_ALL_AUTO_WAGER_SILVER_EVIP_20 do 250 PLN_WEEKLY"
click at [883, 533] on input "12:00" at bounding box center [911, 529] width 57 height 15
type input "14:02"
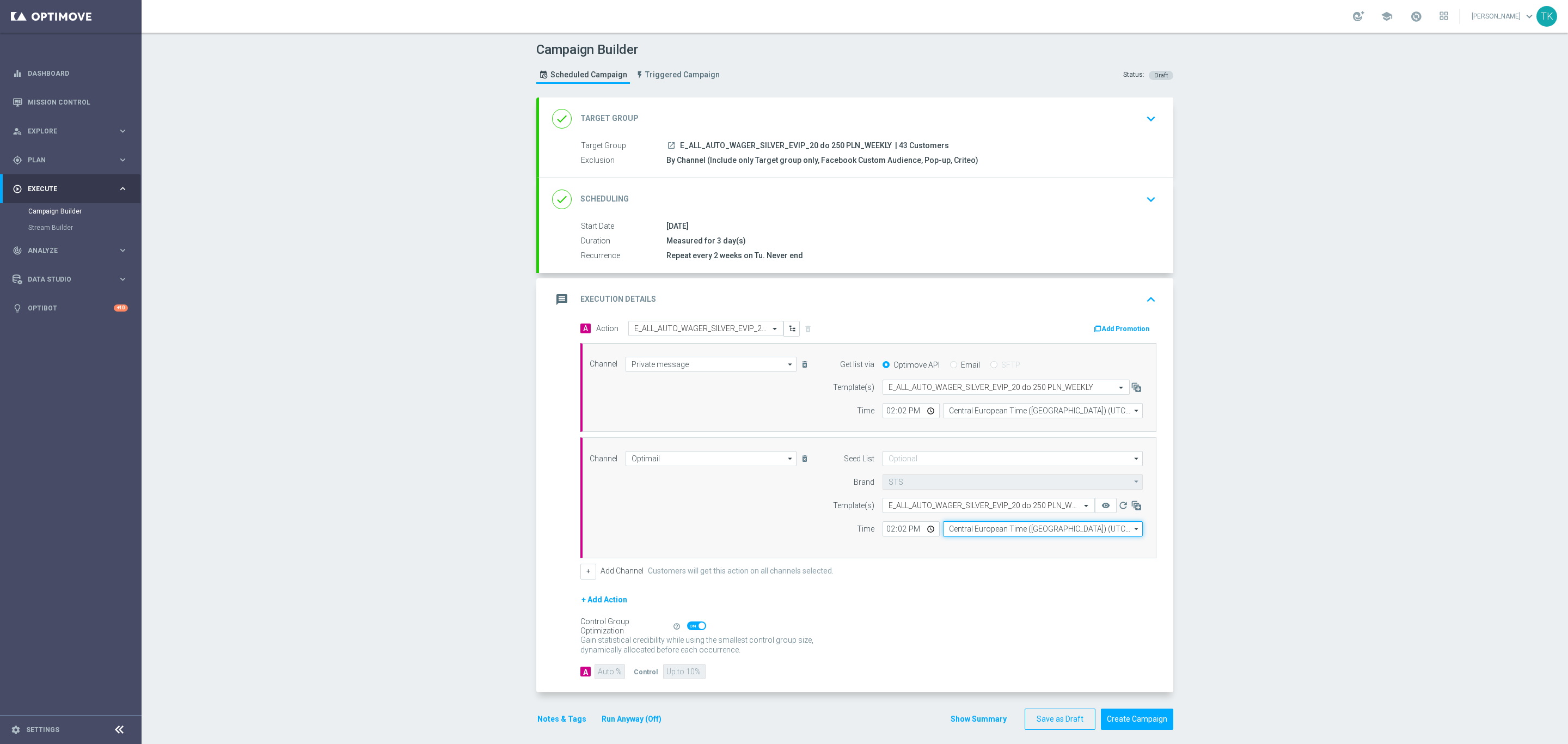
click at [954, 533] on input "Central European Time ([GEOGRAPHIC_DATA]) (UTC +02:00)" at bounding box center [1042, 529] width 200 height 15
click at [975, 549] on div "Central European Time ([GEOGRAPHIC_DATA]) (UTC +02:00)" at bounding box center [1037, 544] width 178 height 10
type input "Central European Time ([GEOGRAPHIC_DATA]) (UTC +02:00)"
click at [1098, 320] on div "message Execution Details keyboard_arrow_up" at bounding box center [856, 299] width 634 height 42
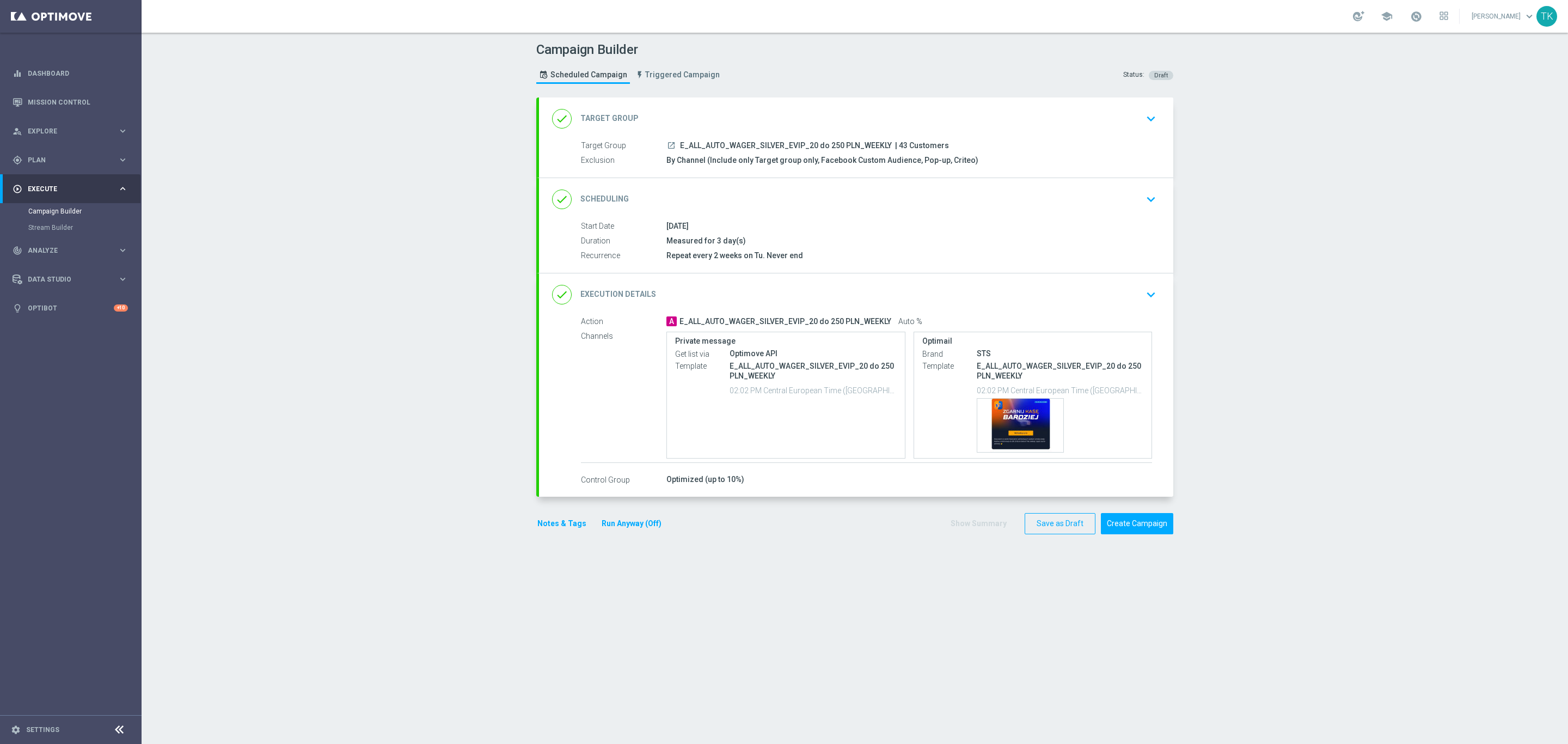
click at [1017, 301] on div "done Execution Details keyboard_arrow_down" at bounding box center [856, 295] width 608 height 21
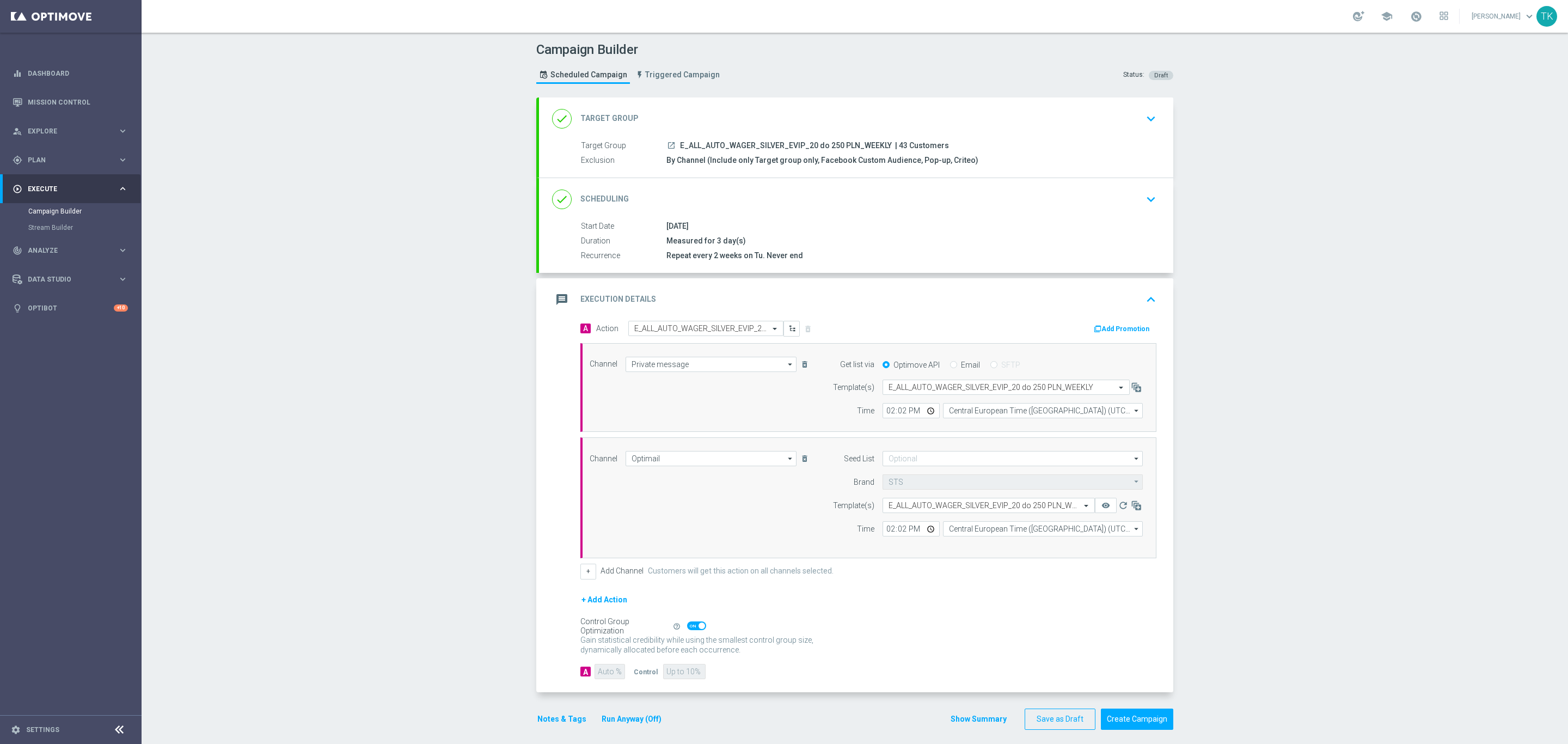
click at [1127, 330] on button "Add Promotion" at bounding box center [1123, 329] width 60 height 12
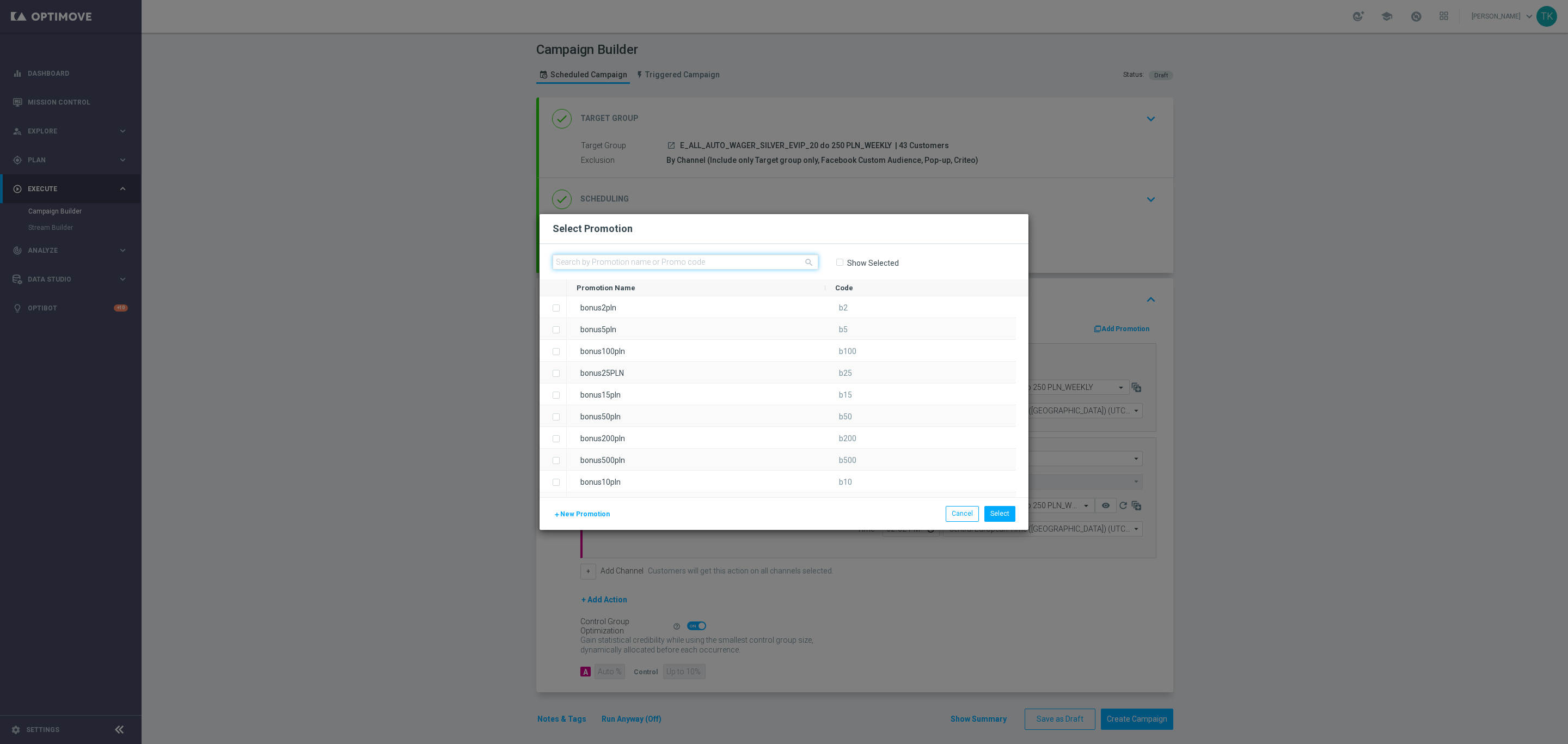
click at [610, 261] on input "text" at bounding box center [685, 262] width 266 height 15
paste input "77444"
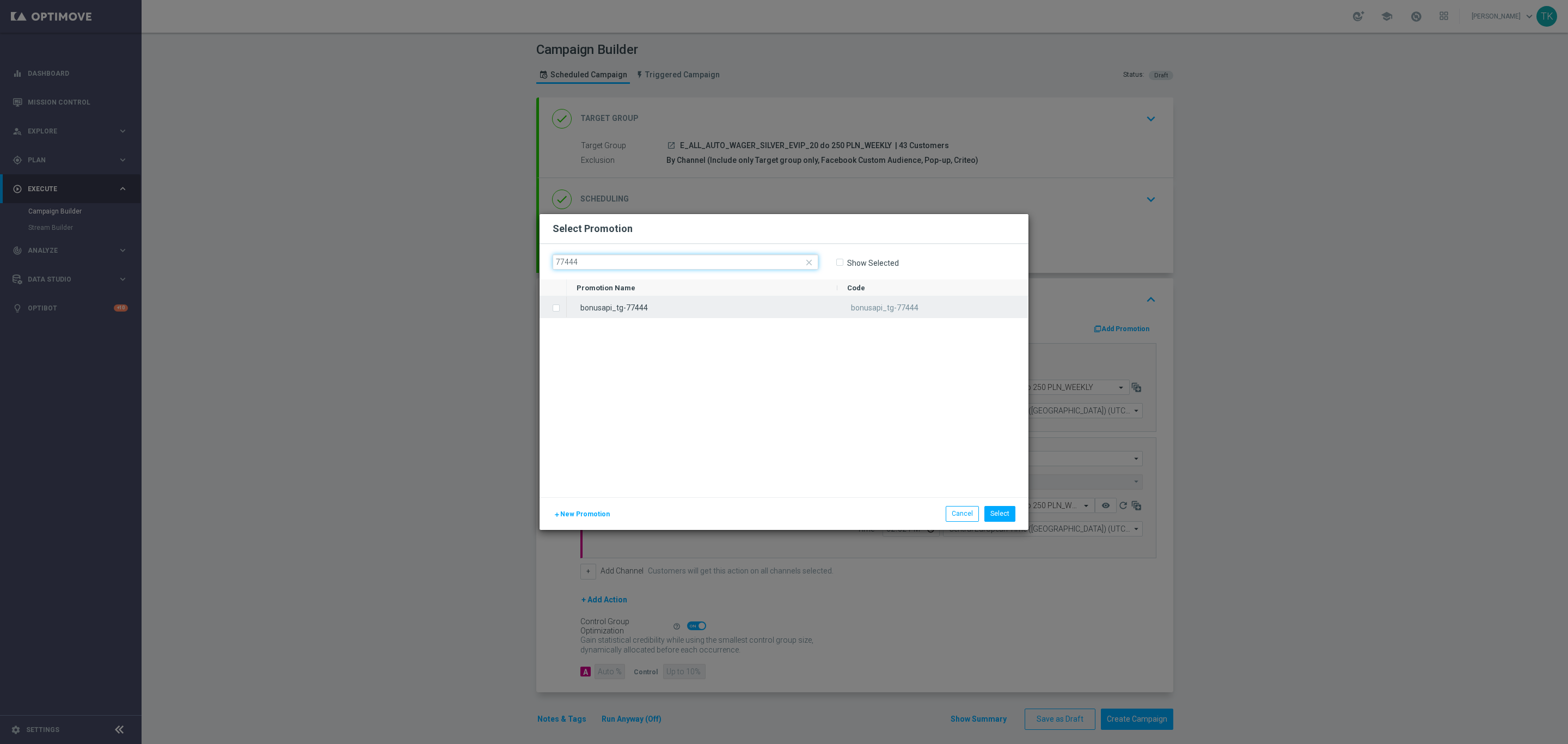
type input "77444"
click at [636, 304] on div "bonusapi_tg-77444" at bounding box center [702, 306] width 271 height 21
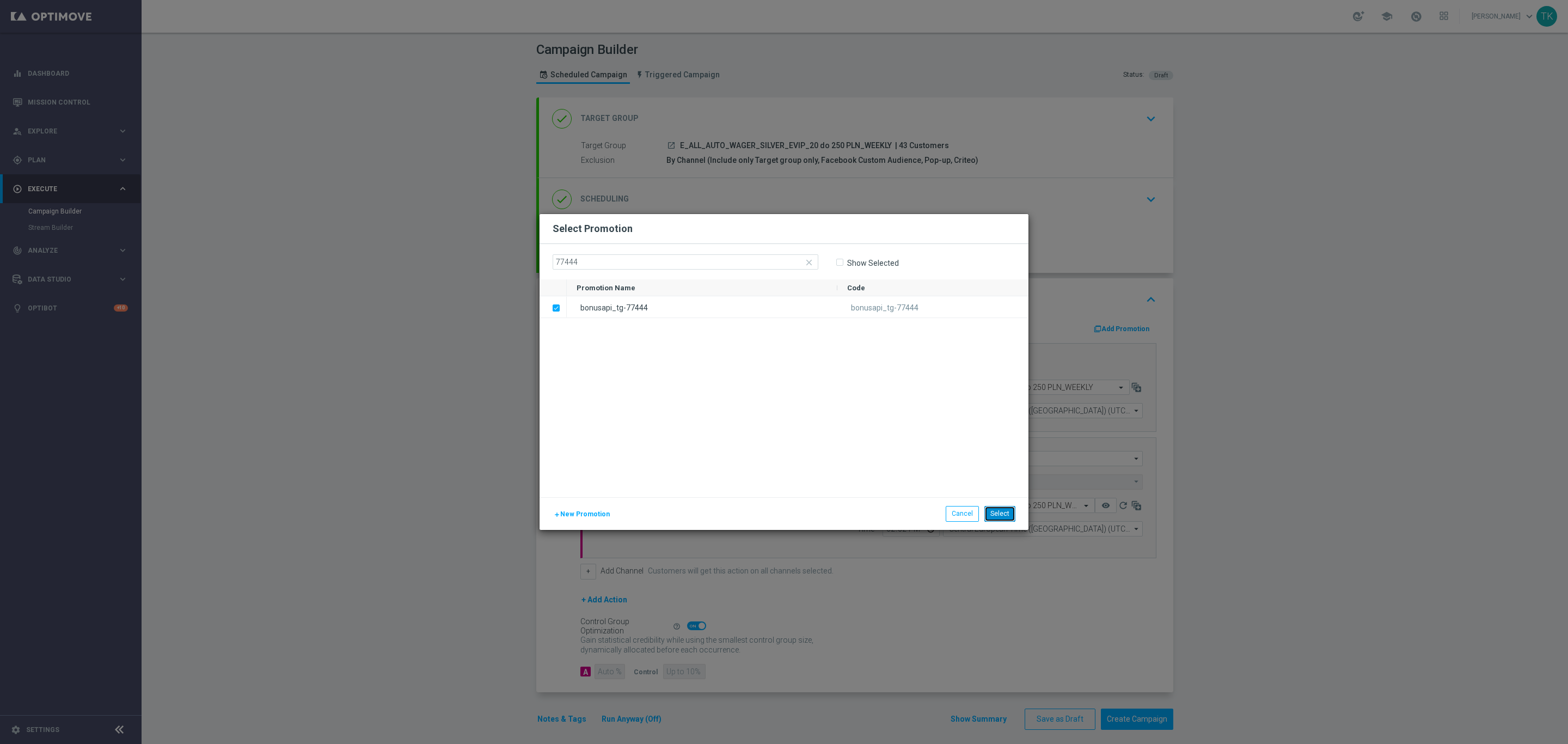
click at [1000, 508] on button "Select" at bounding box center [1000, 514] width 31 height 15
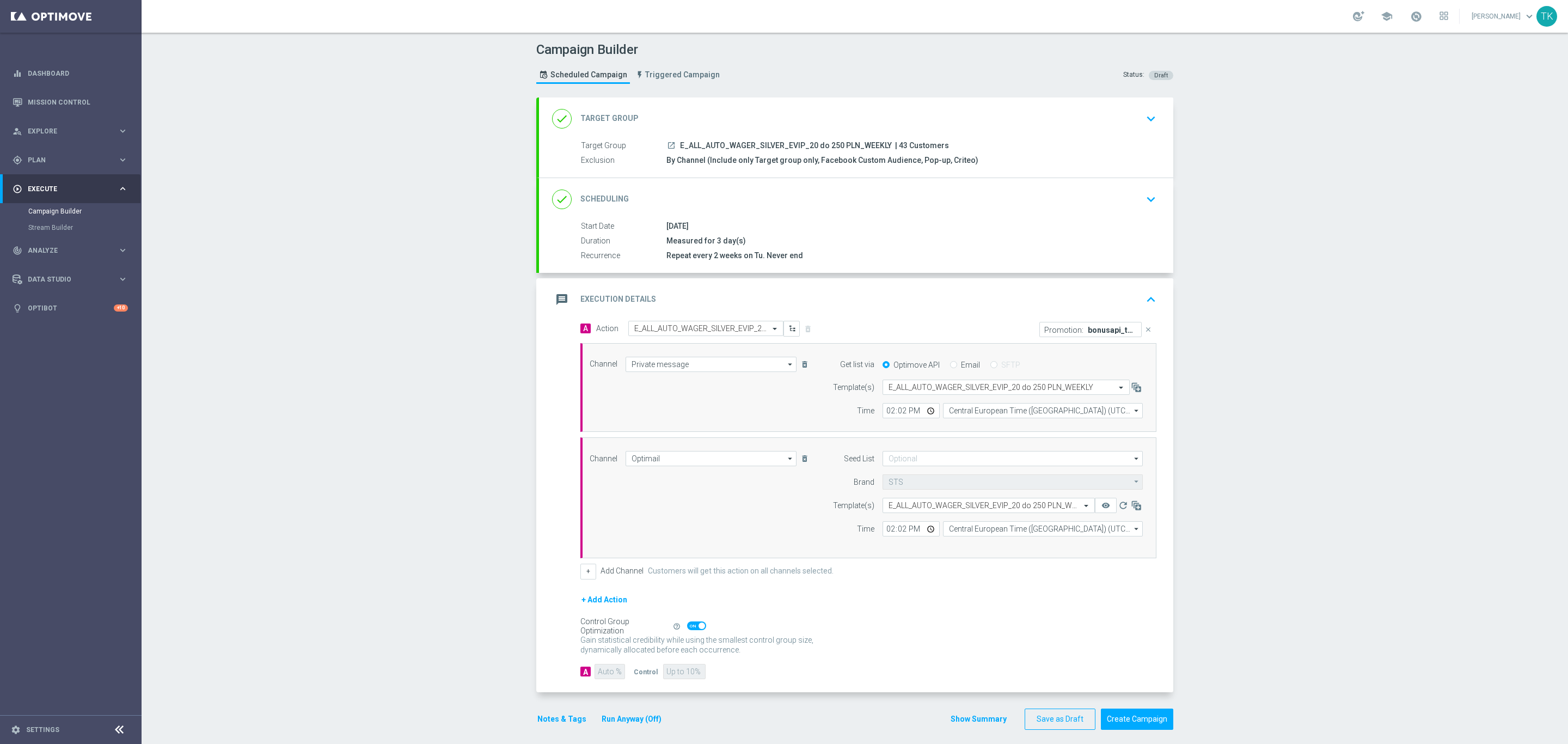
click at [988, 725] on button "Show Summary" at bounding box center [978, 719] width 57 height 13
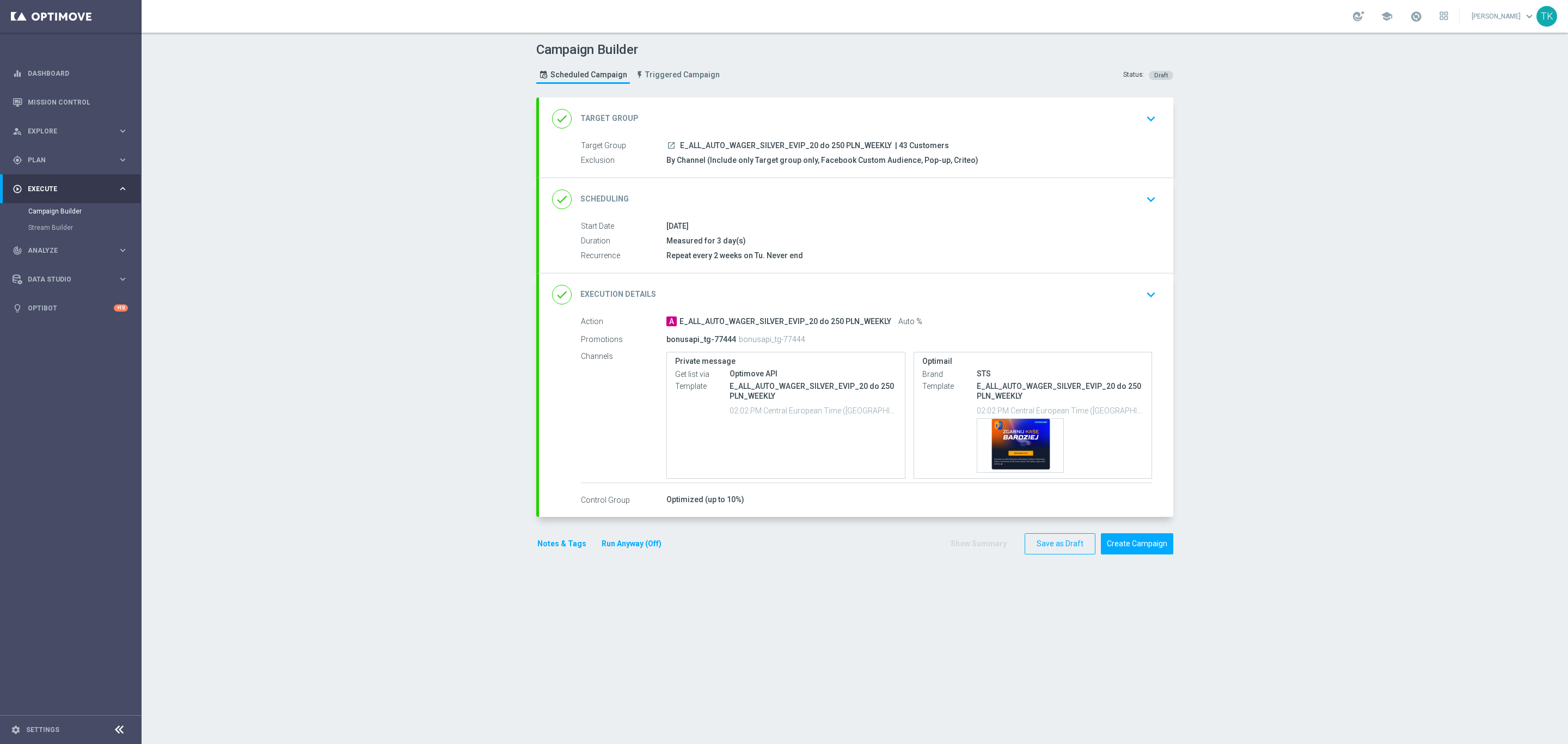
click at [791, 144] on span "E_ALL_AUTO_WAGER_SILVER_EVIP_20 do 250 PLN_WEEKLY" at bounding box center [786, 146] width 212 height 10
copy div "E_ALL_AUTO_WAGER_SILVER_EVIP_20 do 250 PLN_WEEKLY"
click at [858, 79] on div "Campaign Builder Scheduled Campaign Triggered Campaign Status: Draft" at bounding box center [855, 64] width 653 height 50
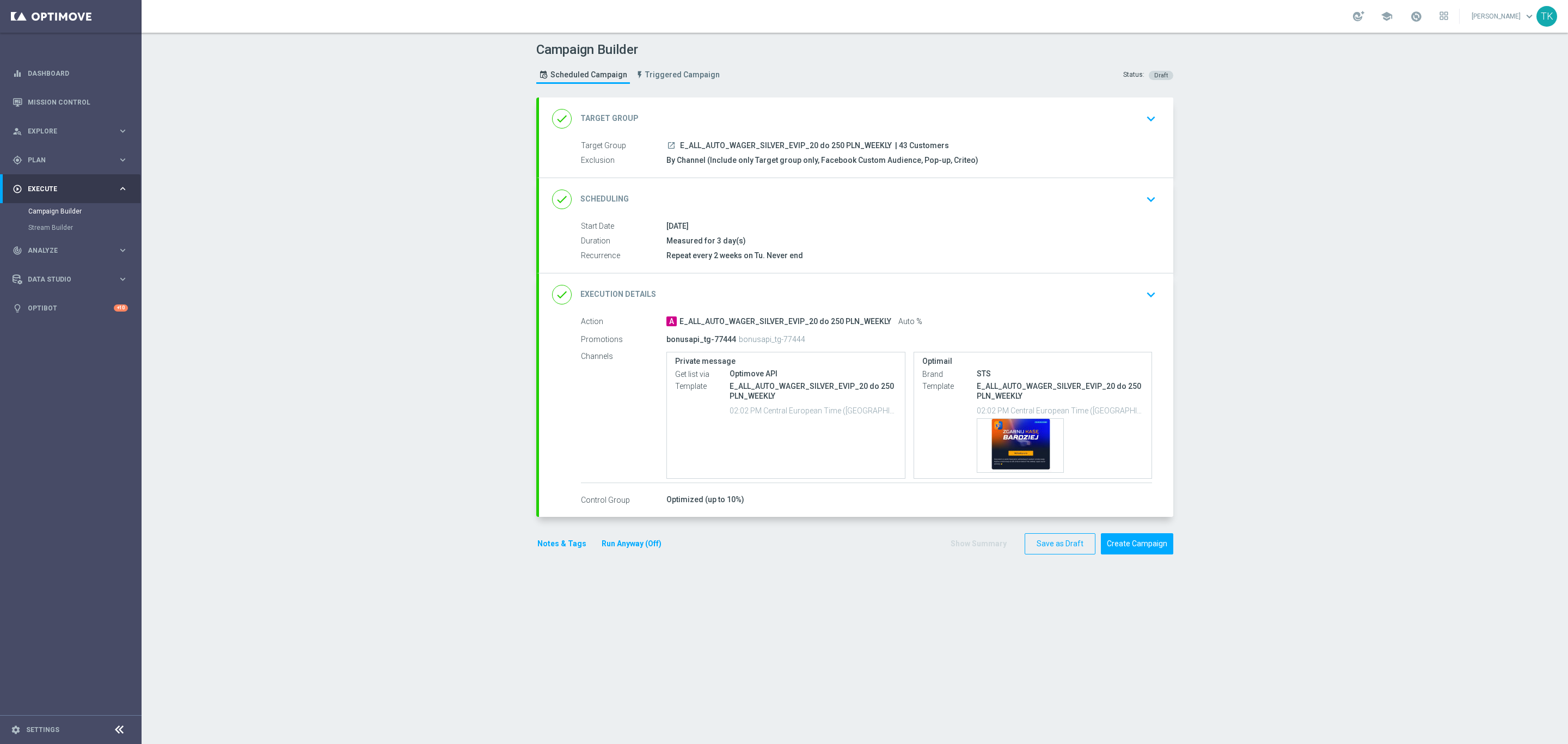
click at [552, 548] on button "Notes & Tags" at bounding box center [562, 543] width 51 height 13
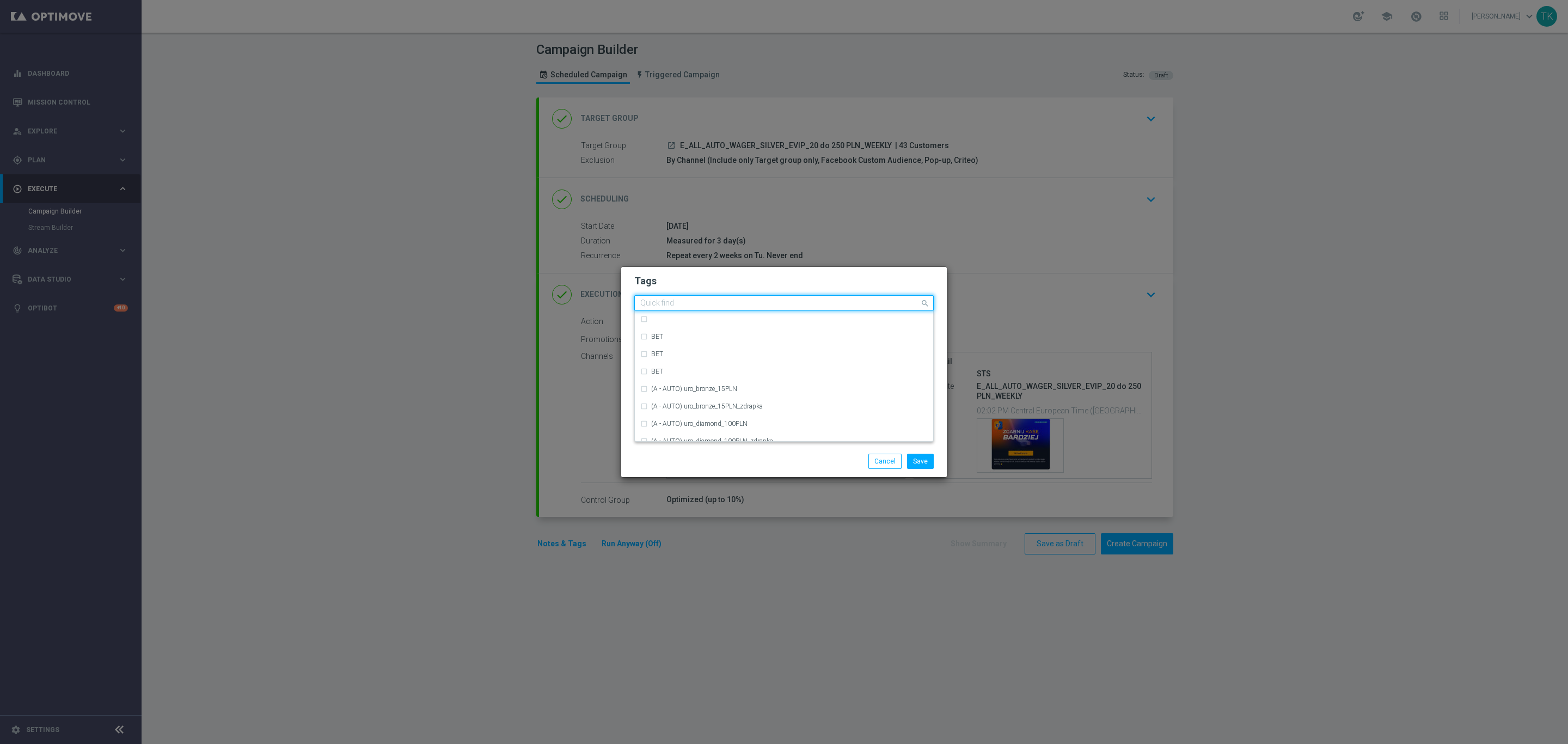
click at [691, 297] on div "Quick find" at bounding box center [777, 302] width 285 height 13
click at [676, 333] on div "E" at bounding box center [789, 335] width 277 height 6
click at [654, 296] on div "Quick find × E E" at bounding box center [777, 302] width 285 height 13
click at [651, 300] on input "E" at bounding box center [780, 304] width 279 height 9
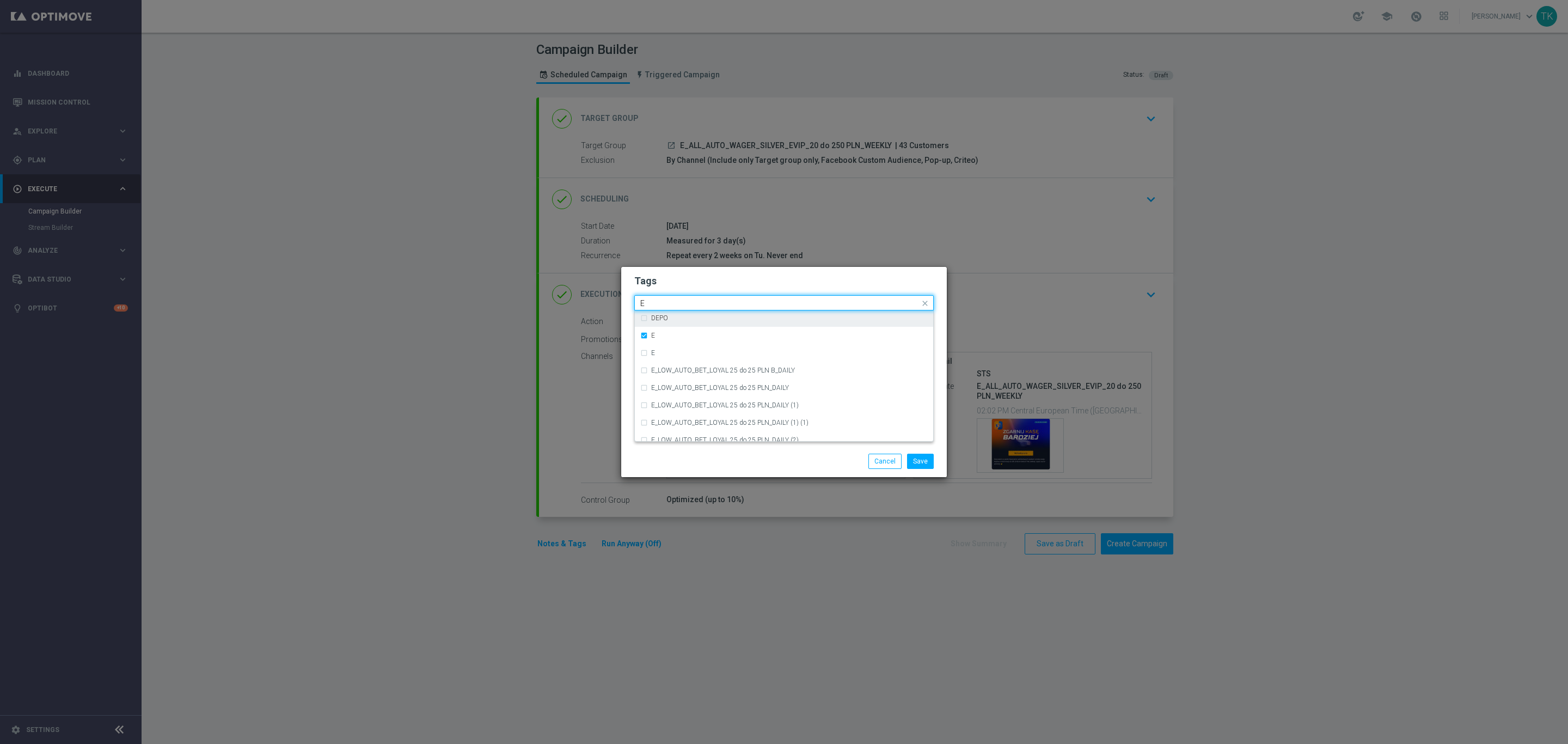
click at [651, 300] on input "E" at bounding box center [780, 304] width 279 height 9
click at [659, 319] on label "ALL" at bounding box center [656, 319] width 11 height 6
click at [665, 303] on input "ALL" at bounding box center [780, 304] width 279 height 9
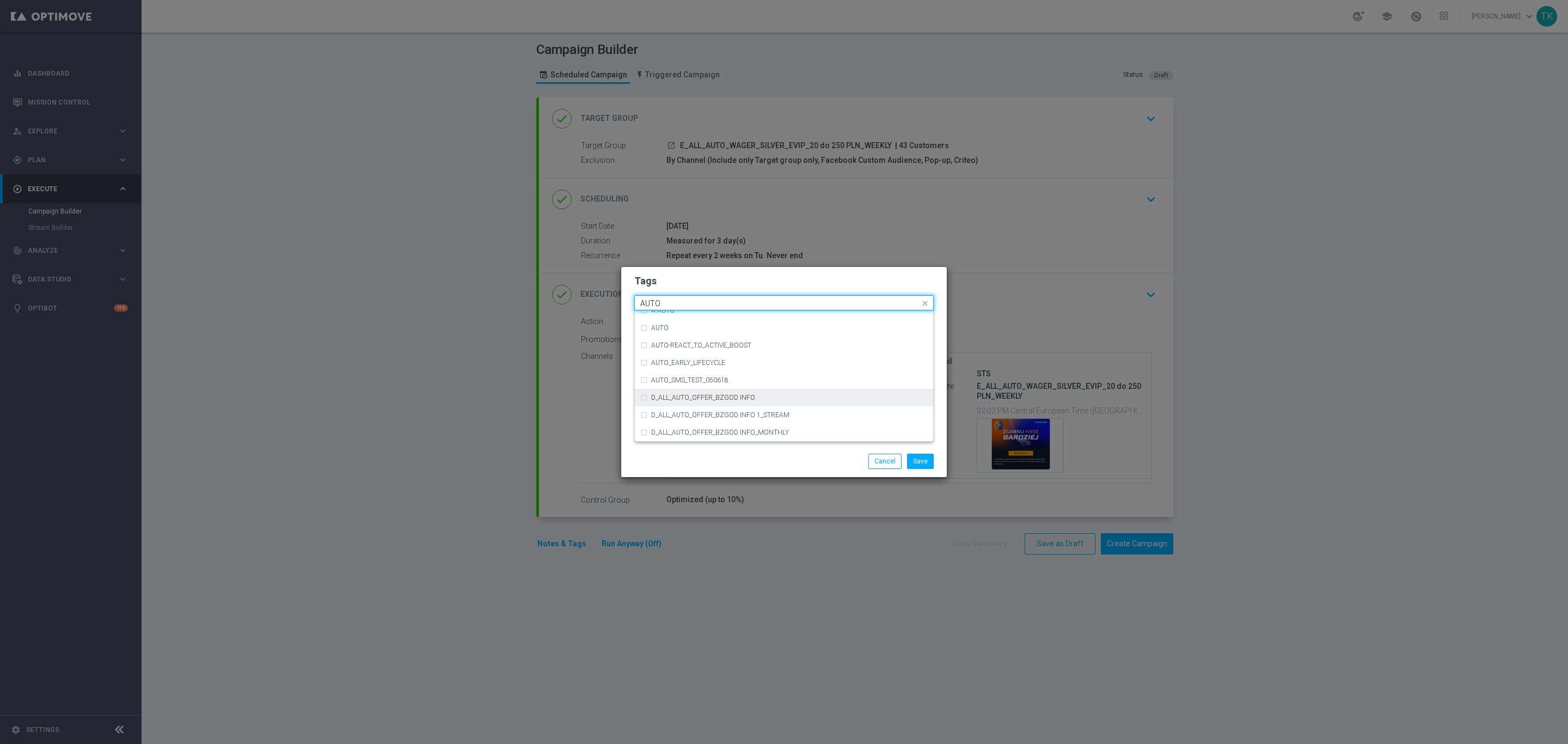
scroll to position [1326, 0]
click at [702, 332] on div "AUTO" at bounding box center [789, 334] width 277 height 6
click at [663, 299] on input "AUTO" at bounding box center [780, 304] width 279 height 9
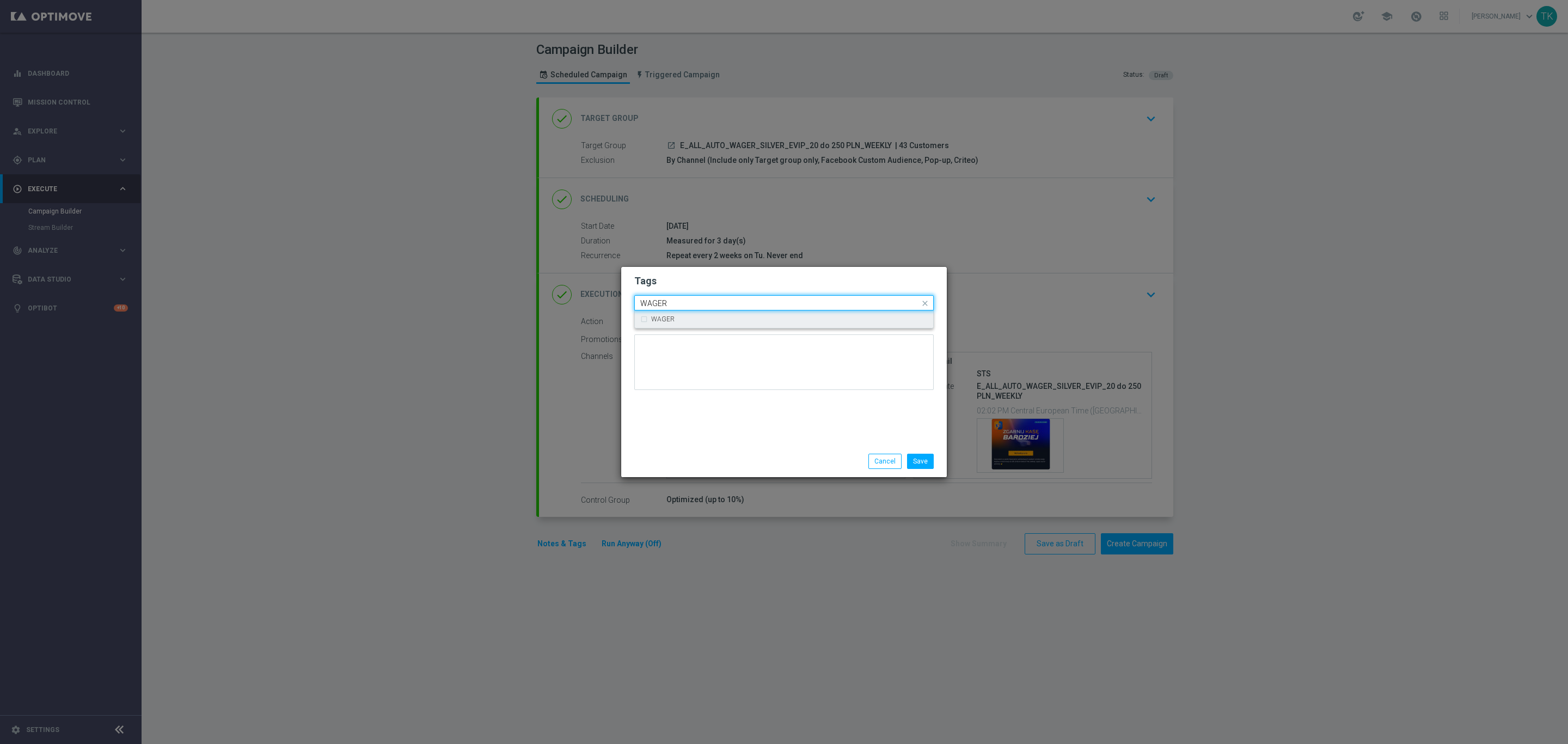
click at [665, 310] on div "WAGER" at bounding box center [784, 318] width 288 height 17
click at [662, 300] on input "WAGER" at bounding box center [780, 304] width 279 height 9
click at [671, 367] on div "WEEKLY" at bounding box center [784, 375] width 288 height 17
type input "WEEKL"
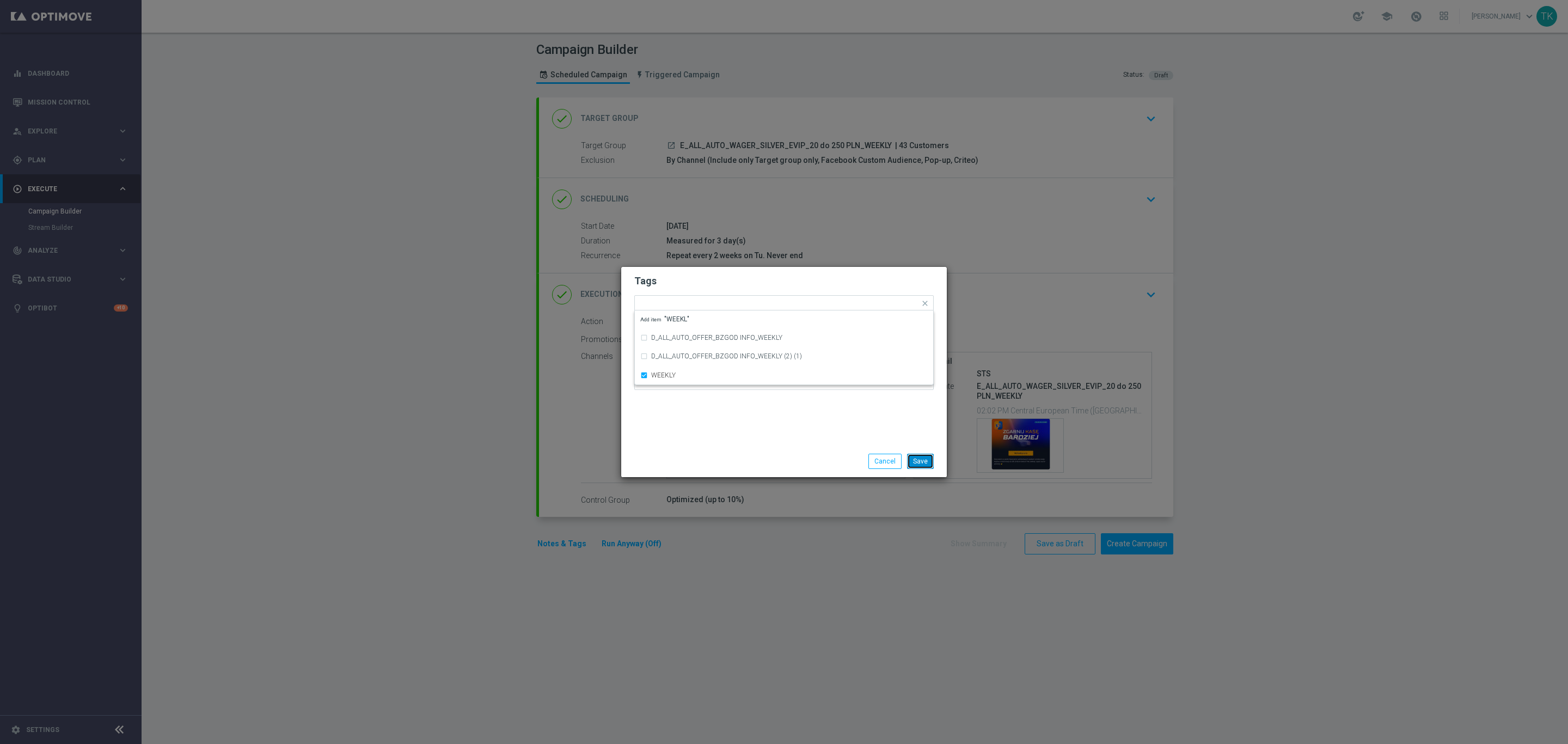
click at [920, 460] on button "Save" at bounding box center [920, 462] width 27 height 15
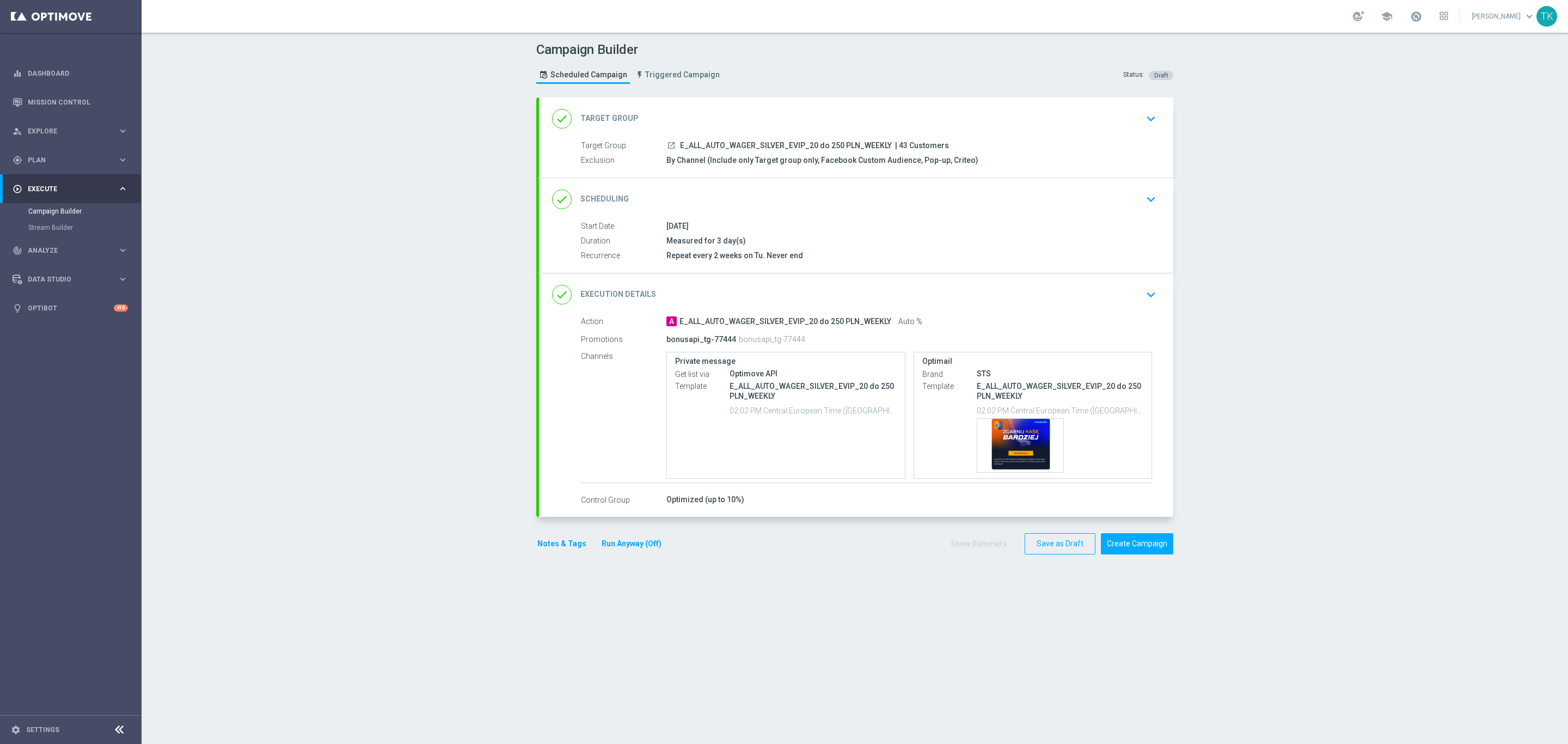
click at [562, 551] on button "Notes & Tags" at bounding box center [562, 543] width 51 height 13
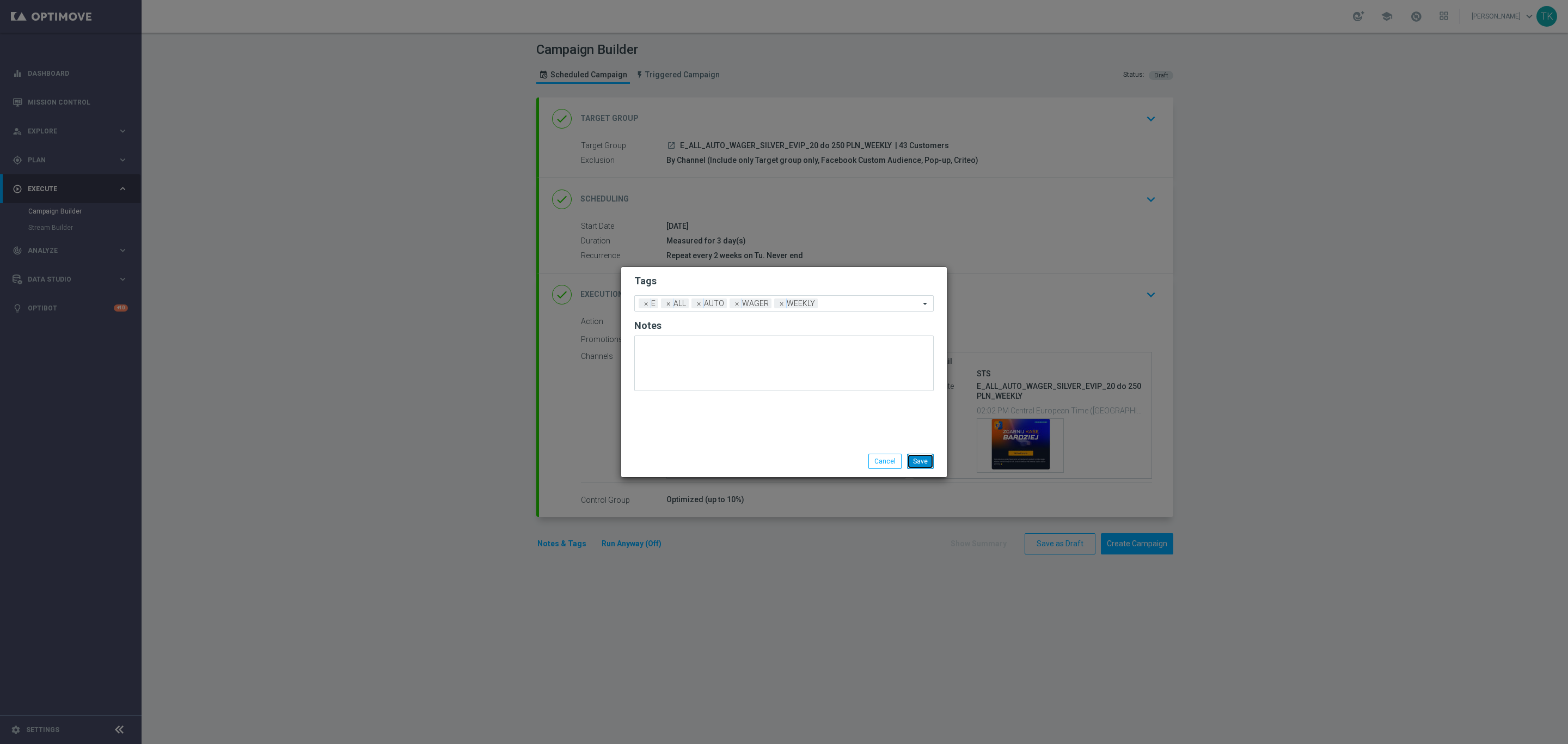
click at [921, 464] on button "Save" at bounding box center [920, 462] width 27 height 15
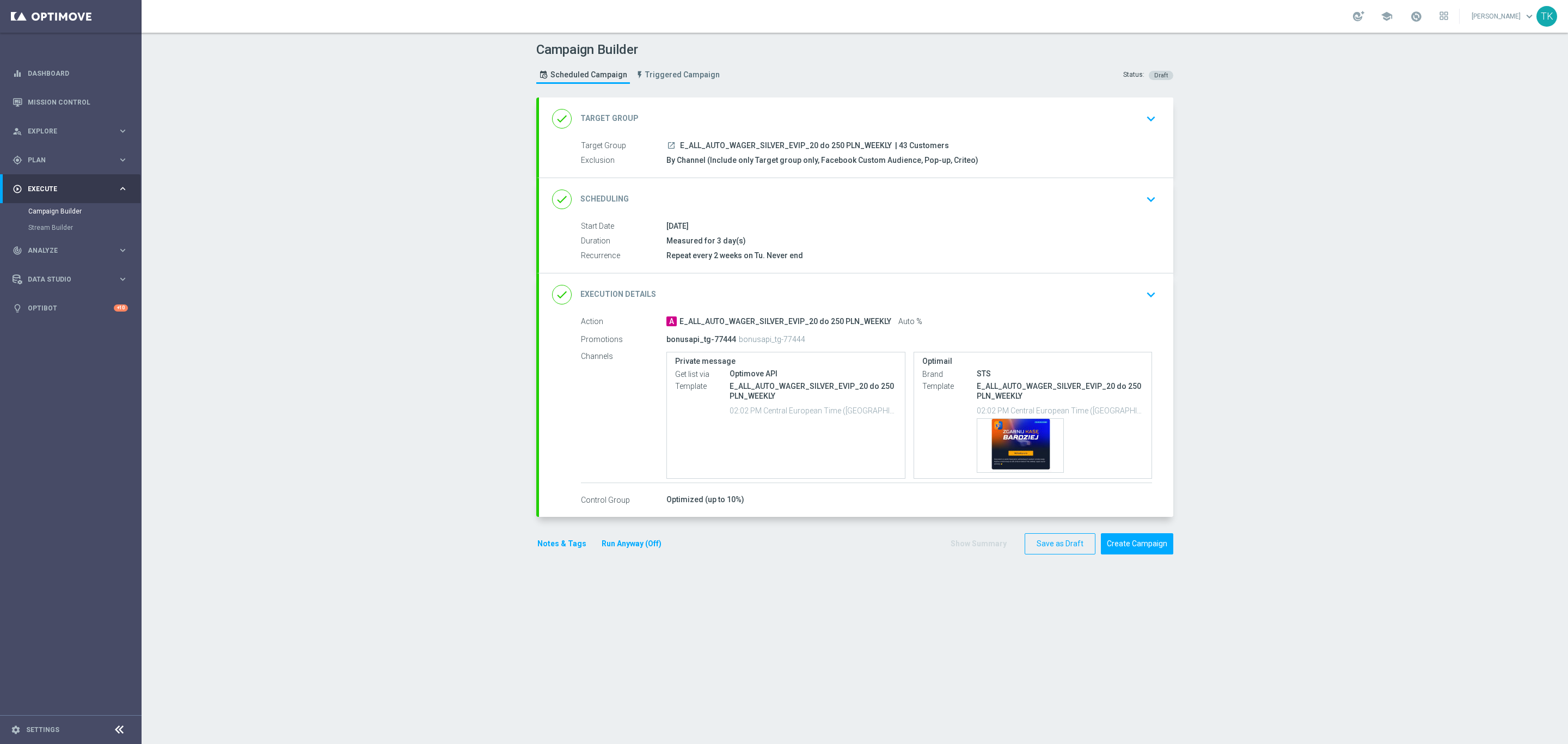
click at [779, 340] on p "bonusapi_tg-77444" at bounding box center [771, 339] width 66 height 10
copy p "77444"
click at [1051, 538] on button "Save as Draft" at bounding box center [1060, 543] width 71 height 21
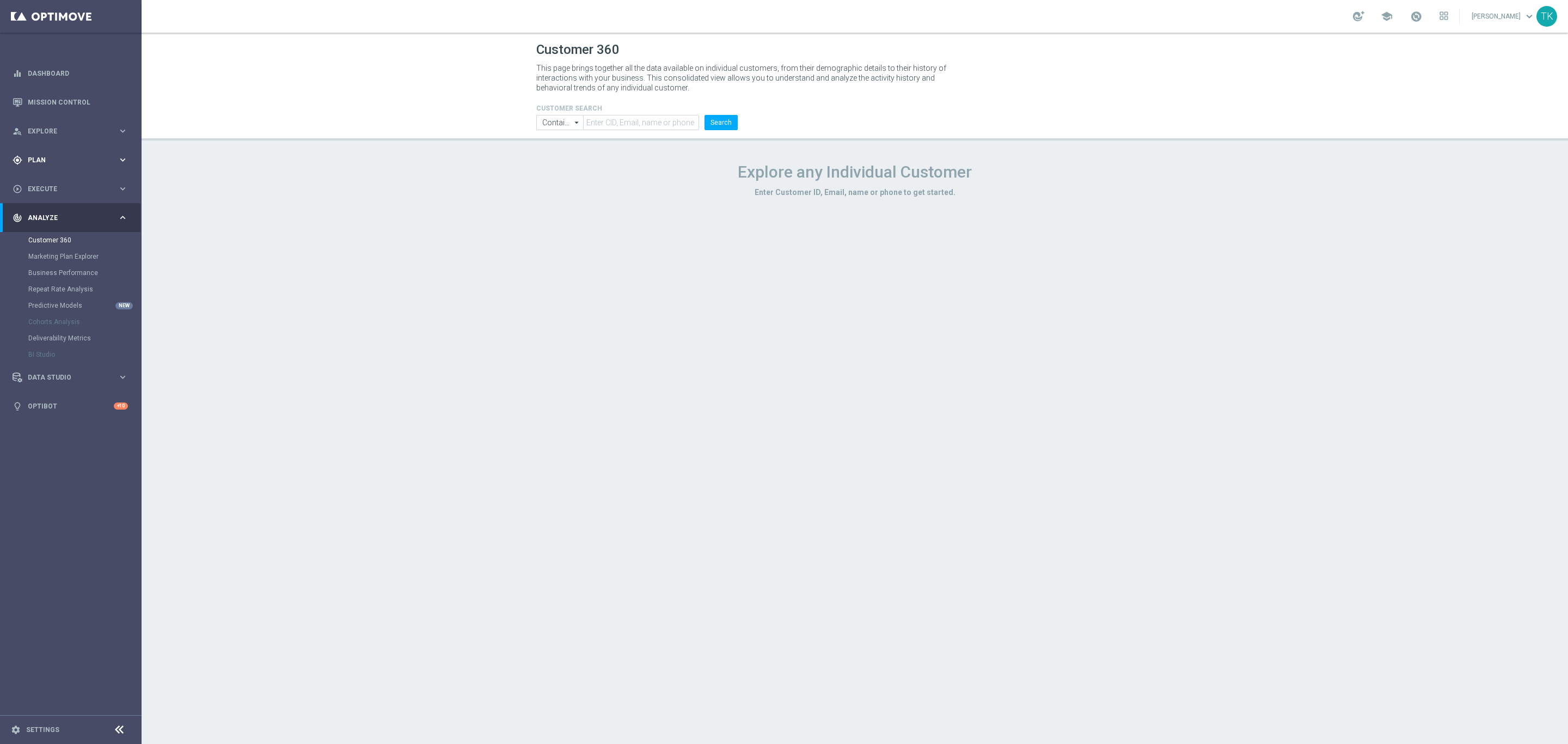
click at [51, 162] on span "Plan" at bounding box center [73, 160] width 90 height 6
click at [54, 181] on link "Target Groups" at bounding box center [71, 182] width 85 height 9
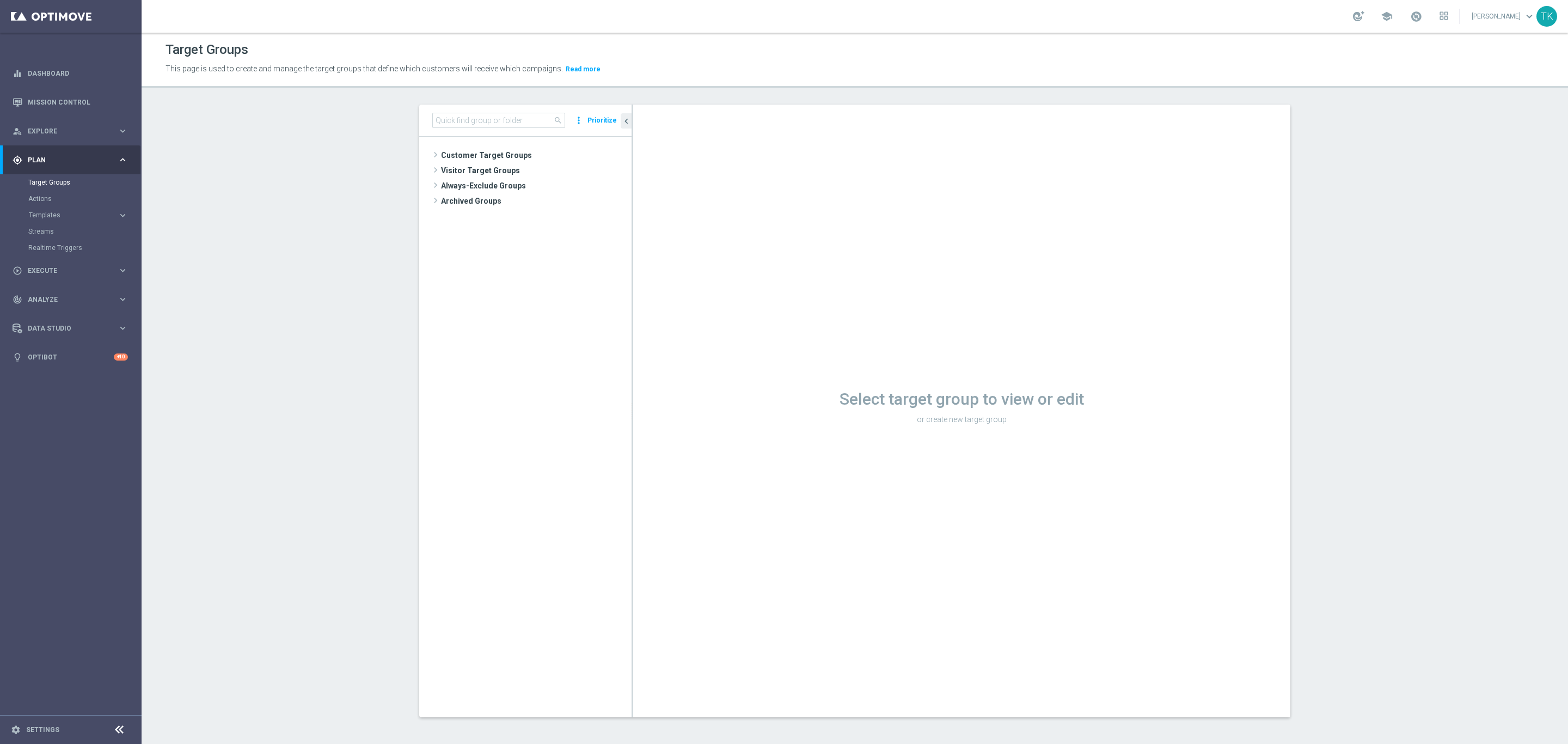
click at [464, 129] on div "search more_vert Prioritize" at bounding box center [525, 121] width 212 height 32
click at [461, 123] on input at bounding box center [499, 121] width 133 height 15
paste input "E_ALL_TARGET_BET_1DEPO DO 200PLN_230925"
click at [462, 112] on div "E_ALL_TARGET_BET_1DEPO DO 200PLN_230925 close more_vert Prioritize" at bounding box center [525, 121] width 212 height 32
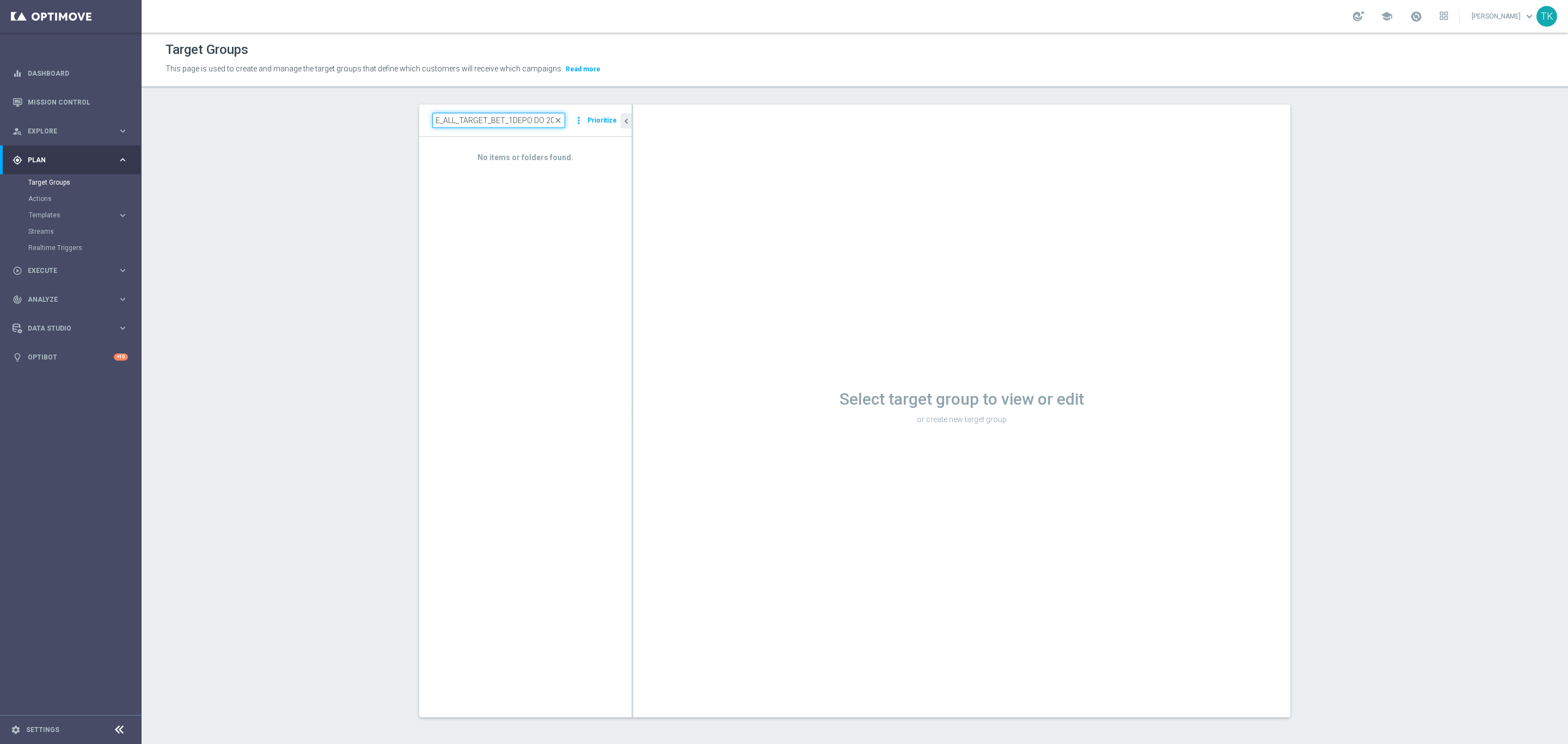
click at [449, 121] on input "E_ALL_TARGET_BET_1DEPO DO 200PLN_230925" at bounding box center [499, 121] width 133 height 15
paste input "16"
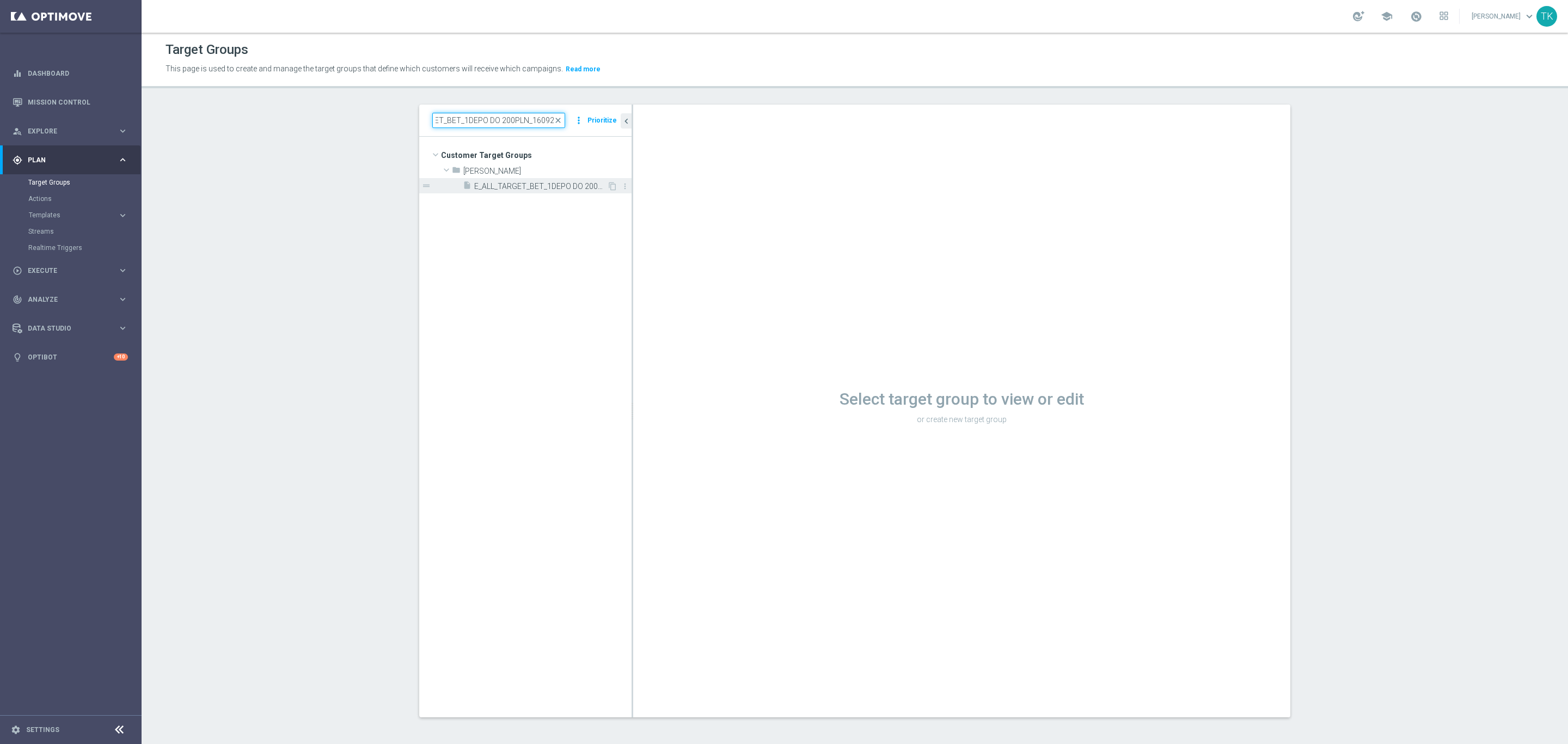
type input "E_ALL_TARGET_BET_1DEPO DO 200PLN_160925"
click at [558, 178] on div "insert_drive_file E_ALL_TARGET_BET_1DEPO DO 200PLN_160925" at bounding box center [535, 186] width 144 height 15
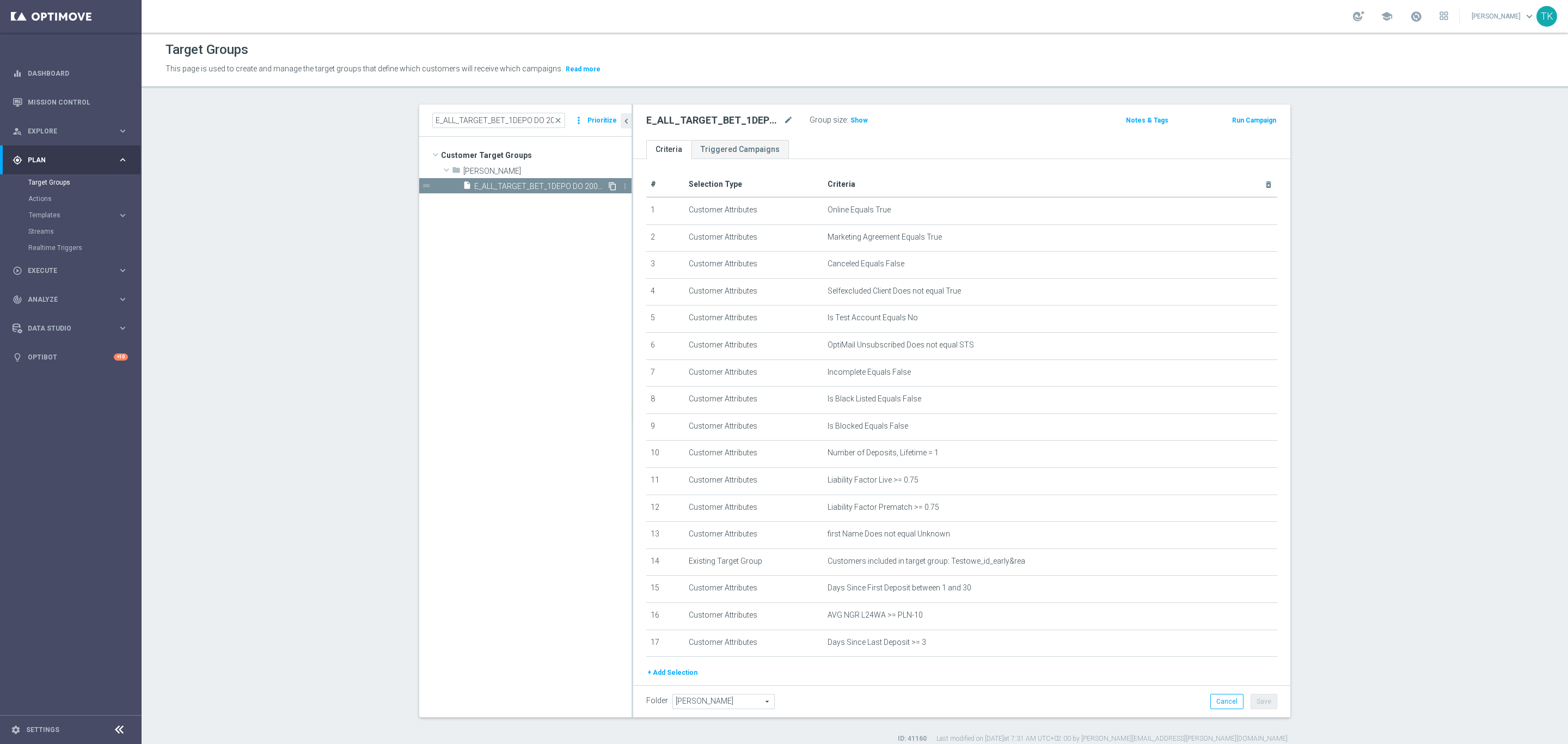
click at [608, 184] on icon "content_copy" at bounding box center [612, 186] width 9 height 9
click at [784, 117] on icon "mode_edit" at bounding box center [788, 120] width 10 height 13
type input "E_ALL_TARGET_BET_1DEPO DO 200PLN_230925"
click at [966, 141] on ul "Criteria Triggered Campaigns" at bounding box center [962, 150] width 657 height 19
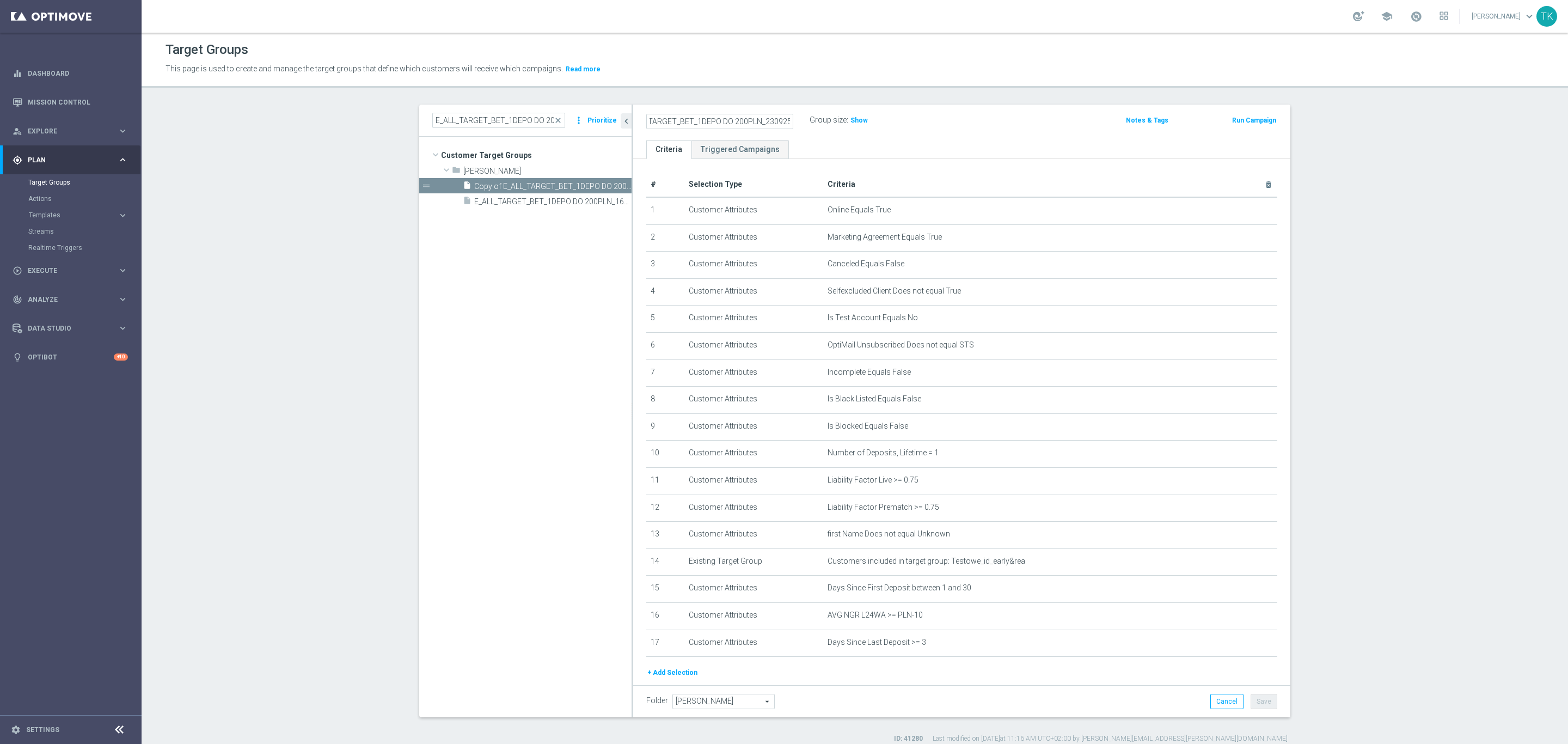
scroll to position [0, 0]
click at [1258, 701] on button "Save" at bounding box center [1264, 702] width 27 height 15
click at [460, 123] on input "E_ALL_TARGET_BET_1DEPO DO 200PLN_160925" at bounding box center [499, 121] width 133 height 15
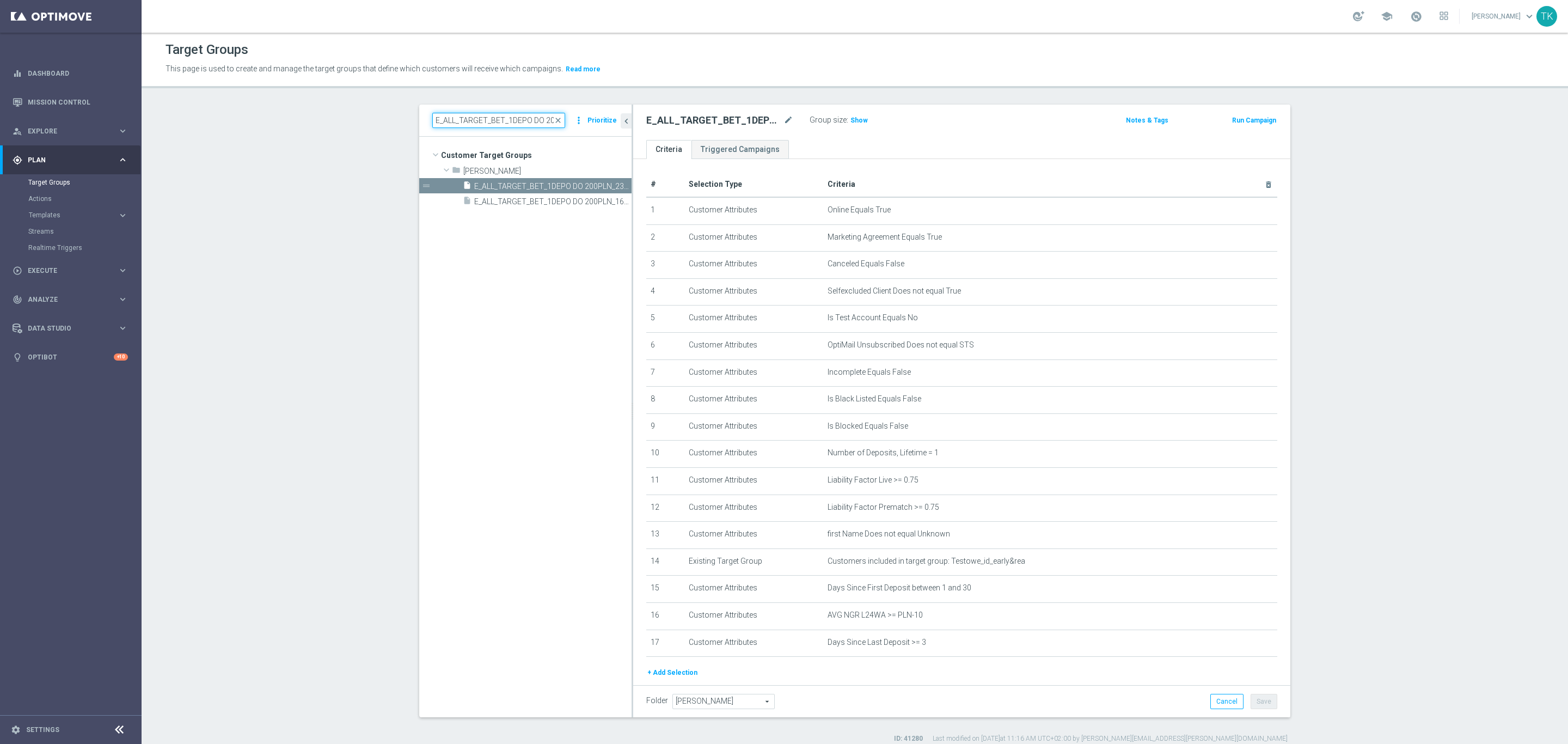
paste input "2"
type input "E_ALL_TARGET_BET_2DEPO DO 200PLN_160925"
click at [540, 188] on span "E_ALL_TARGET_BET_2DEPO DO 200PLN_160925" at bounding box center [540, 186] width 133 height 9
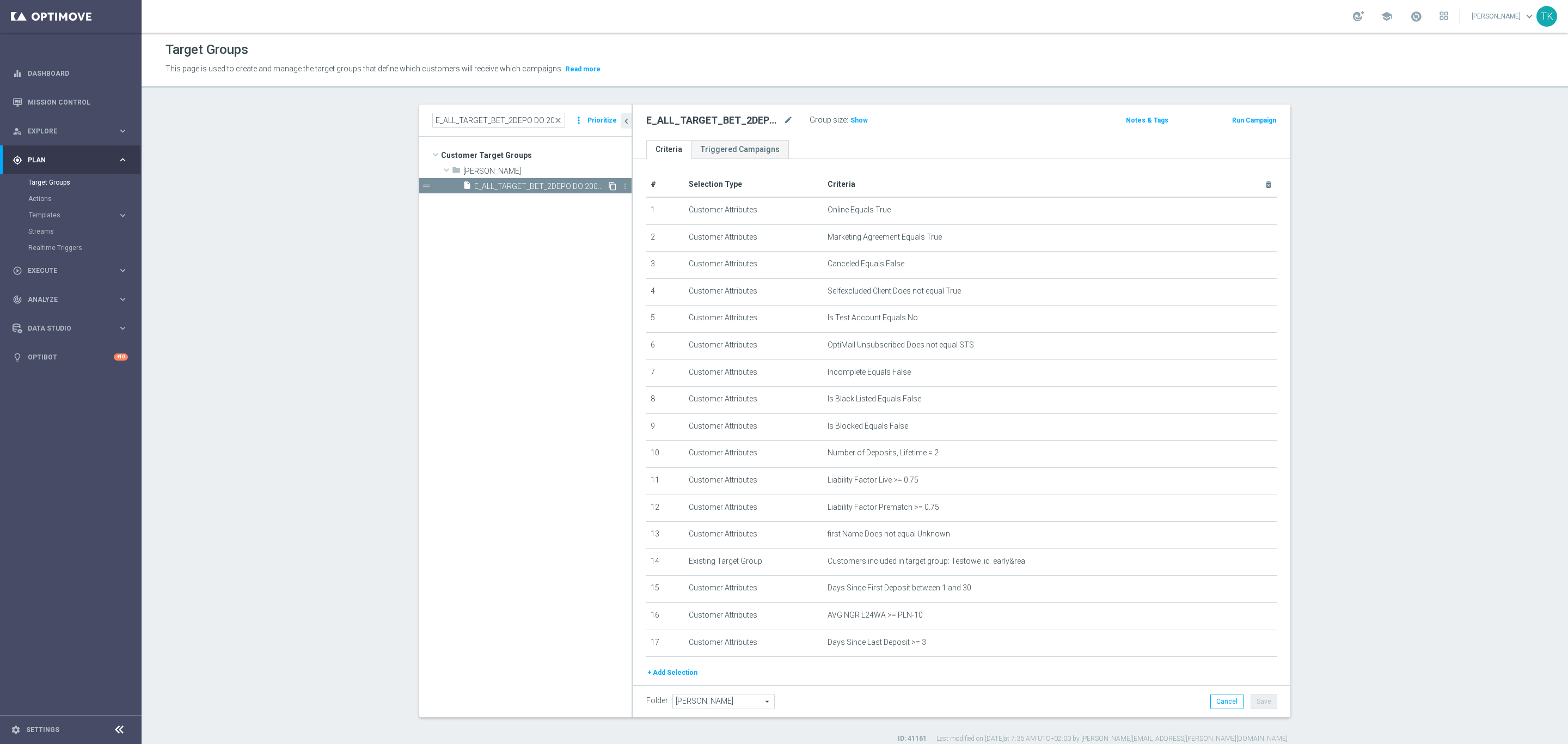
click at [608, 185] on icon "content_copy" at bounding box center [612, 186] width 9 height 9
click at [784, 120] on icon "mode_edit" at bounding box center [788, 120] width 10 height 13
type input "E_ALL_TARGET_BET_2DEPO DO 200PLN_230925"
click at [945, 133] on div "E_ALL_TARGET_BET_2DEPO DO 200PLN_230925 Group size : Show Notes & Tags Run Camp…" at bounding box center [962, 122] width 657 height 35
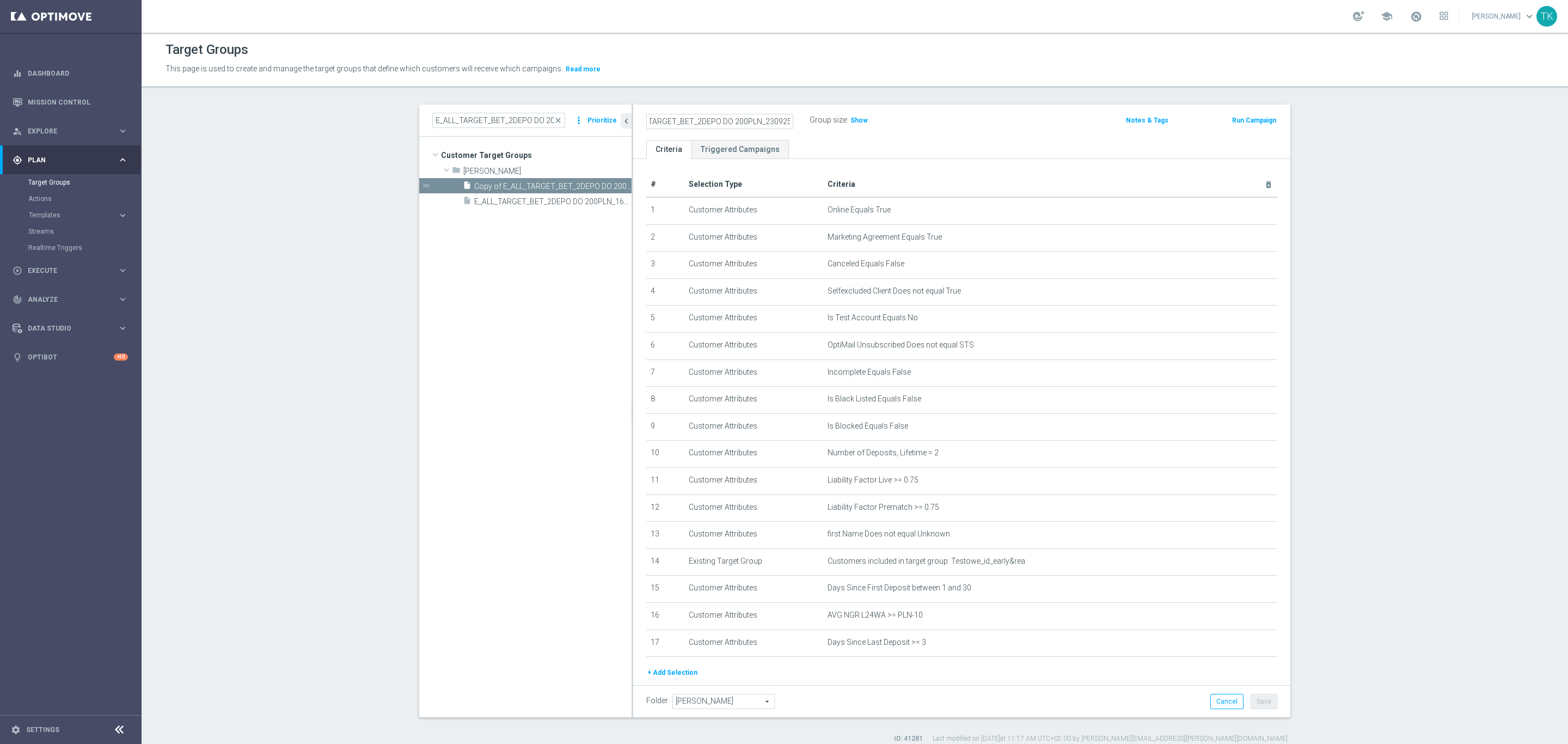
scroll to position [0, 0]
click at [1257, 703] on button "Save" at bounding box center [1264, 702] width 27 height 15
click at [460, 117] on input "E_ALL_TARGET_BET_2DEPO DO 200PLN_160925" at bounding box center [499, 121] width 133 height 15
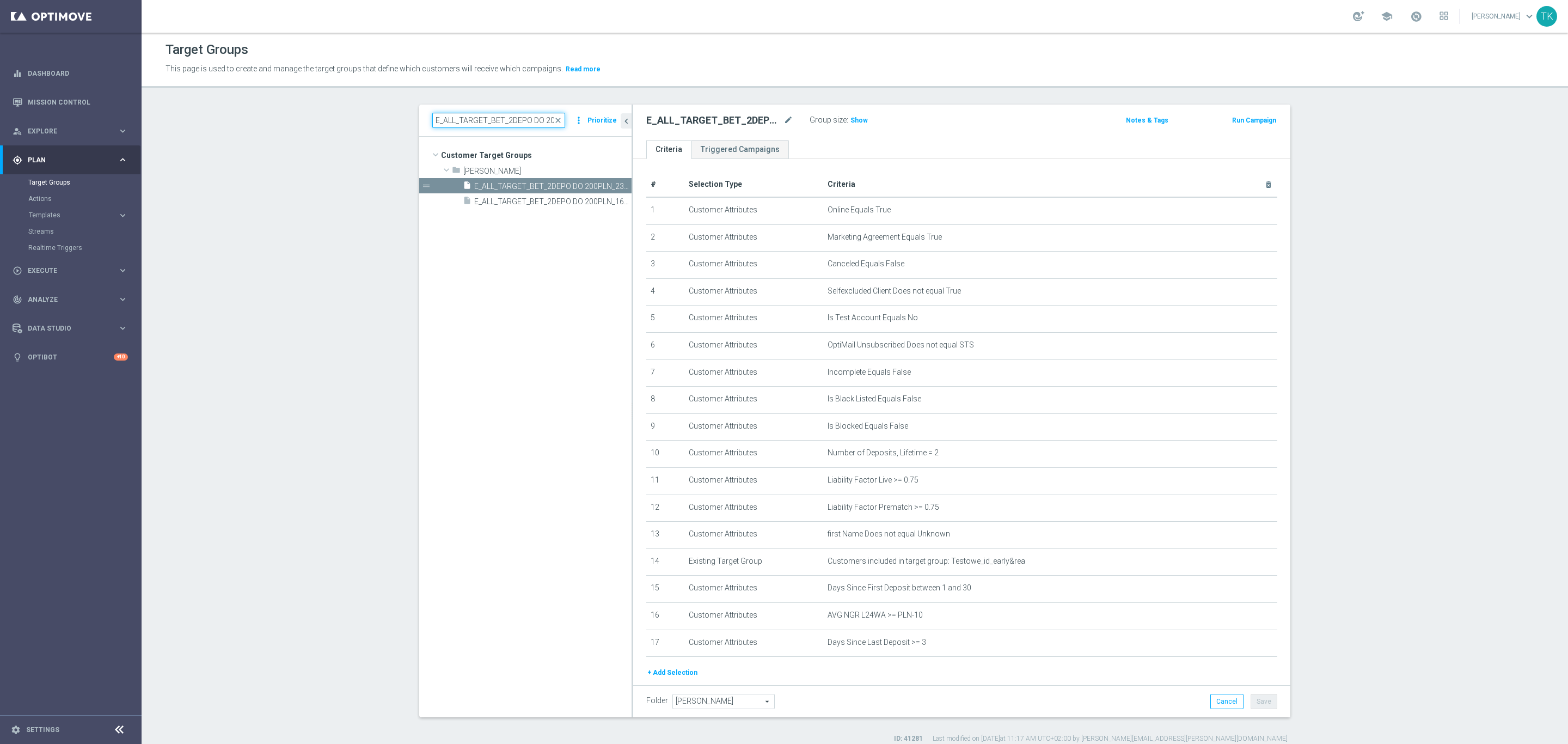
paste input "3"
type input "E_ALL_TARGET_BET_3DEPO DO 200PLN_160925"
click at [580, 182] on span "E_ALL_TARGET_BET_3DEPO DO 200PLN_160925" at bounding box center [540, 186] width 133 height 9
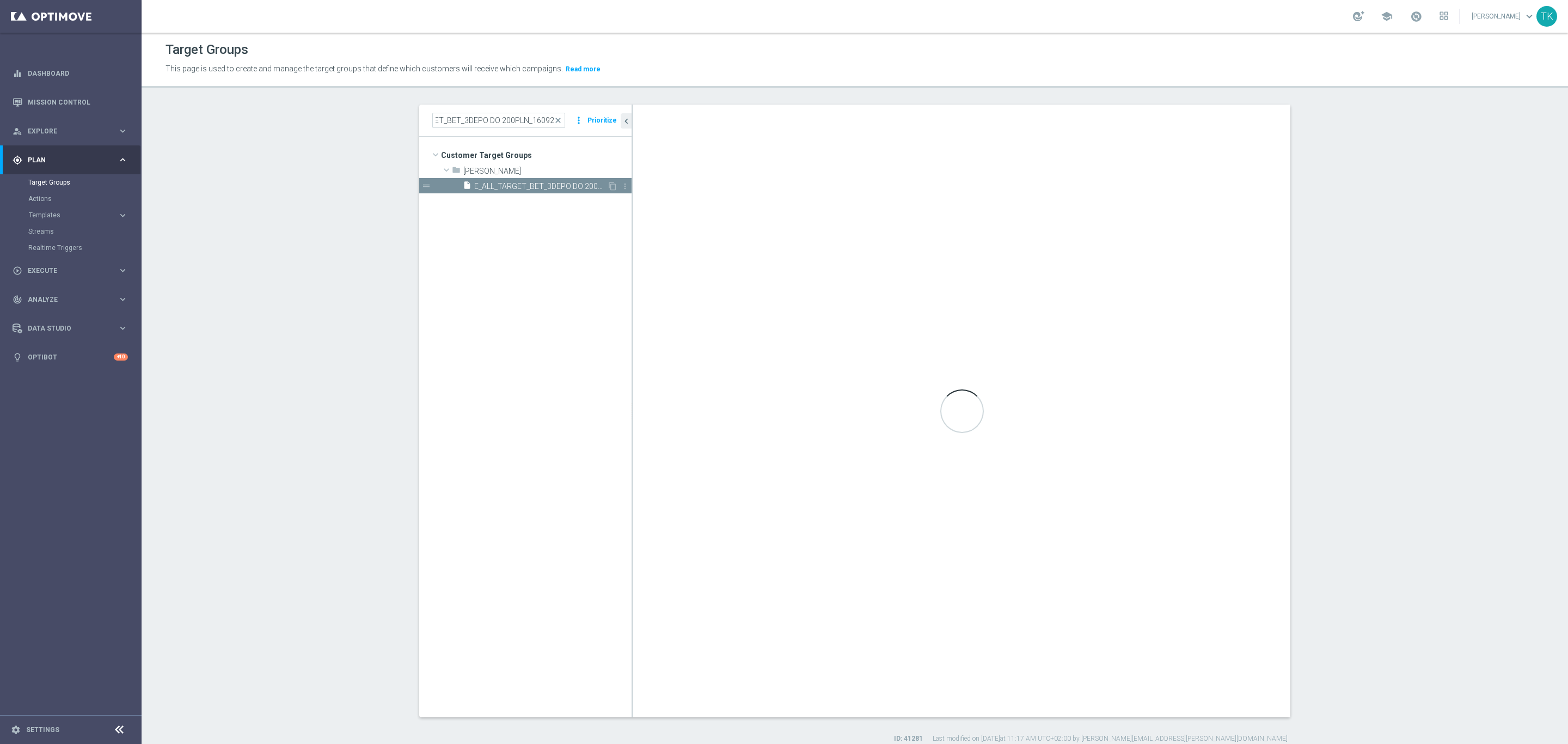
scroll to position [0, 0]
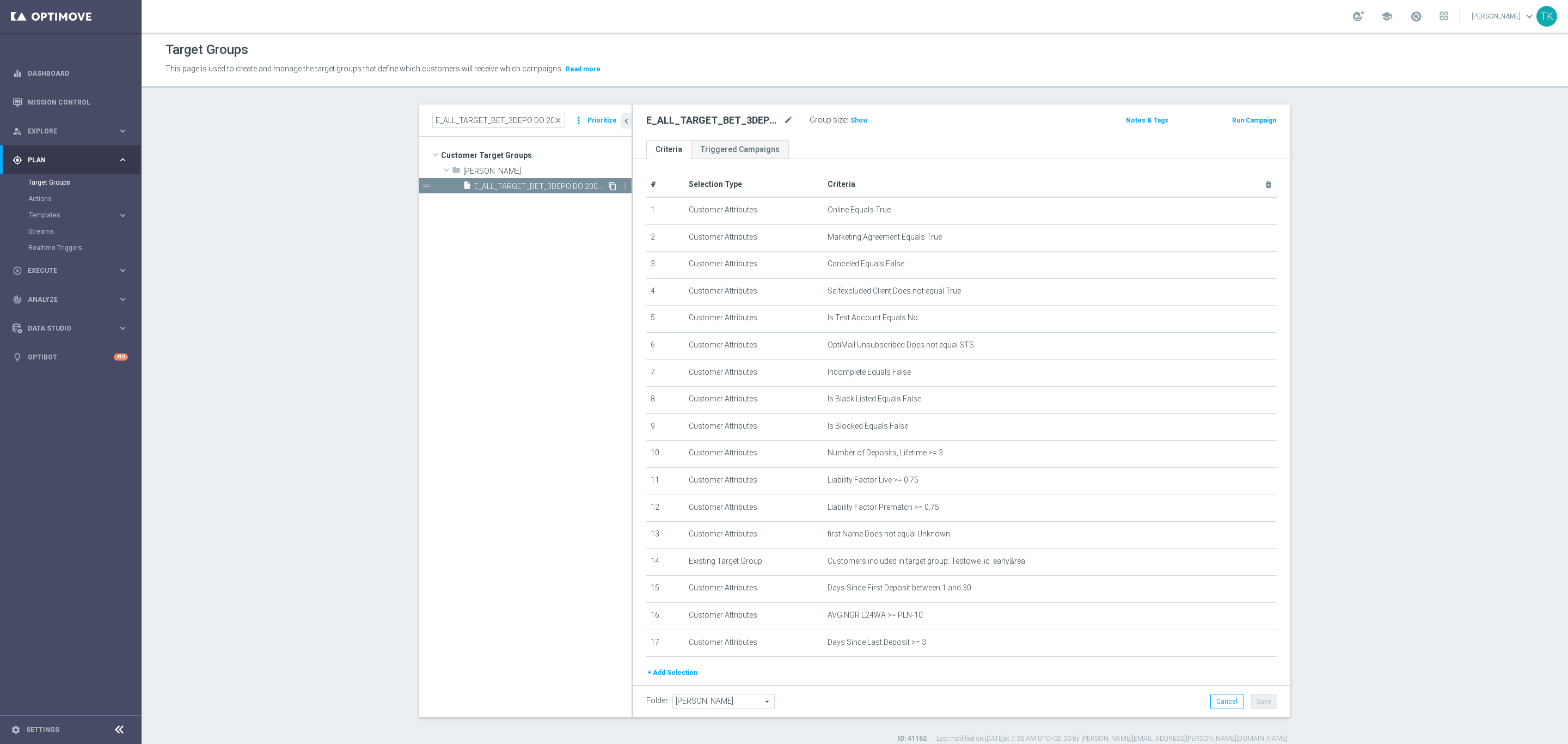
click at [608, 188] on icon "content_copy" at bounding box center [612, 186] width 9 height 9
click at [1250, 643] on icon "delete_forever" at bounding box center [1255, 642] width 9 height 9
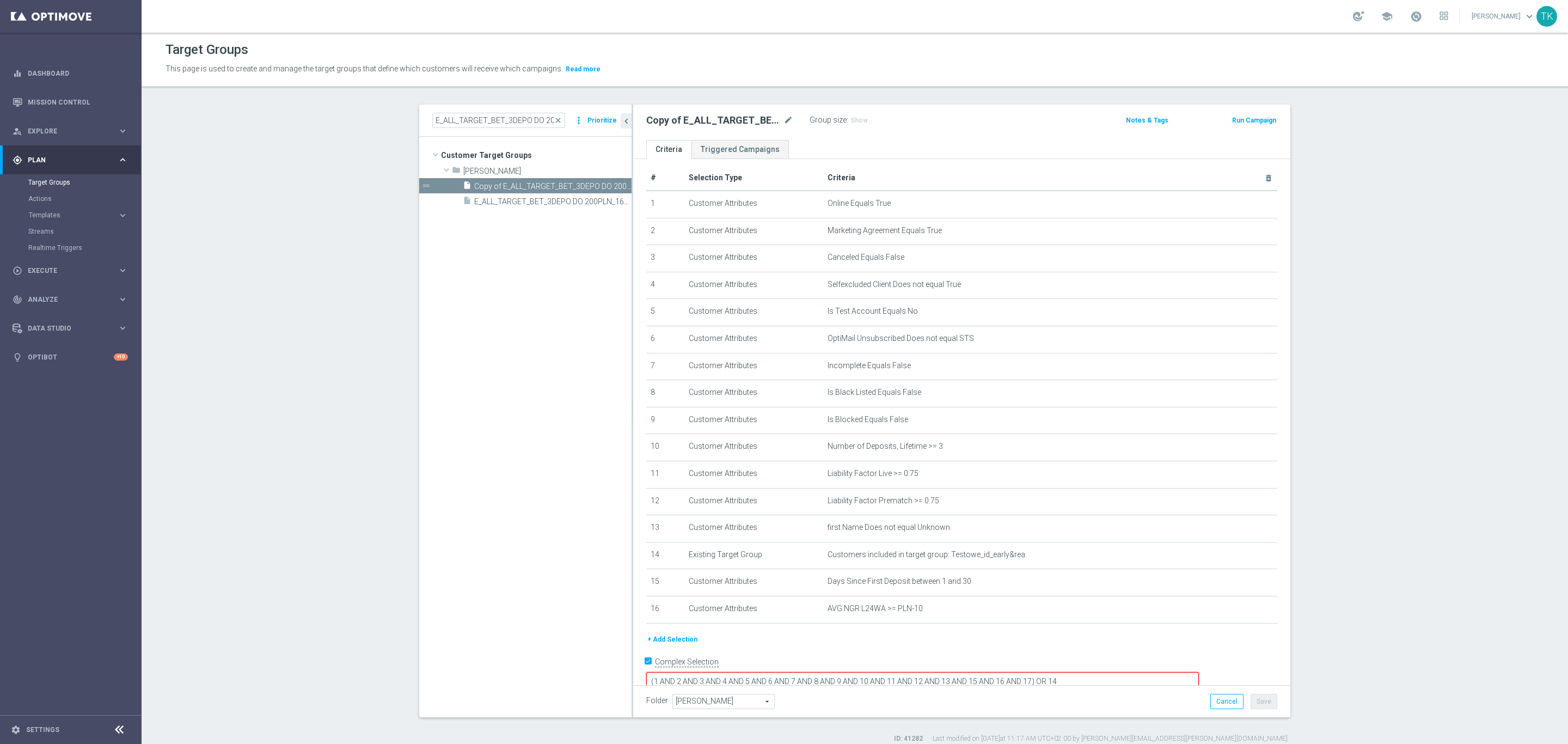
scroll to position [10, 0]
click at [1105, 669] on textarea "(1 AND 2 AND 3 AND 4 AND 5 AND 6 AND 7 AND 8 AND 9 AND 10 AND 11 AND 12 AND 13 …" at bounding box center [922, 679] width 553 height 19
type textarea "(1 AND 2 AND 3 AND 4 AND 5 AND 6 AND 7 AND 8 AND 9 AND 10 AND 11 AND 12 AND 13 …"
click at [786, 118] on icon "mode_edit" at bounding box center [788, 120] width 10 height 13
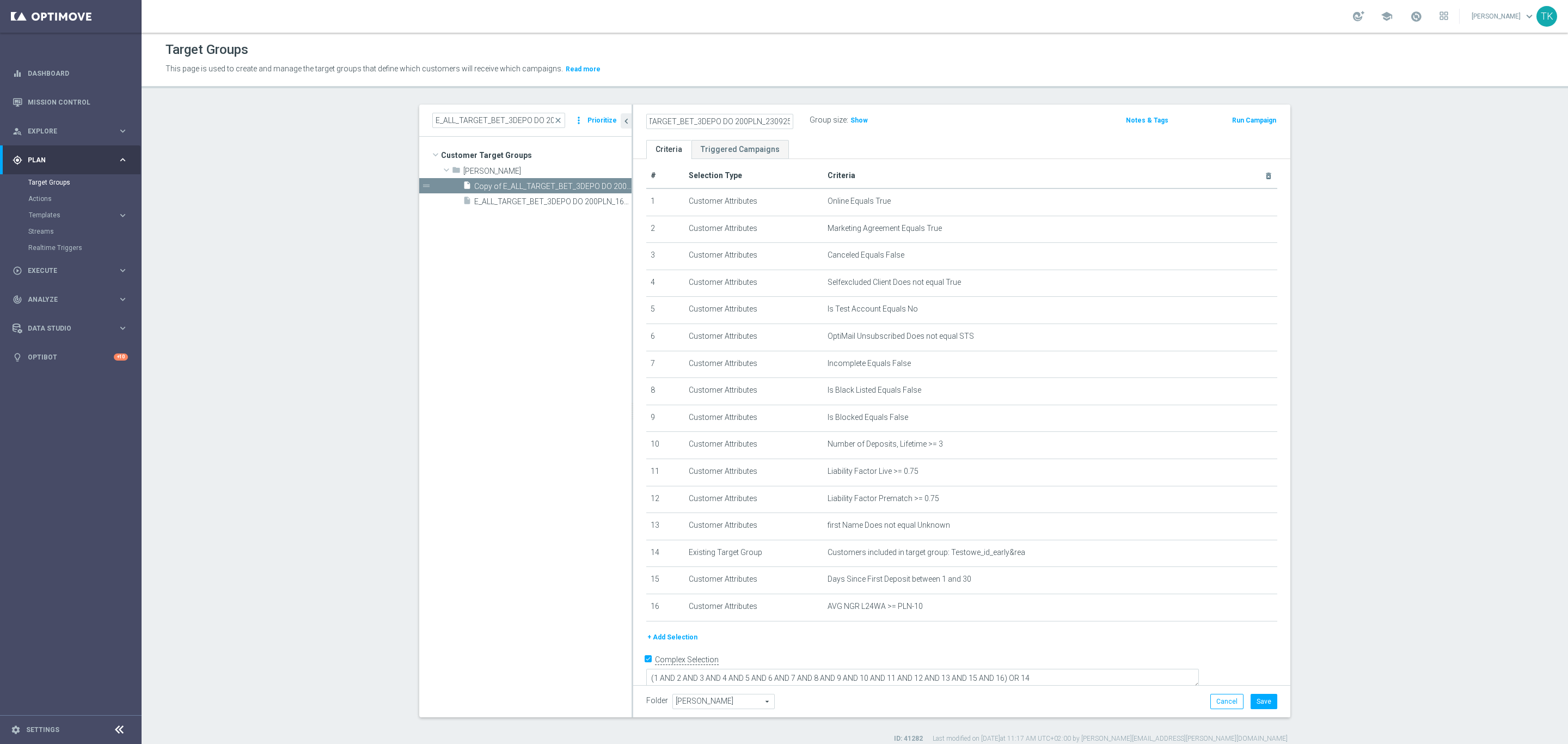
type input "E_ALL_TARGET_BET_3DEPO DO 200PLN_230925"
click at [967, 125] on div "E_ALL_TARGET_BET_3DEPO DO 200PLN_230925 Group size : Show" at bounding box center [854, 121] width 432 height 16
click at [1258, 701] on button "Save" at bounding box center [1264, 702] width 27 height 15
click at [512, 119] on input "E_ALL_TARGET_BET_3DEPO DO 200PLN_160925" at bounding box center [499, 121] width 133 height 15
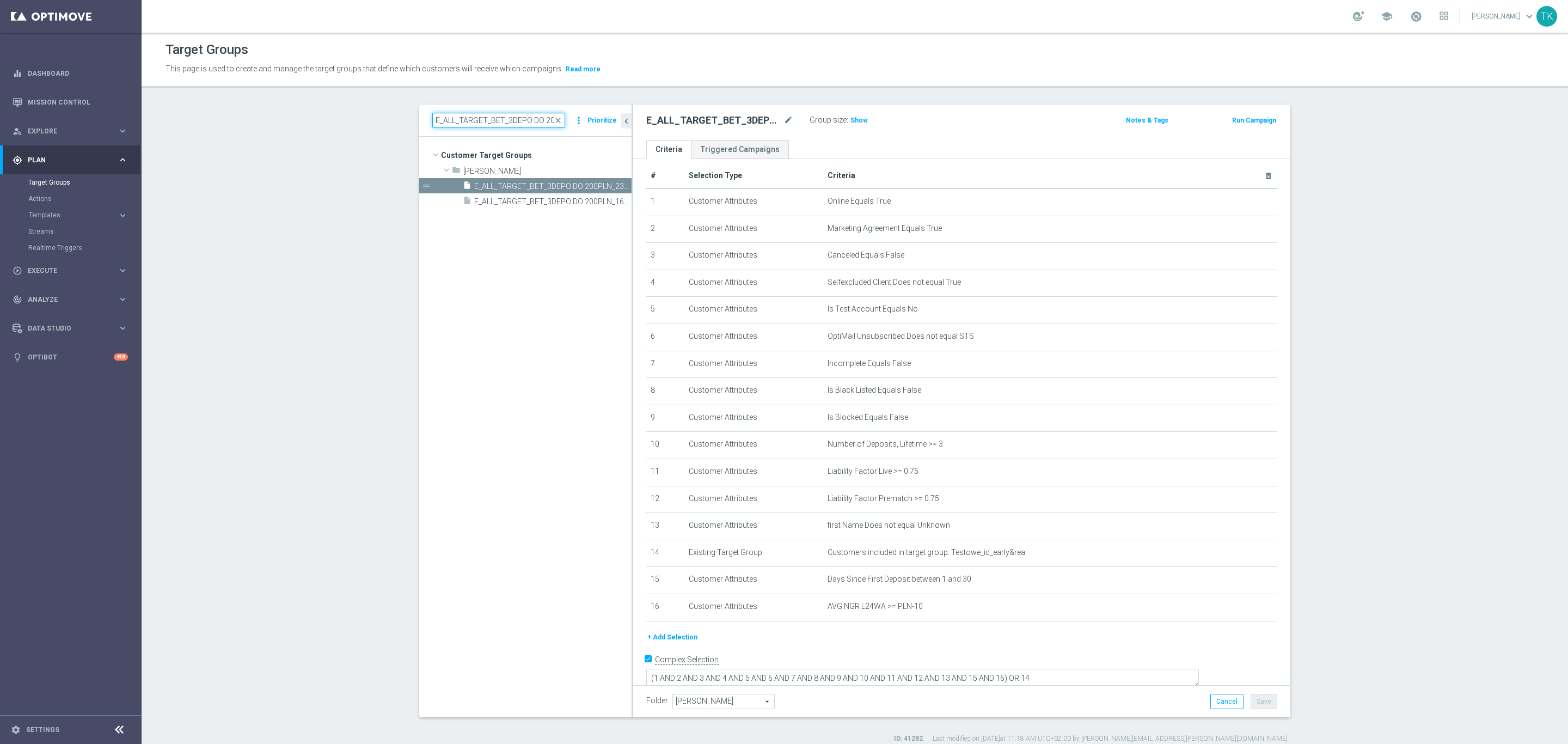
click at [512, 119] on input "E_ALL_TARGET_BET_3DEPO DO 200PLN_160925" at bounding box center [499, 121] width 133 height 15
paste input "REACQ_ALL_TARGET_BET"
type input "REACQ_ALL_TARGET_BET DO 200PLN_160925"
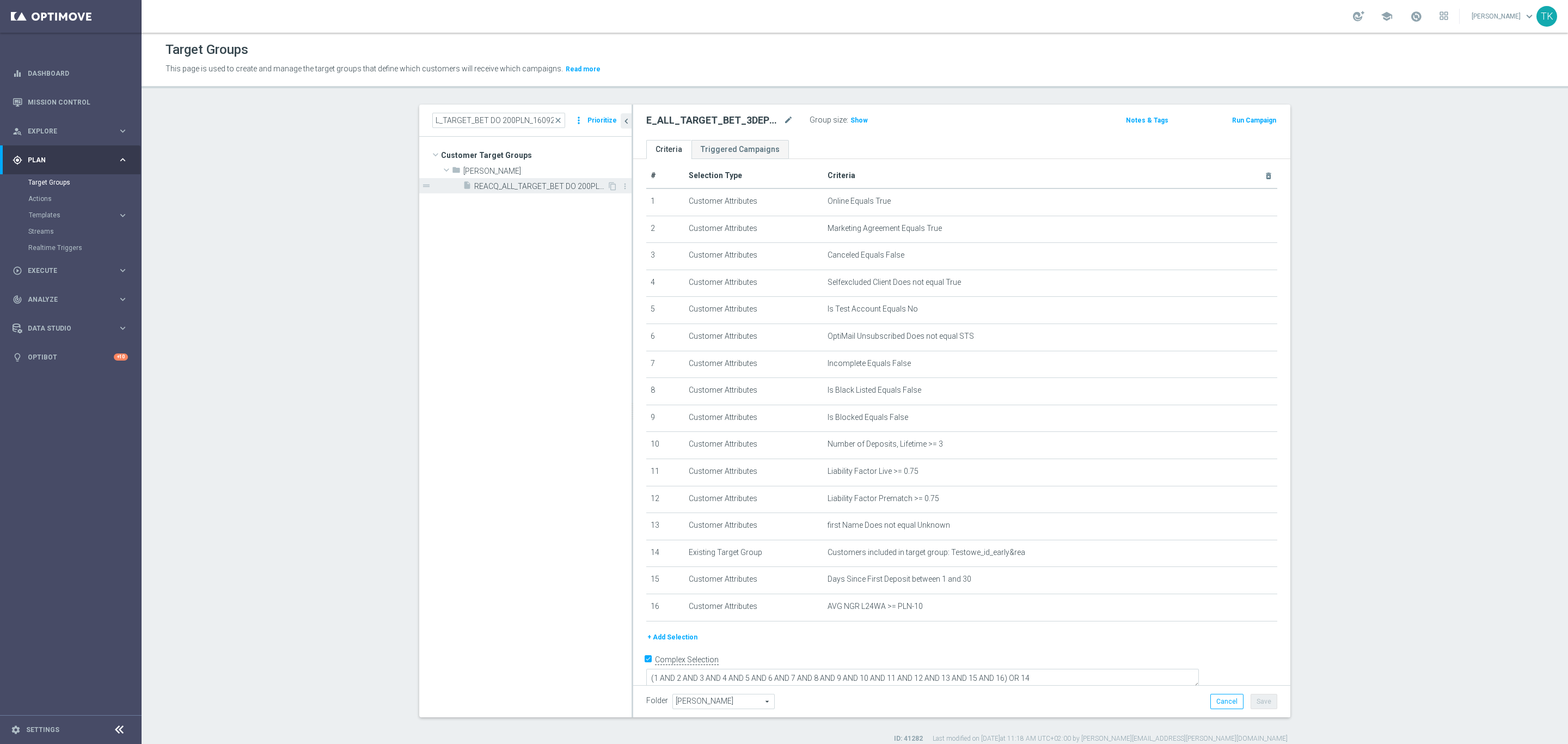
scroll to position [0, 0]
click at [536, 184] on span "REACQ_ALL_TARGET_BET DO 200PLN_160925" at bounding box center [540, 186] width 133 height 9
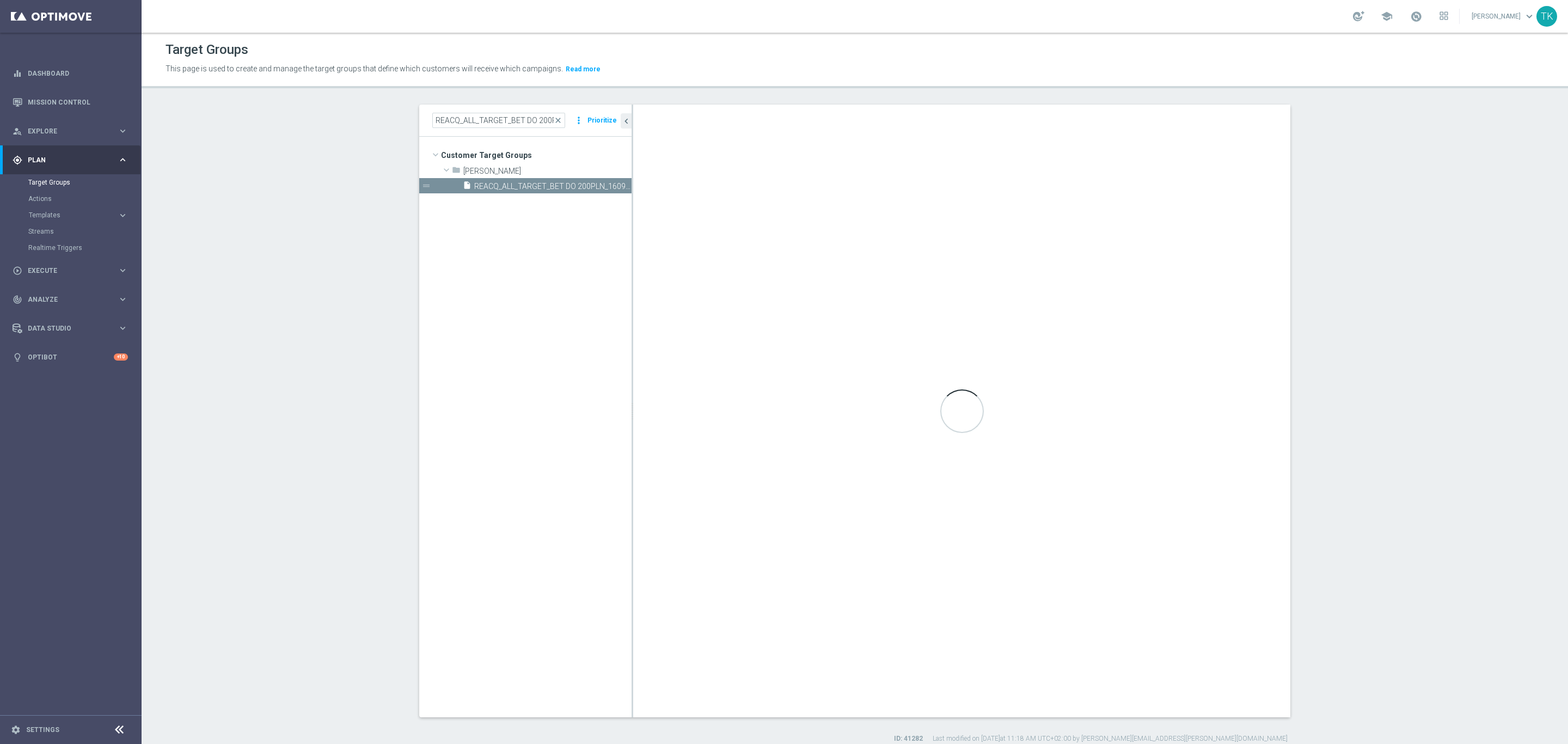
type textarea "(1 AND 2 AND 3 AND 4 AND 5 AND 6 AND 7 AND 8 AND 9 AND 10 AND 11 AND 12 AND 13 …"
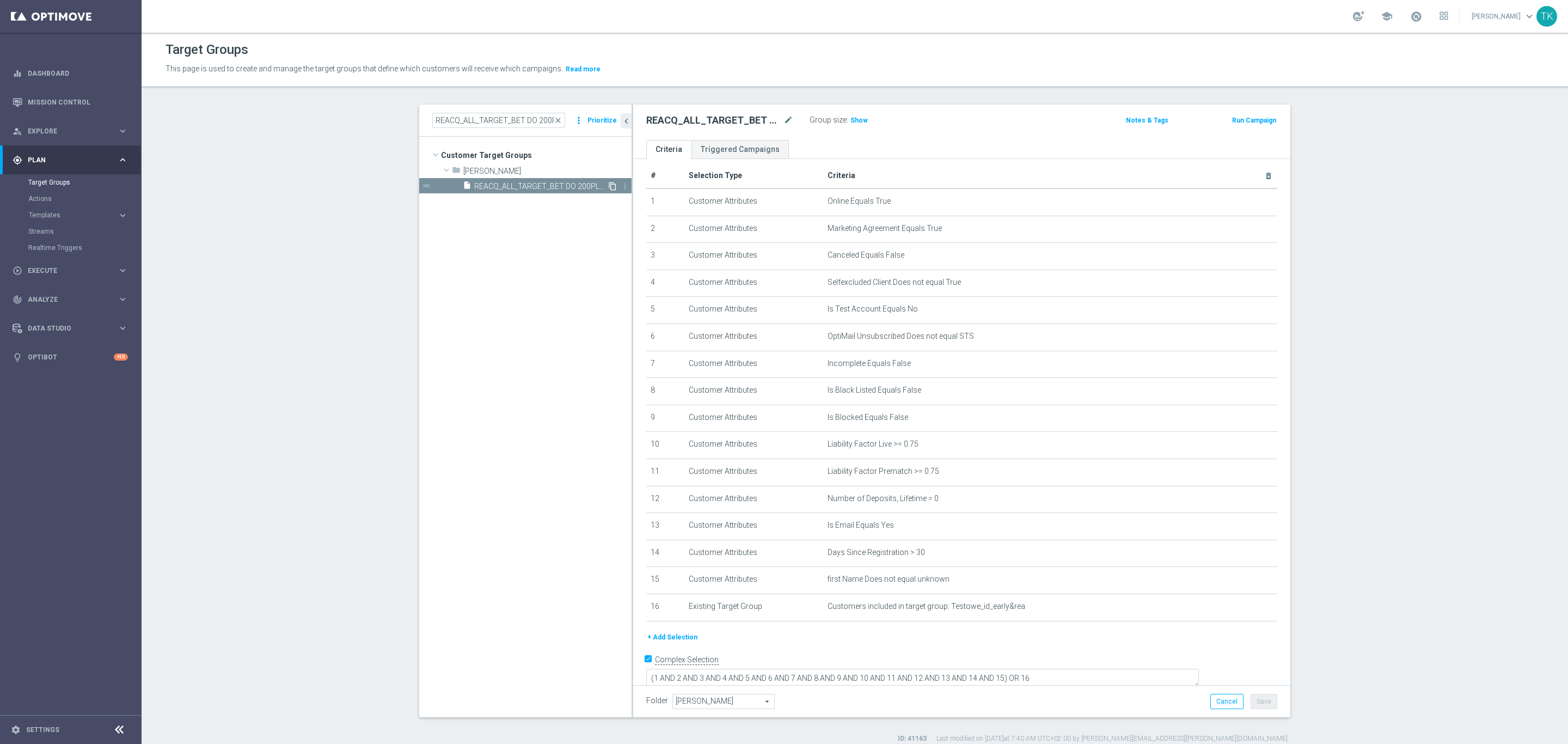
click at [608, 185] on icon "content_copy" at bounding box center [612, 186] width 9 height 9
click at [784, 120] on icon "mode_edit" at bounding box center [788, 120] width 10 height 13
type input "REACQ_ALL_TARGET_BET DO 200PLN_230925"
click at [997, 144] on ul "Criteria Triggered Campaigns" at bounding box center [962, 150] width 657 height 19
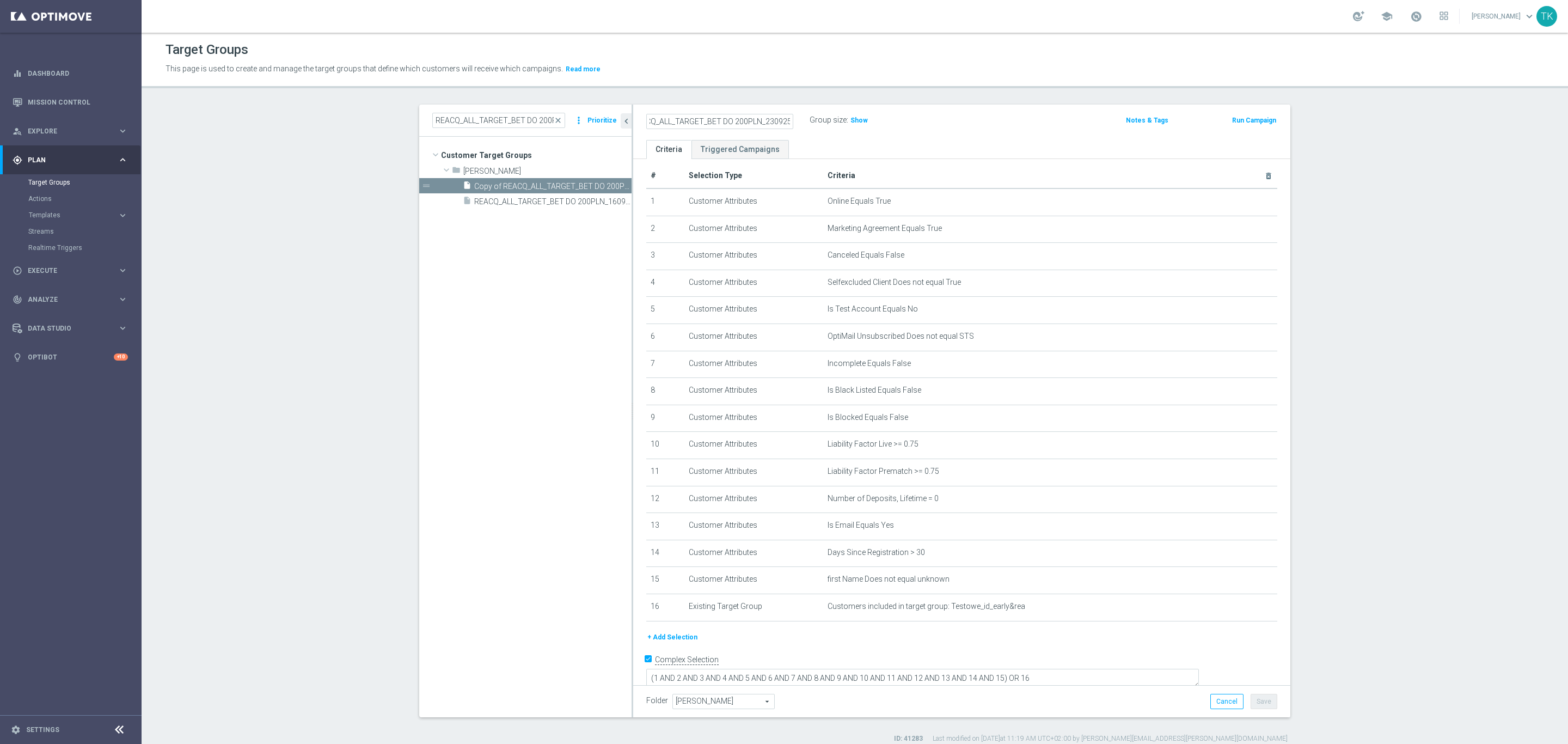
scroll to position [0, 0]
click at [1256, 700] on button "Save" at bounding box center [1264, 702] width 27 height 15
